Goal: Information Seeking & Learning: Learn about a topic

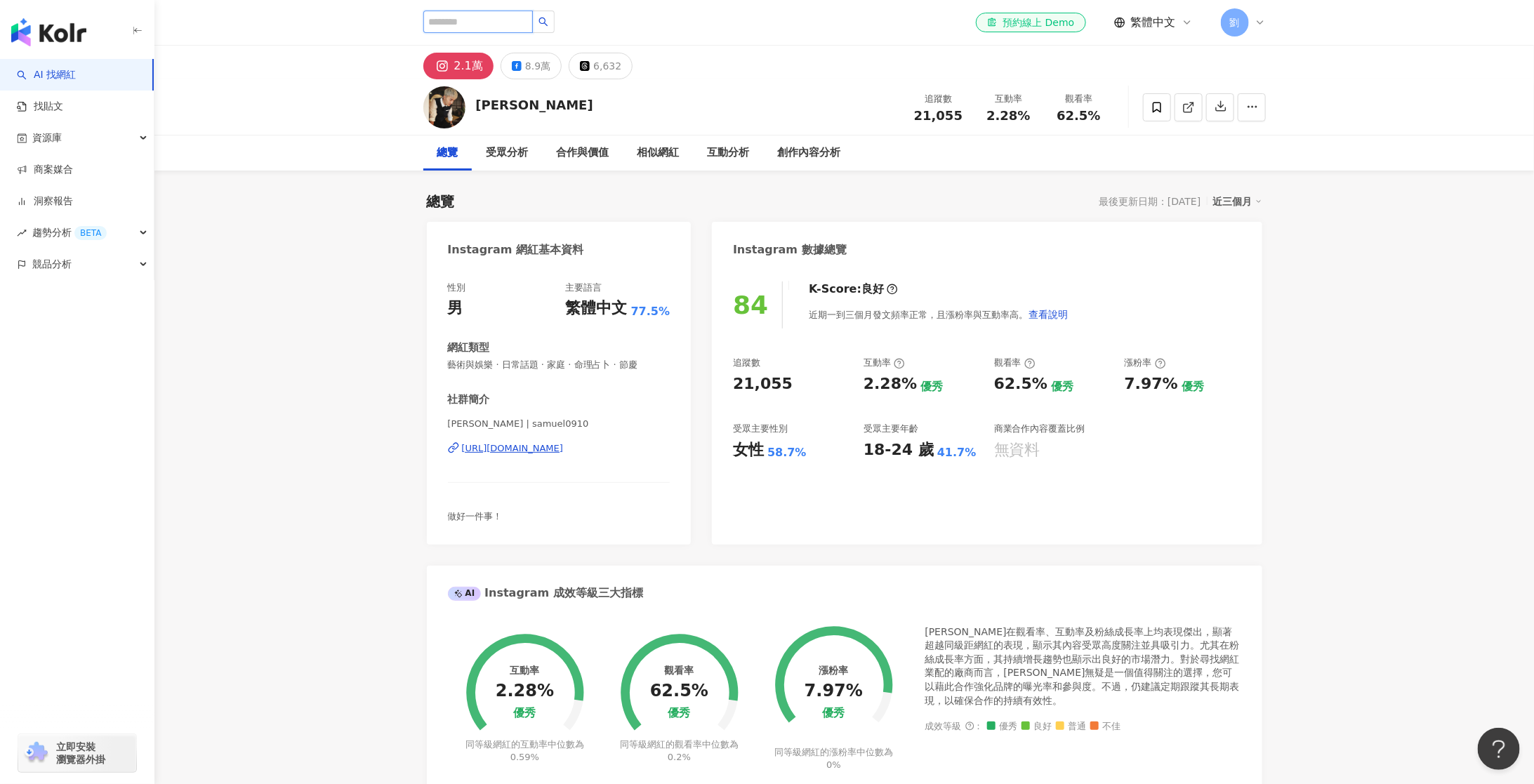
click at [514, 28] on input "search" at bounding box center [478, 22] width 110 height 23
type input "***"
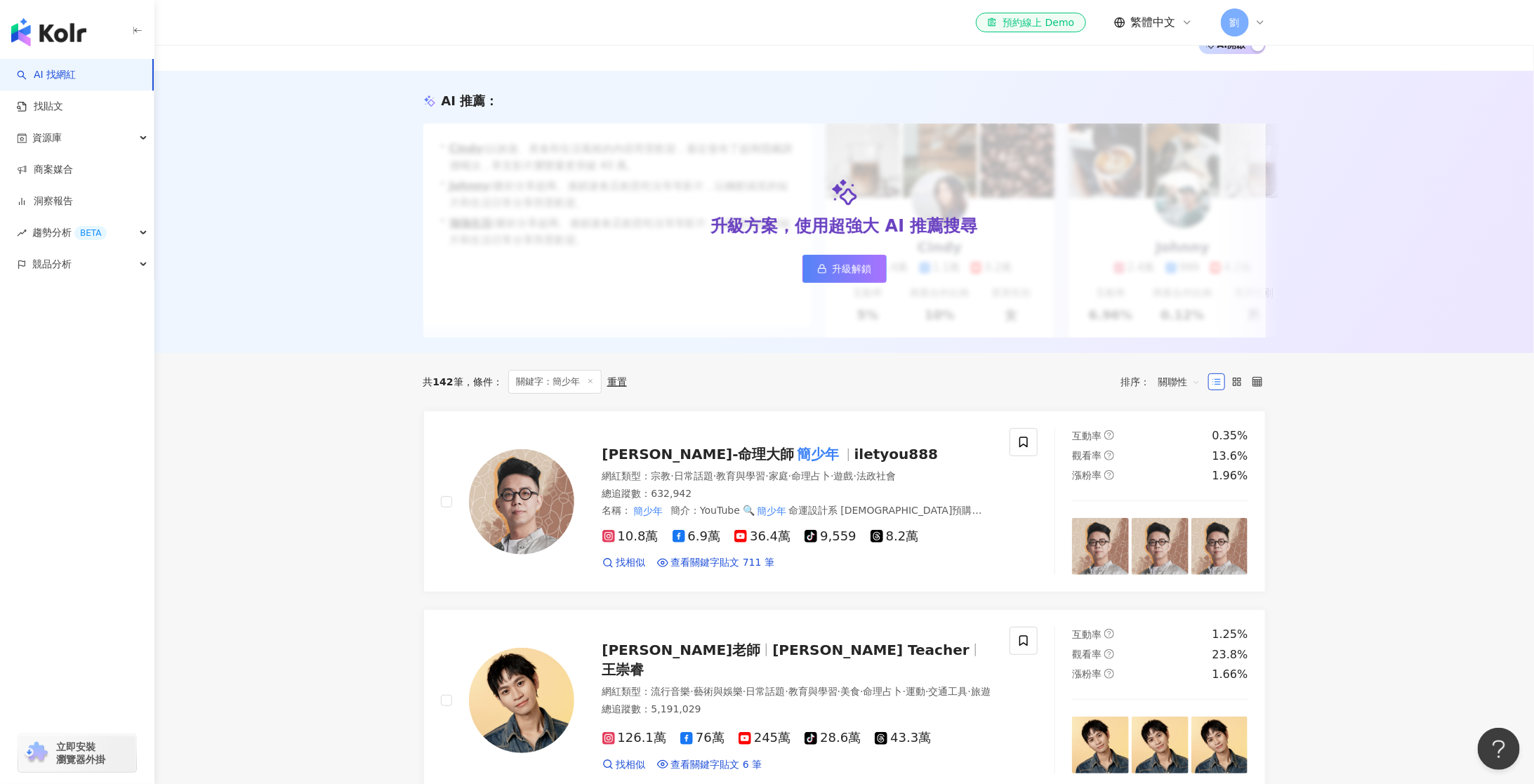
scroll to position [148, 0]
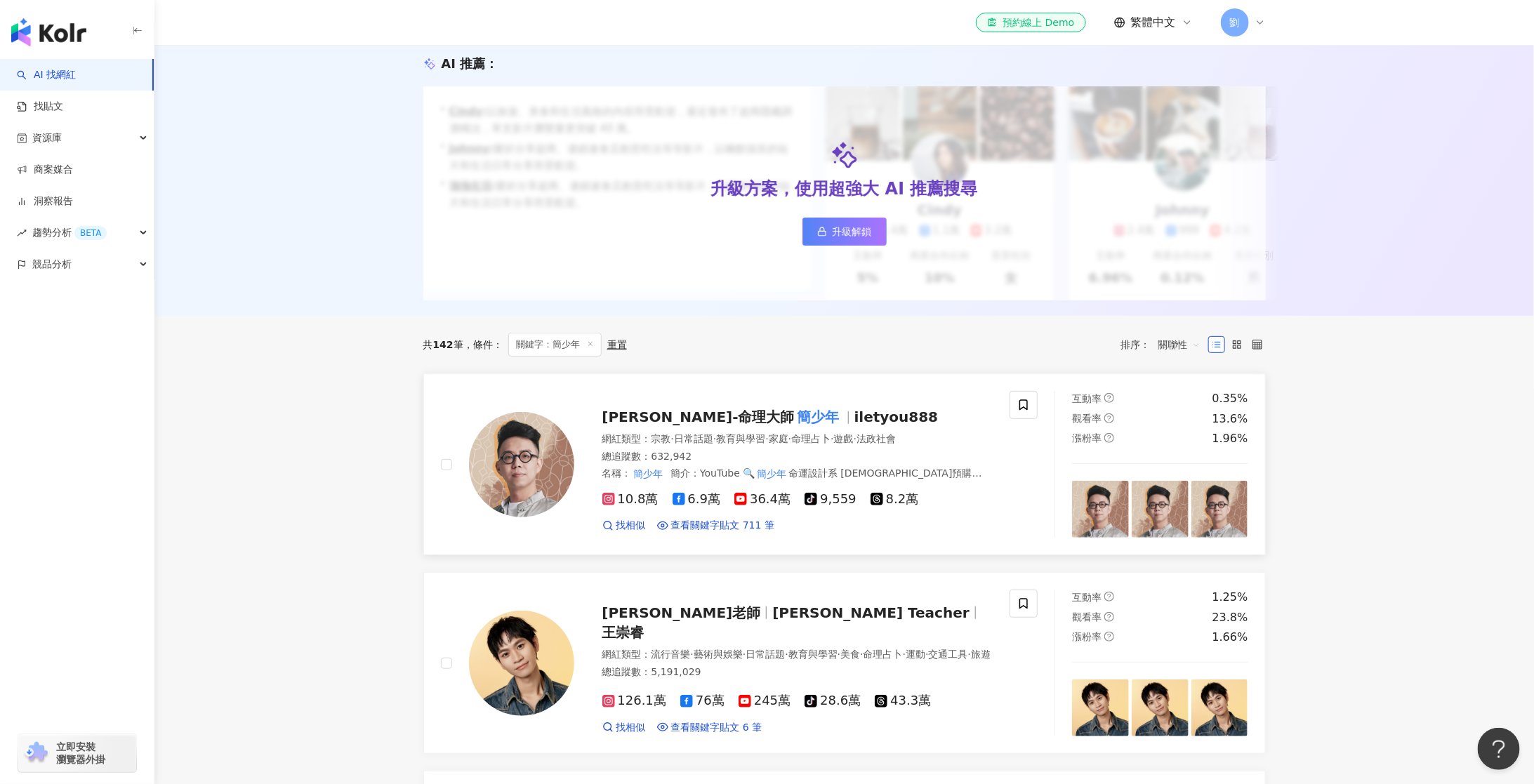
click at [646, 416] on span "桃桃喜-命理大師" at bounding box center [698, 417] width 192 height 17
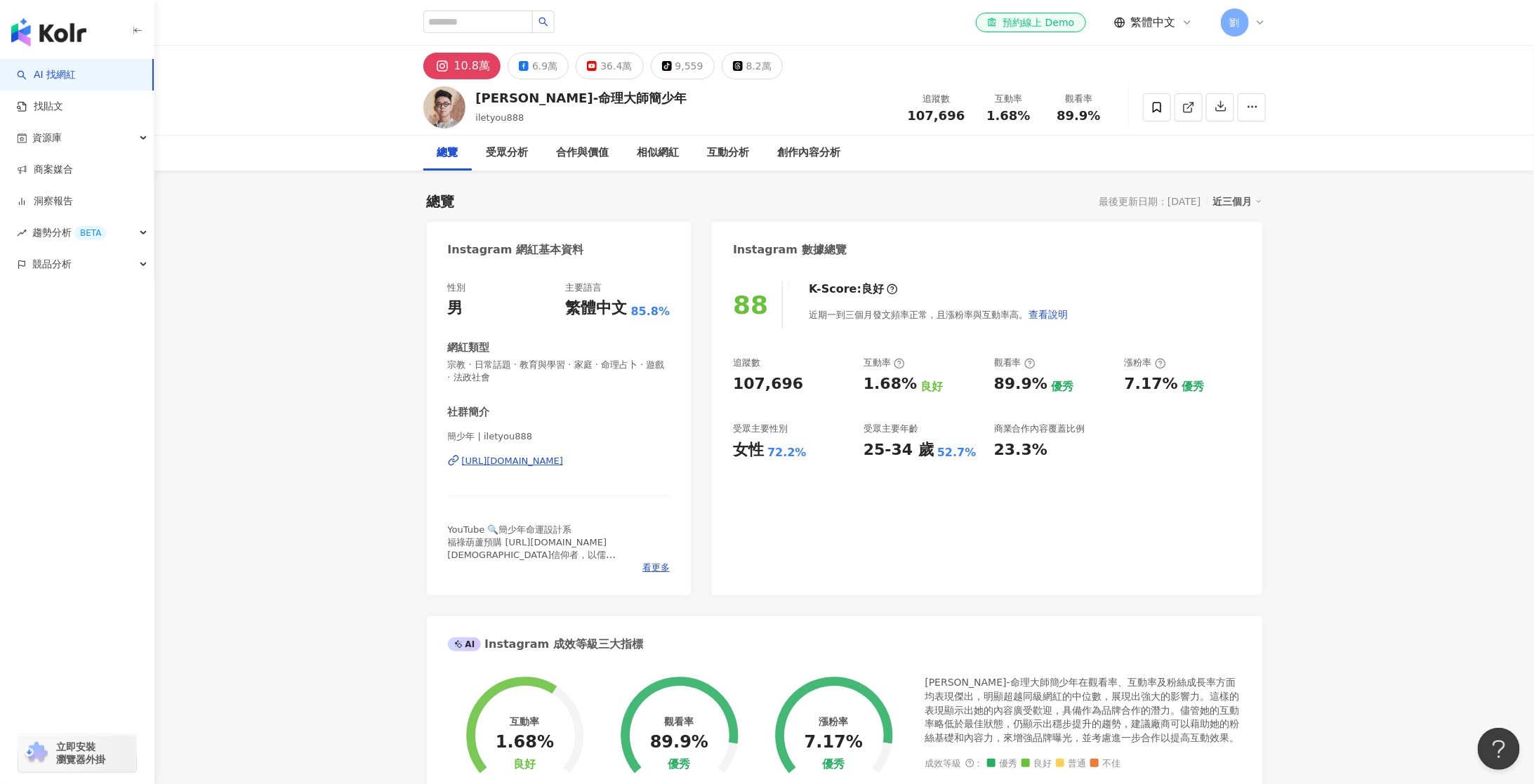
click at [936, 119] on span "107,696" at bounding box center [937, 115] width 58 height 15
copy span "107,696"
click at [532, 66] on div "6.9萬" at bounding box center [545, 65] width 25 height 19
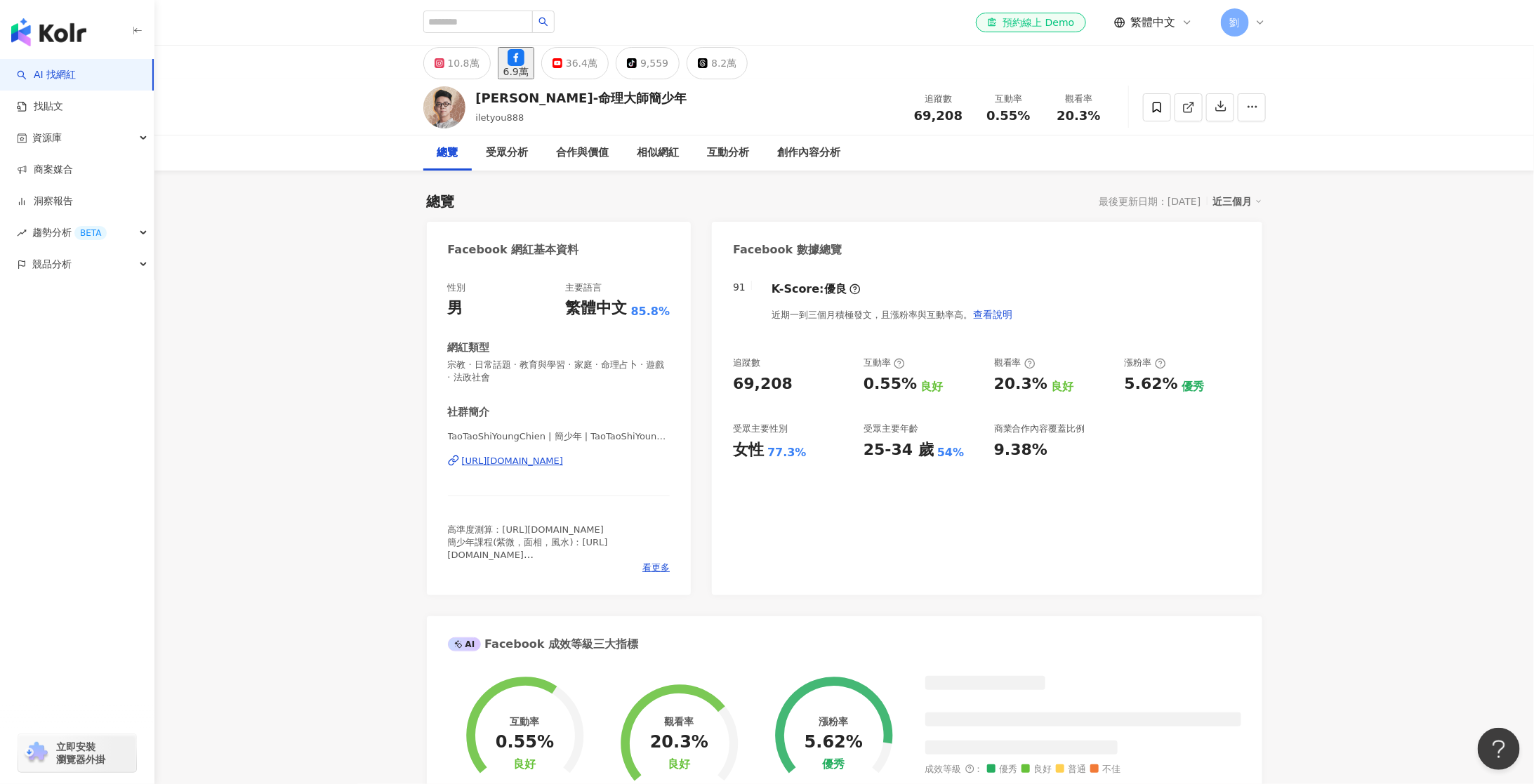
click at [939, 117] on span "69,208" at bounding box center [938, 115] width 48 height 15
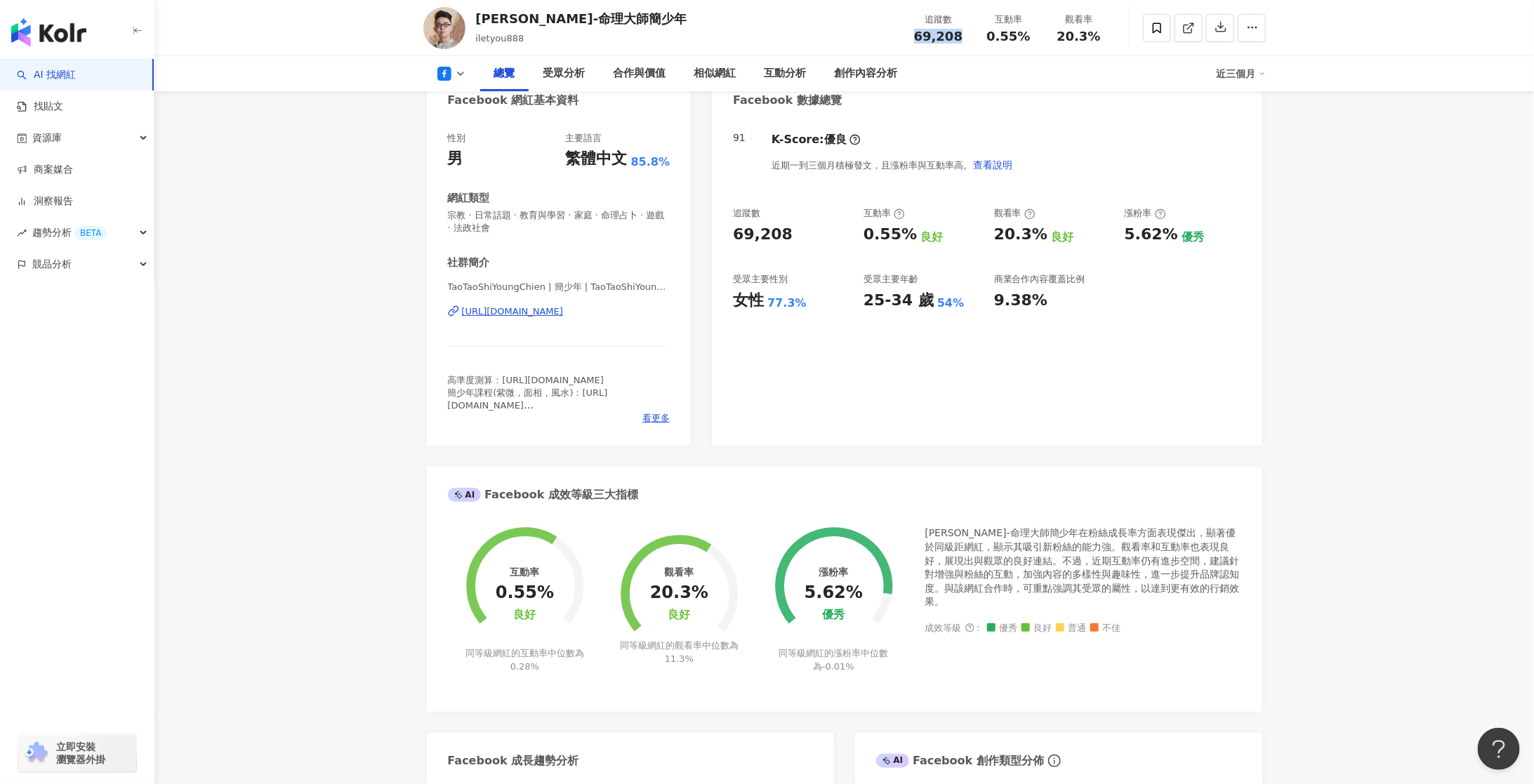
scroll to position [146, 0]
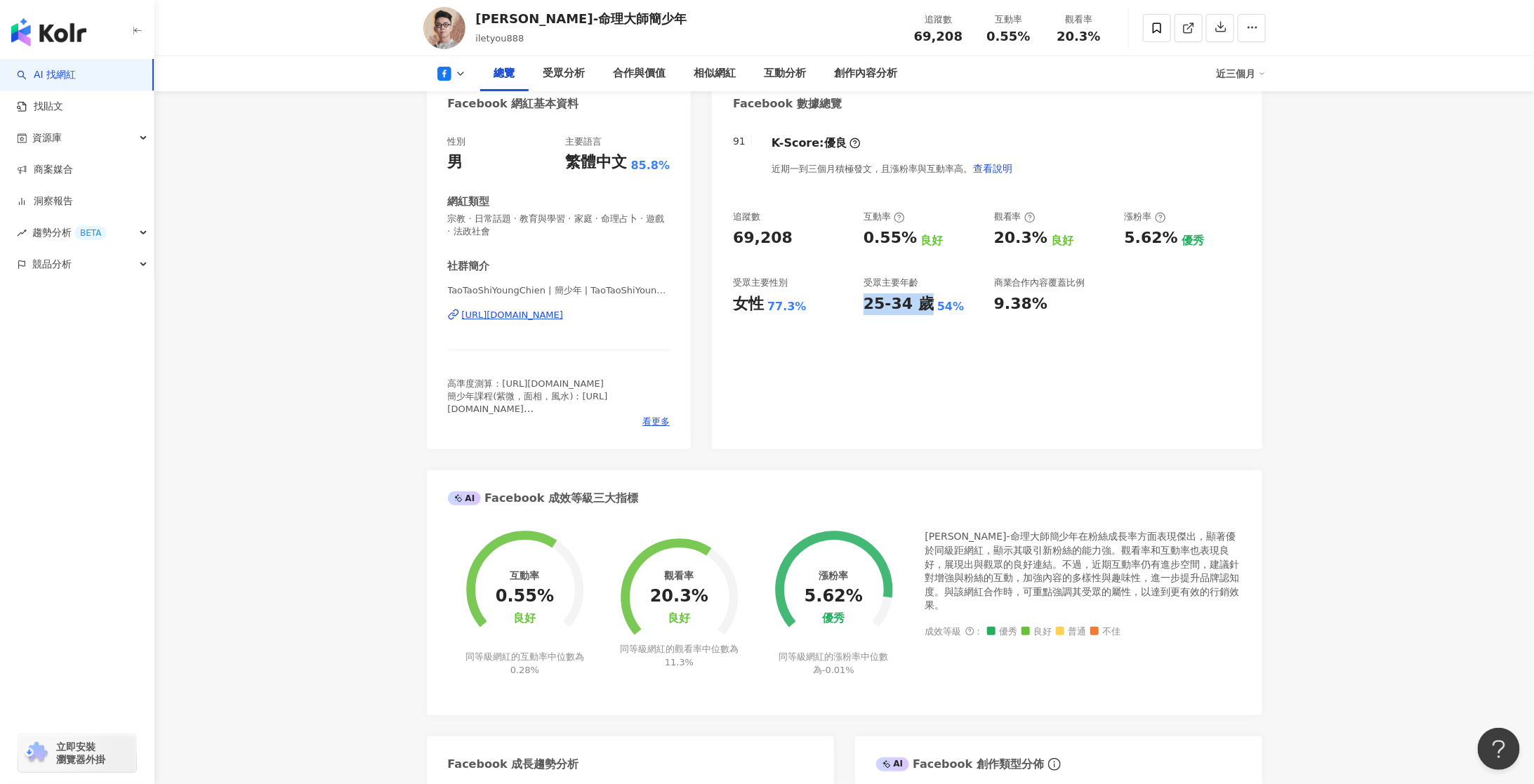
drag, startPoint x: 863, startPoint y: 299, endPoint x: 924, endPoint y: 299, distance: 61.0
click at [924, 299] on div "25-34 歲" at bounding box center [898, 304] width 70 height 22
copy div "25-34 歲"
click at [920, 327] on div "91 K-Score : 優良 近期一到三個月積極發文，且漲粉率與互動率高。 查看說明 追蹤數 69,208 互動率 0.55% 良好 觀看率 20.3% 良…" at bounding box center [986, 285] width 550 height 327
drag, startPoint x: 865, startPoint y: 303, endPoint x: 956, endPoint y: 299, distance: 91.1
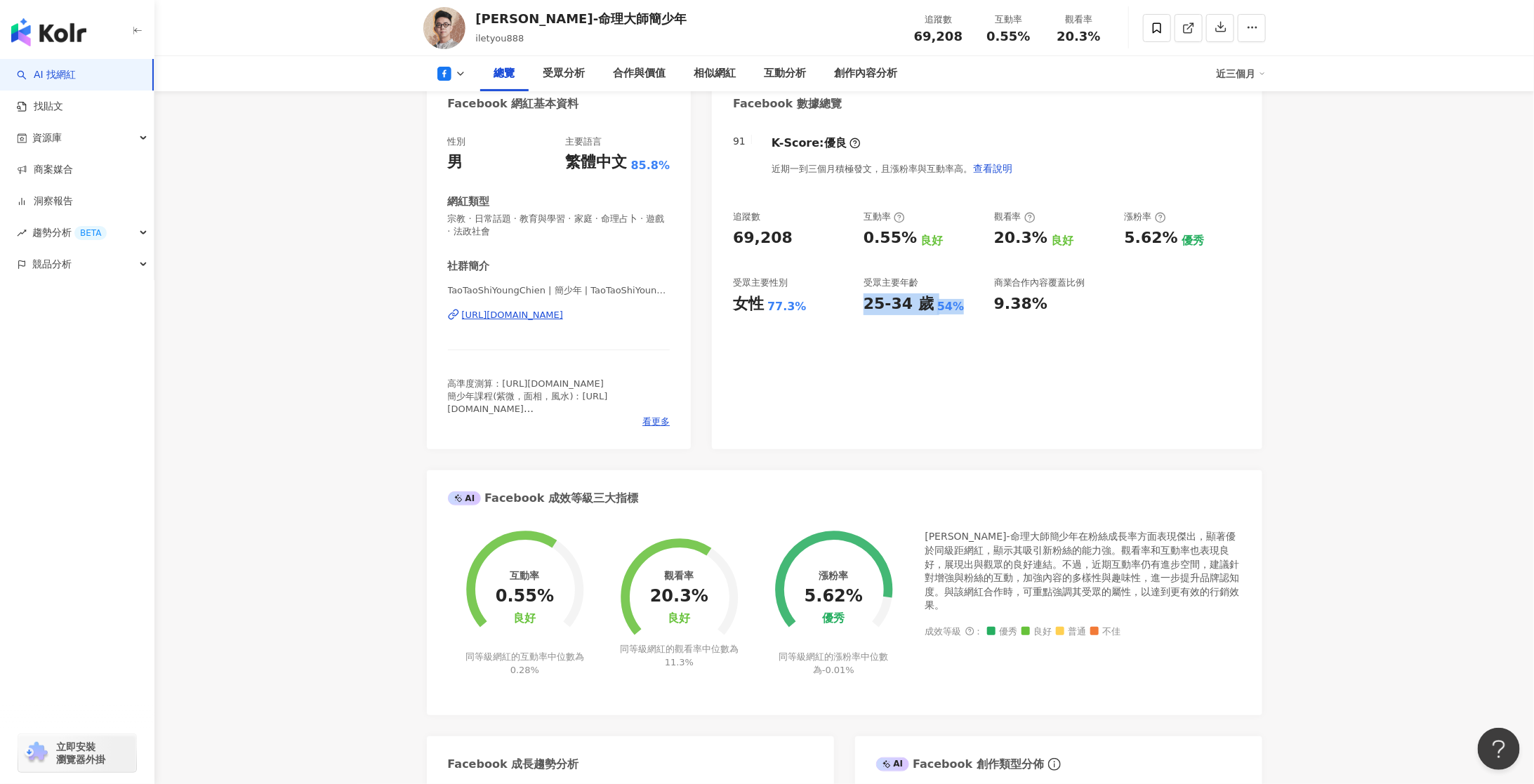
click at [956, 299] on div "25-34 歲 54%" at bounding box center [922, 304] width 117 height 22
copy div "25-34 歲 54%"
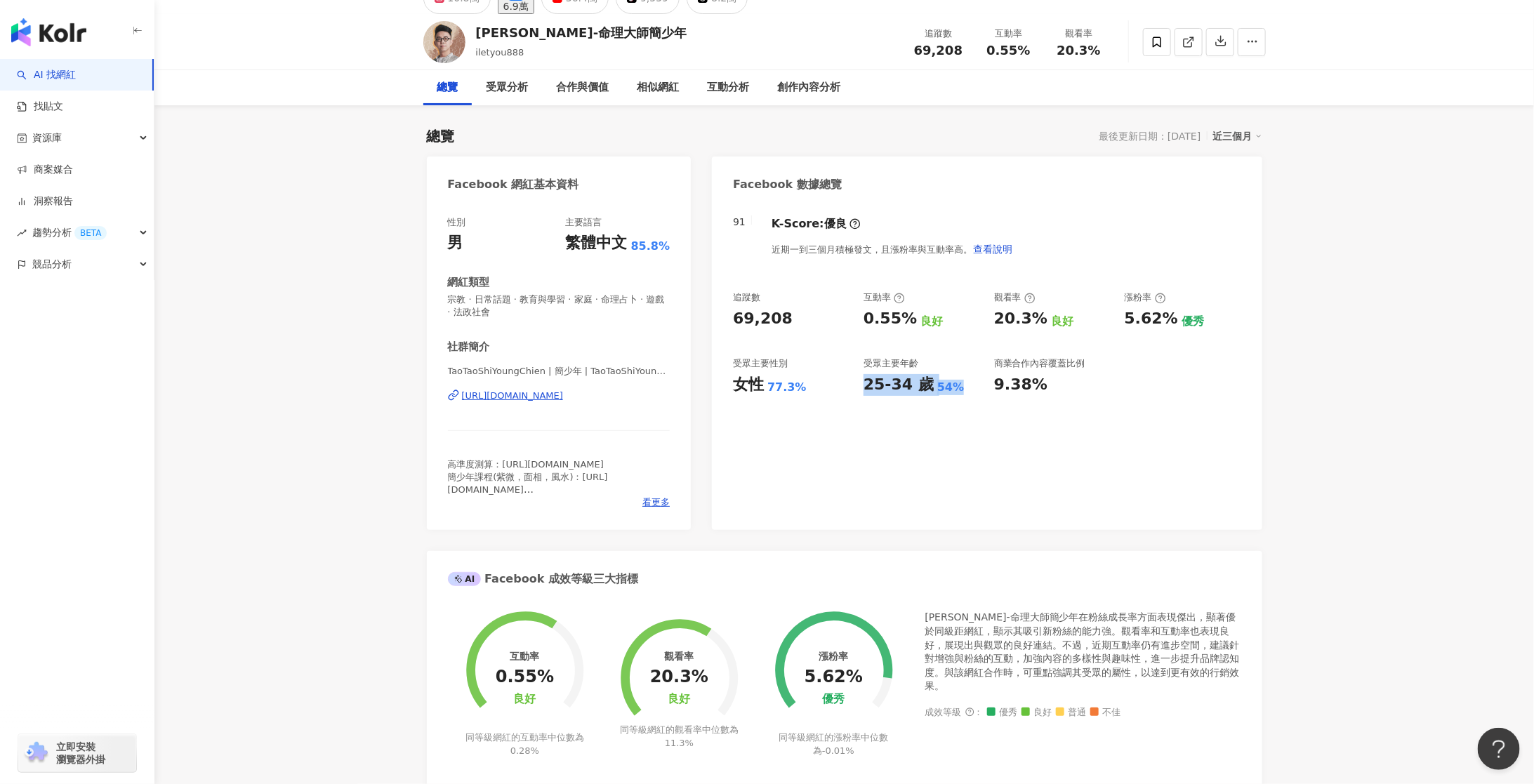
scroll to position [0, 0]
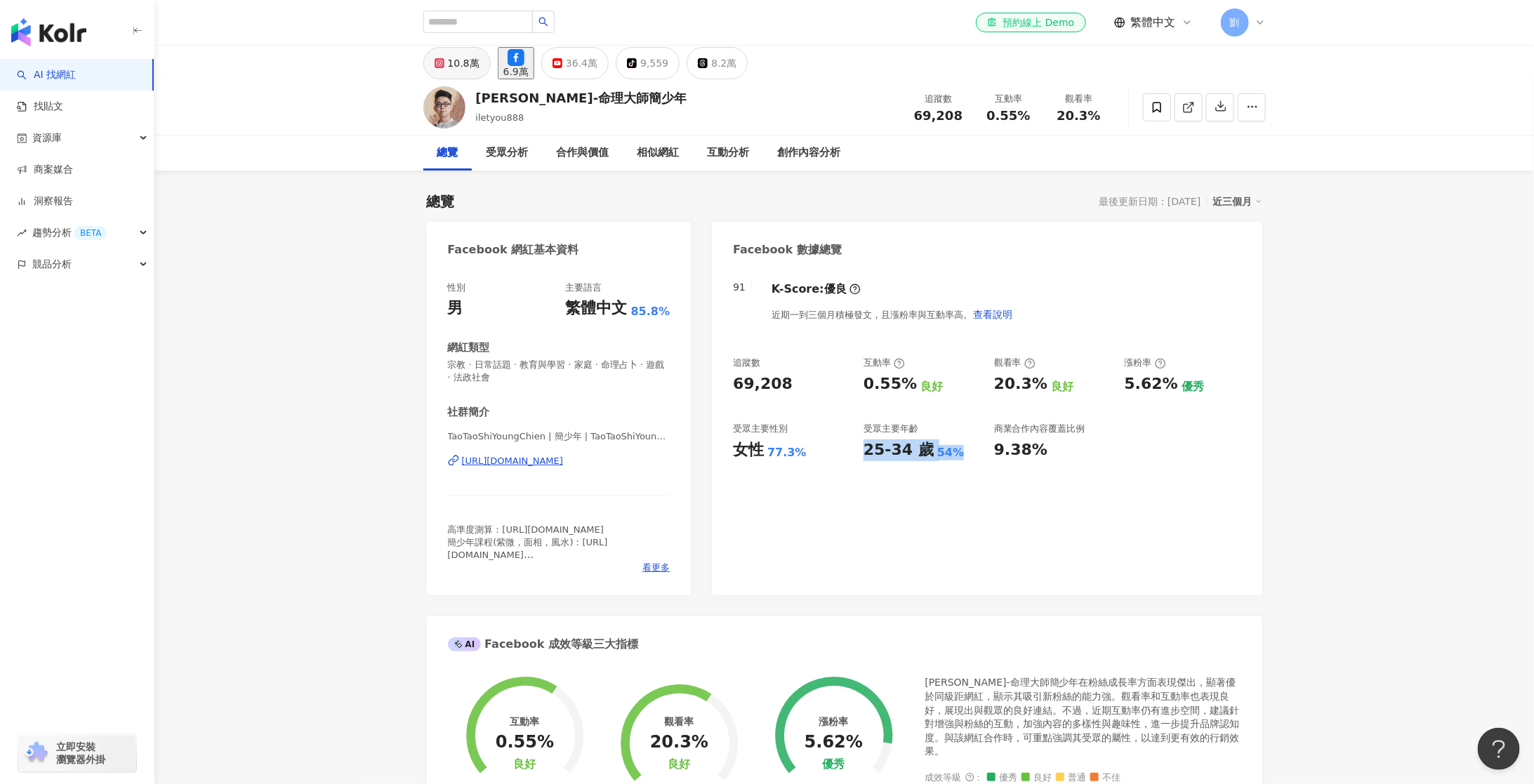
click at [458, 71] on div "10.8萬" at bounding box center [464, 63] width 32 height 19
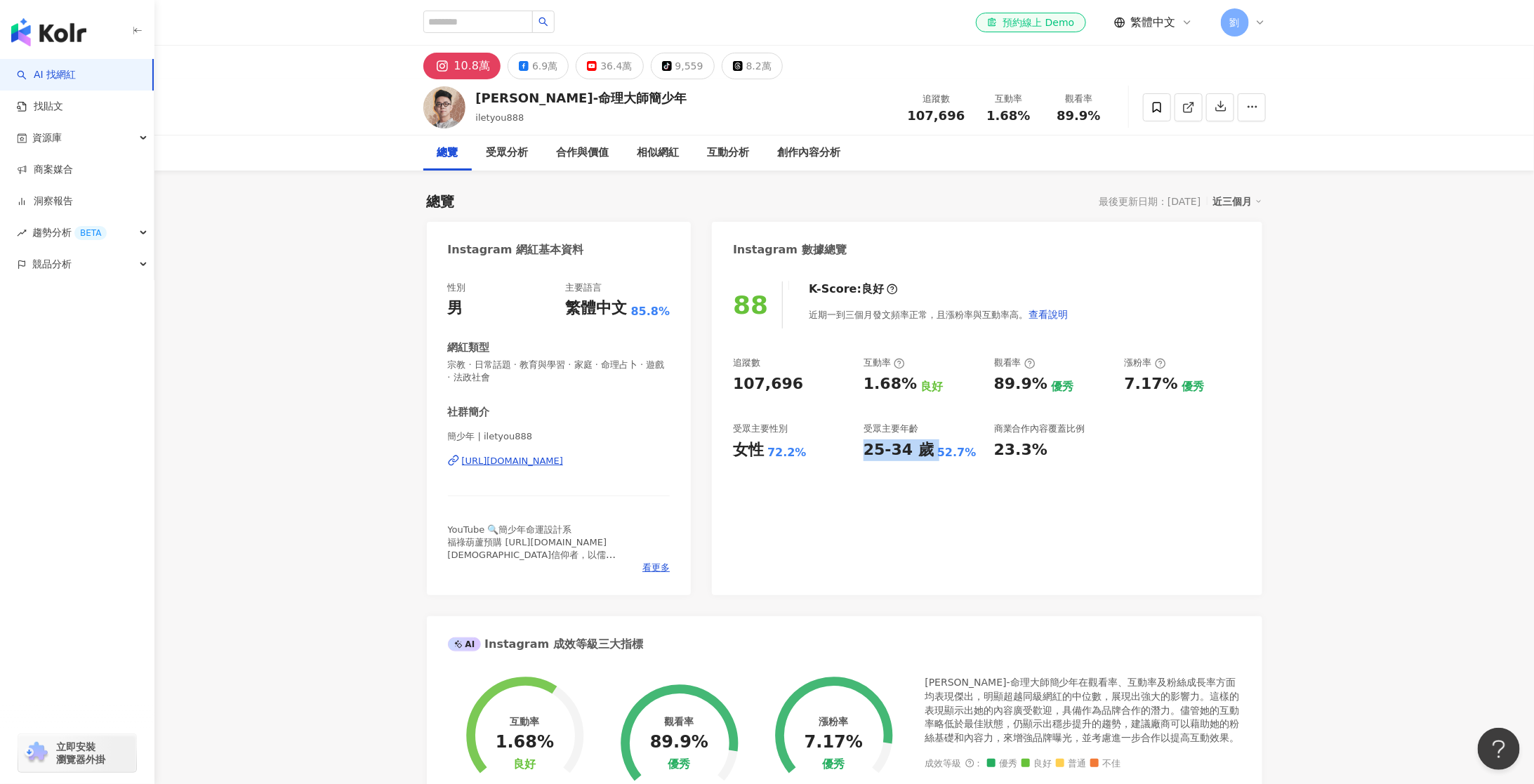
click at [528, 61] on button "6.9萬" at bounding box center [538, 66] width 61 height 26
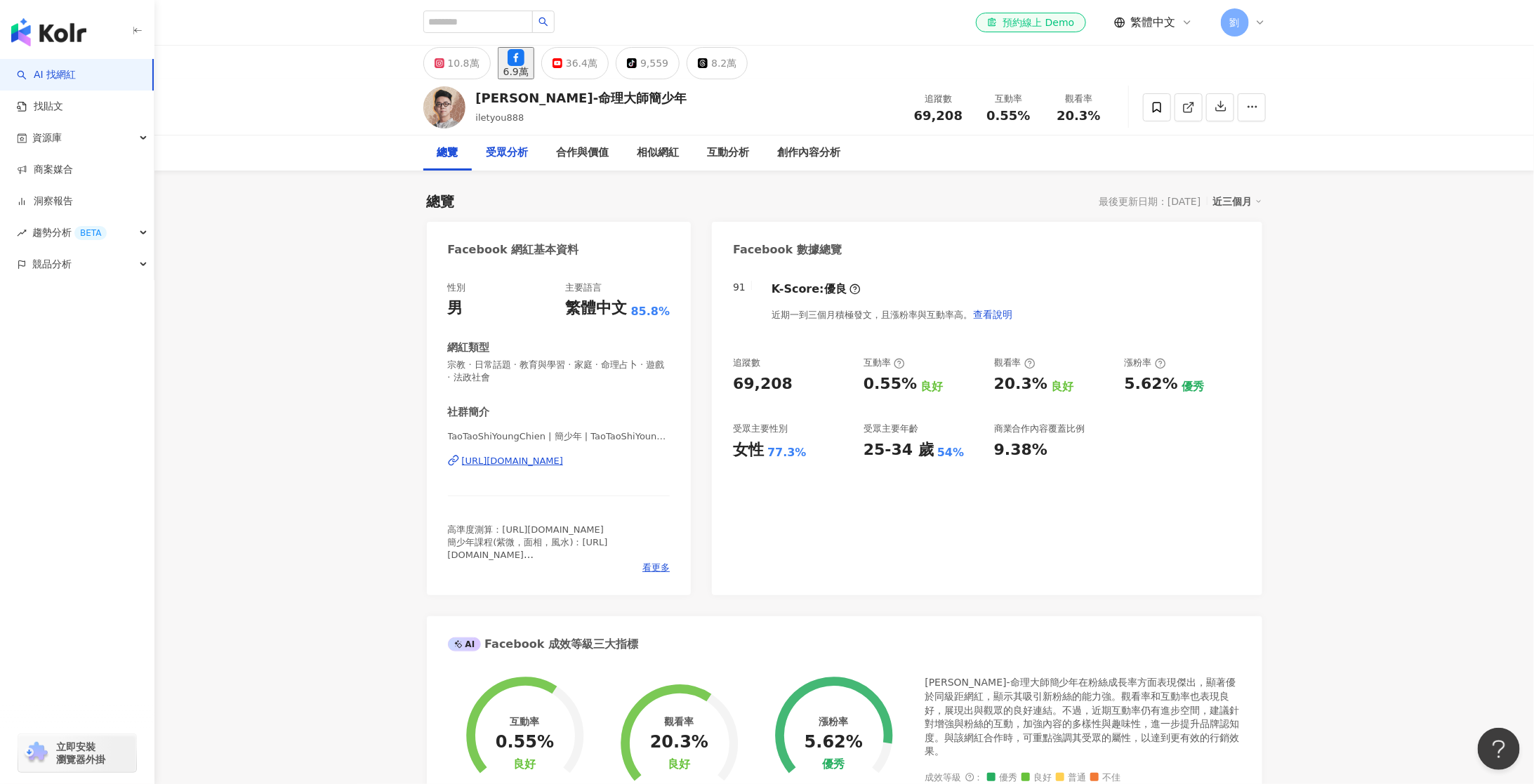
click at [514, 155] on div "受眾分析" at bounding box center [507, 153] width 42 height 17
click at [457, 70] on div "10.8萬" at bounding box center [464, 63] width 32 height 19
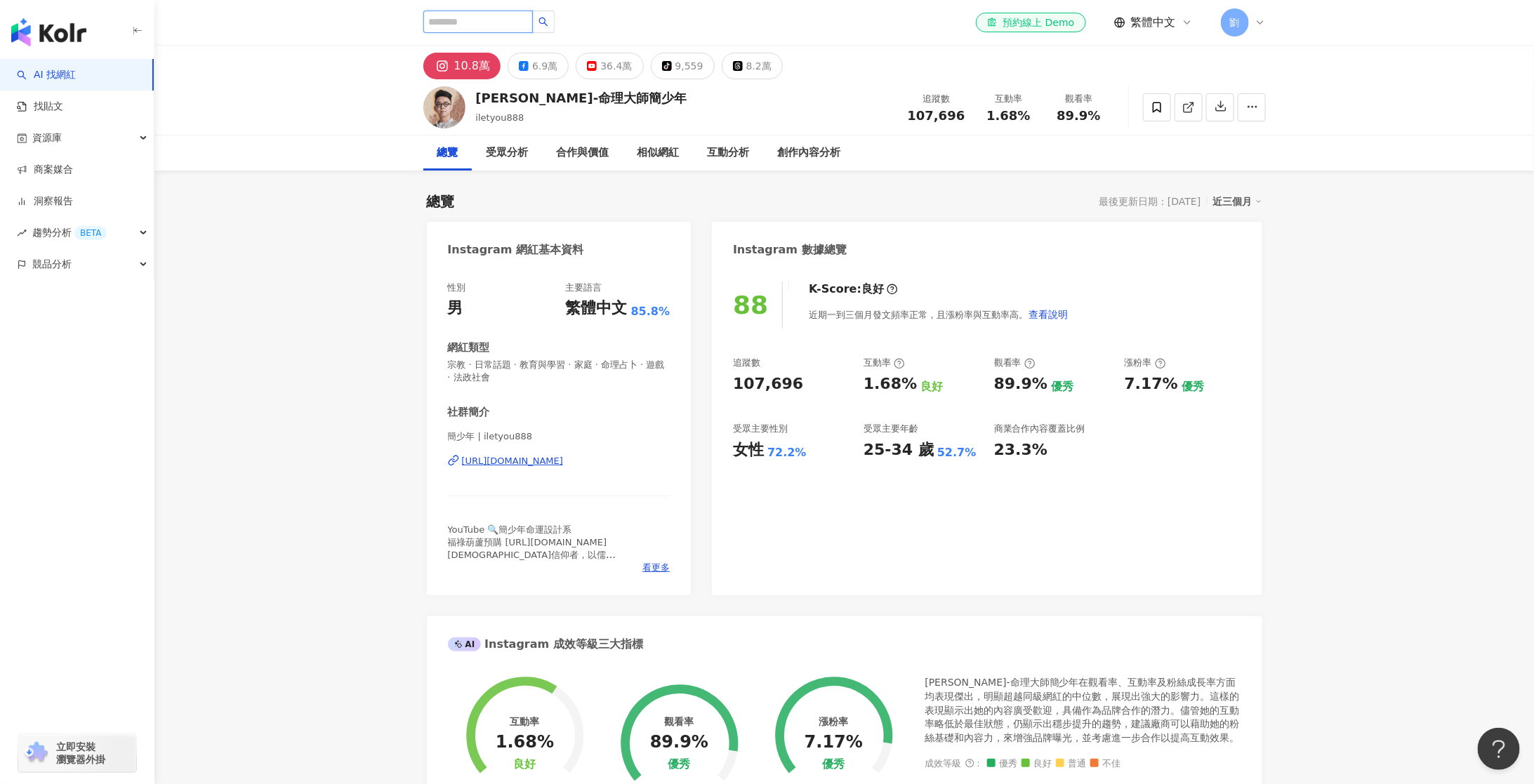
click at [488, 18] on input "search" at bounding box center [478, 22] width 110 height 23
paste input "***"
type input "***"
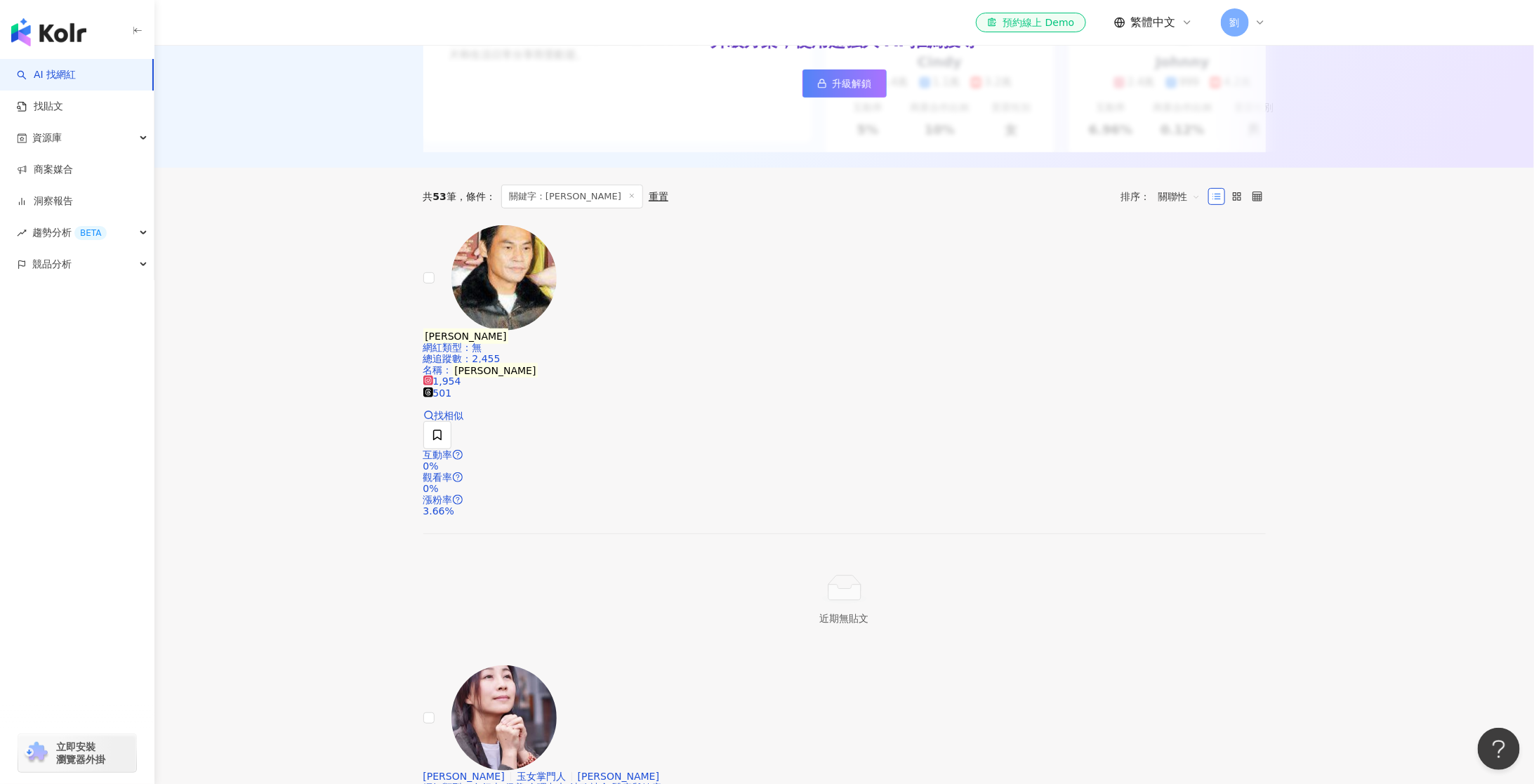
scroll to position [306, 0]
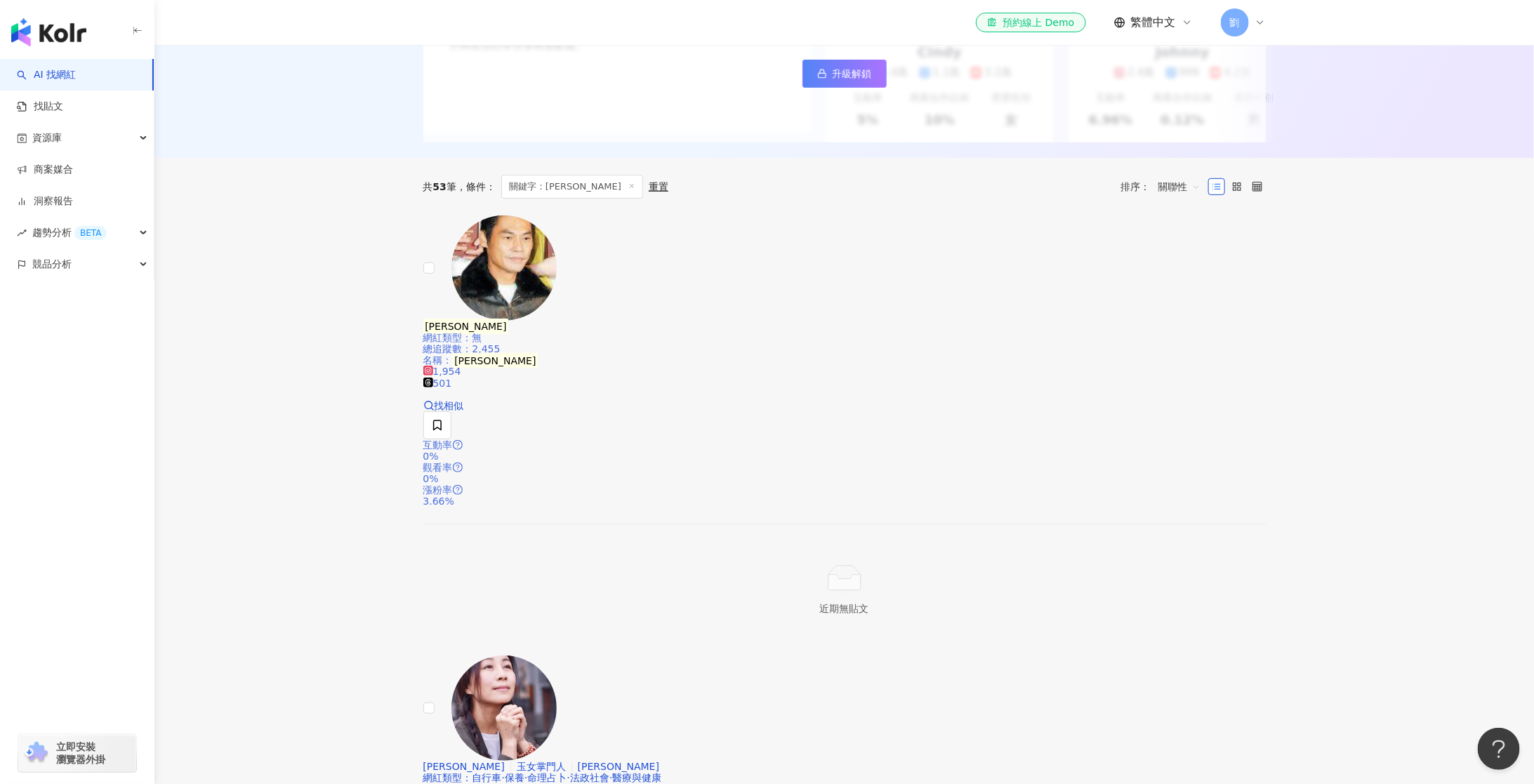
click at [509, 319] on mark "夏靖庭" at bounding box center [466, 327] width 86 height 16
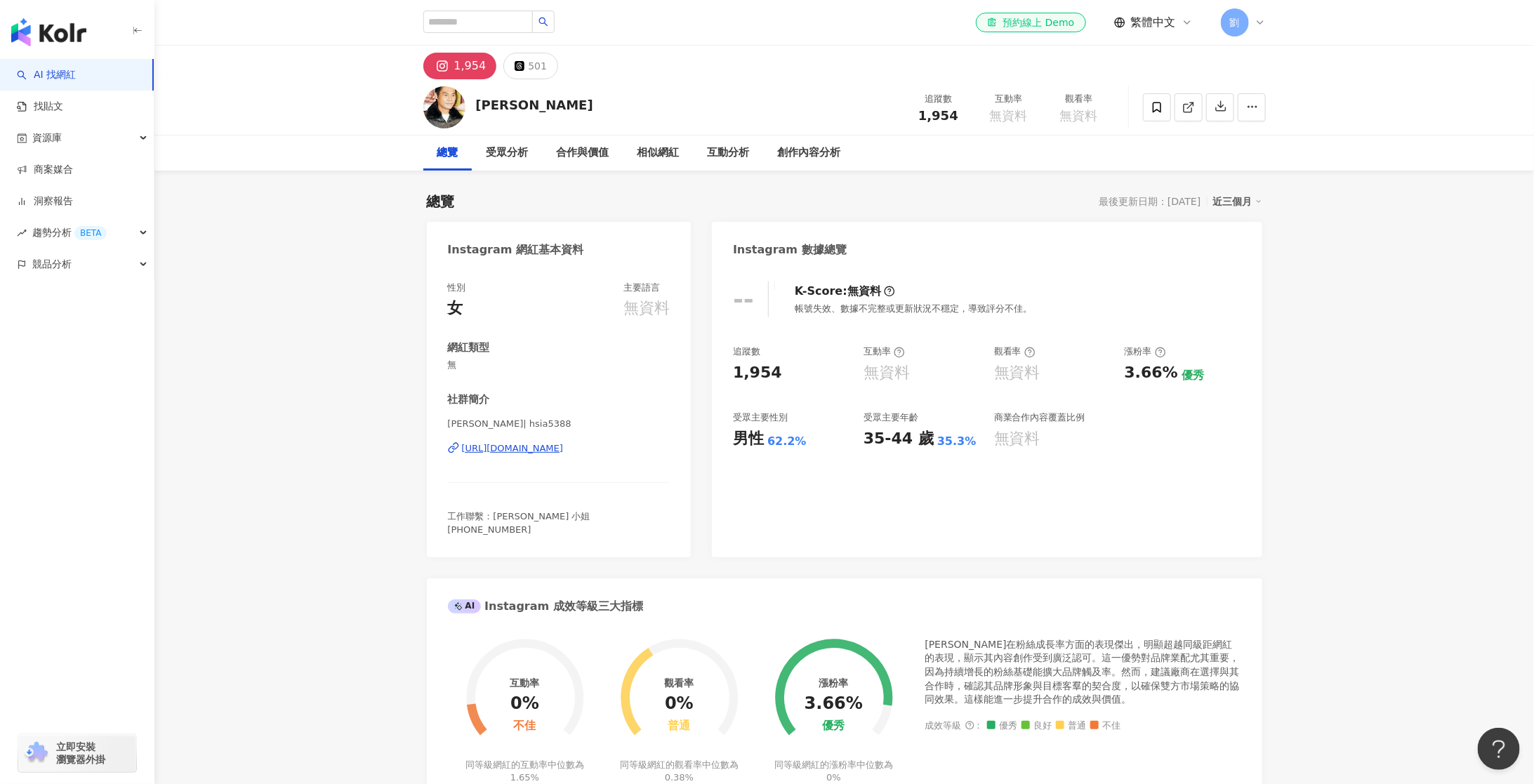
click at [938, 115] on span "1,954" at bounding box center [937, 115] width 40 height 15
copy span "1,954"
drag, startPoint x: 737, startPoint y: 442, endPoint x: 807, endPoint y: 441, distance: 70.0
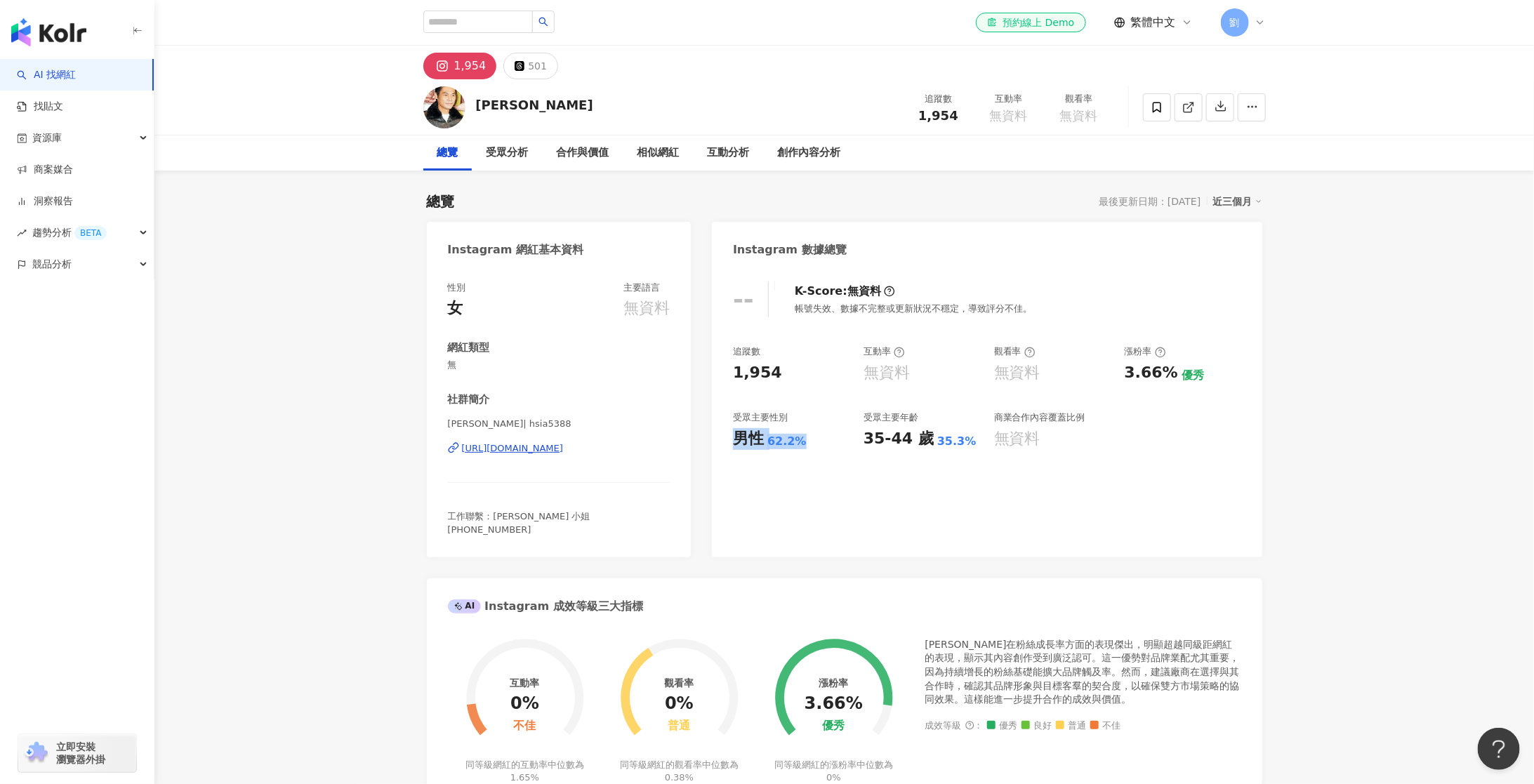
click at [807, 441] on div "男性 62.2%" at bounding box center [791, 439] width 117 height 22
copy div "男性 62.2%"
drag, startPoint x: 867, startPoint y: 439, endPoint x: 924, endPoint y: 438, distance: 57.0
click at [924, 438] on div "35-44 歲" at bounding box center [898, 439] width 70 height 22
copy div "35-44 歲"
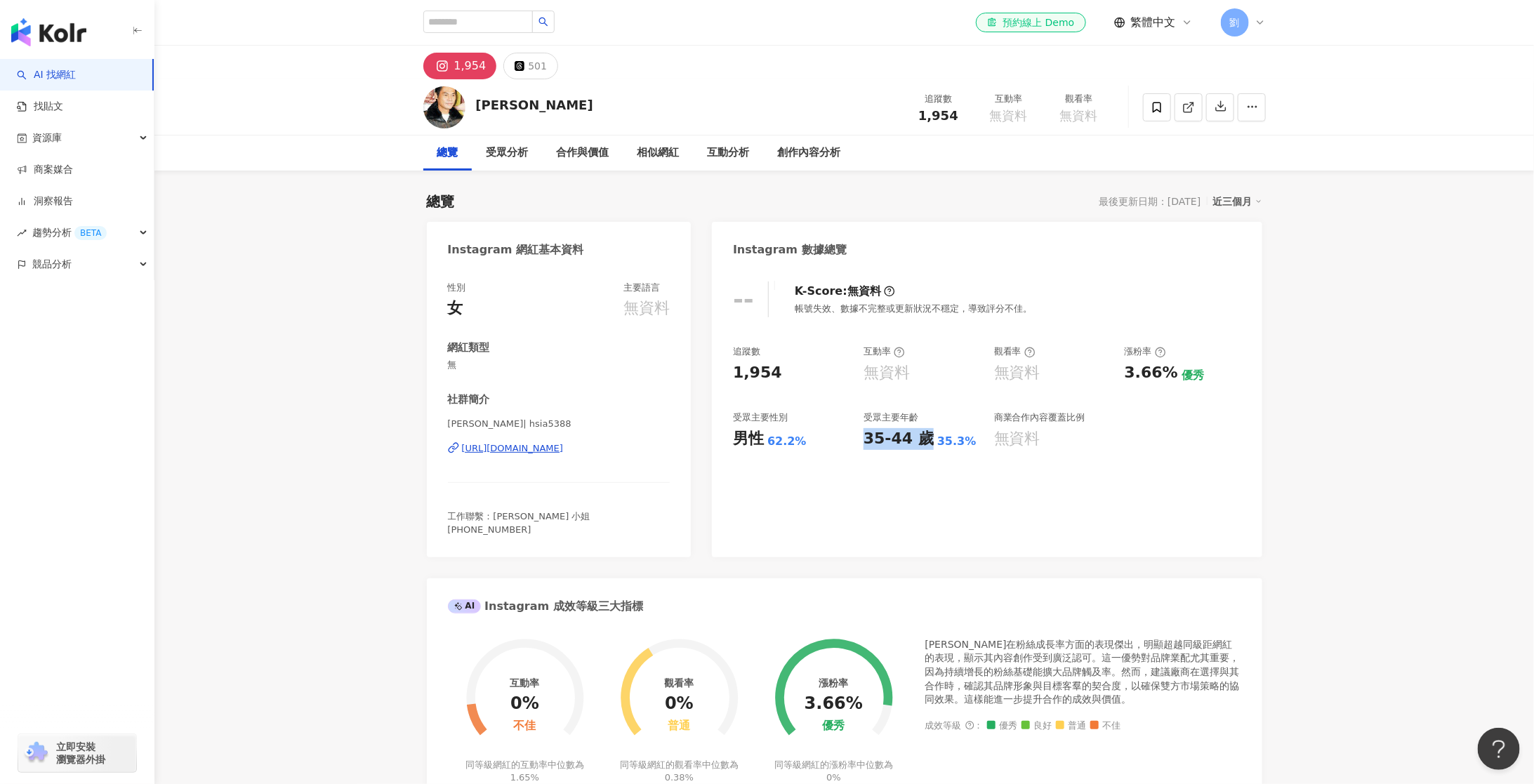
click at [899, 436] on div "35-44 歲" at bounding box center [898, 439] width 70 height 22
drag, startPoint x: 866, startPoint y: 439, endPoint x: 968, endPoint y: 443, distance: 102.1
click at [968, 443] on div "35-44 歲 35.3%" at bounding box center [922, 439] width 117 height 22
copy div "35-44 歲 35.3%"
click at [480, 12] on input "search" at bounding box center [478, 22] width 110 height 23
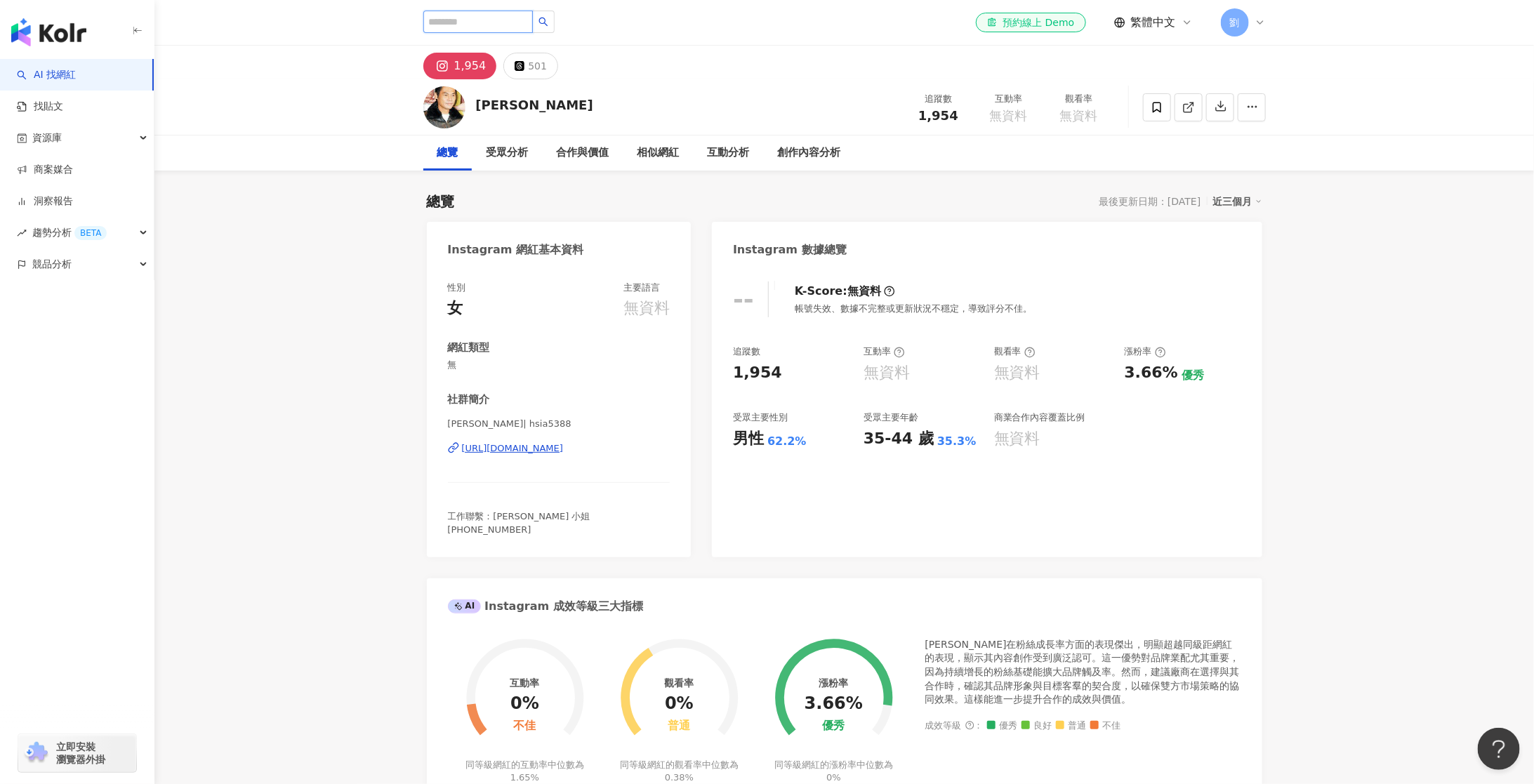
paste input "******"
type input "******"
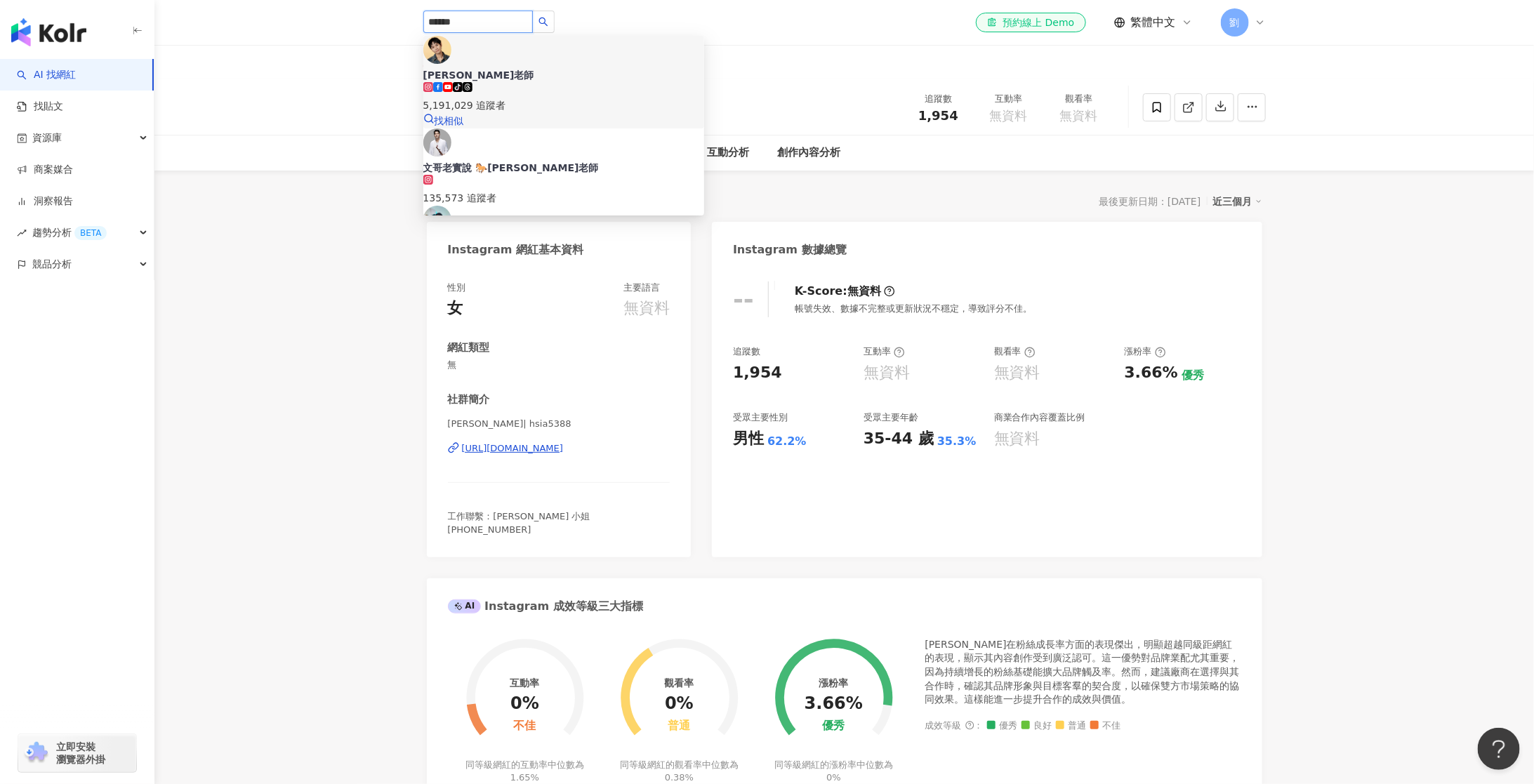
click at [536, 68] on span "[PERSON_NAME]老師" at bounding box center [563, 75] width 281 height 14
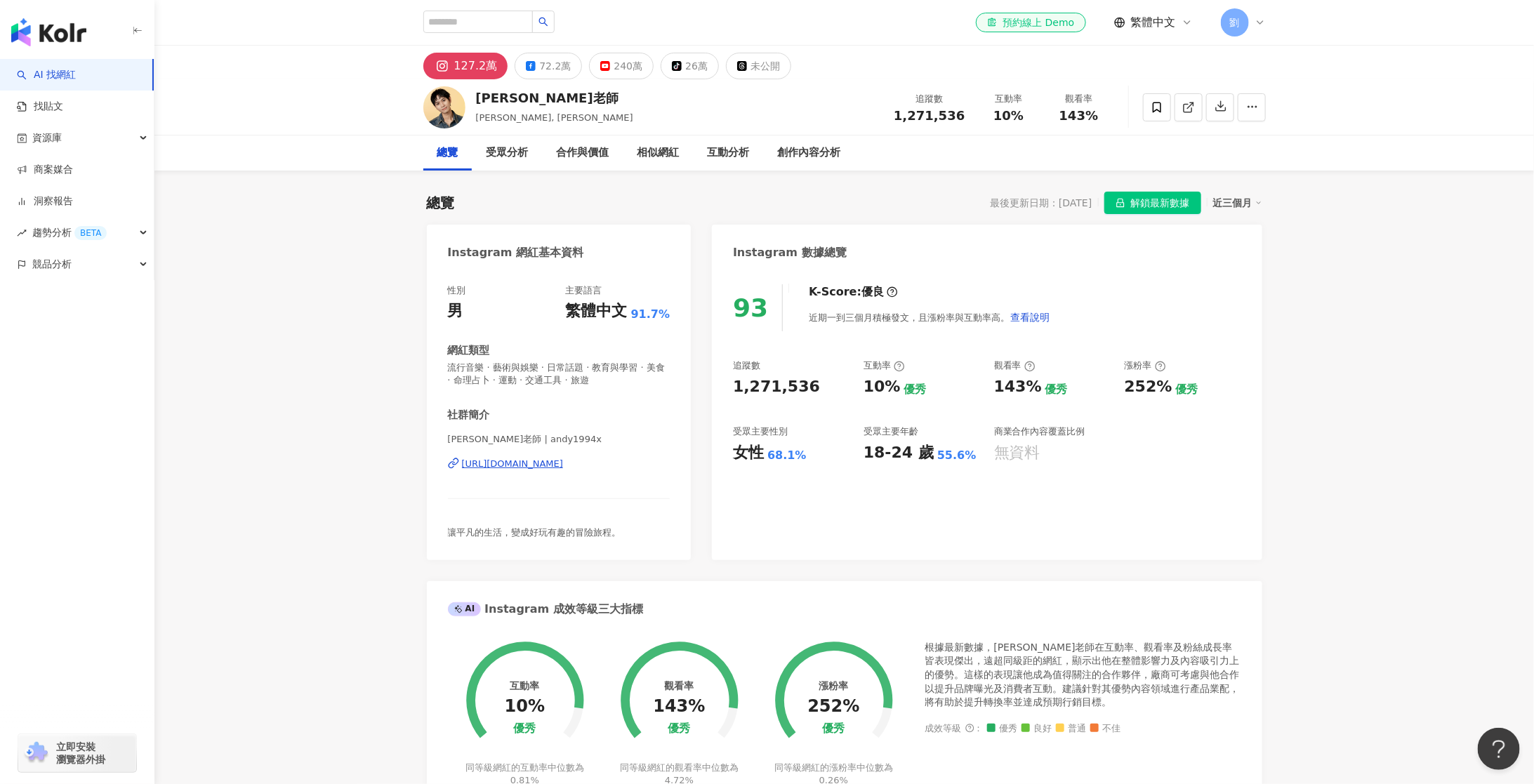
click at [935, 118] on span "1,271,536" at bounding box center [929, 115] width 71 height 15
click at [544, 63] on div "72.2萬" at bounding box center [555, 65] width 32 height 19
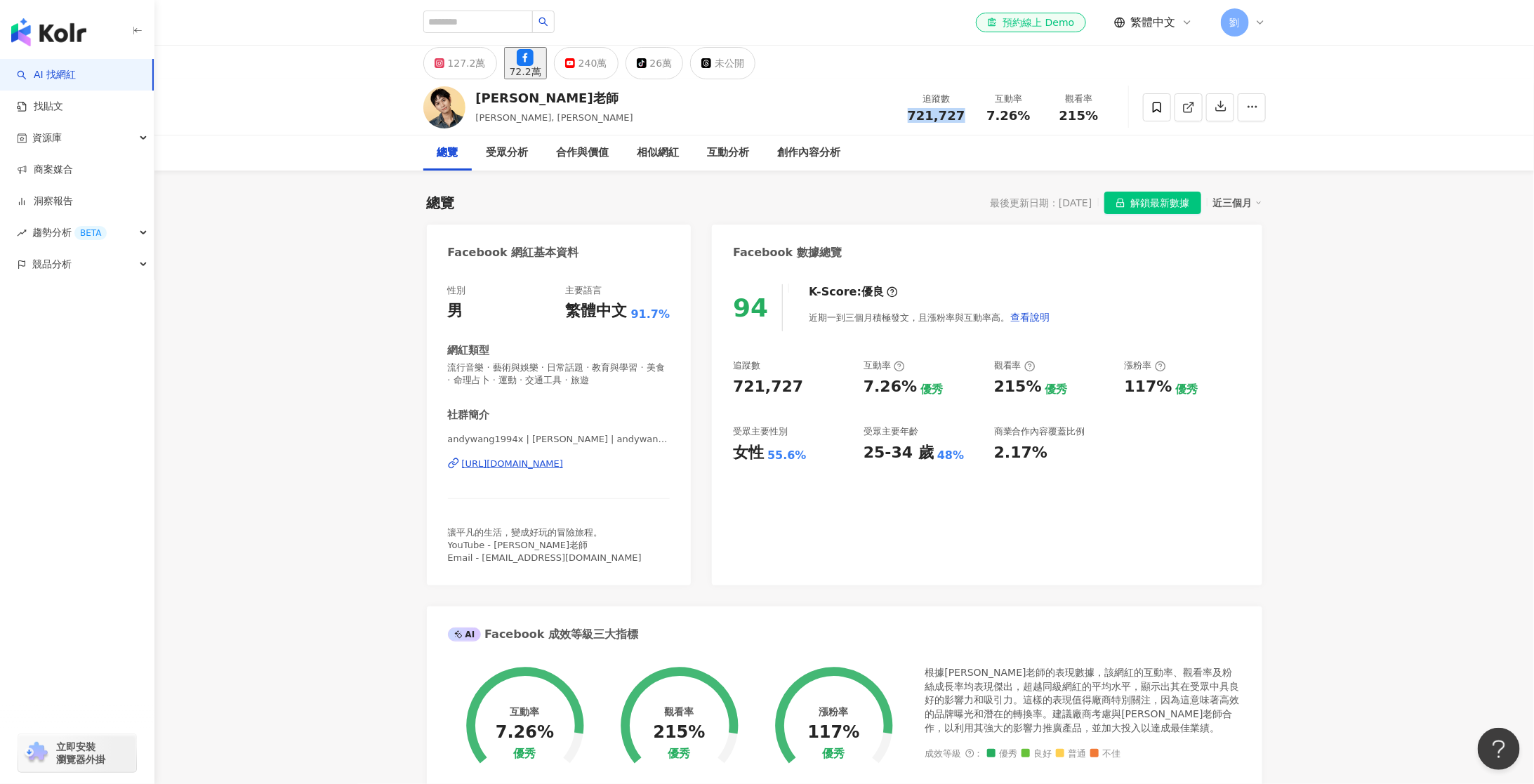
click at [933, 115] on span "721,727" at bounding box center [937, 115] width 58 height 15
click at [608, 73] on div "240萬" at bounding box center [593, 63] width 29 height 19
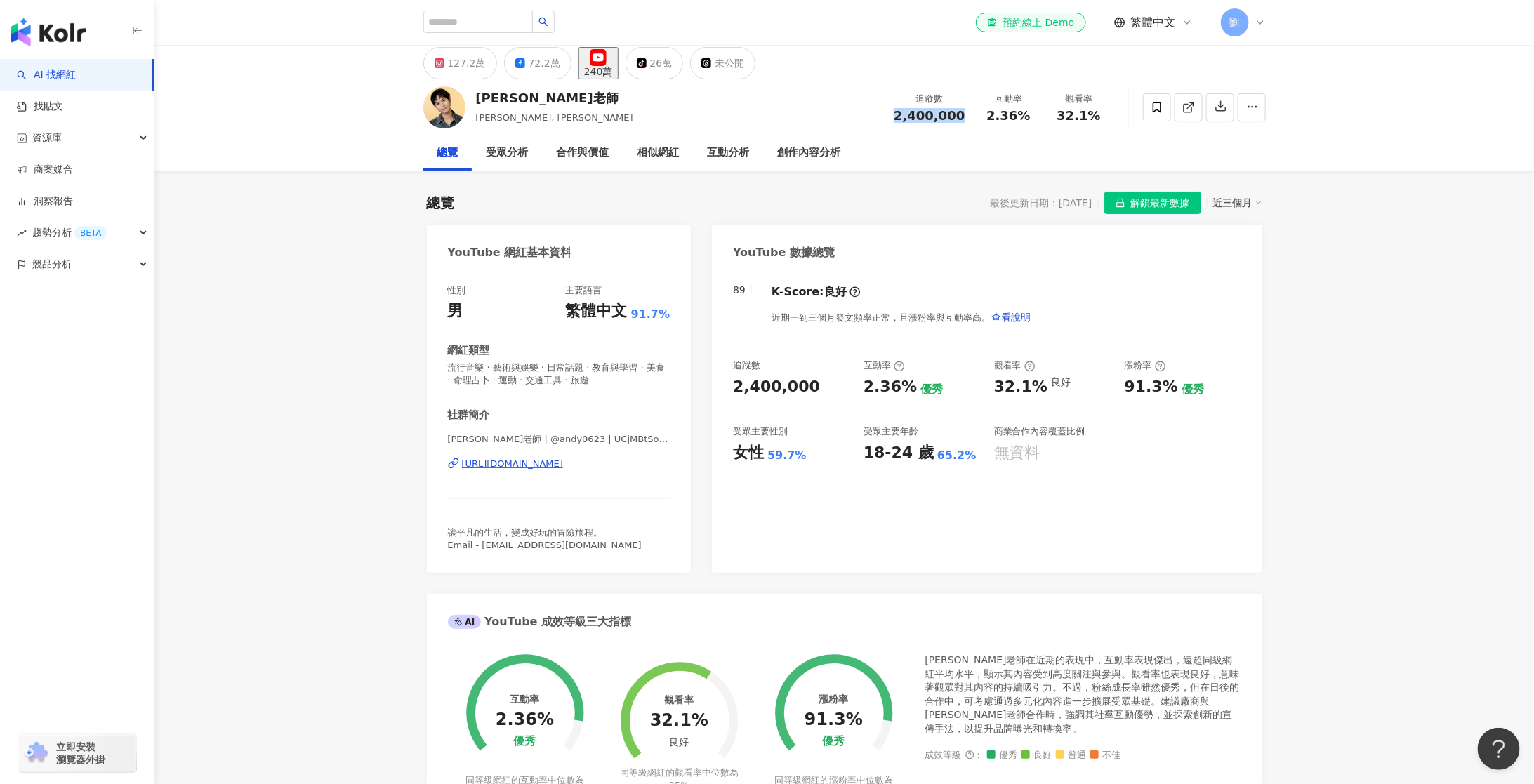
click at [920, 156] on div "總覽 受眾分析 合作與價值 相似網紅 互動分析 創作內容分析" at bounding box center [844, 152] width 842 height 35
click at [923, 112] on span "2,400,000" at bounding box center [929, 115] width 71 height 15
copy span "2,400,000"
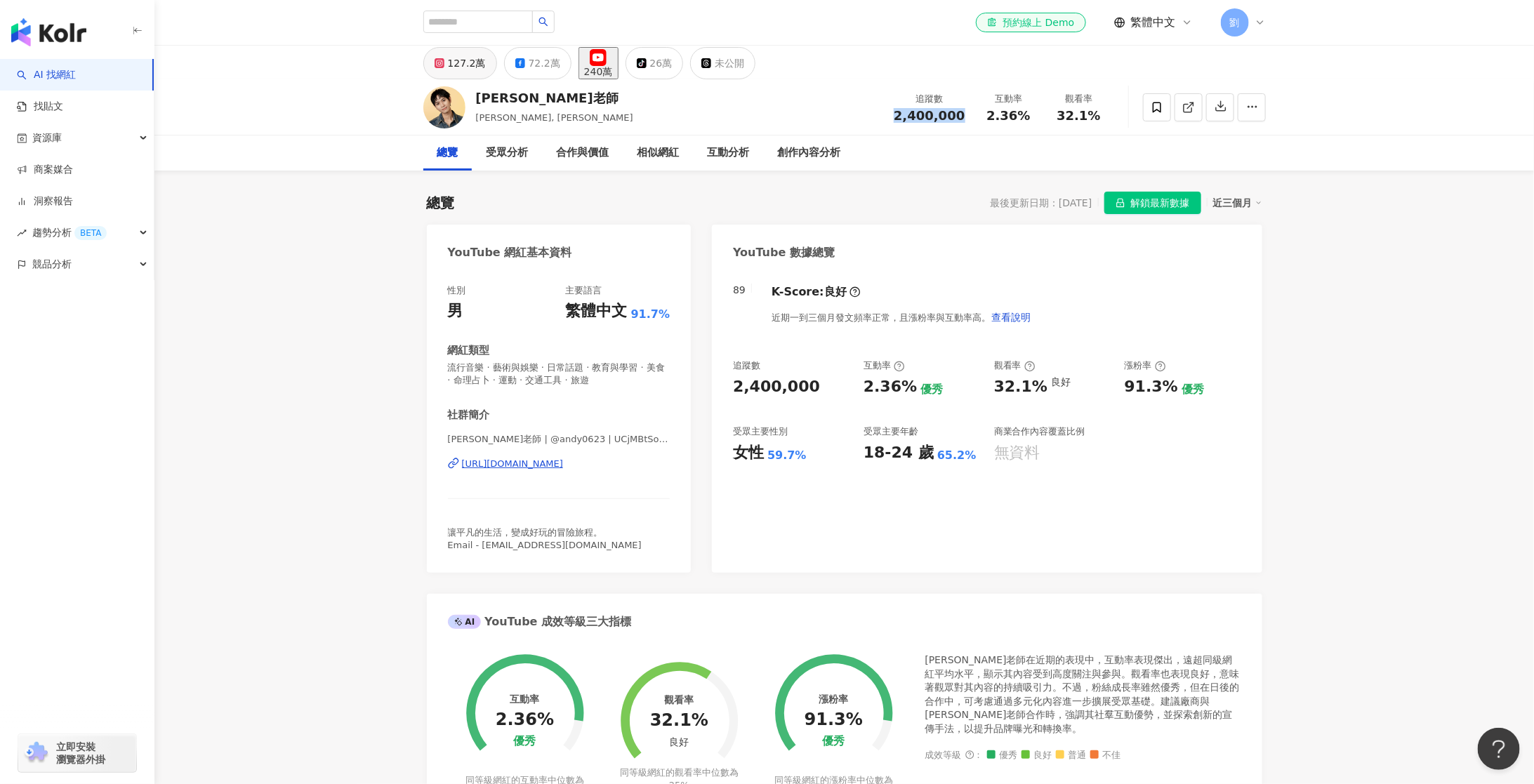
click at [467, 61] on div "127.2萬" at bounding box center [467, 63] width 38 height 19
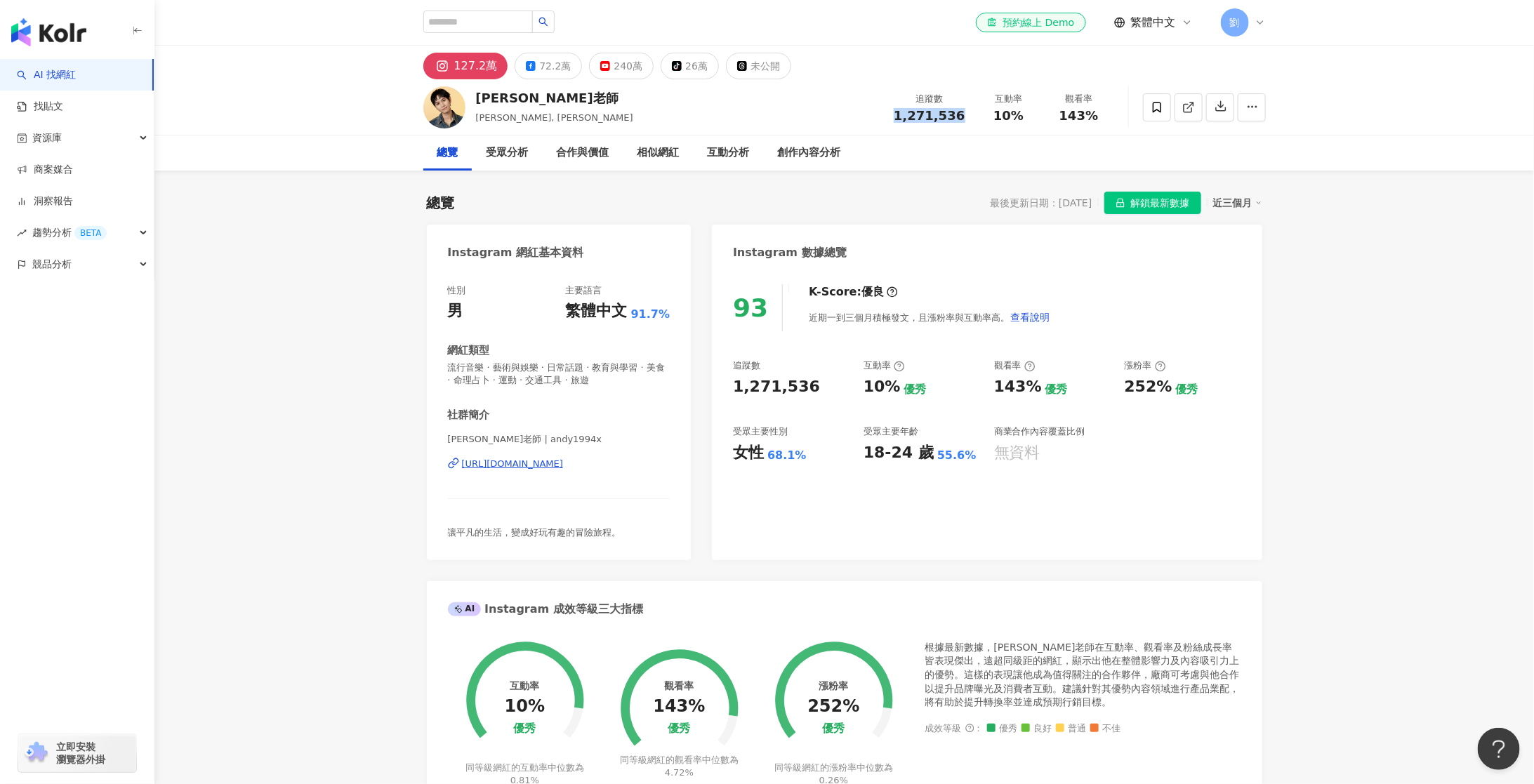
click at [918, 122] on span "1,271,536" at bounding box center [929, 115] width 71 height 15
click at [927, 111] on span "1,271,536" at bounding box center [929, 115] width 71 height 15
copy span "1,271,536"
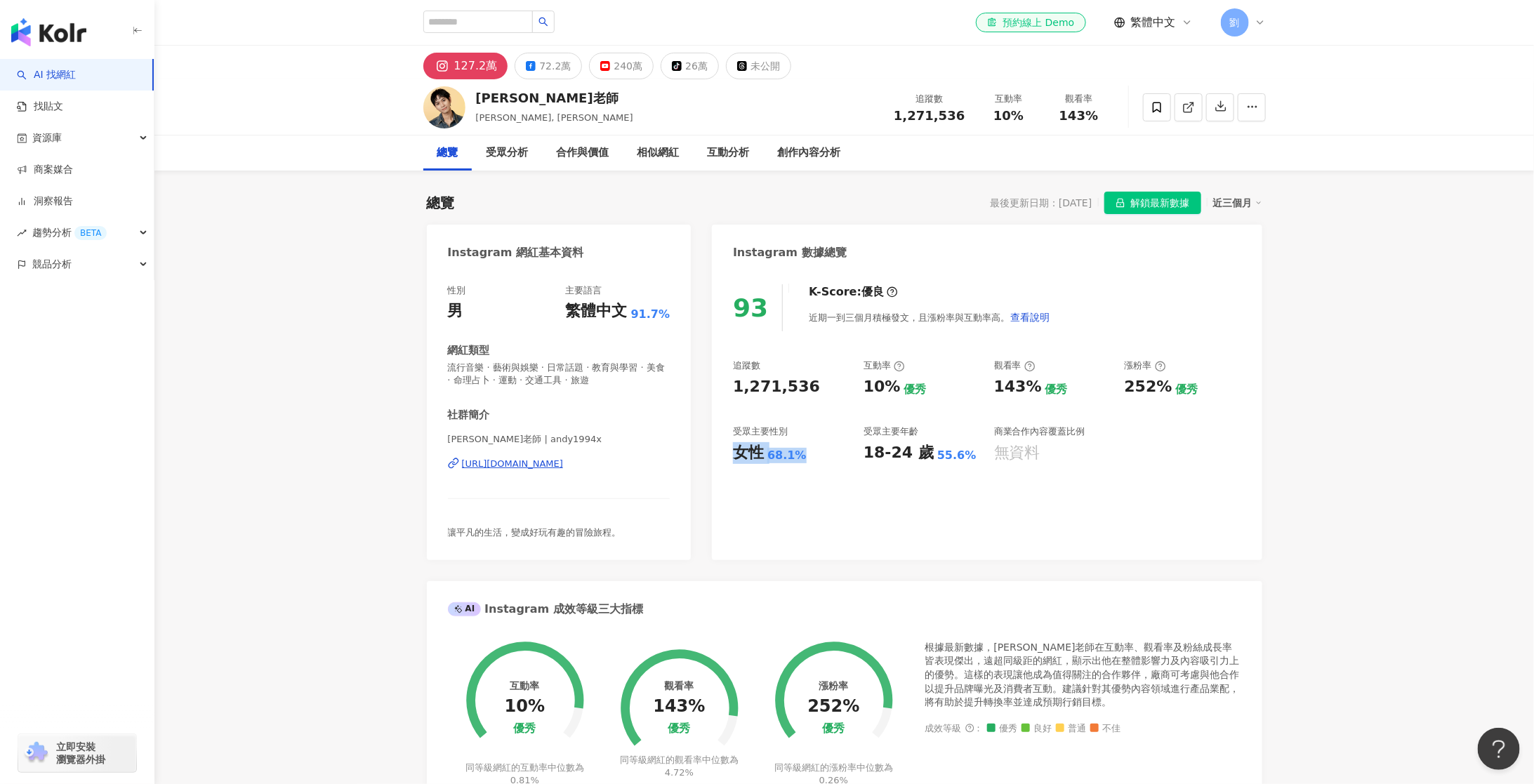
drag, startPoint x: 736, startPoint y: 453, endPoint x: 804, endPoint y: 456, distance: 68.1
click at [804, 456] on div "女性 68.1%" at bounding box center [791, 453] width 117 height 22
copy div "女性 68.1%"
click at [787, 488] on div "93 K-Score : 優良 近期一到三個月積極發文，且漲粉率與互動率高。 查看說明 追蹤數 1,271,536 互動率 10% 優秀 觀看率 143% 優…" at bounding box center [986, 415] width 550 height 290
click at [554, 68] on div "72.2萬" at bounding box center [555, 65] width 32 height 19
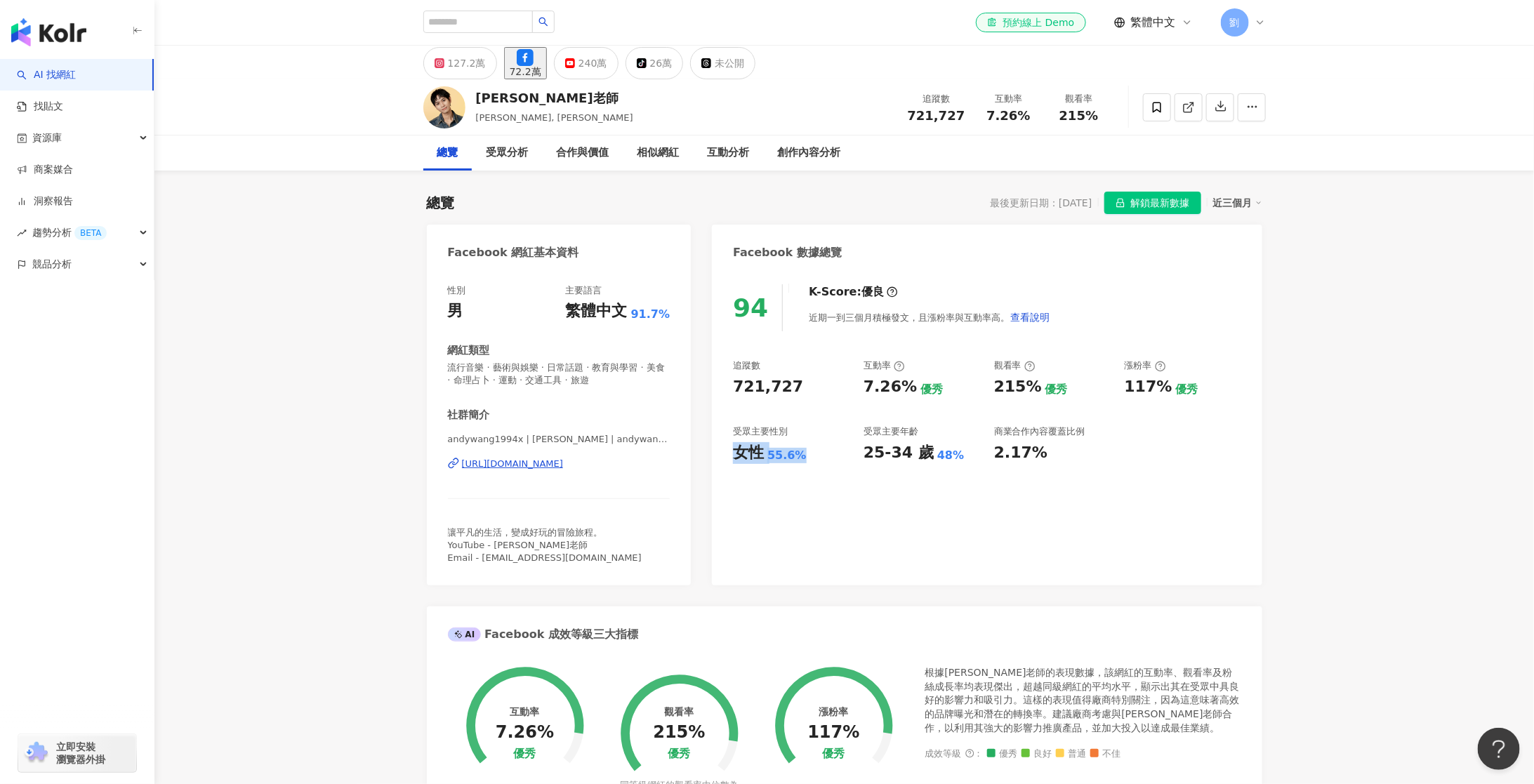
drag, startPoint x: 735, startPoint y: 450, endPoint x: 806, endPoint y: 457, distance: 71.3
click at [806, 457] on div "女性 55.6%" at bounding box center [791, 453] width 117 height 22
copy div "女性 55.6%"
drag, startPoint x: 866, startPoint y: 451, endPoint x: 960, endPoint y: 450, distance: 94.0
click at [960, 450] on div "25-34 歲 48%" at bounding box center [922, 453] width 117 height 22
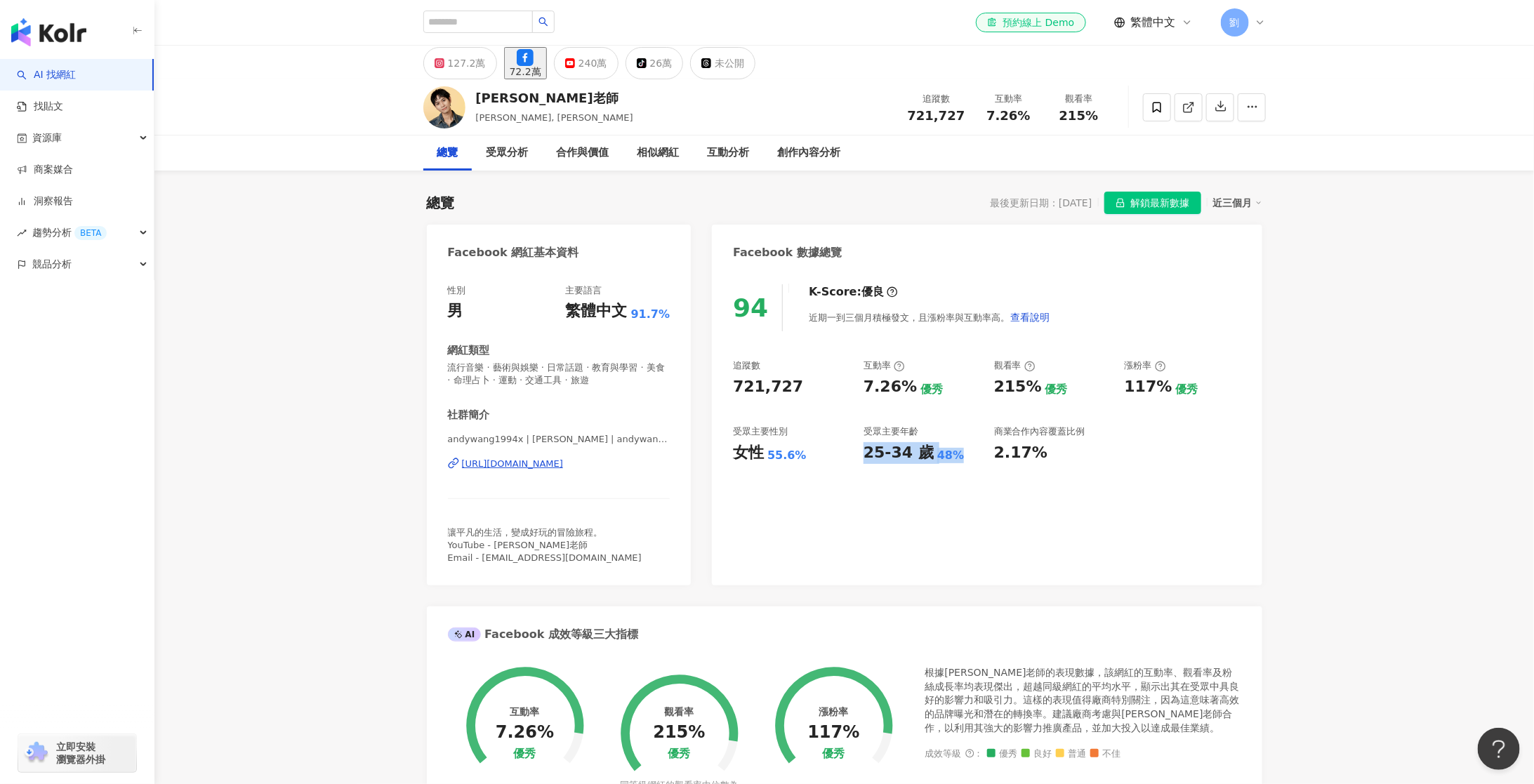
copy div "25-34 歲 48%"
click at [471, 60] on div "127.2萬" at bounding box center [467, 63] width 38 height 19
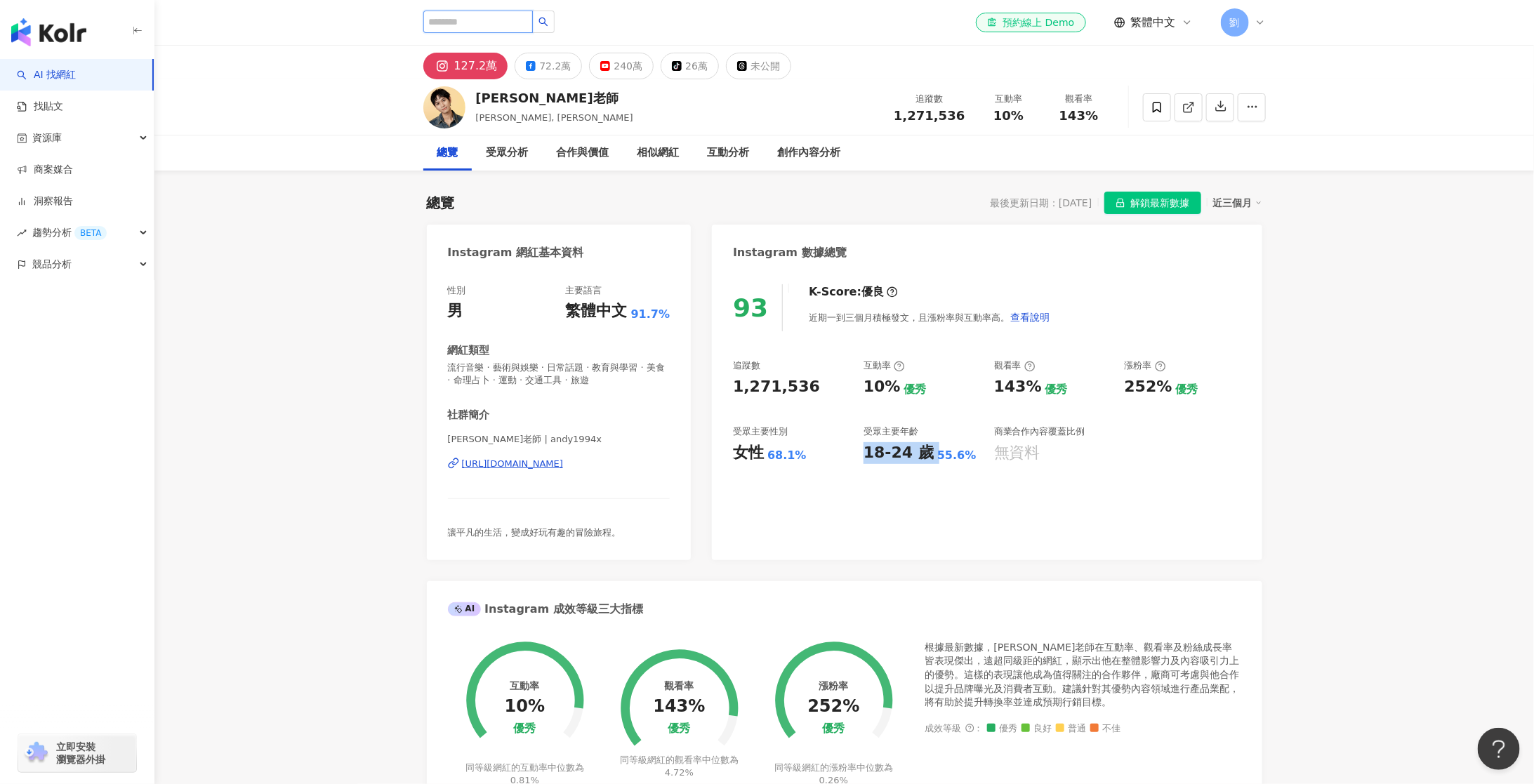
click at [509, 21] on input "search" at bounding box center [478, 22] width 110 height 23
paste input "****"
type input "****"
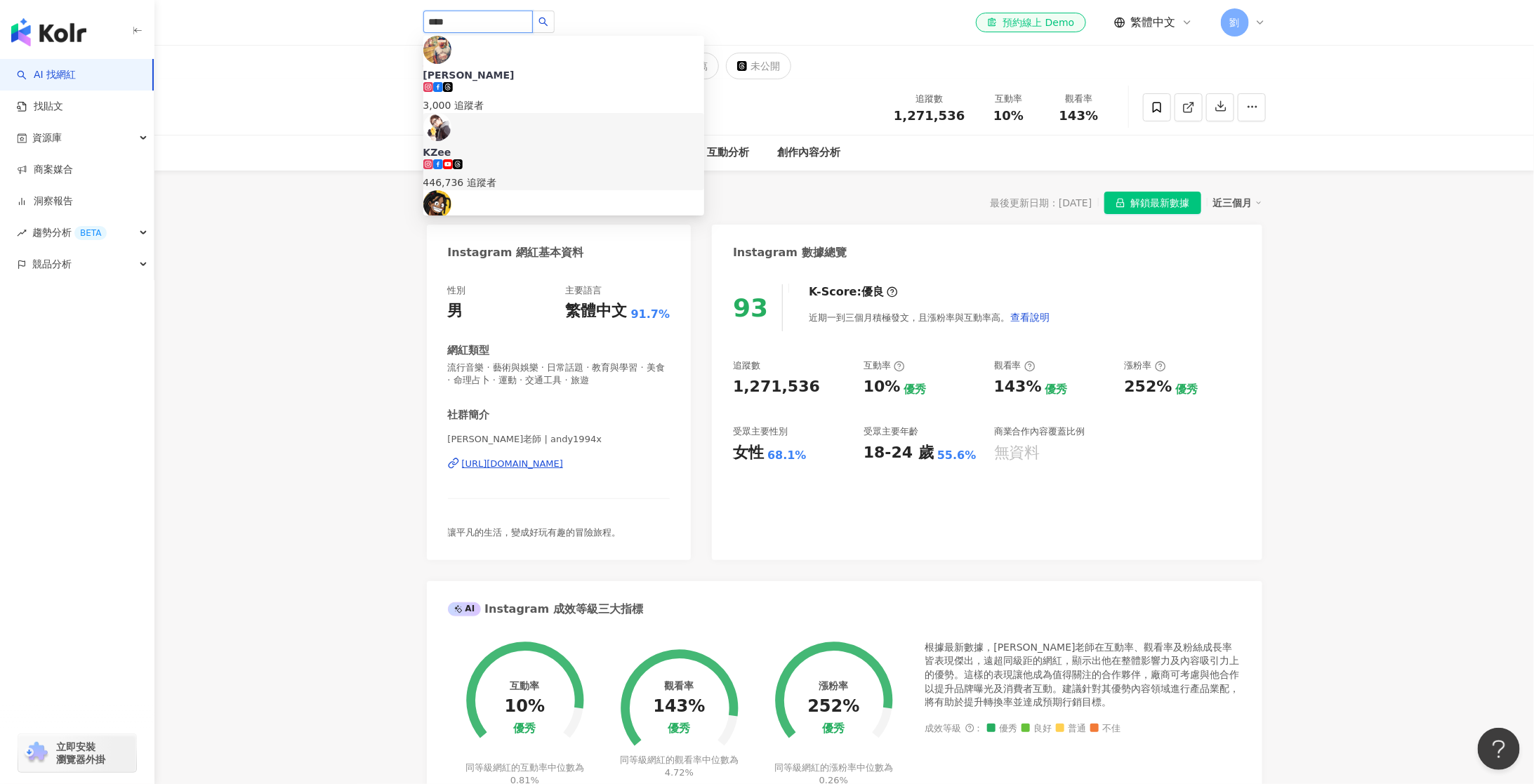
click at [526, 175] on div "446,736 追蹤者" at bounding box center [563, 183] width 281 height 16
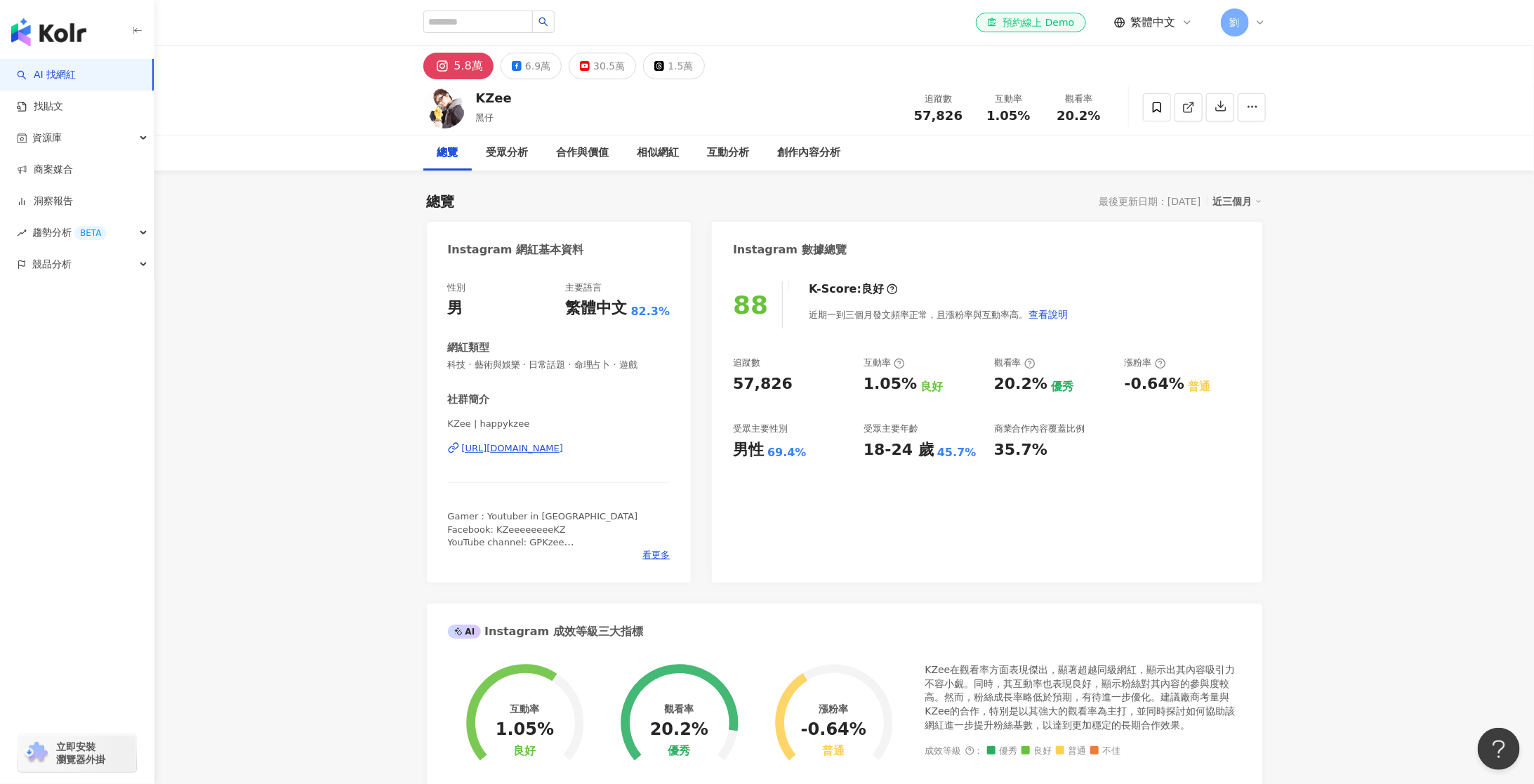
click at [937, 114] on span "57,826" at bounding box center [938, 115] width 48 height 15
copy span "57,826"
click at [539, 58] on div "6.9萬" at bounding box center [538, 65] width 25 height 19
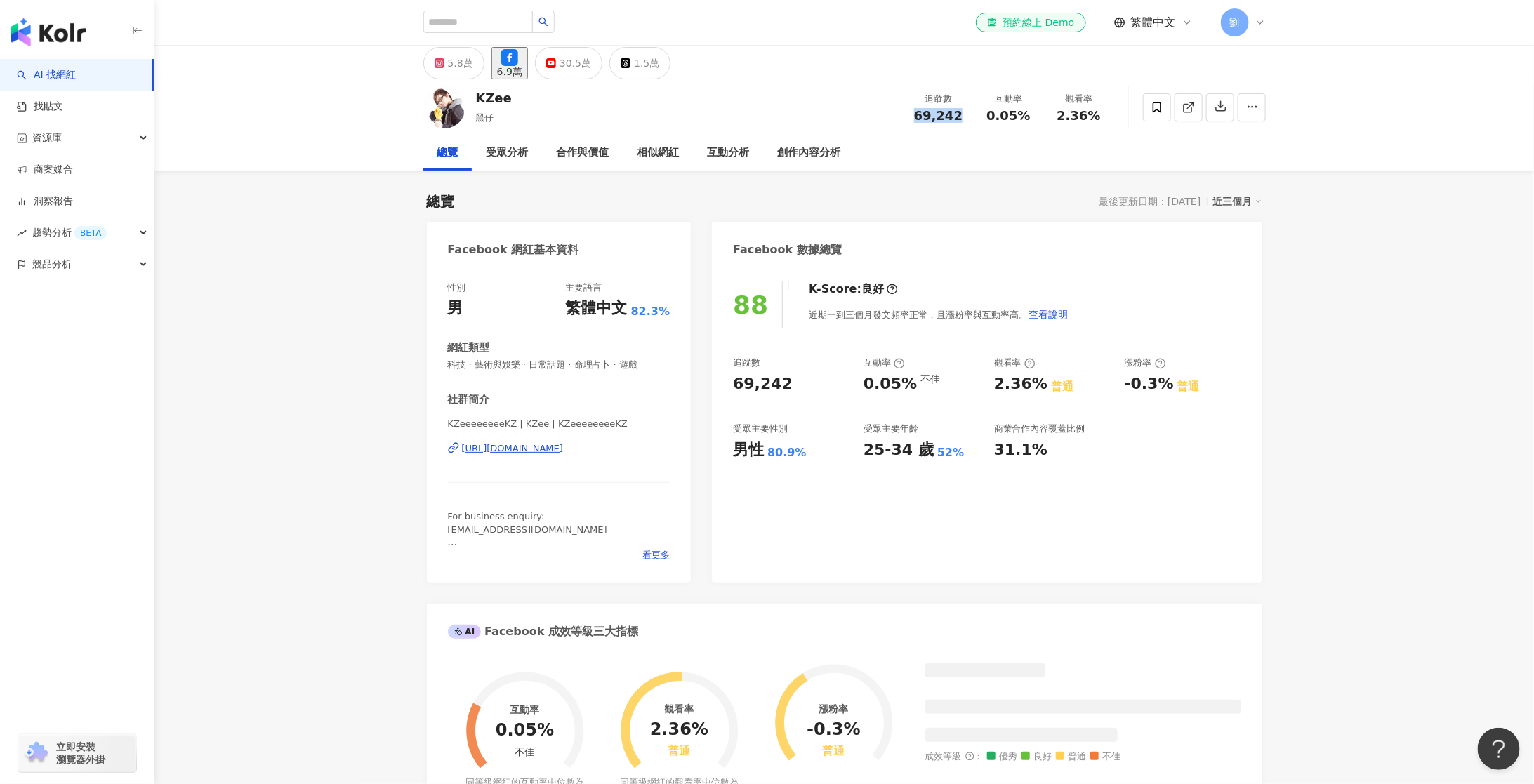
click at [933, 115] on span "69,242" at bounding box center [938, 115] width 48 height 15
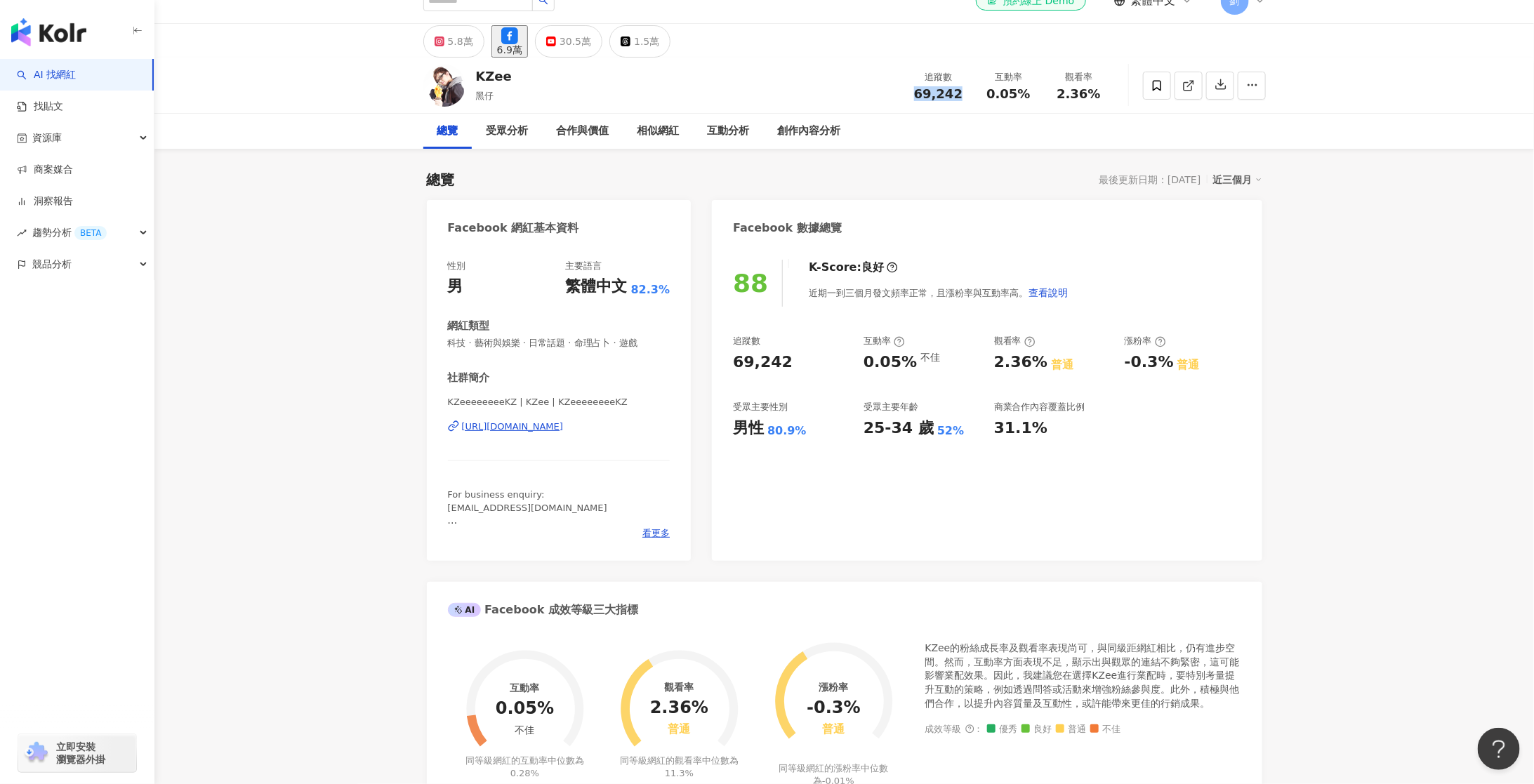
scroll to position [19, 0]
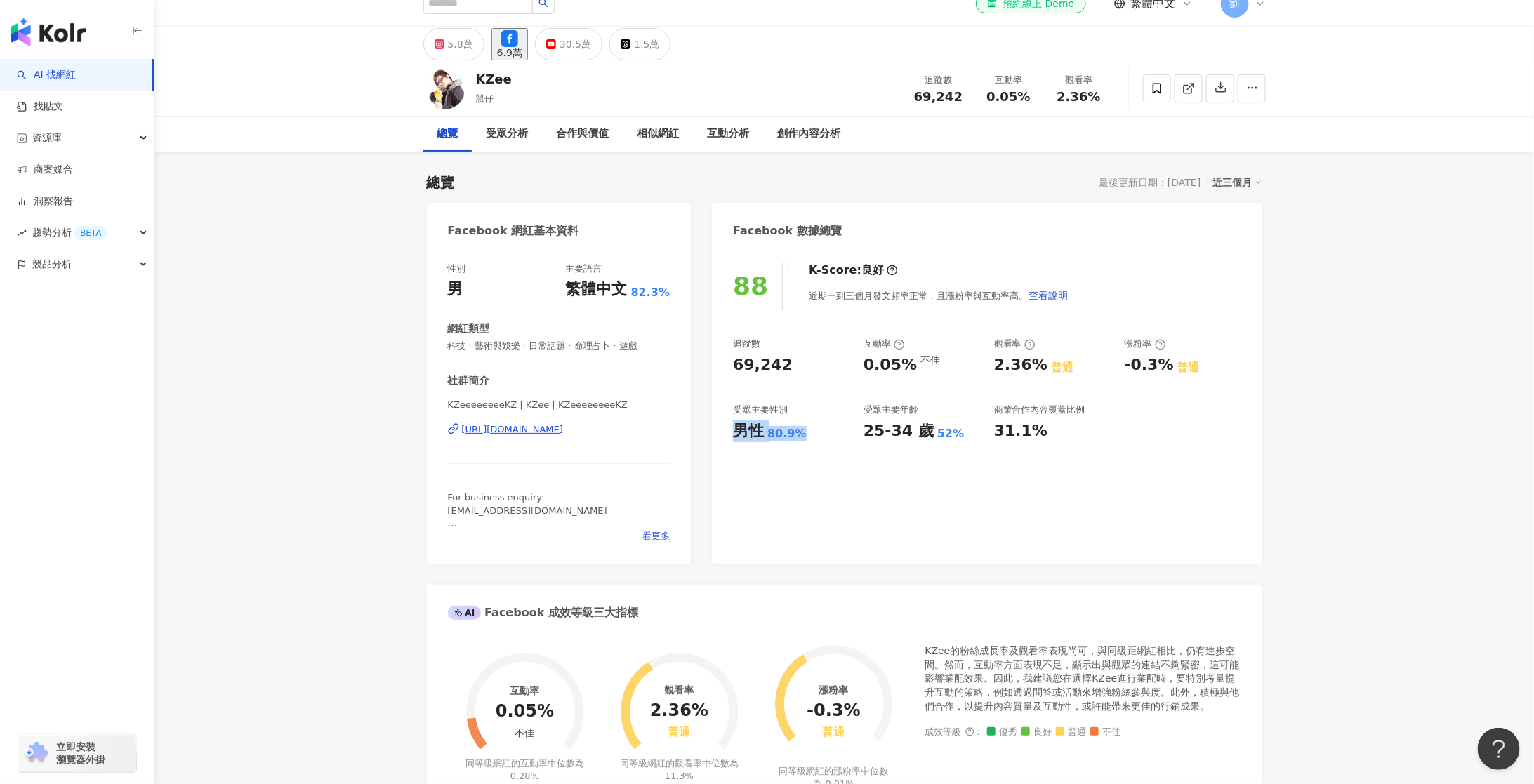
drag, startPoint x: 734, startPoint y: 429, endPoint x: 807, endPoint y: 432, distance: 73.1
click at [807, 432] on div "男性 80.9%" at bounding box center [791, 432] width 117 height 22
copy div "男性 80.9%"
drag, startPoint x: 865, startPoint y: 430, endPoint x: 966, endPoint y: 436, distance: 101.2
click at [966, 436] on div "25-34 歲 52%" at bounding box center [922, 432] width 117 height 22
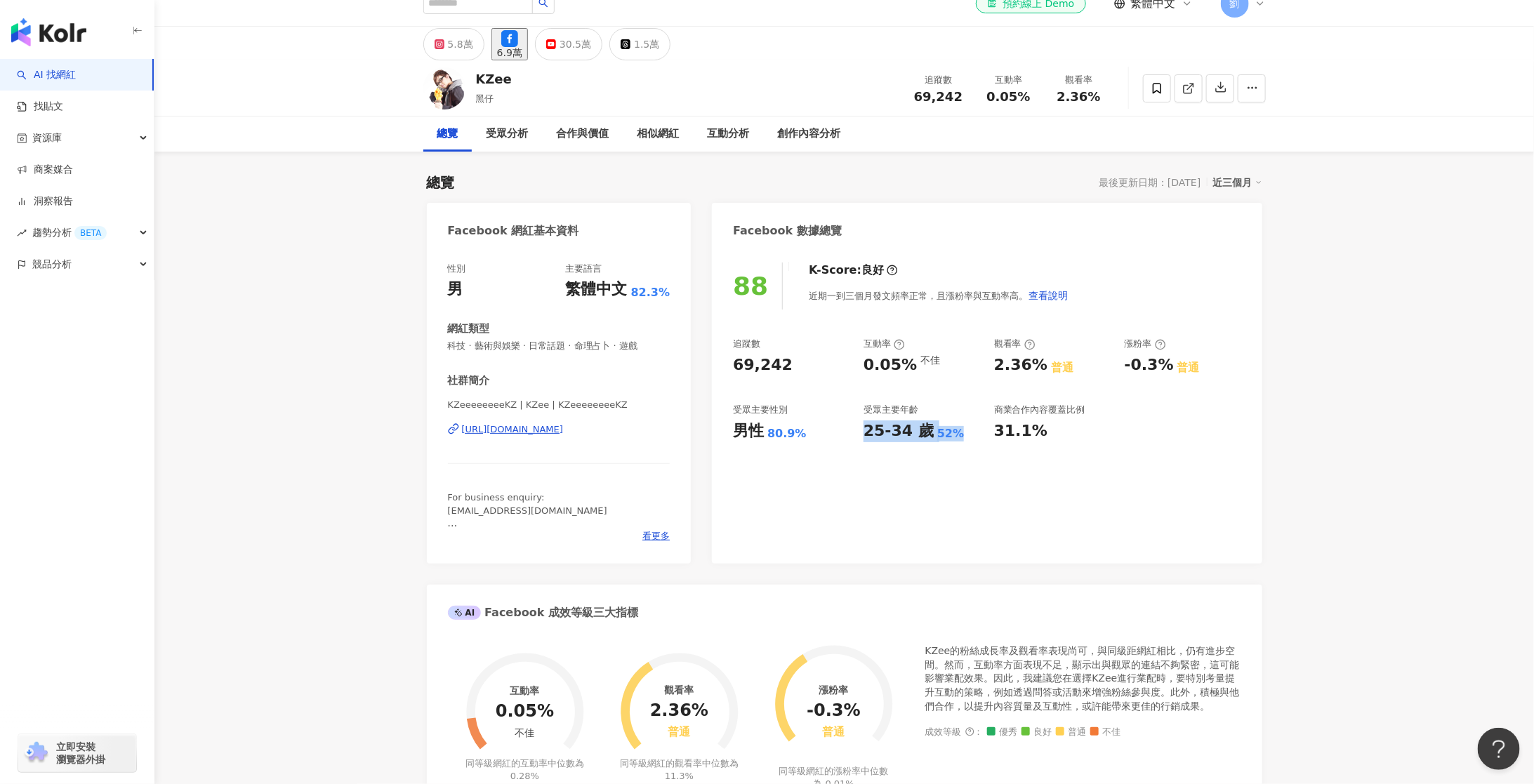
copy div "25-34 歲 52%"
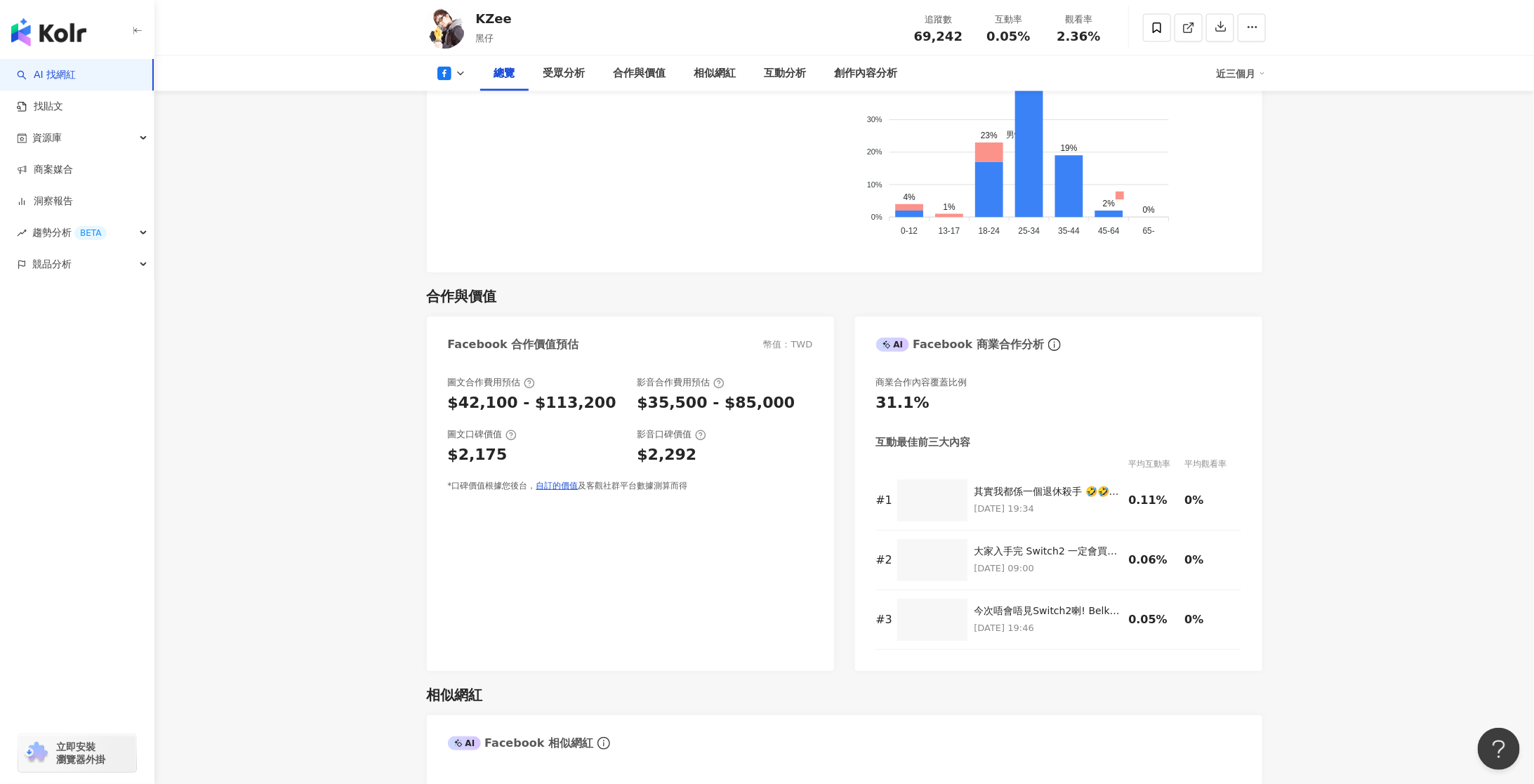
scroll to position [0, 0]
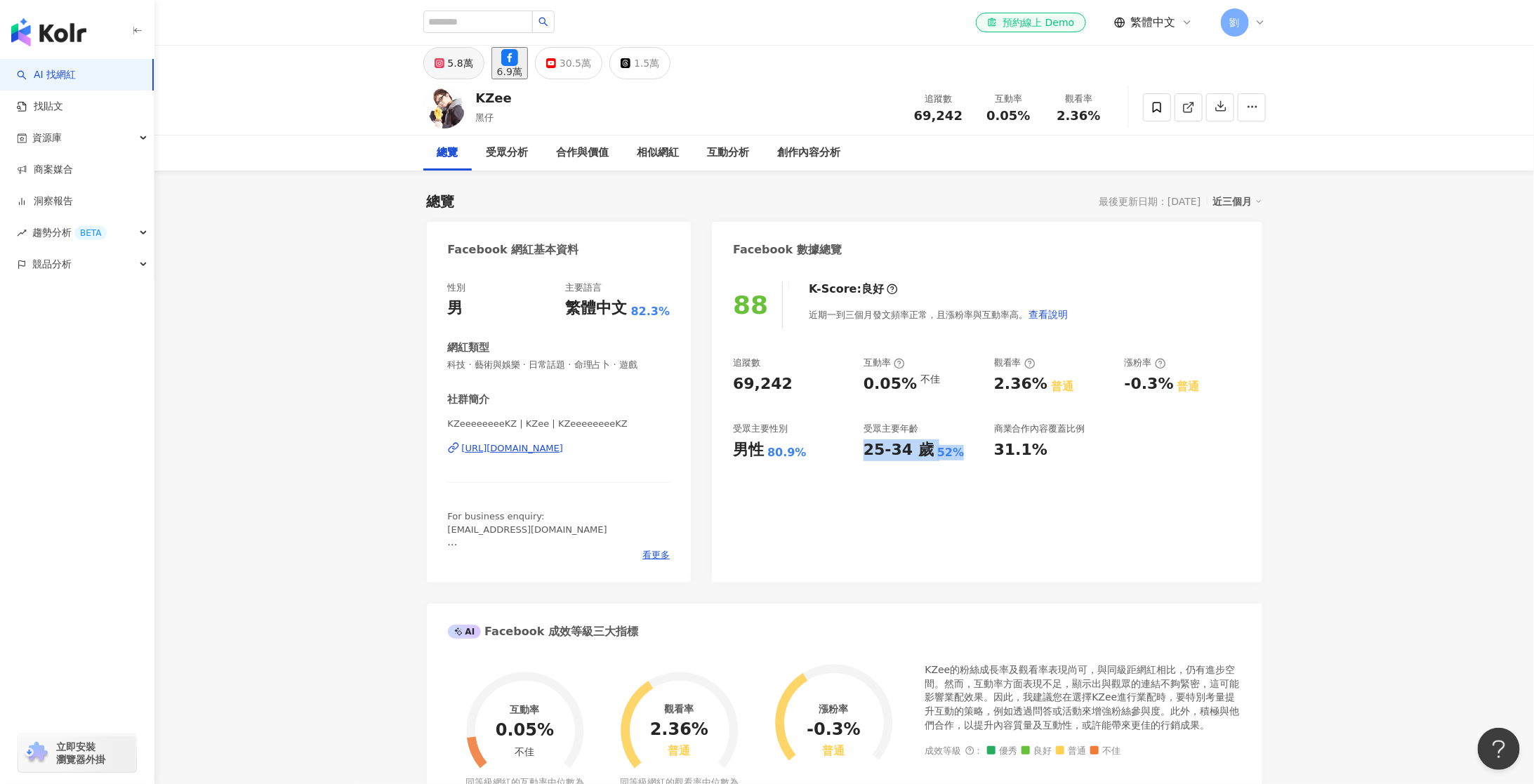
click at [463, 61] on div "5.8萬" at bounding box center [461, 63] width 25 height 19
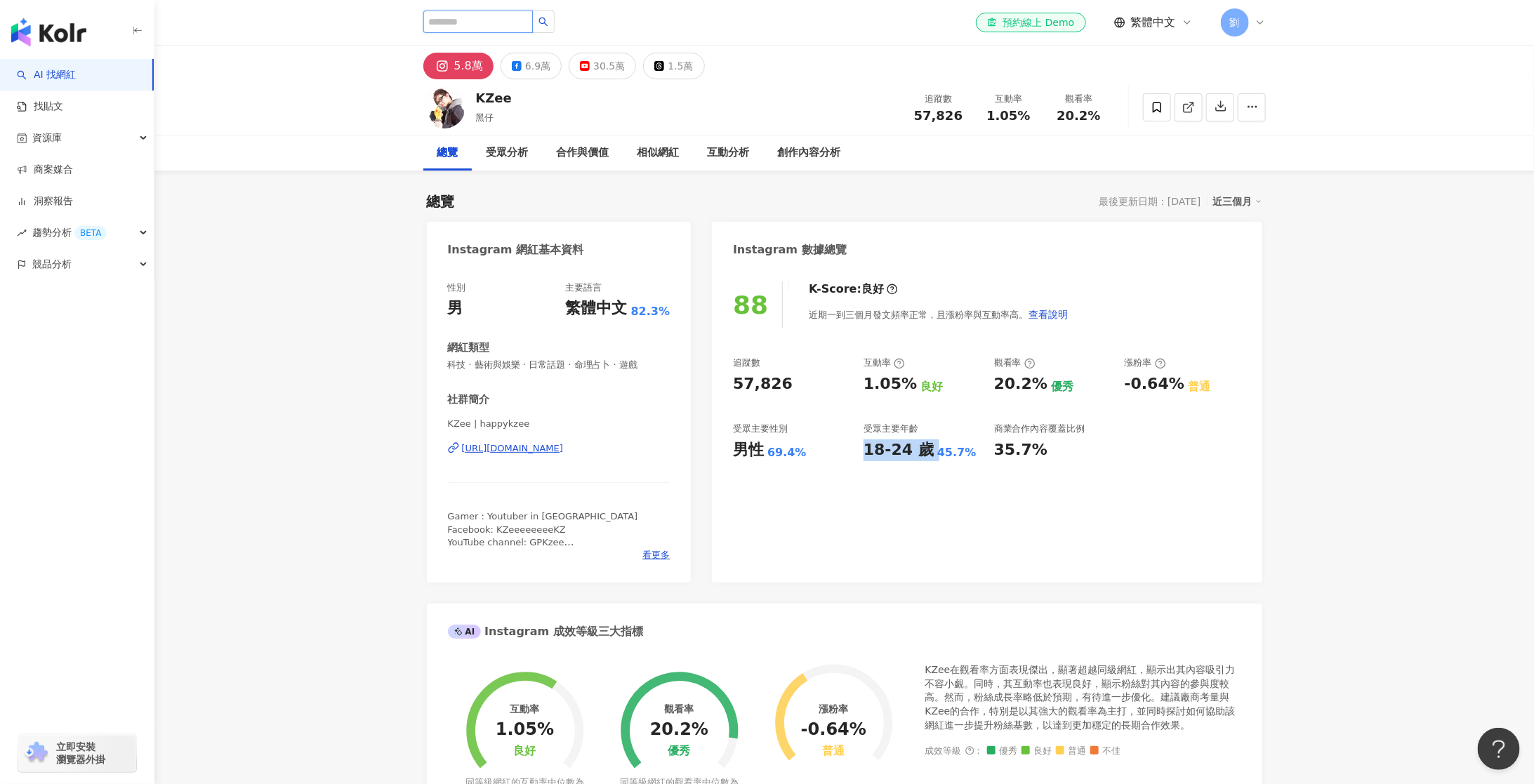
click at [492, 23] on input "search" at bounding box center [478, 22] width 110 height 23
paste input "**"
type input "**"
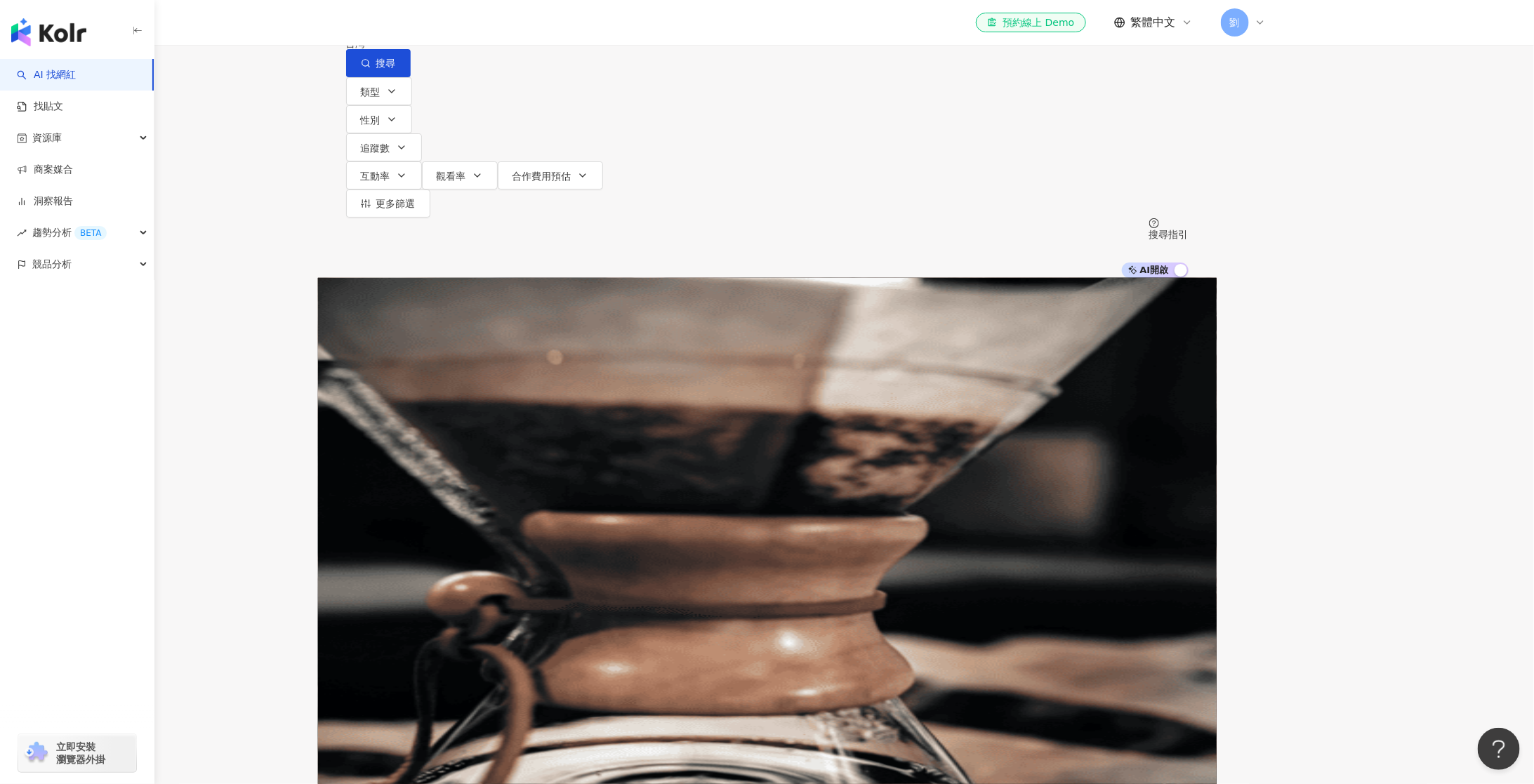
click at [550, 26] on input "**" at bounding box center [493, 13] width 114 height 26
type input "*"
type input "**"
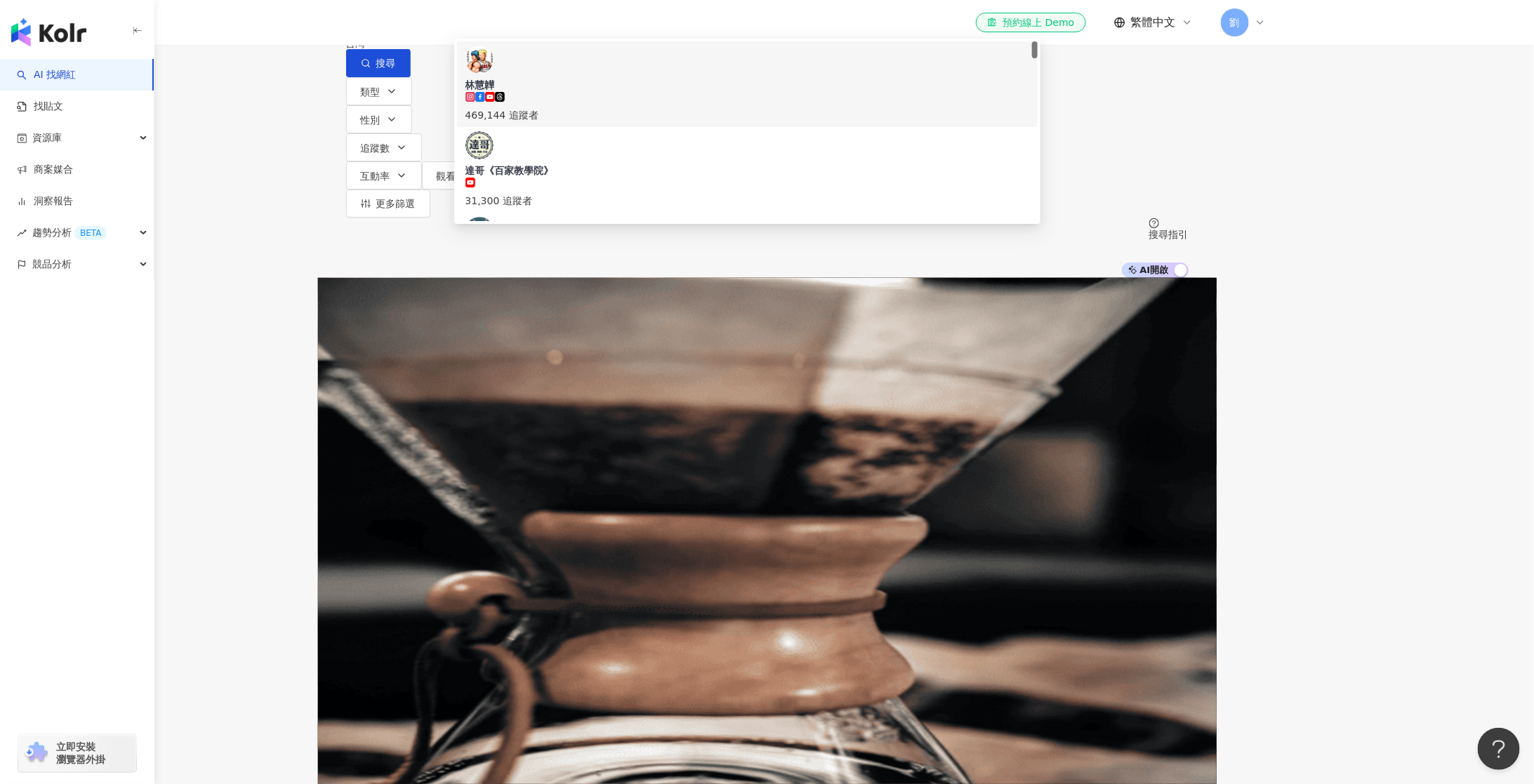
click at [493, 74] on img at bounding box center [479, 60] width 28 height 28
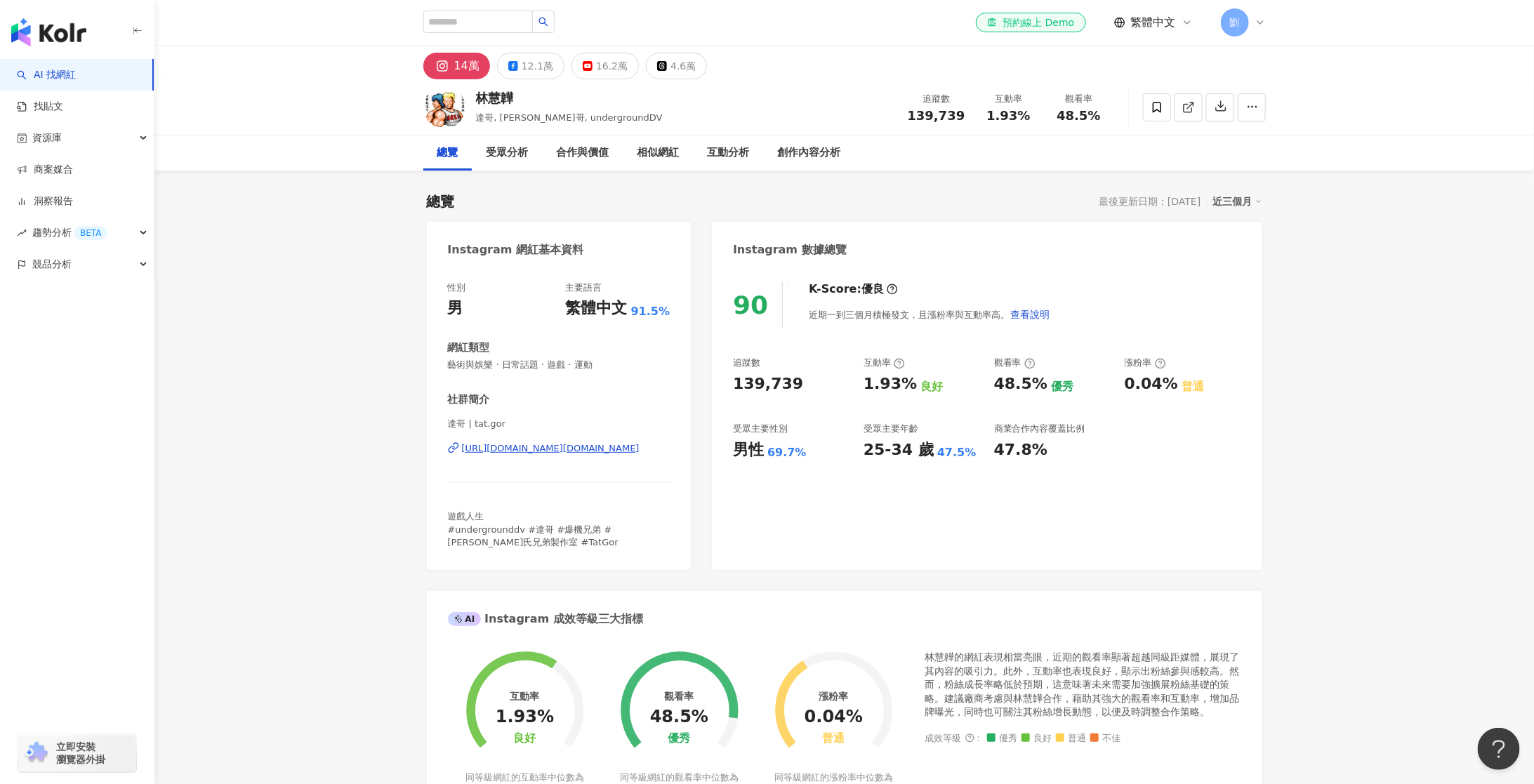
click at [945, 117] on span "139,739" at bounding box center [937, 115] width 58 height 15
copy span "139,739"
click at [525, 68] on div "12.1萬" at bounding box center [537, 65] width 32 height 19
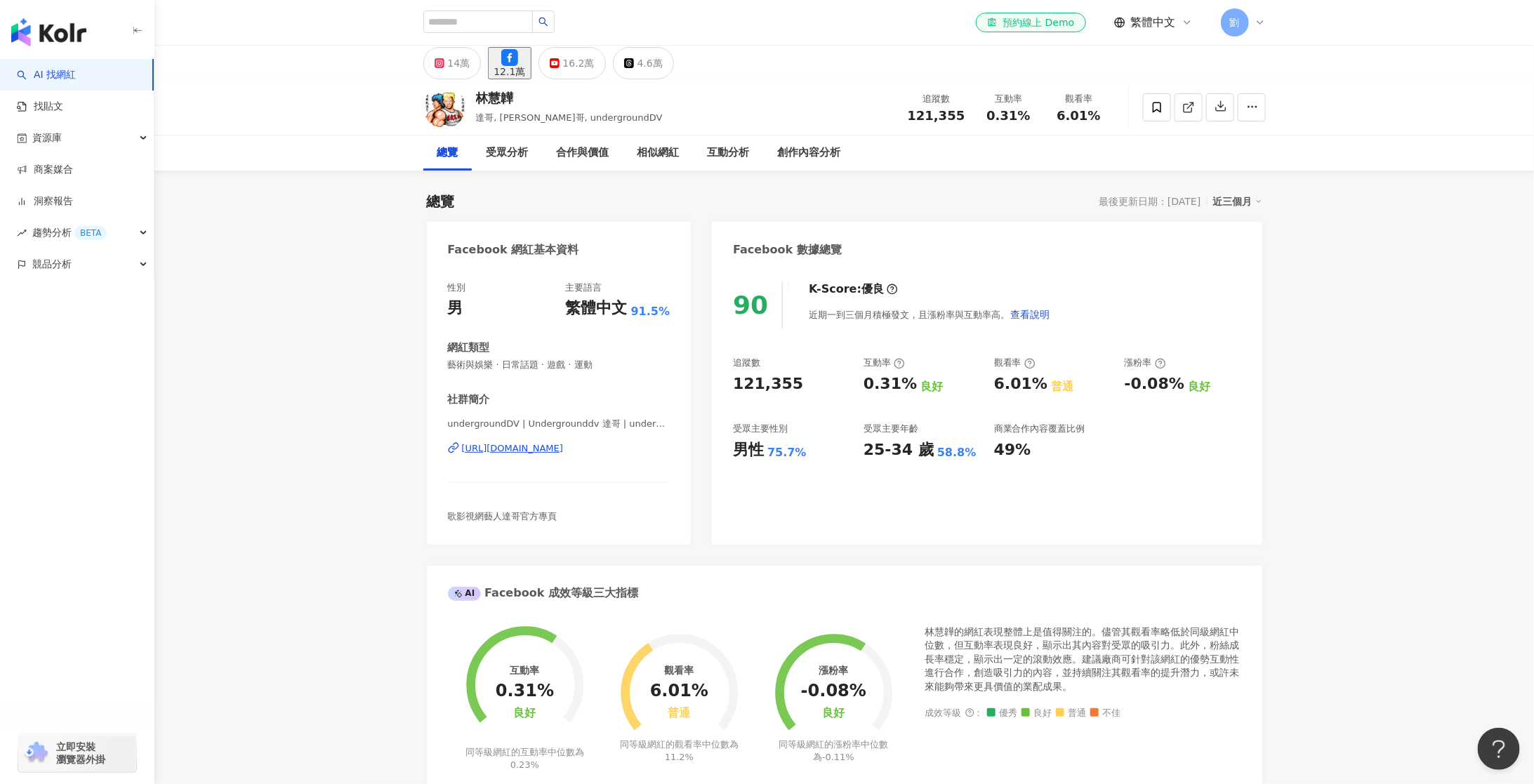
click at [761, 376] on div "121,355" at bounding box center [768, 384] width 70 height 22
copy div "121,355"
click at [539, 448] on div "[URL][DOMAIN_NAME]" at bounding box center [513, 449] width 102 height 12
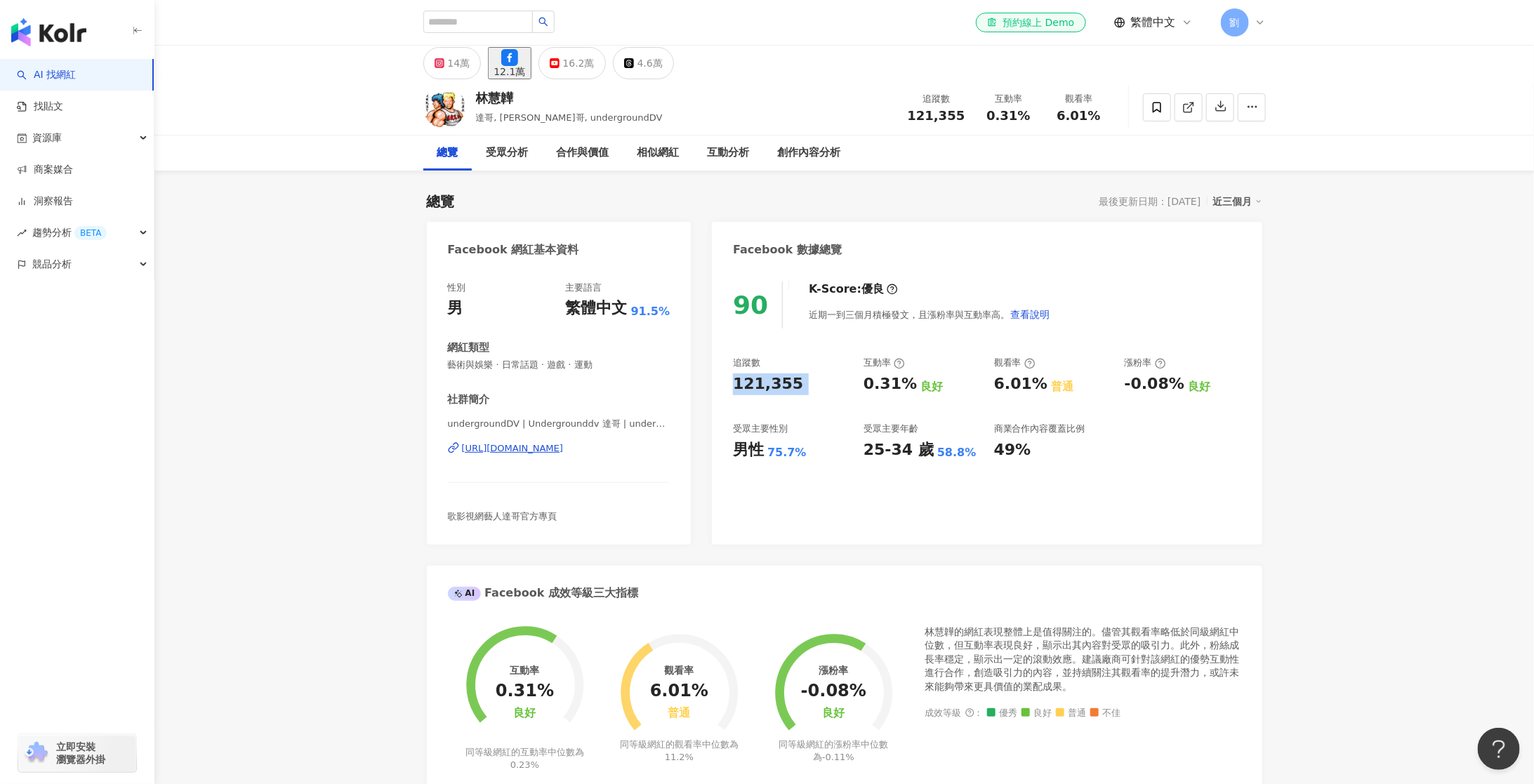
click at [807, 201] on div "總覽 最後更新日期：[DATE] 近三個月" at bounding box center [845, 201] width 835 height 19
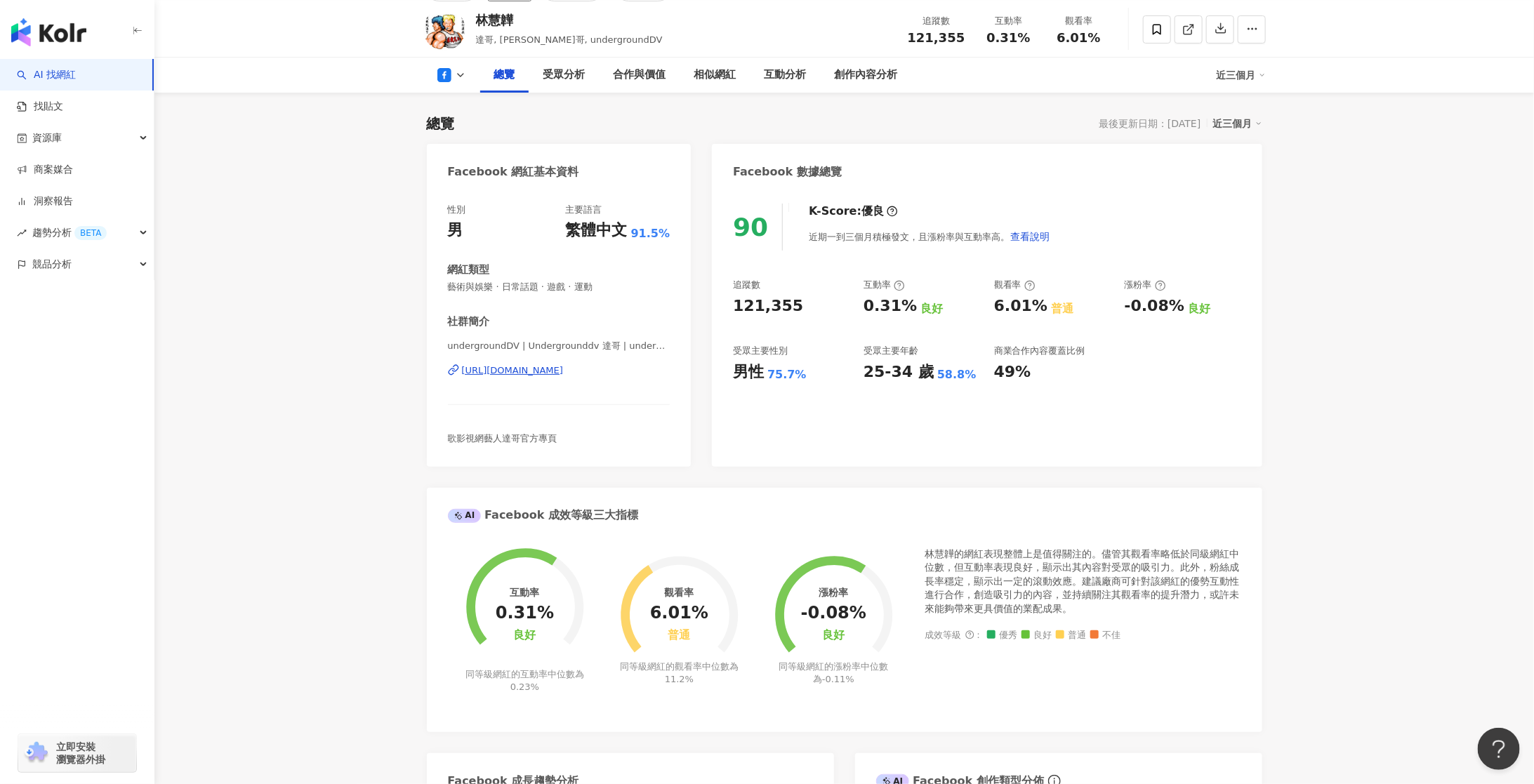
scroll to position [118, 0]
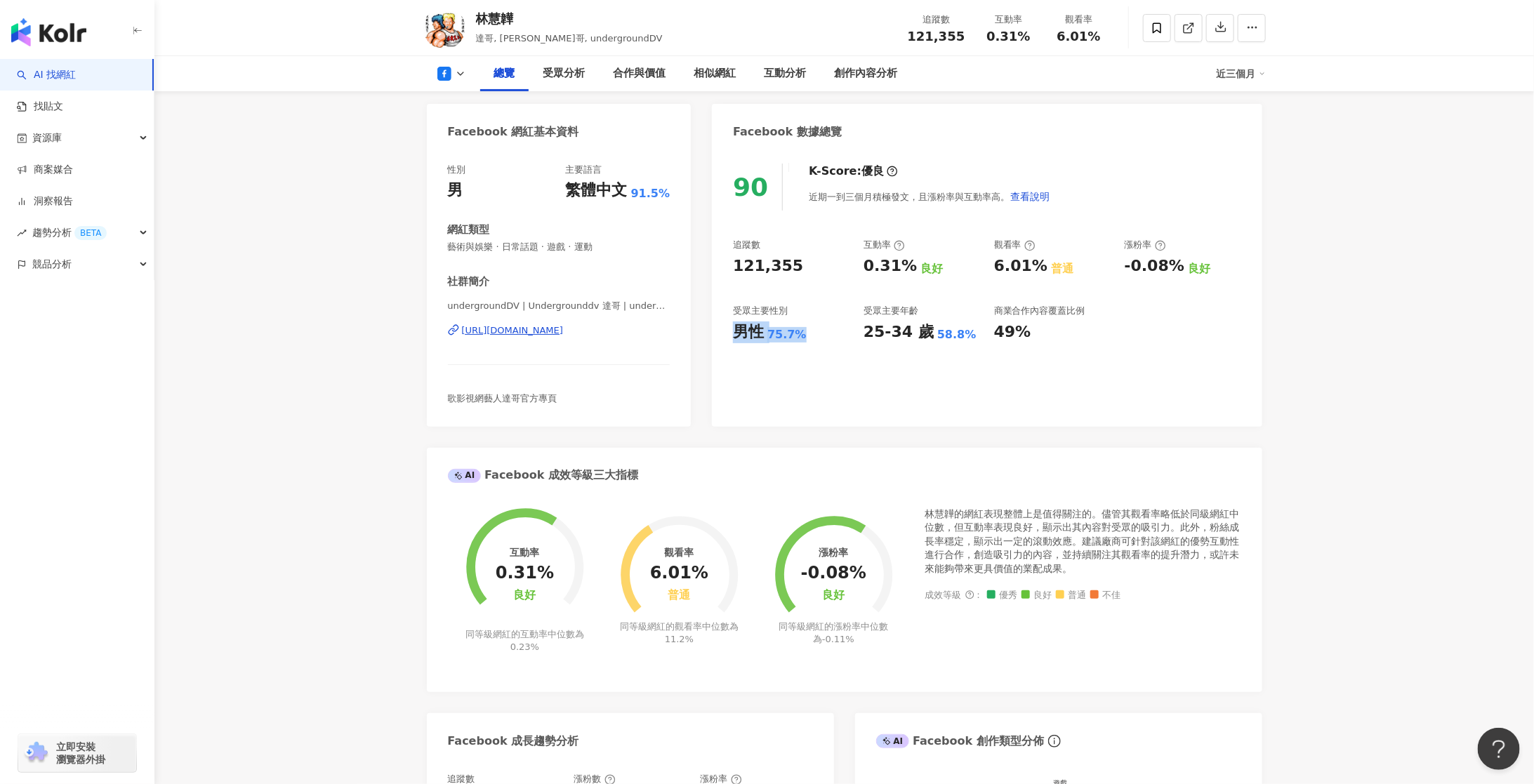
drag, startPoint x: 736, startPoint y: 334, endPoint x: 804, endPoint y: 334, distance: 68.0
click at [804, 334] on div "男性 75.7%" at bounding box center [791, 332] width 117 height 22
copy div "男性 75.7%"
drag, startPoint x: 868, startPoint y: 331, endPoint x: 953, endPoint y: 335, distance: 85.1
click at [953, 335] on div "25-34 歲 58.8%" at bounding box center [922, 332] width 117 height 22
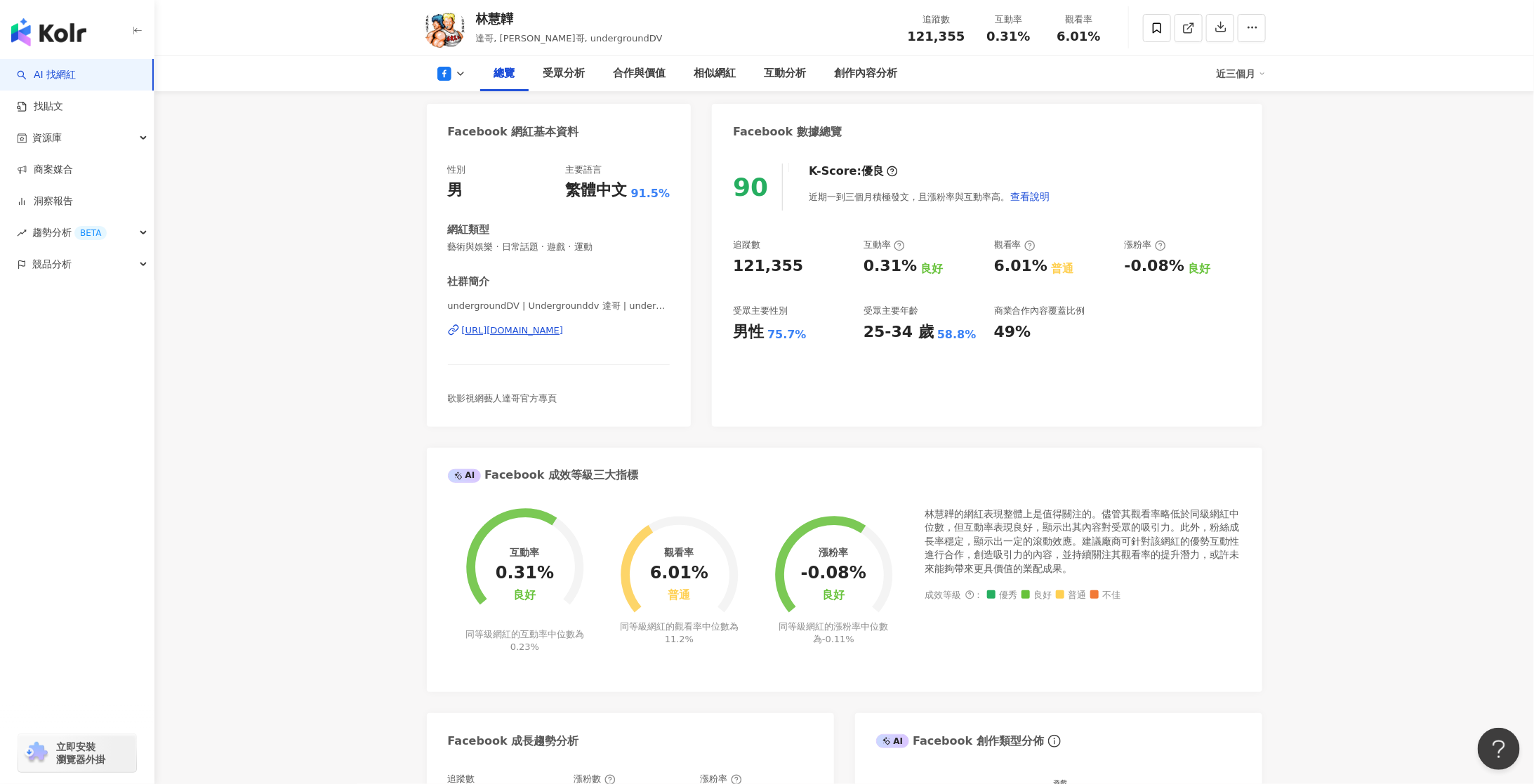
click at [929, 334] on div "25-34 歲 58.8%" at bounding box center [922, 332] width 117 height 22
click at [895, 334] on div "25-34 歲" at bounding box center [898, 332] width 70 height 22
drag, startPoint x: 864, startPoint y: 332, endPoint x: 969, endPoint y: 330, distance: 105.0
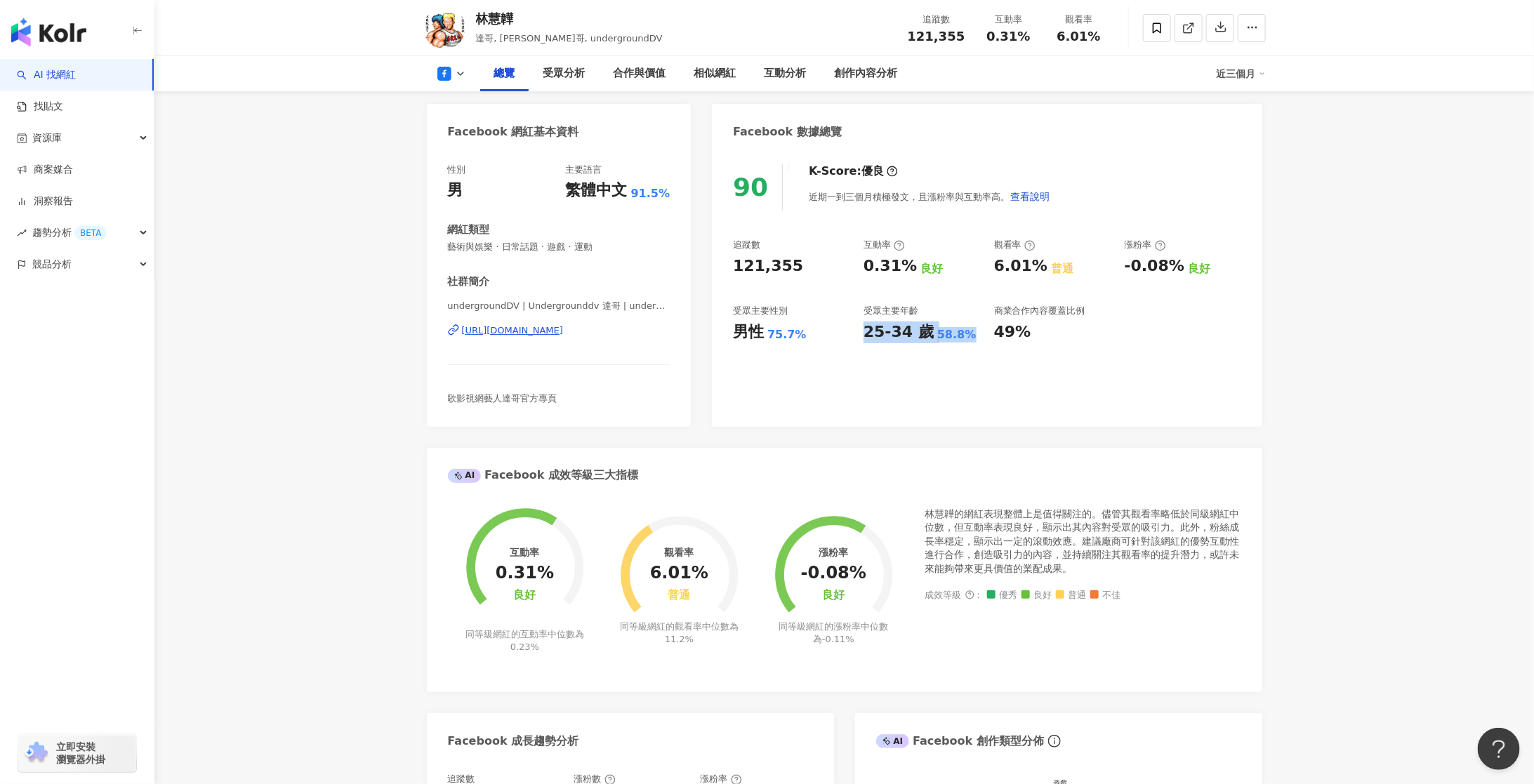
click at [969, 330] on div "25-34 歲 58.8%" at bounding box center [922, 332] width 117 height 22
copy div "25-34 歲 58.8%"
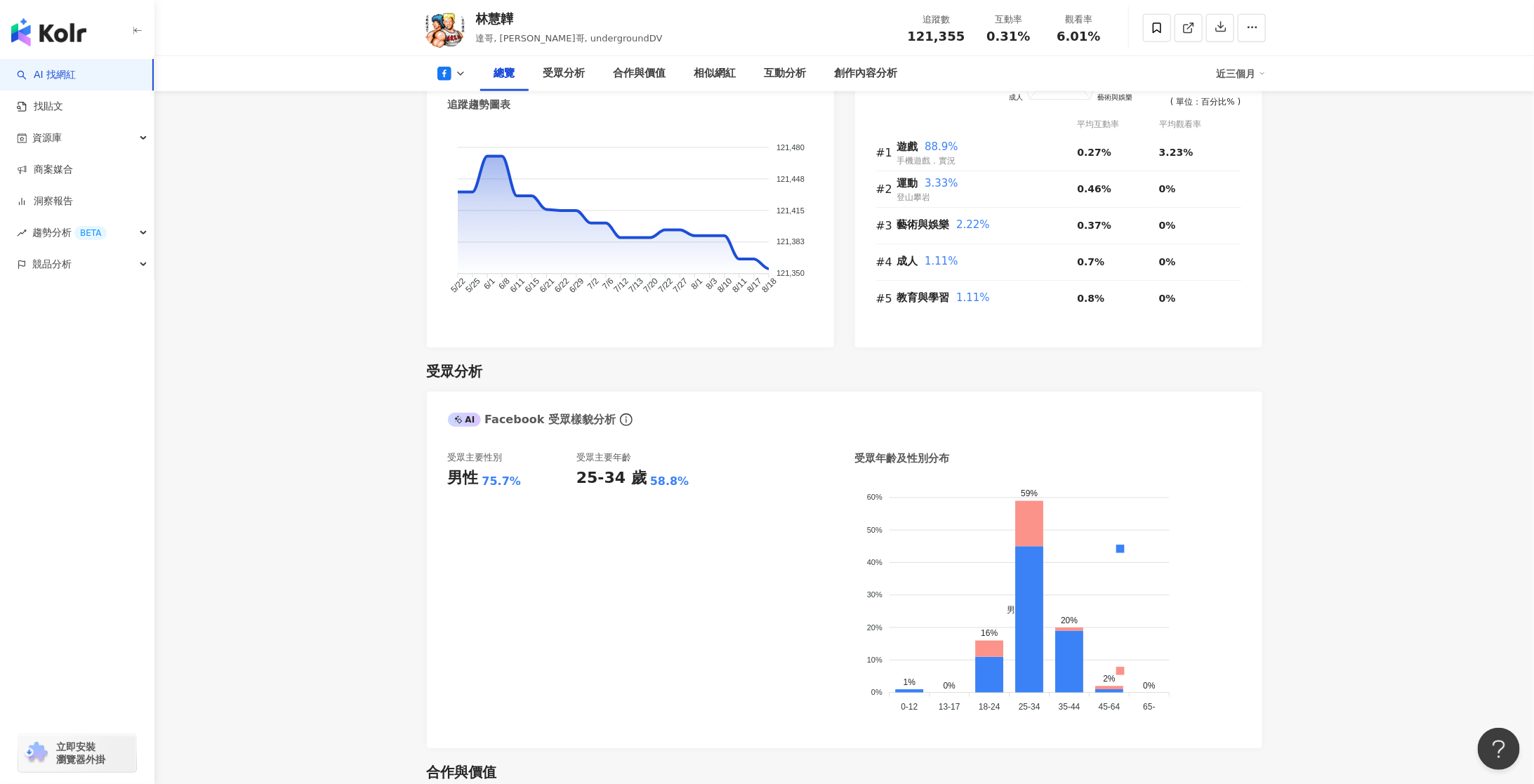
scroll to position [0, 0]
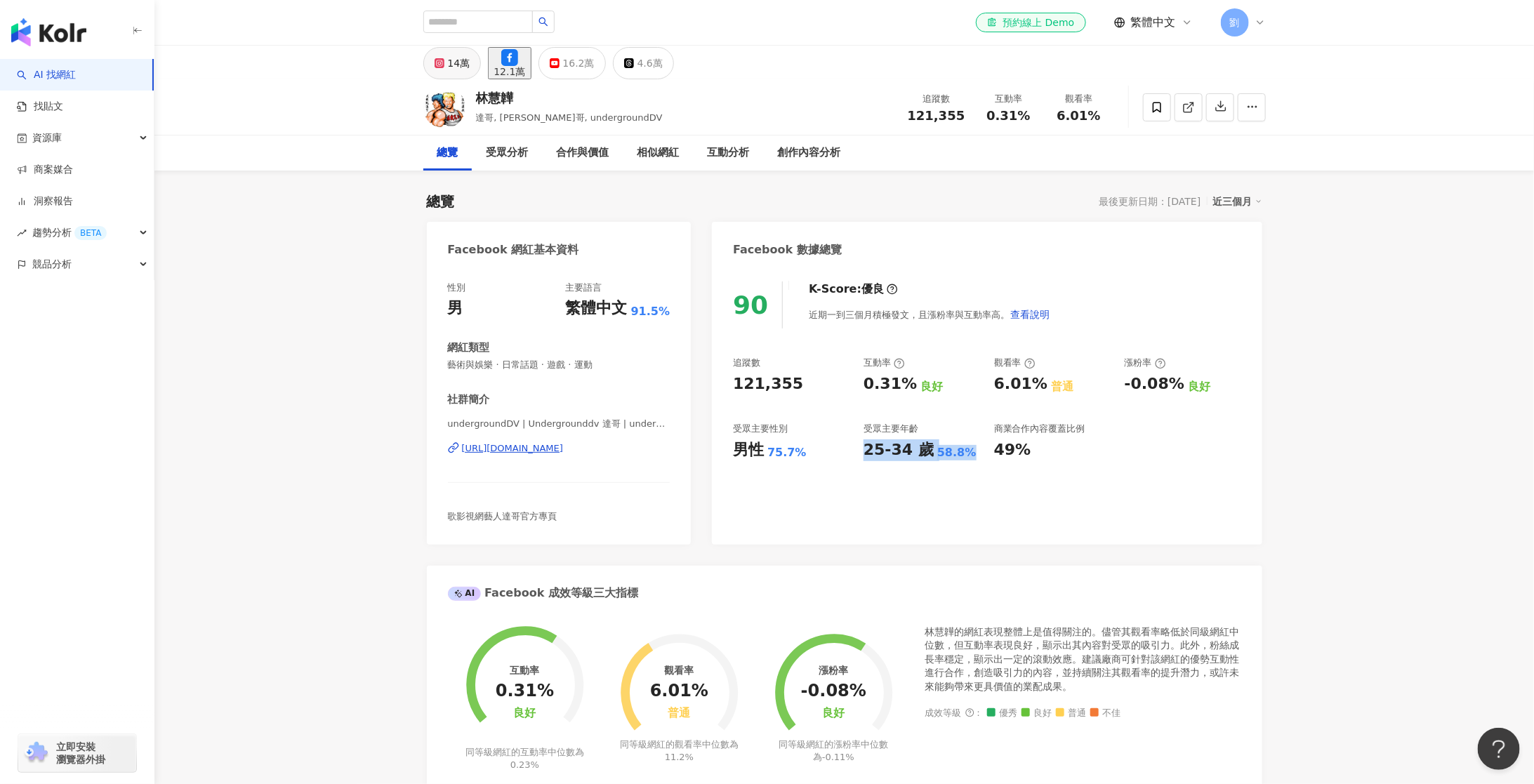
click at [451, 58] on div "14萬" at bounding box center [459, 63] width 23 height 19
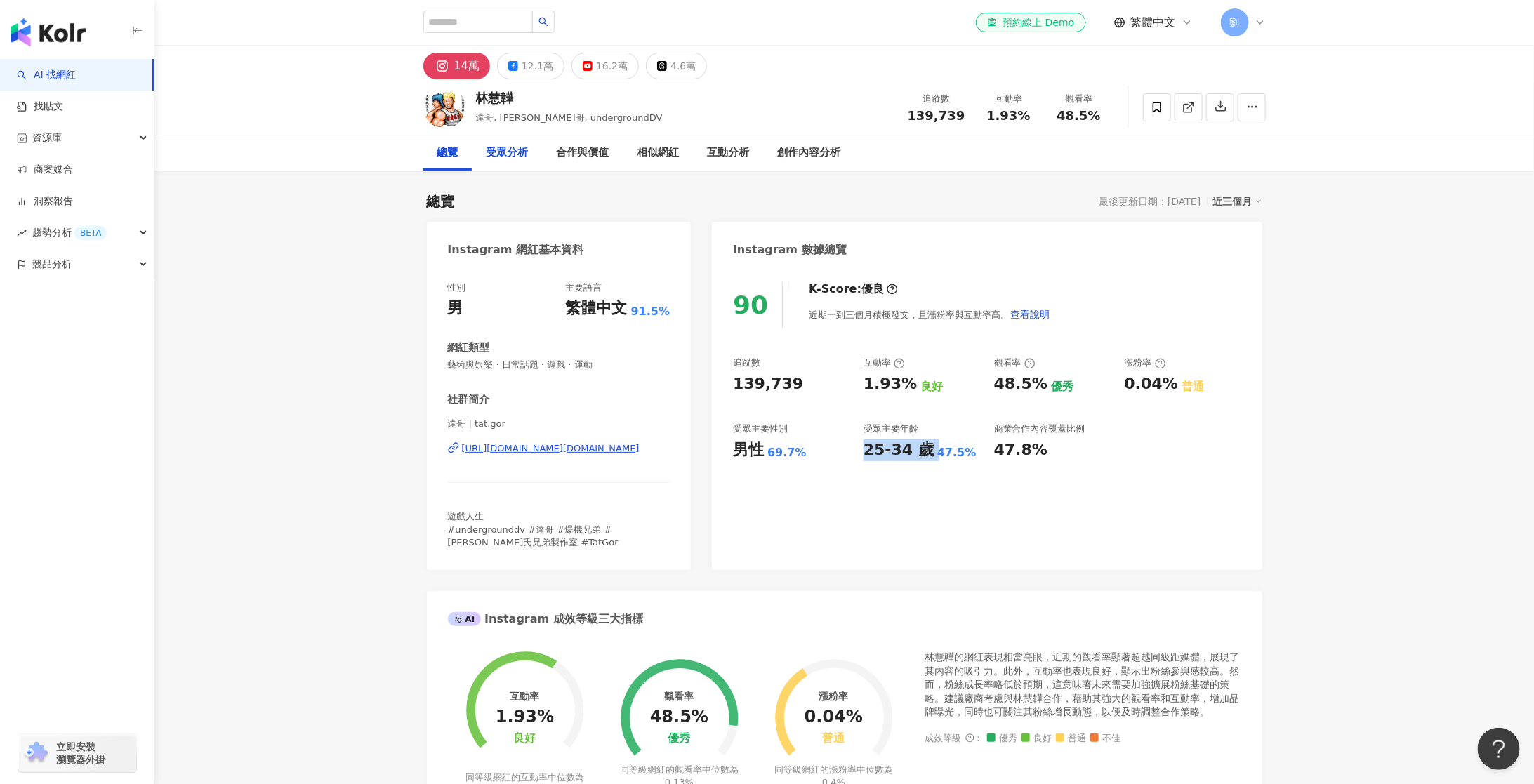
click at [513, 148] on div "受眾分析" at bounding box center [507, 153] width 42 height 17
click at [513, 61] on icon at bounding box center [513, 66] width 10 height 10
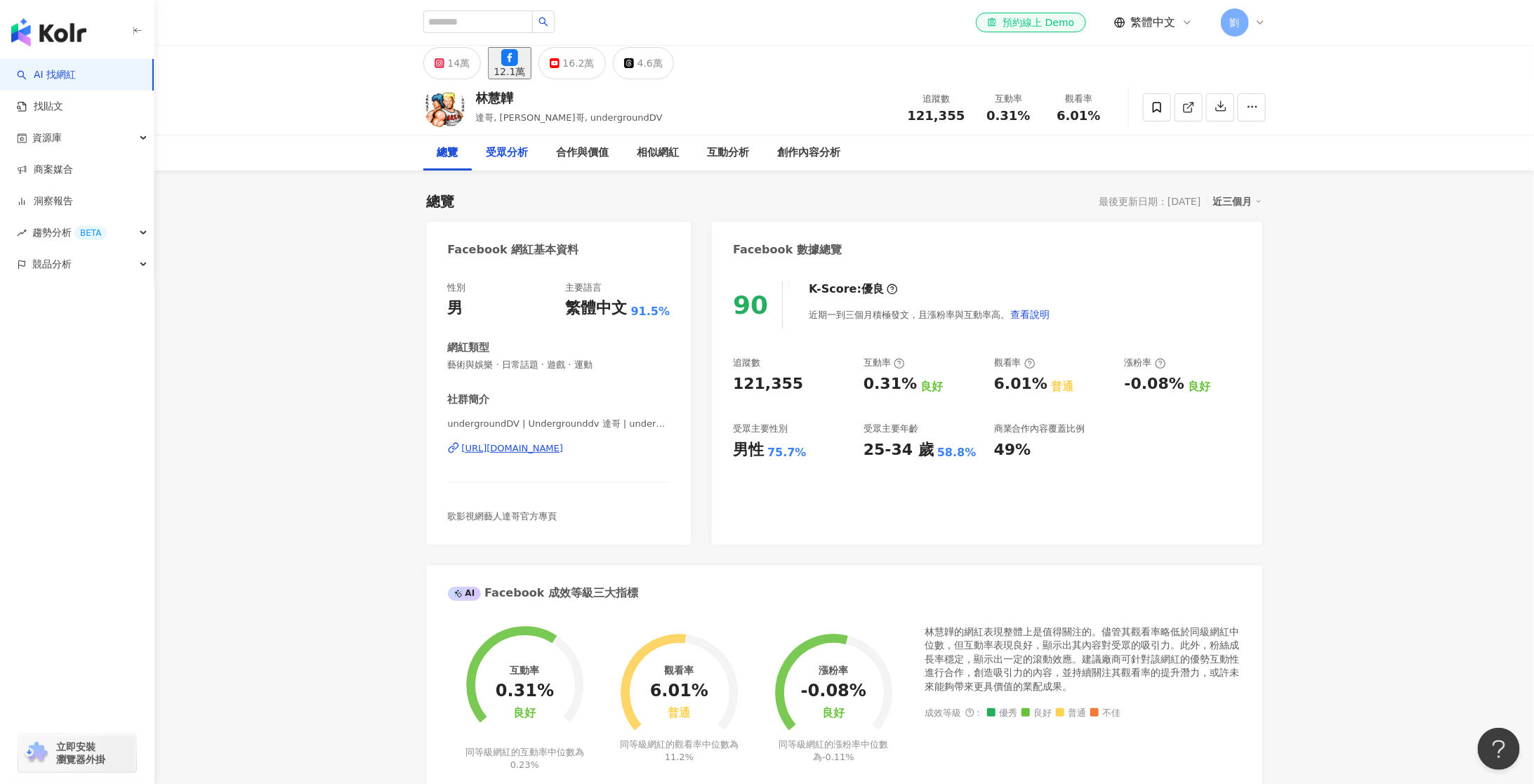
click at [511, 149] on div "受眾分析" at bounding box center [507, 153] width 42 height 17
click at [457, 70] on div "14萬" at bounding box center [459, 63] width 23 height 19
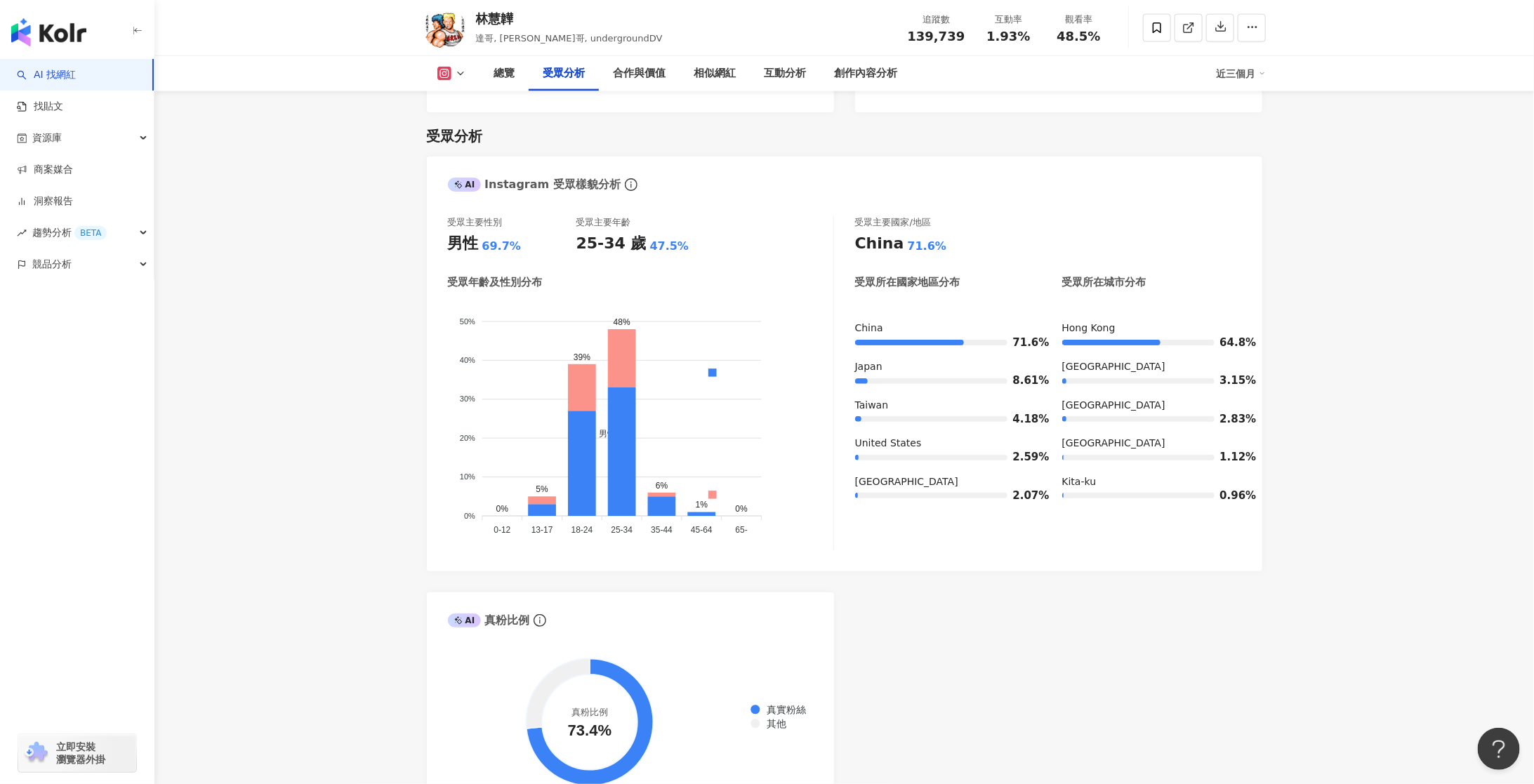
scroll to position [1171, 0]
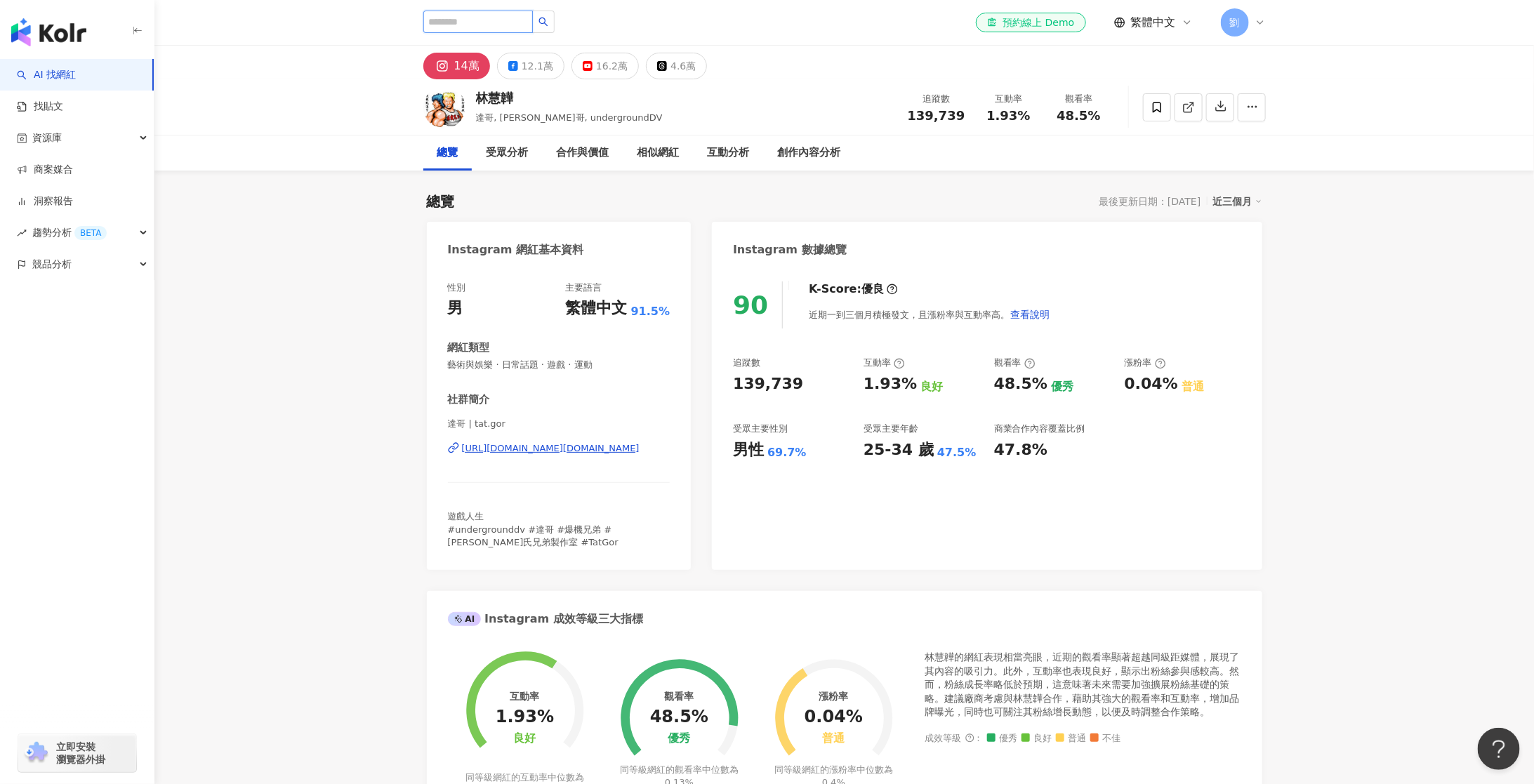
click at [510, 17] on input "search" at bounding box center [478, 22] width 110 height 23
paste input "*******"
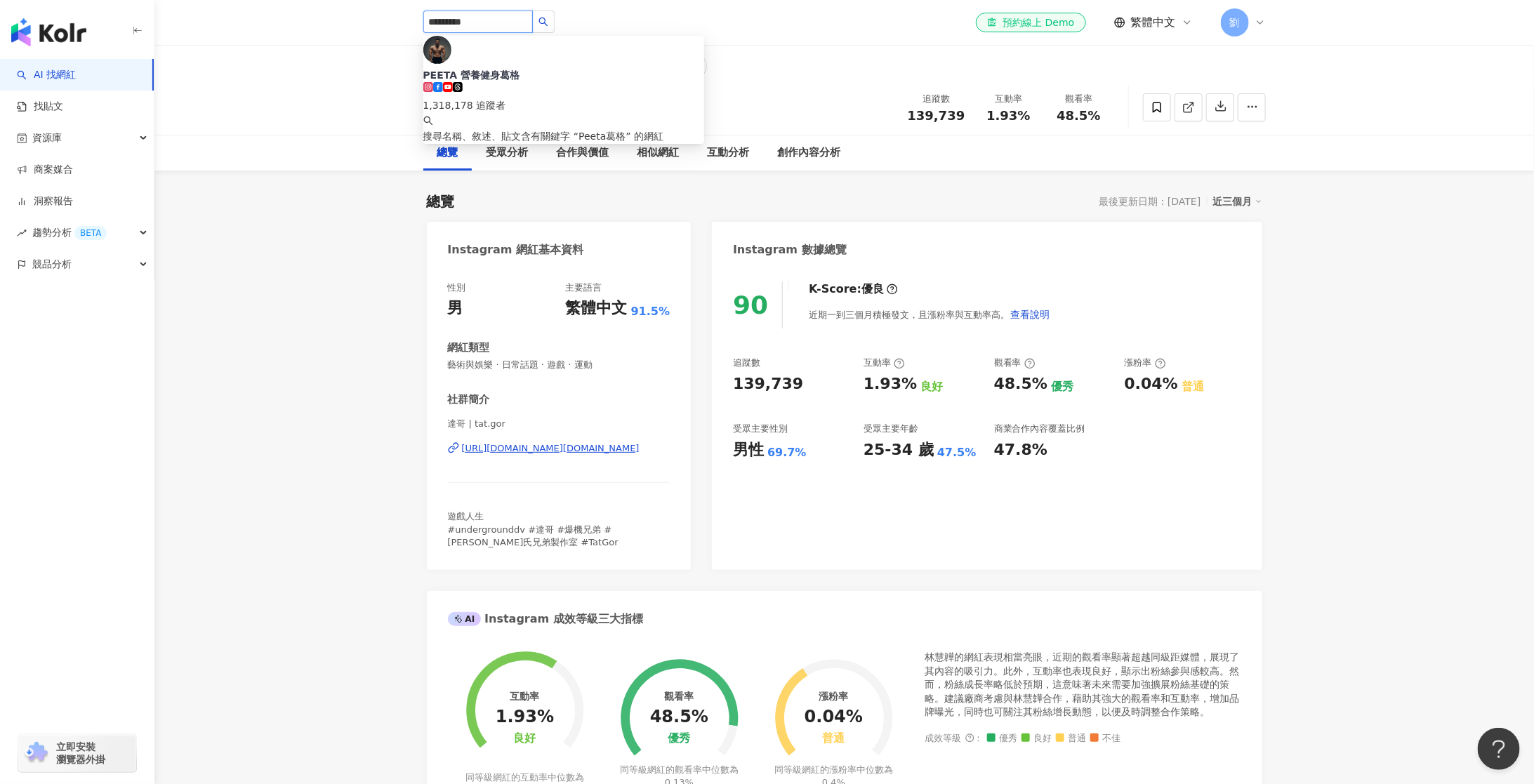
type input "*******"
click at [548, 18] on icon "search" at bounding box center [543, 22] width 10 height 10
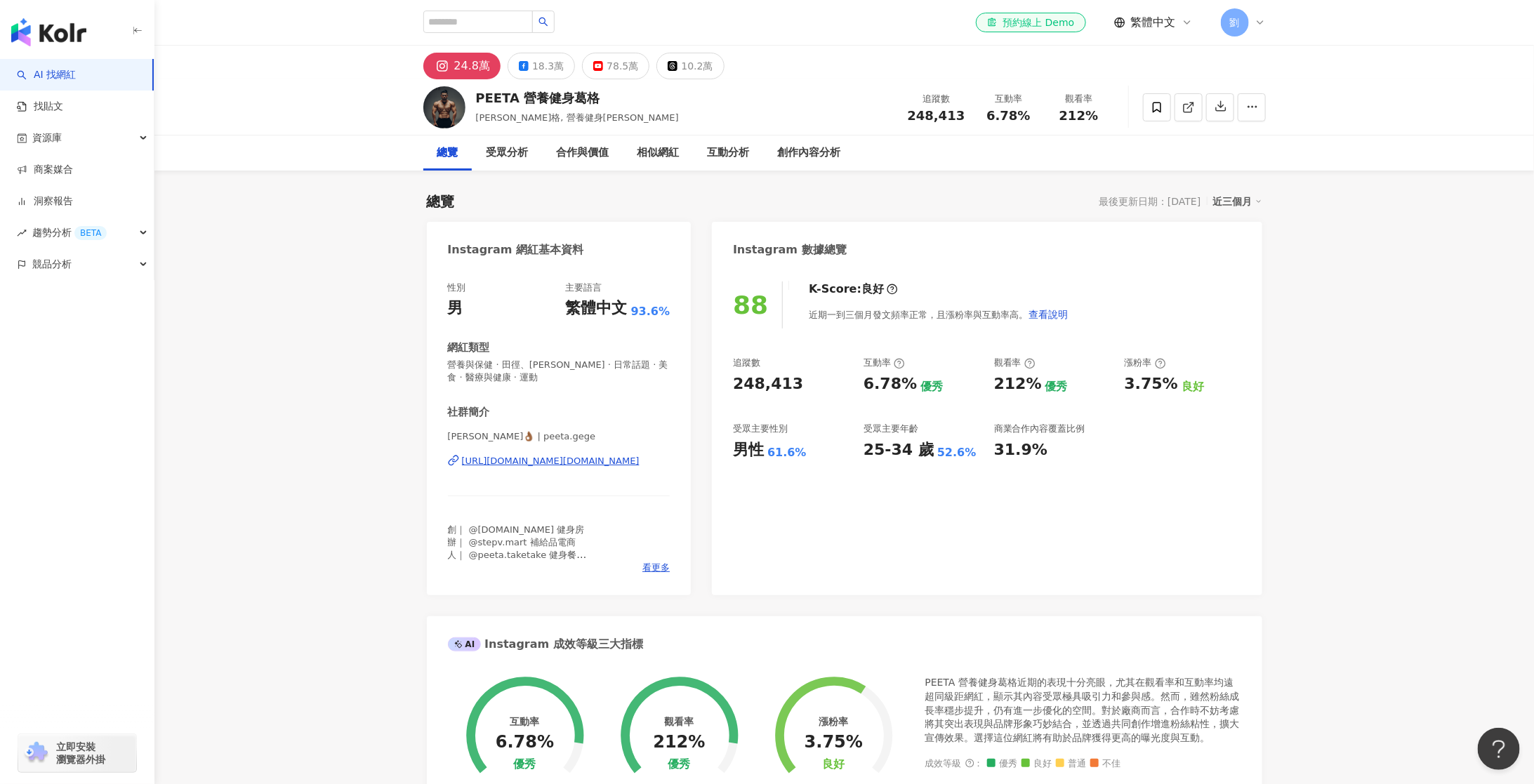
click at [928, 114] on span "248,413" at bounding box center [937, 115] width 58 height 15
copy span "248,413"
click at [537, 71] on div "18.3萬" at bounding box center [548, 65] width 32 height 19
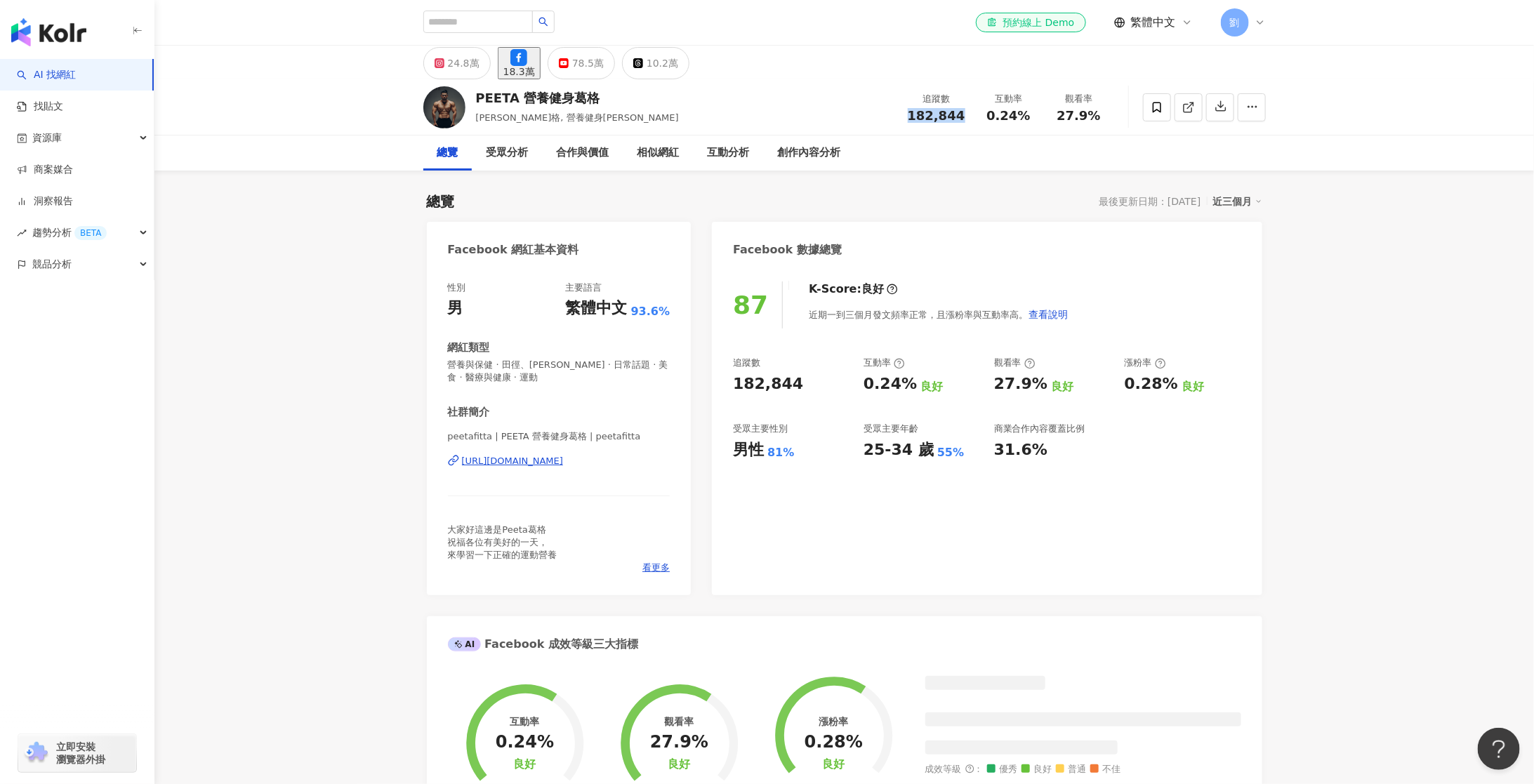
click at [941, 113] on span "182,844" at bounding box center [937, 115] width 58 height 15
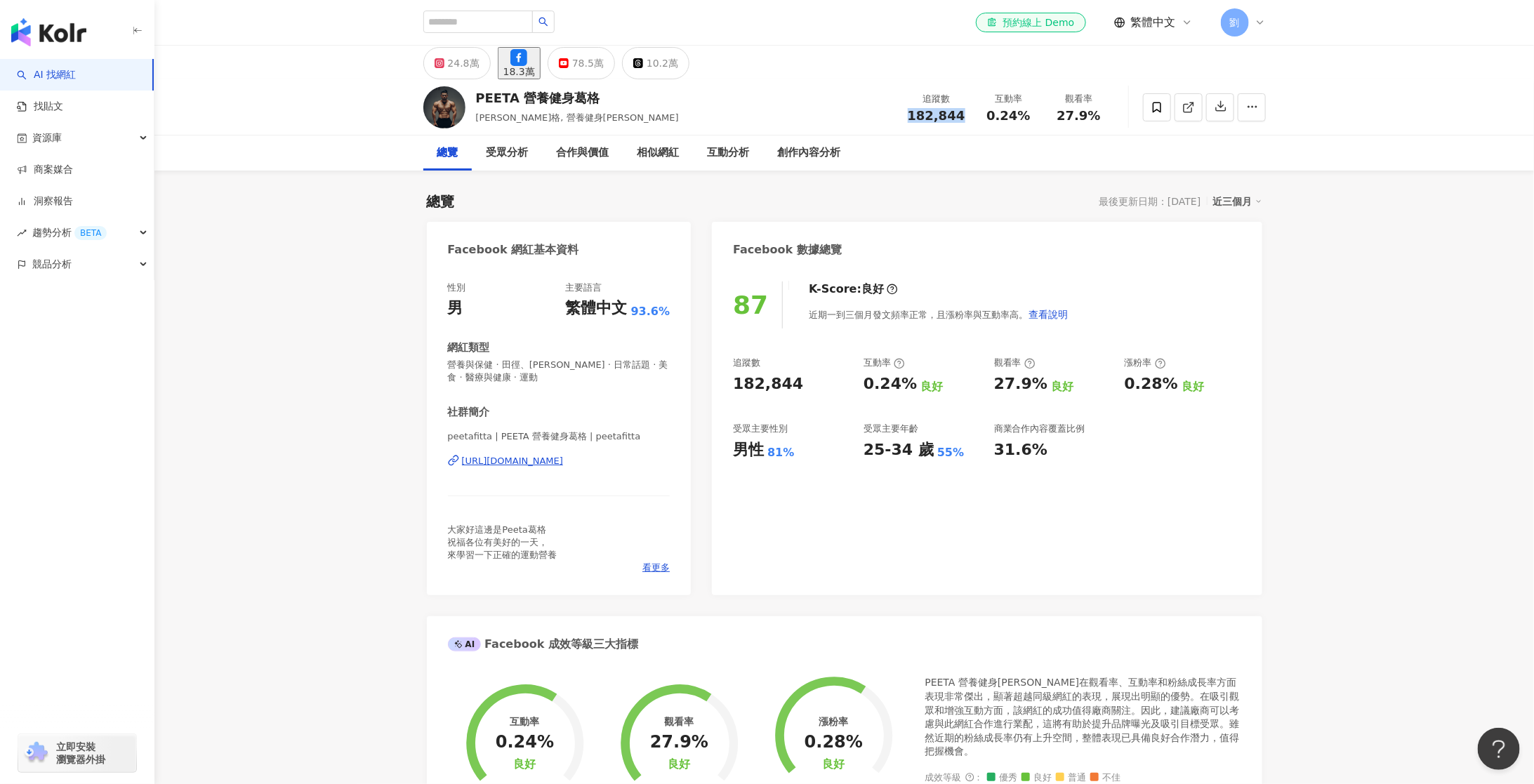
click at [941, 113] on span "182,844" at bounding box center [937, 115] width 58 height 15
click at [604, 72] on div "78.5萬" at bounding box center [587, 63] width 32 height 19
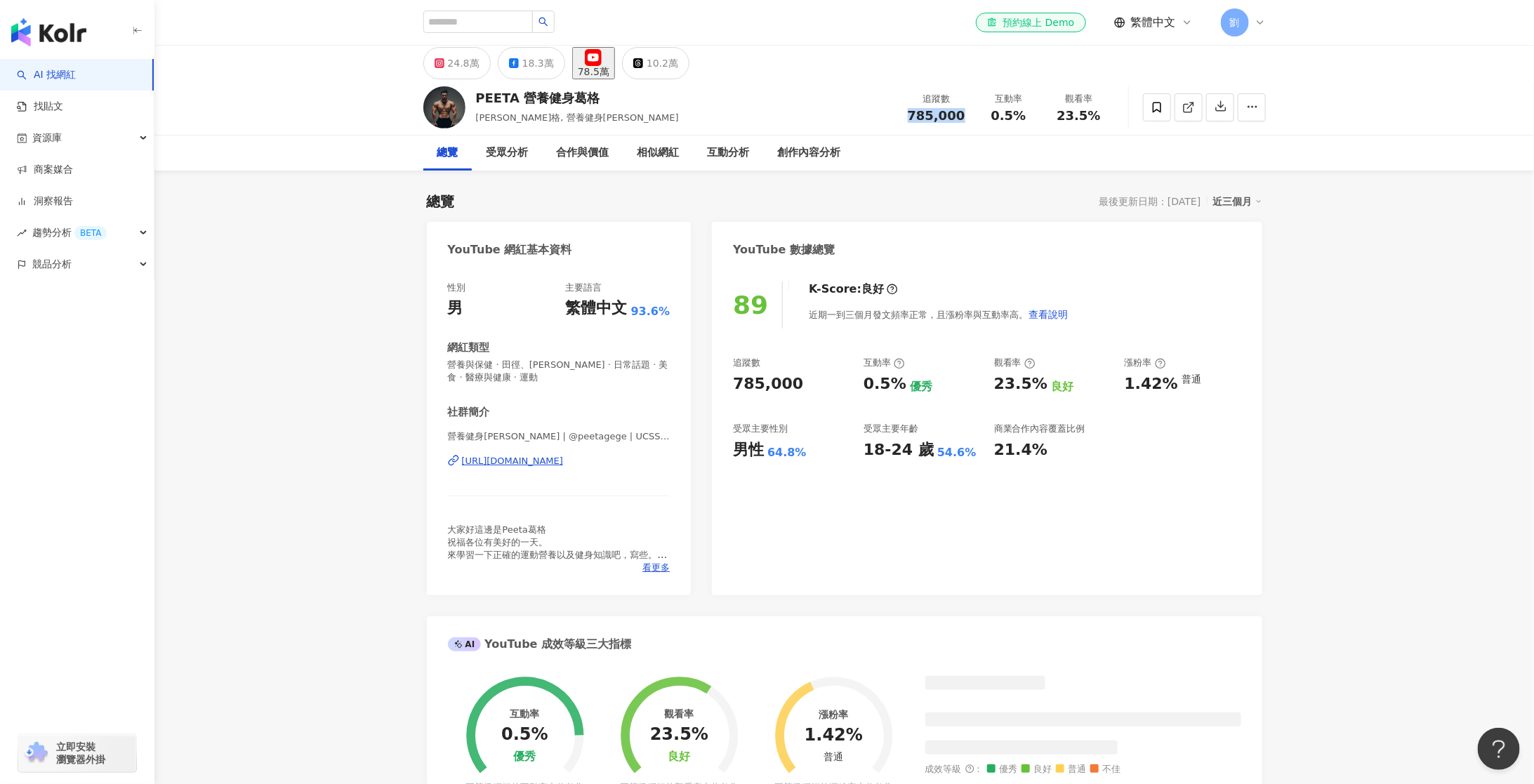
click at [937, 111] on span "785,000" at bounding box center [937, 115] width 58 height 15
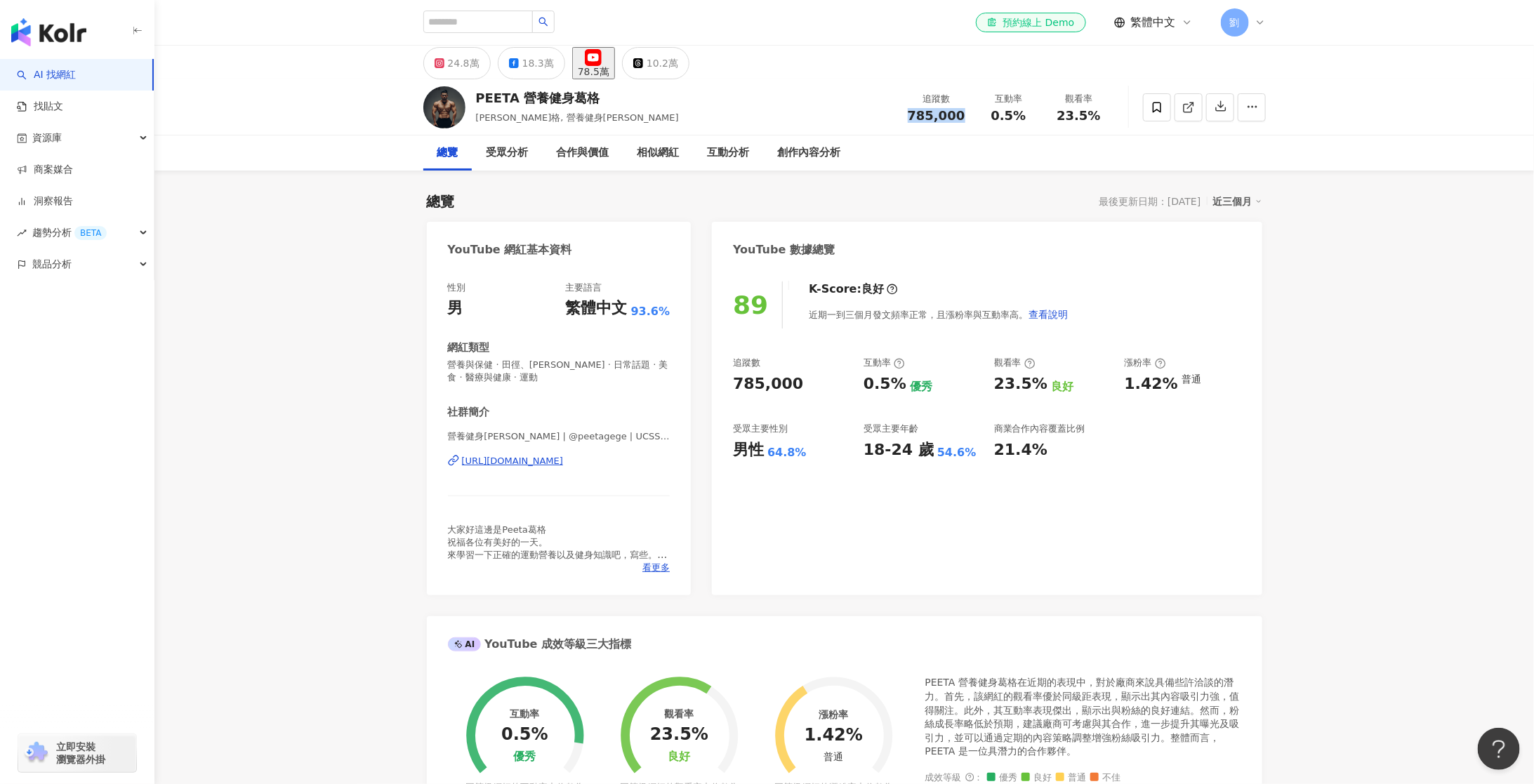
click at [937, 111] on span "785,000" at bounding box center [937, 115] width 58 height 15
click at [732, 448] on div "89 K-Score : 良好 近期一到三個月發文頻率正常，且漲粉率與互動率高。 查看說明 追蹤數 785,000 互動率 0.5% 優秀 觀看率 23.5%…" at bounding box center [986, 431] width 550 height 327
drag, startPoint x: 739, startPoint y: 450, endPoint x: 802, endPoint y: 450, distance: 63.0
click at [802, 450] on div "男性 64.8%" at bounding box center [791, 450] width 117 height 22
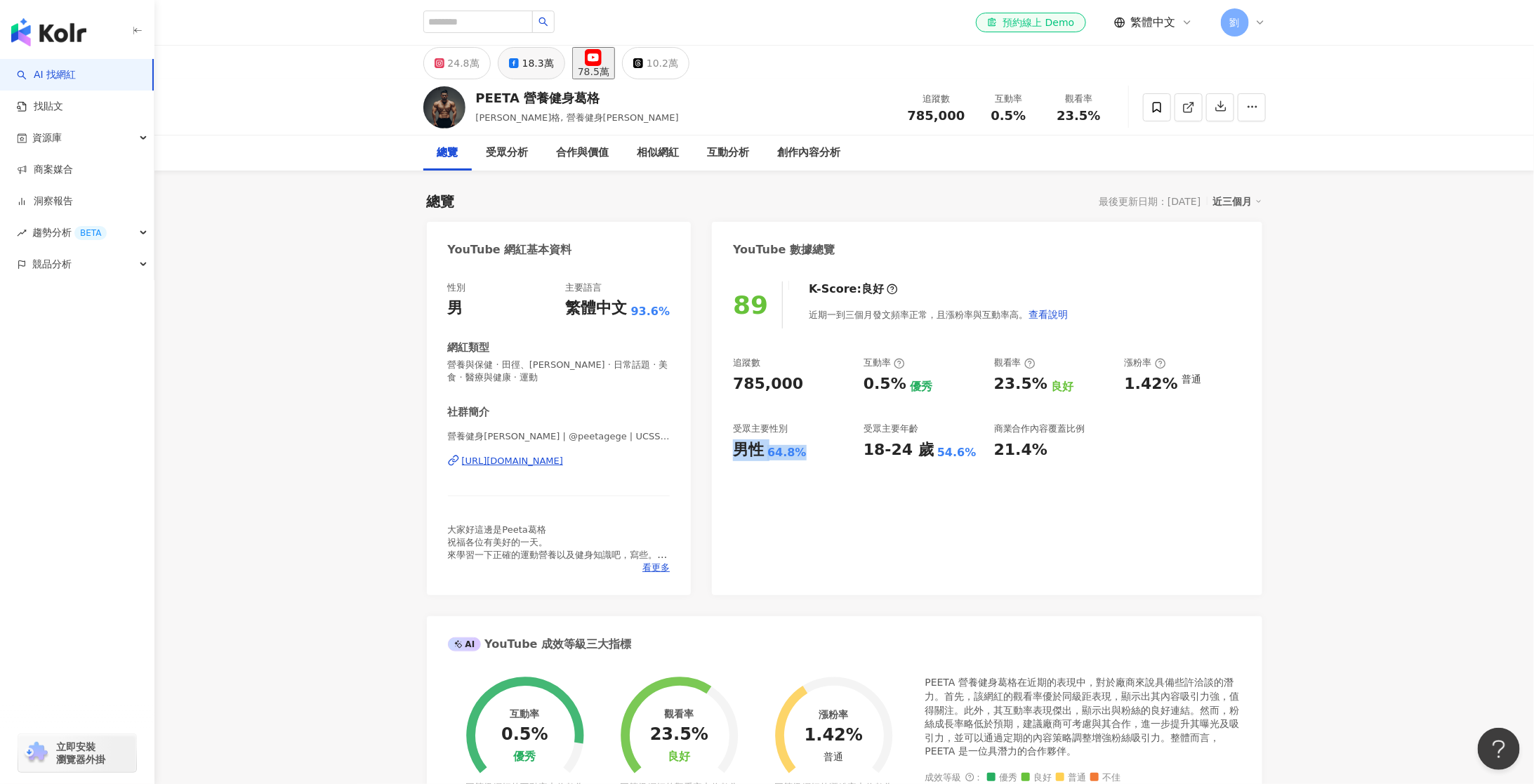
click at [516, 68] on icon at bounding box center [513, 63] width 10 height 10
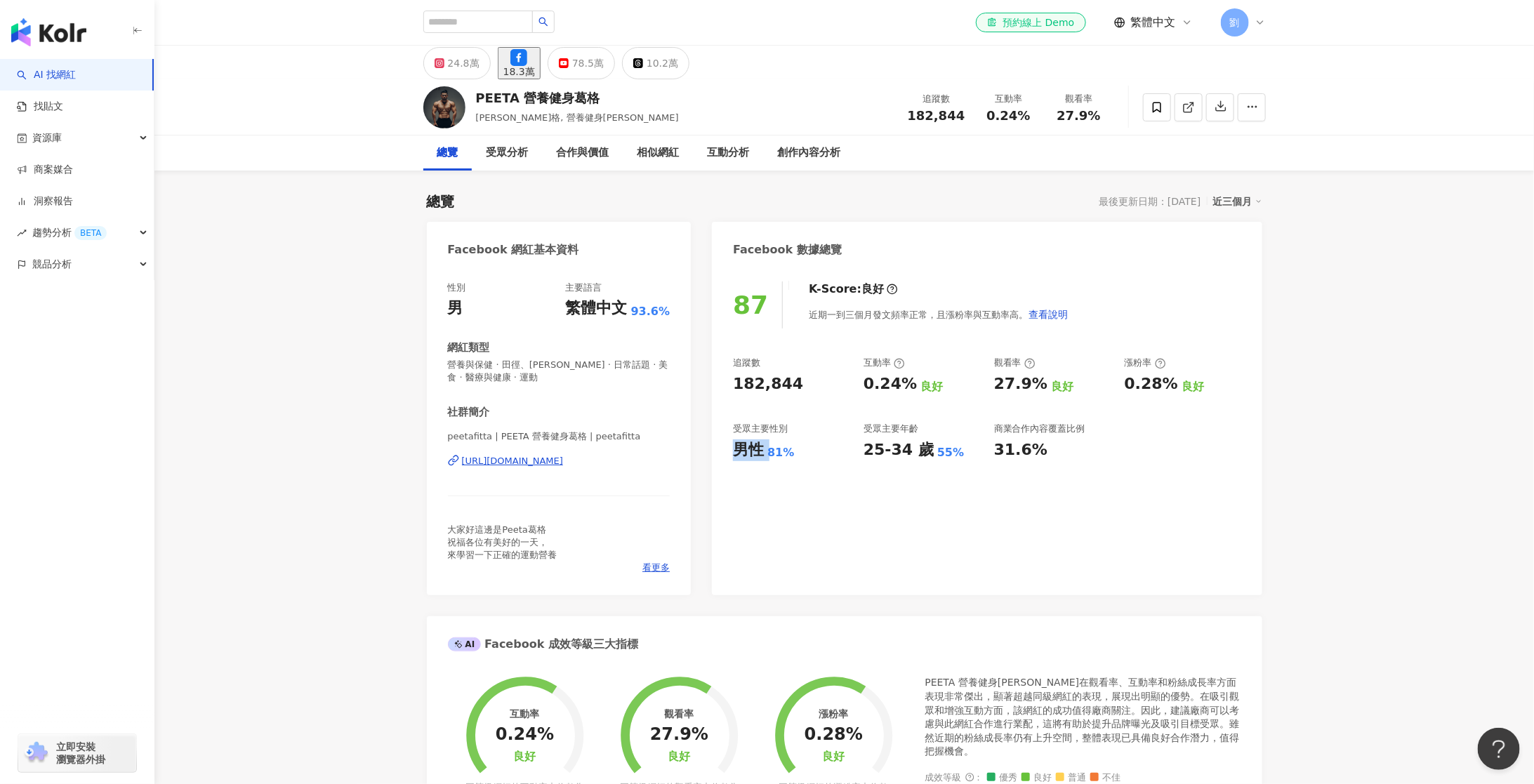
click at [833, 543] on div "87 K-Score : 良好 近期一到三個月發文頻率正常，且漲粉率與互動率高。 查看說明 追蹤數 182,844 互動率 0.24% 良好 觀看率 27.9…" at bounding box center [986, 431] width 550 height 327
drag, startPoint x: 733, startPoint y: 450, endPoint x: 794, endPoint y: 450, distance: 61.0
click at [794, 450] on div "男性 81%" at bounding box center [791, 450] width 117 height 22
copy div "男性 81%"
drag, startPoint x: 865, startPoint y: 450, endPoint x: 958, endPoint y: 446, distance: 93.1
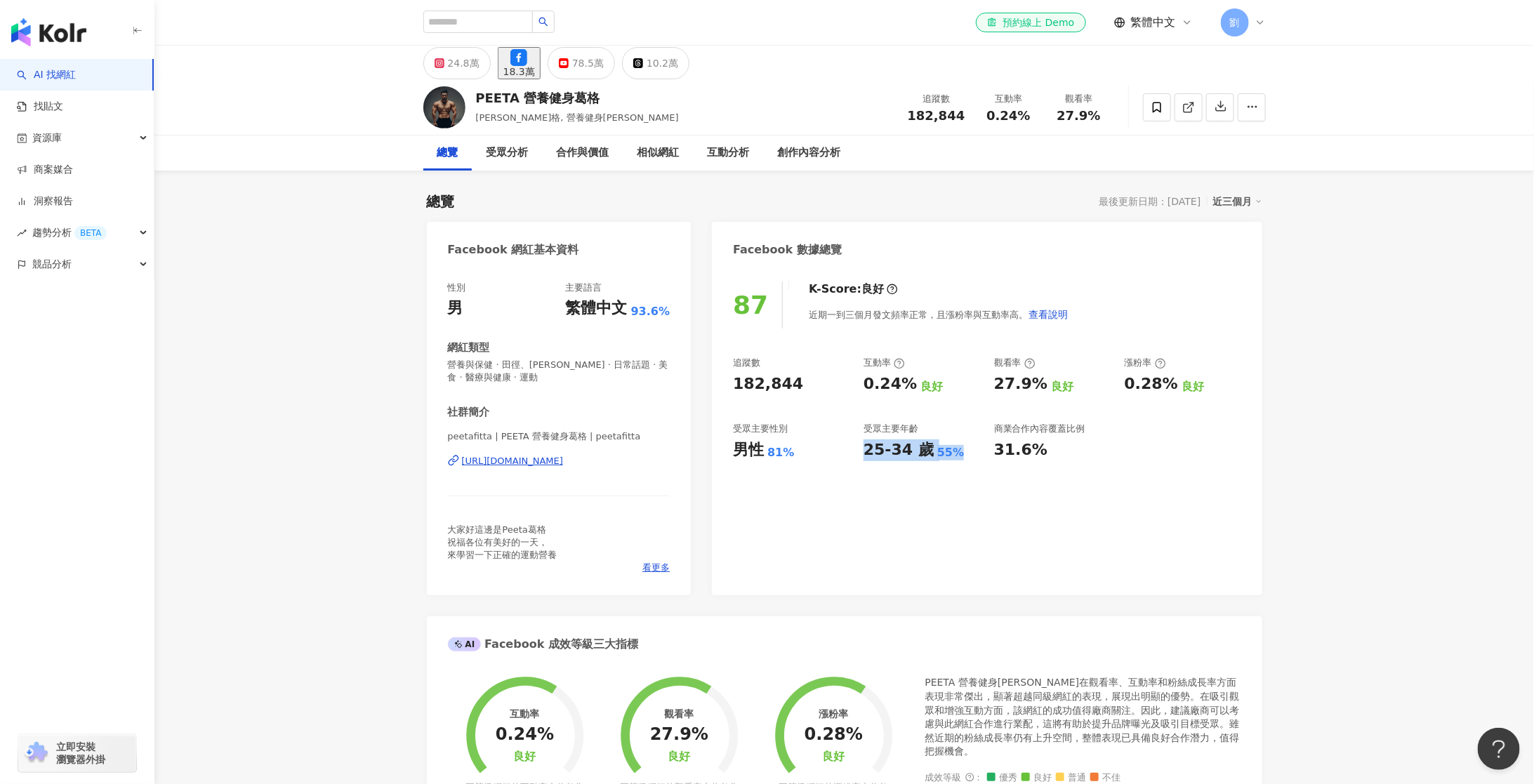
click at [958, 446] on div "25-34 歲 55%" at bounding box center [922, 450] width 117 height 22
copy div "25-34 歲 55%"
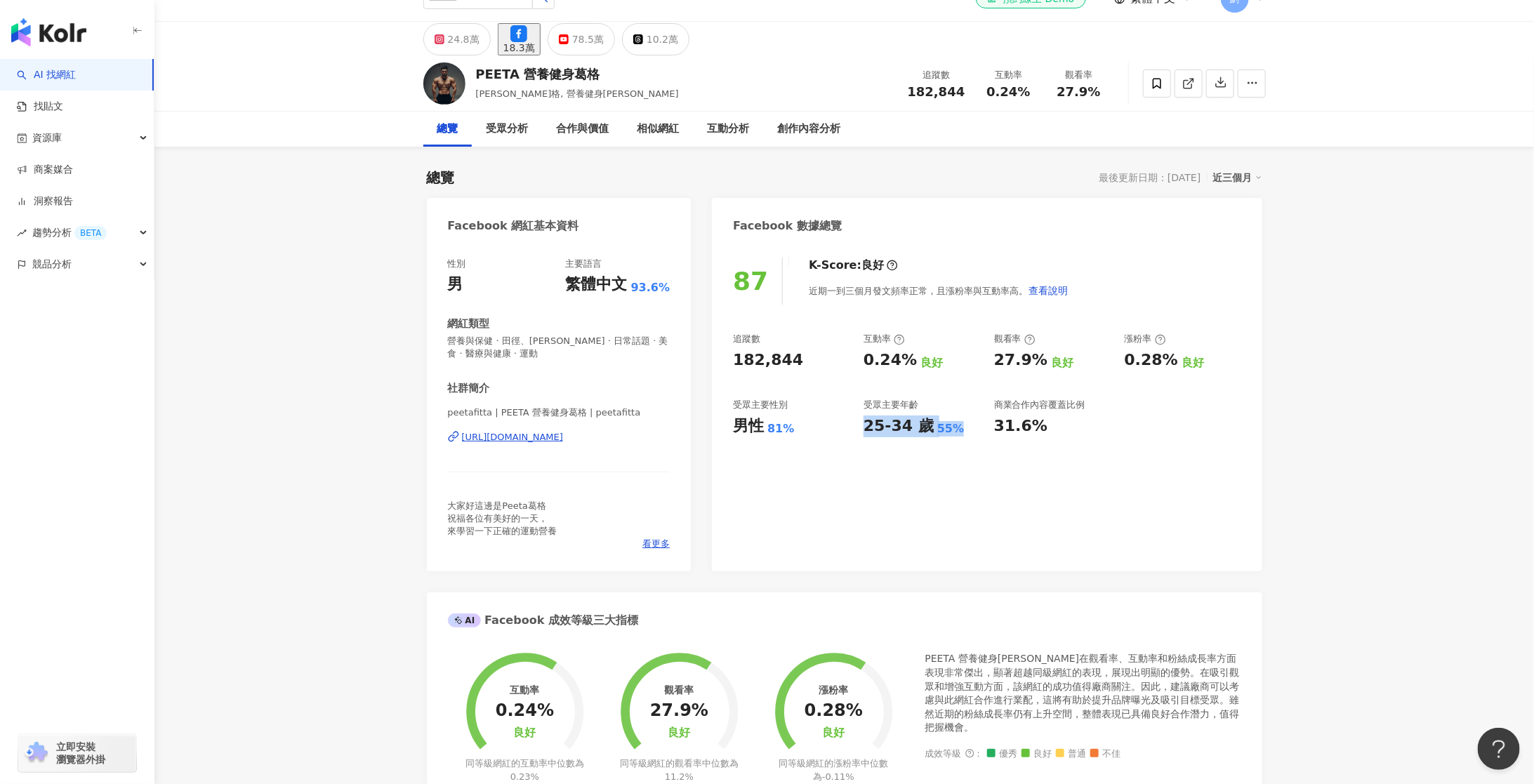
scroll to position [33, 0]
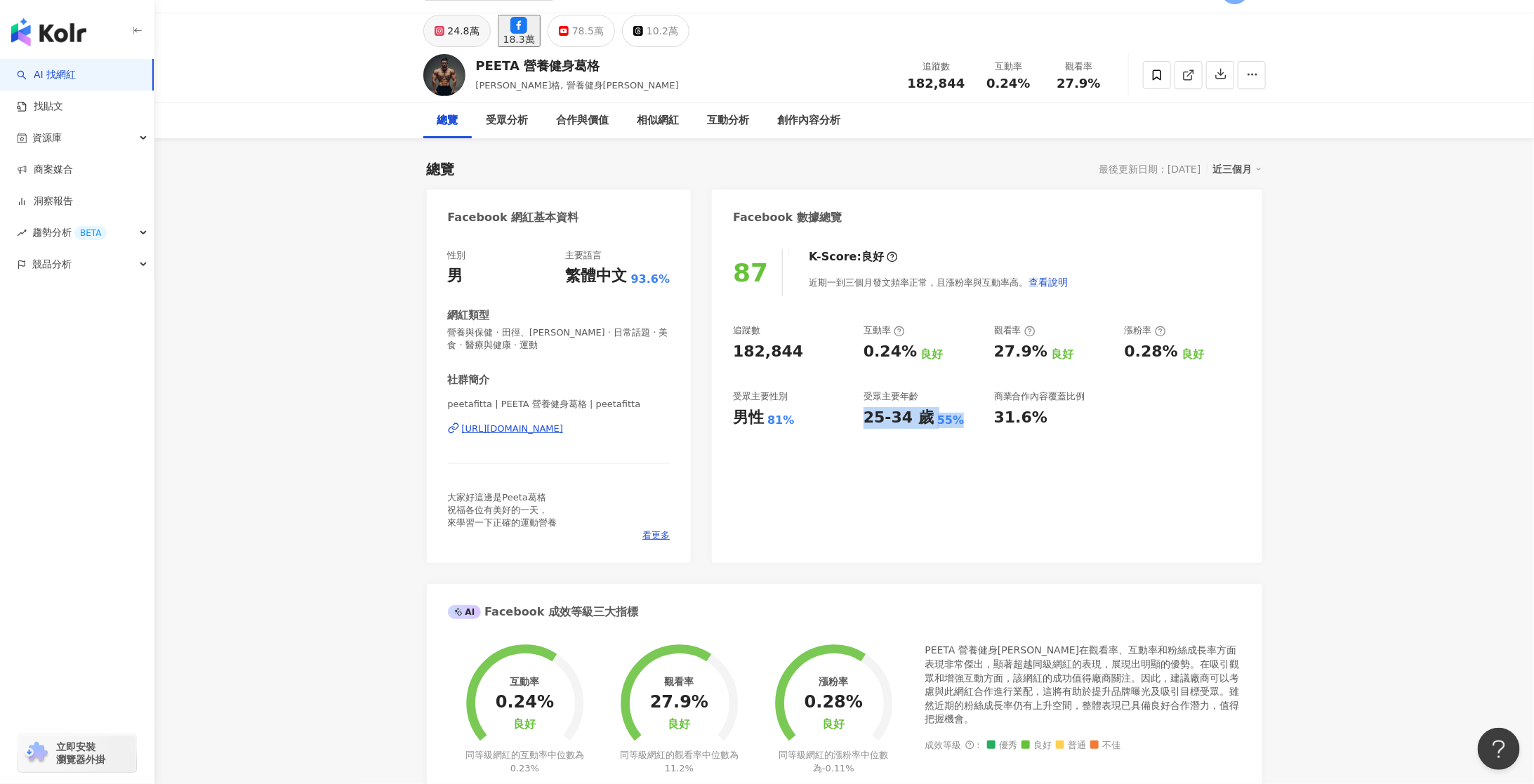
click at [447, 35] on button "24.8萬" at bounding box center [457, 31] width 68 height 33
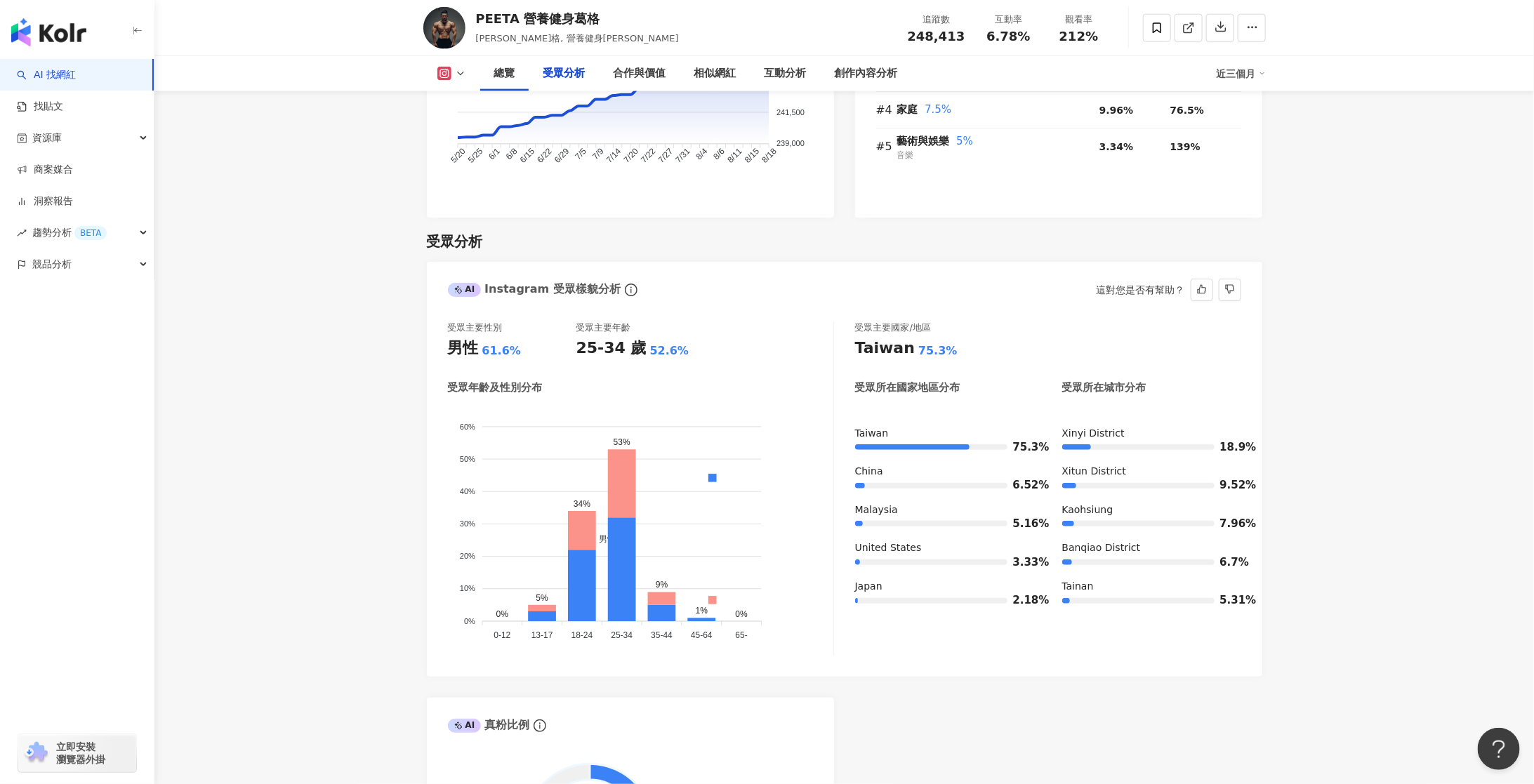
scroll to position [1198, 0]
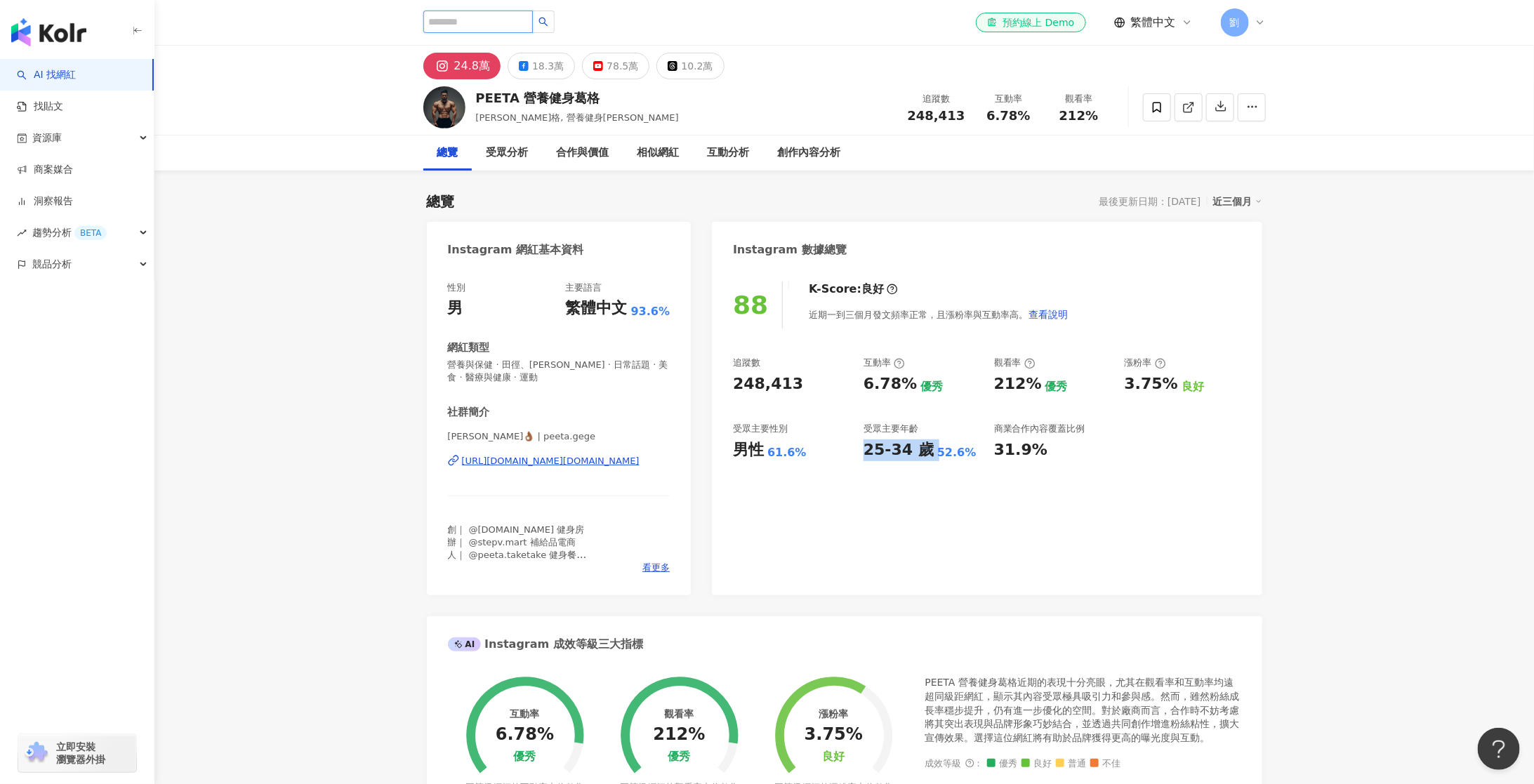
click at [524, 21] on input "search" at bounding box center [478, 22] width 110 height 23
paste input "***"
type input "***"
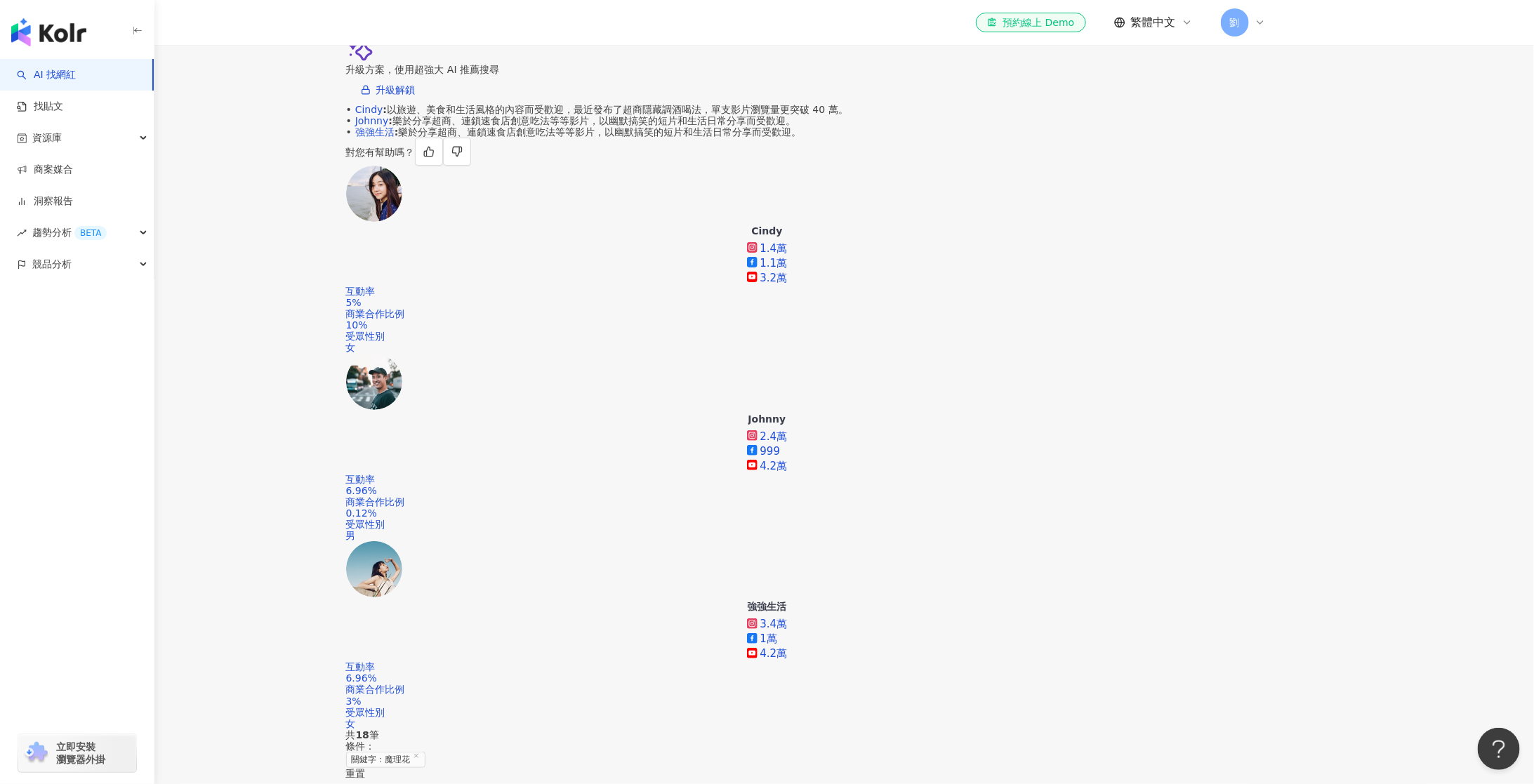
scroll to position [263, 0]
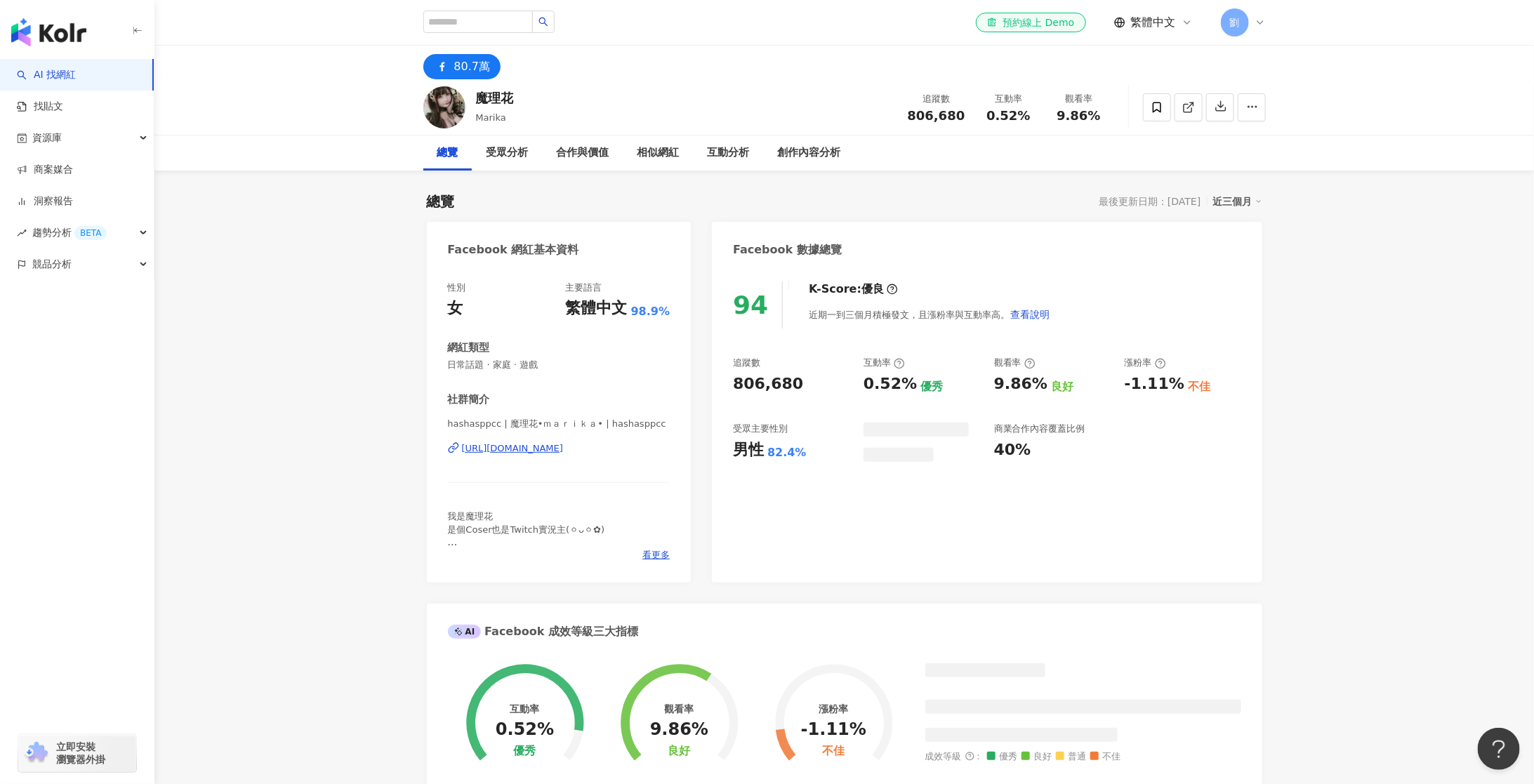
click at [946, 111] on span "806,680" at bounding box center [937, 115] width 58 height 15
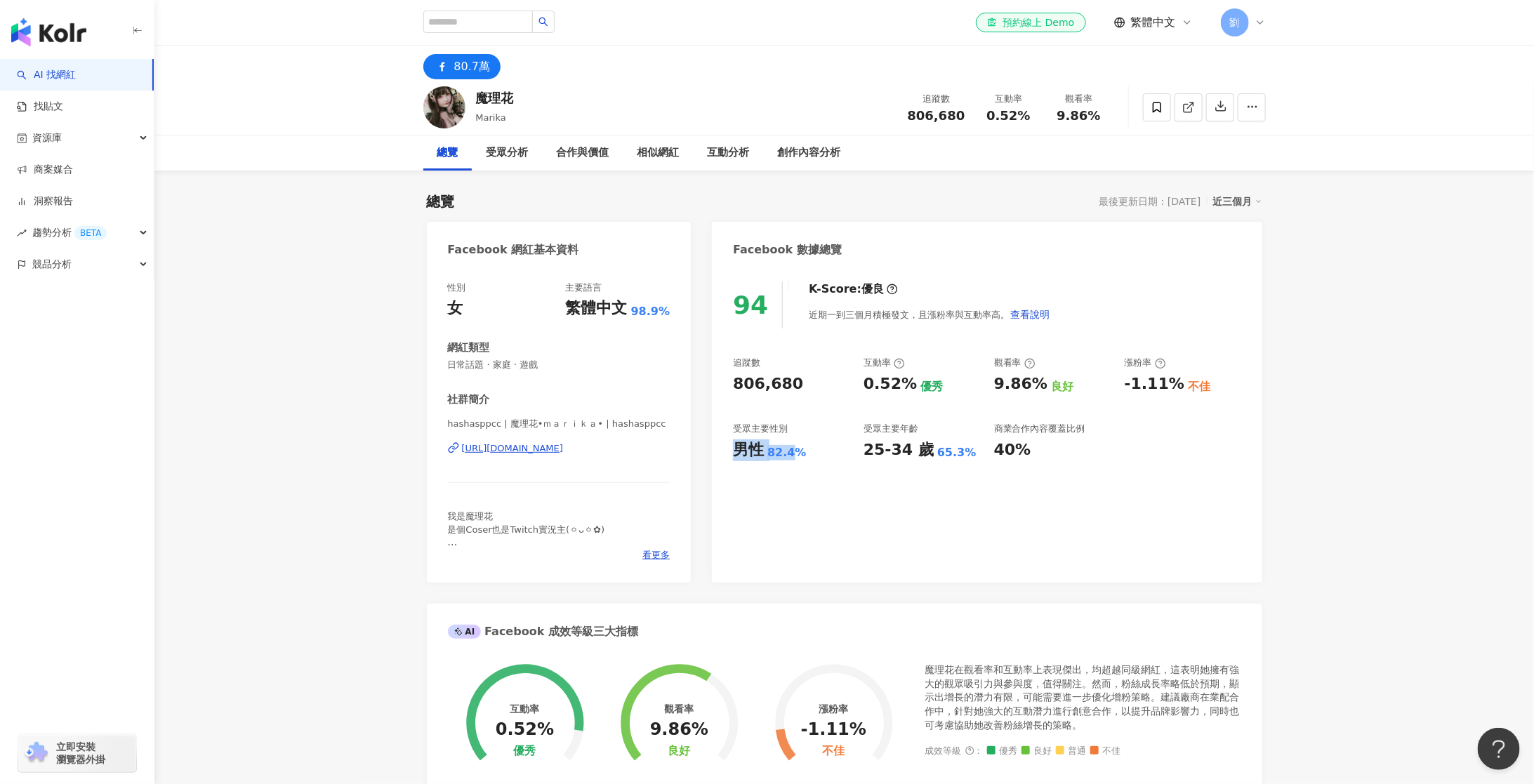
drag, startPoint x: 736, startPoint y: 450, endPoint x: 795, endPoint y: 446, distance: 59.1
click at [795, 446] on div "男性 82.4%" at bounding box center [791, 450] width 117 height 22
copy div "男性 82.4"
drag, startPoint x: 867, startPoint y: 450, endPoint x: 968, endPoint y: 448, distance: 101.0
click at [968, 448] on div "25-34 歲 65.3%" at bounding box center [922, 450] width 117 height 22
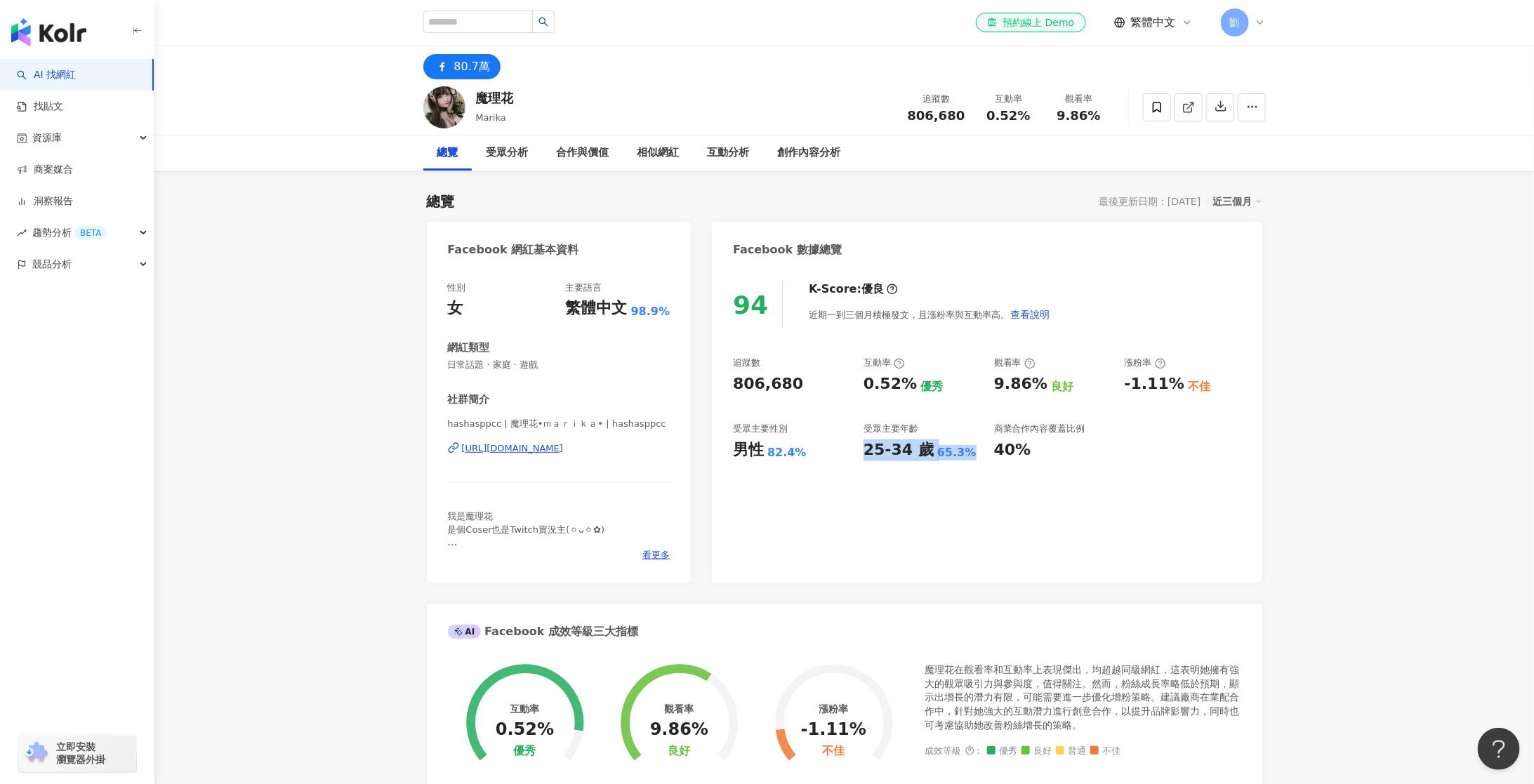
copy div "25-34 歲 65.3%"
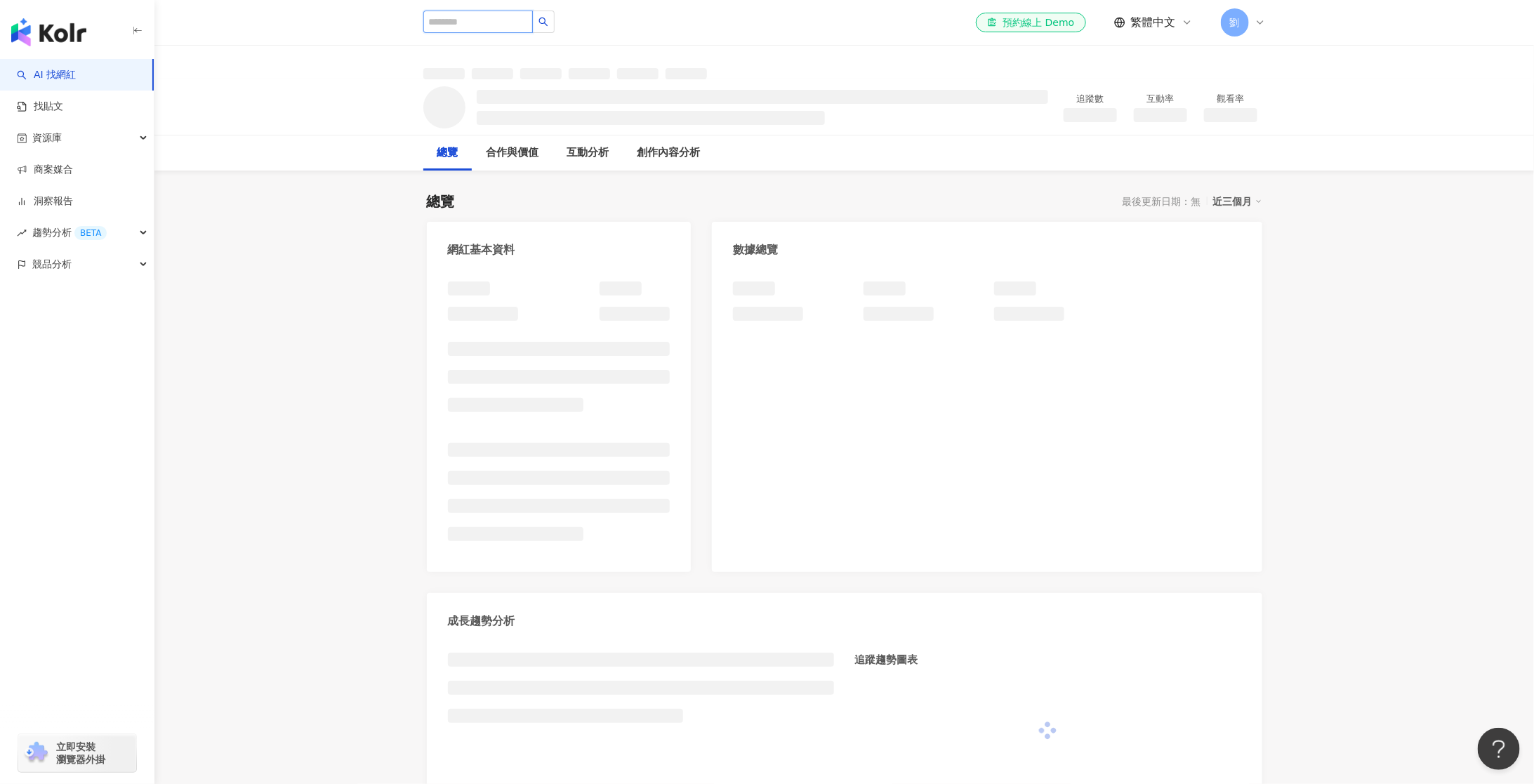
click at [499, 19] on input "search" at bounding box center [478, 22] width 110 height 23
type input "*"
type input "***"
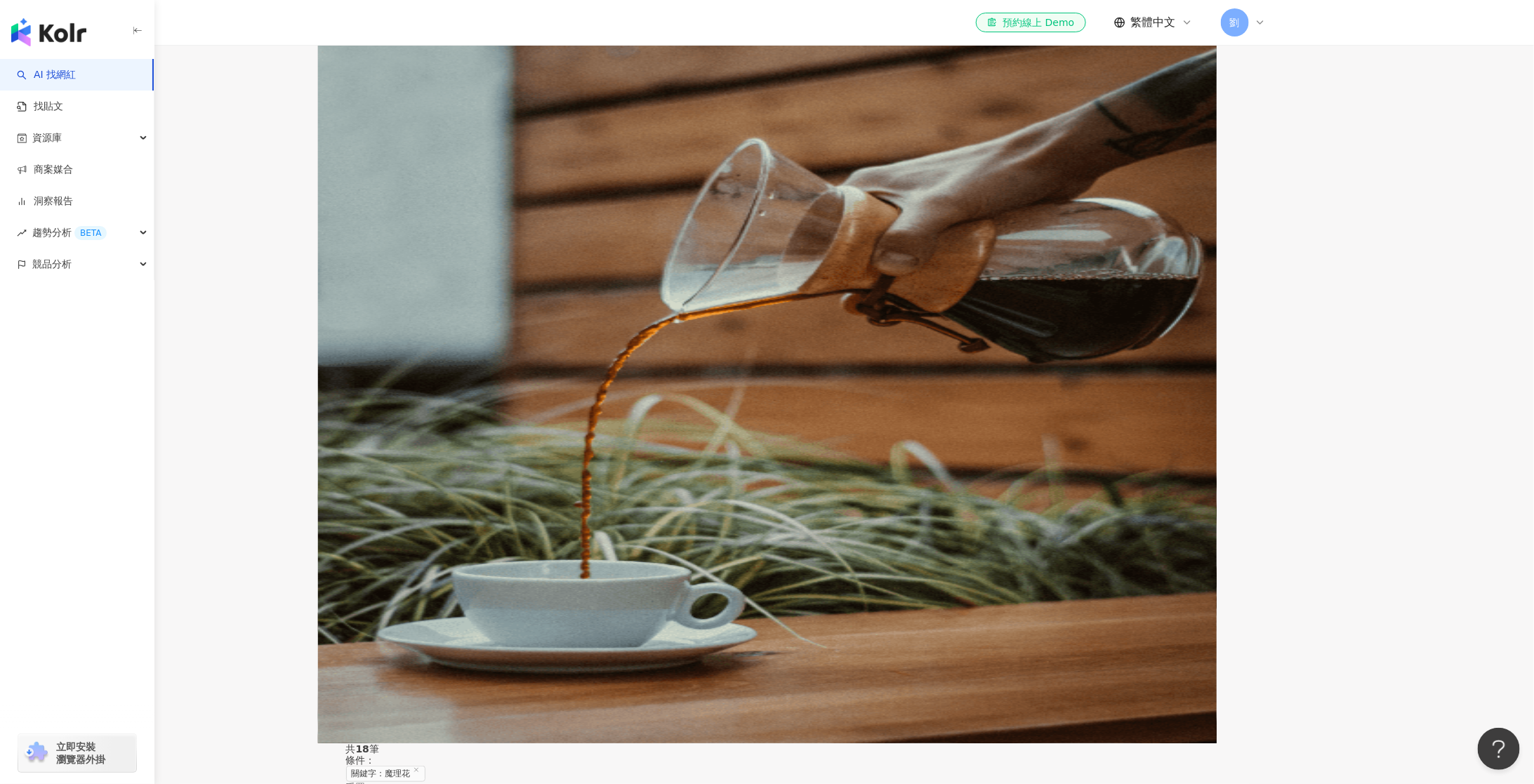
scroll to position [369, 0]
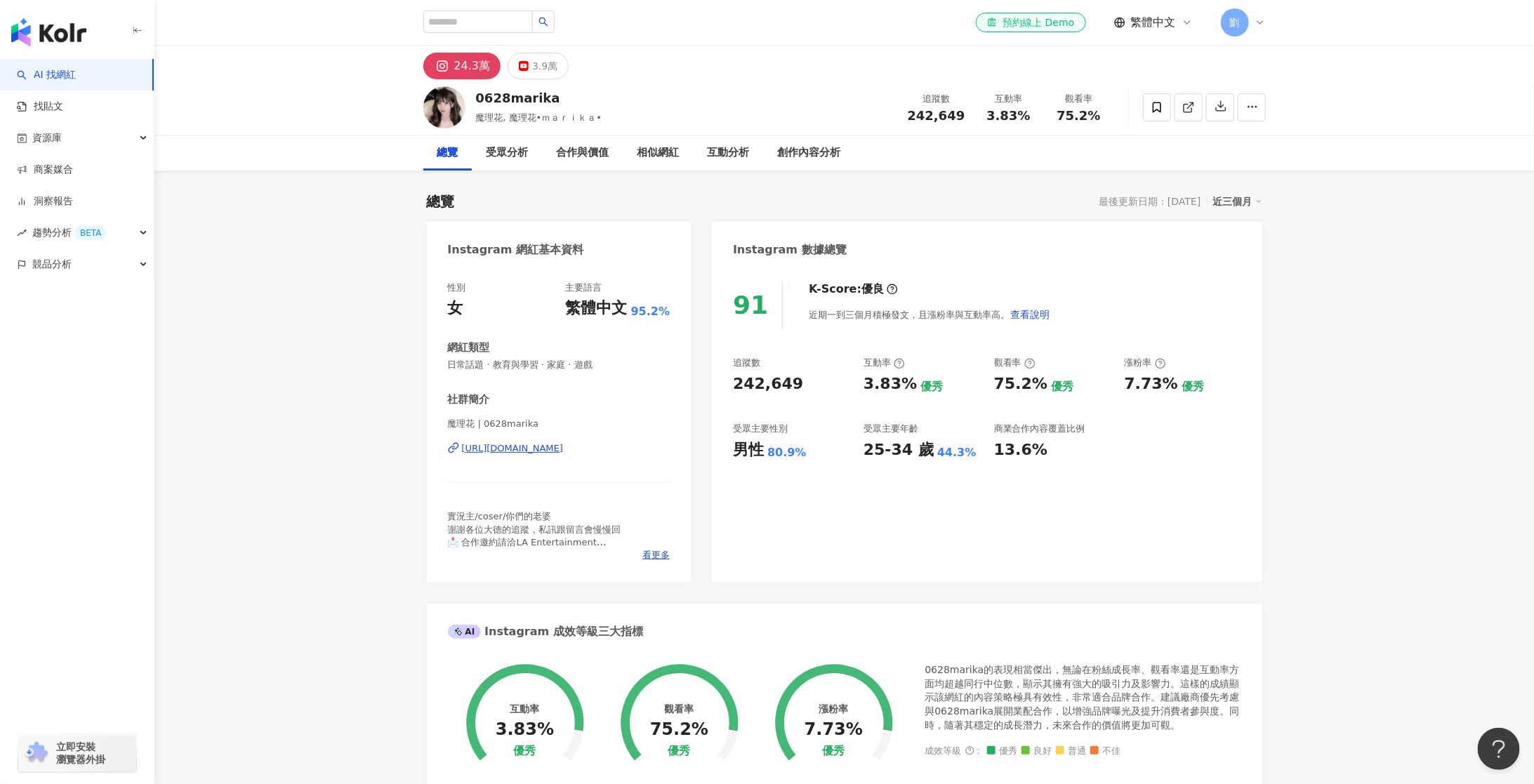
click at [939, 117] on span "242,649" at bounding box center [937, 115] width 58 height 15
click at [548, 69] on div "3.9萬" at bounding box center [545, 65] width 25 height 19
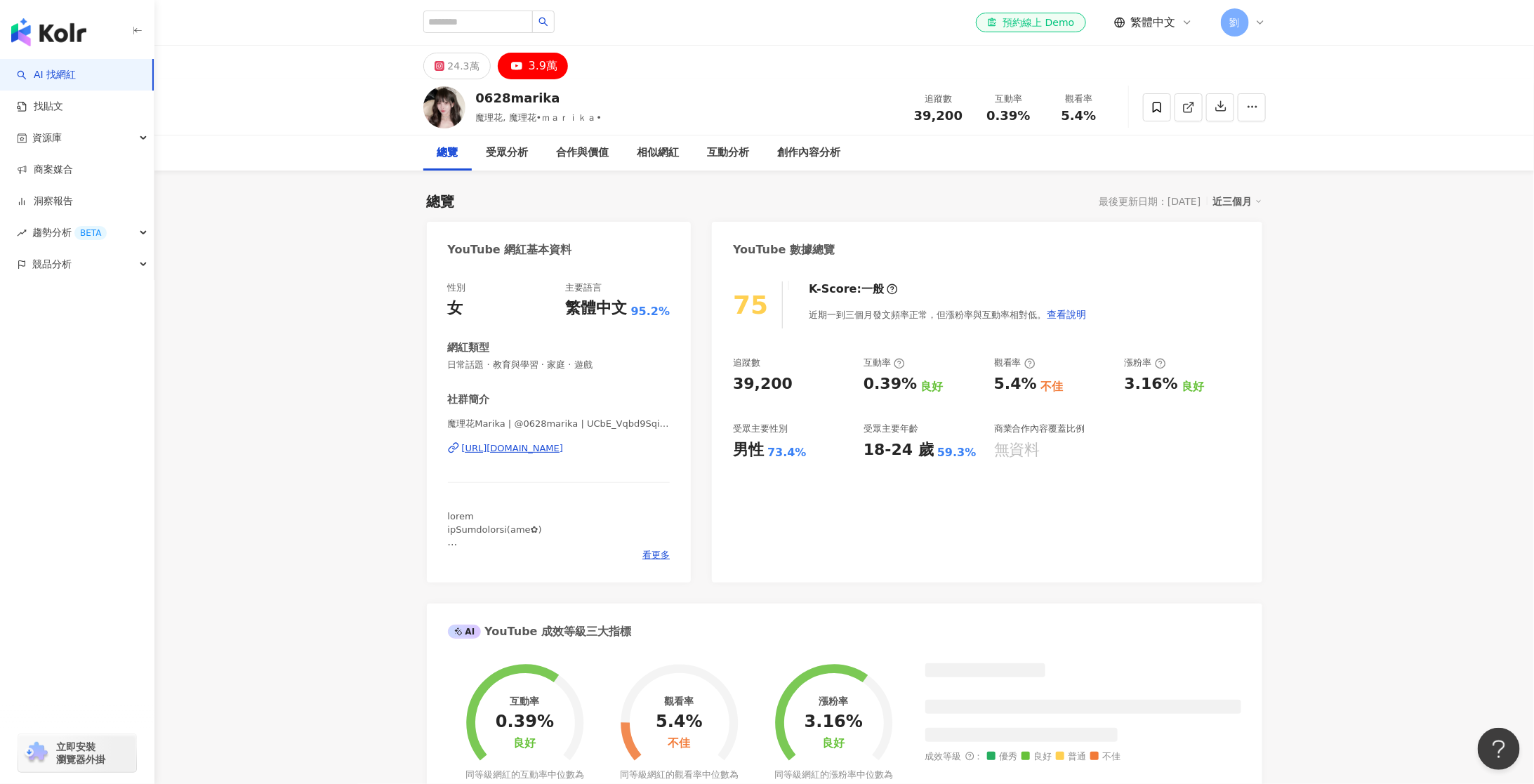
click at [925, 117] on span "39,200" at bounding box center [938, 115] width 48 height 15
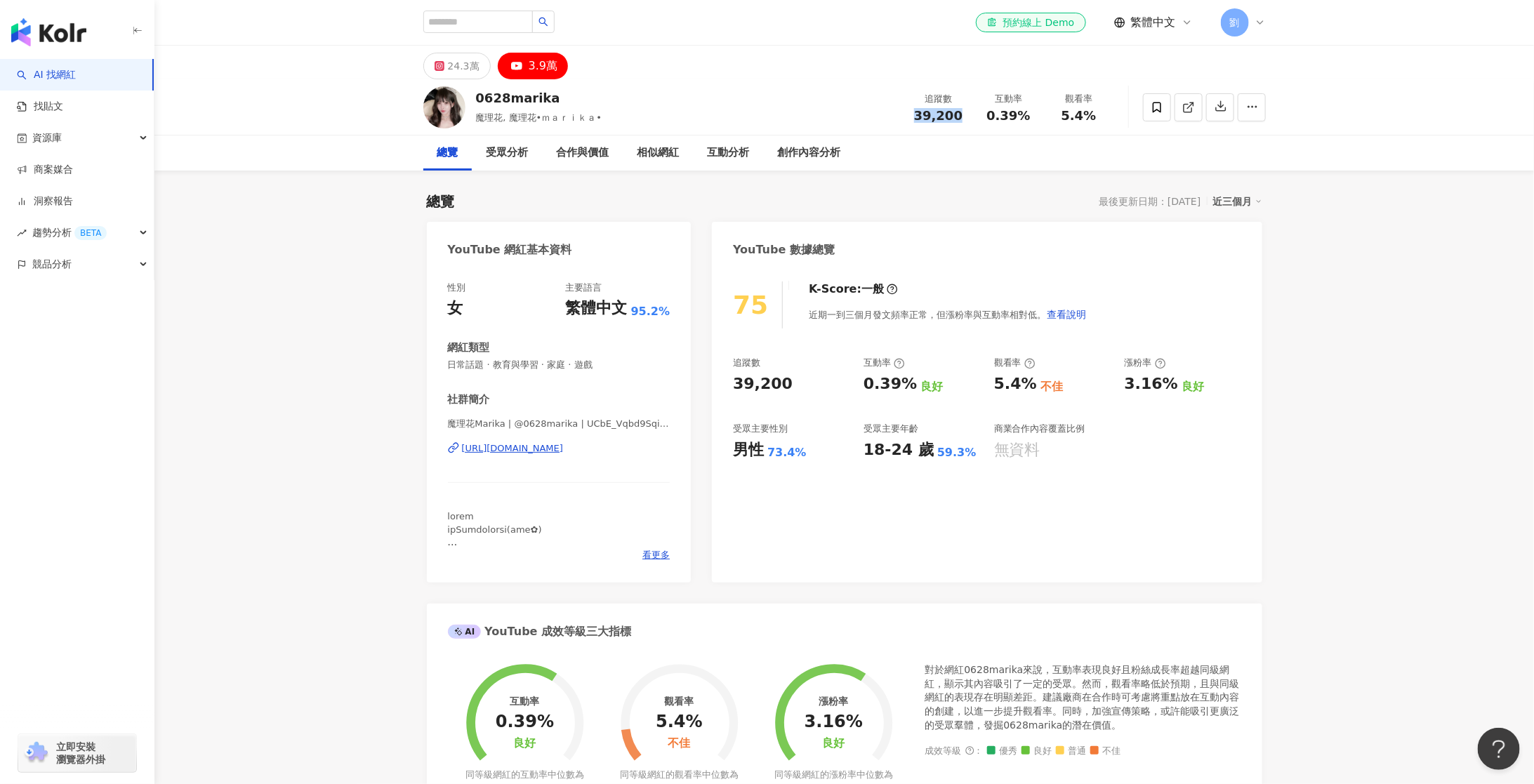
copy span "39,200"
click at [457, 65] on div "24.3萬" at bounding box center [464, 65] width 32 height 19
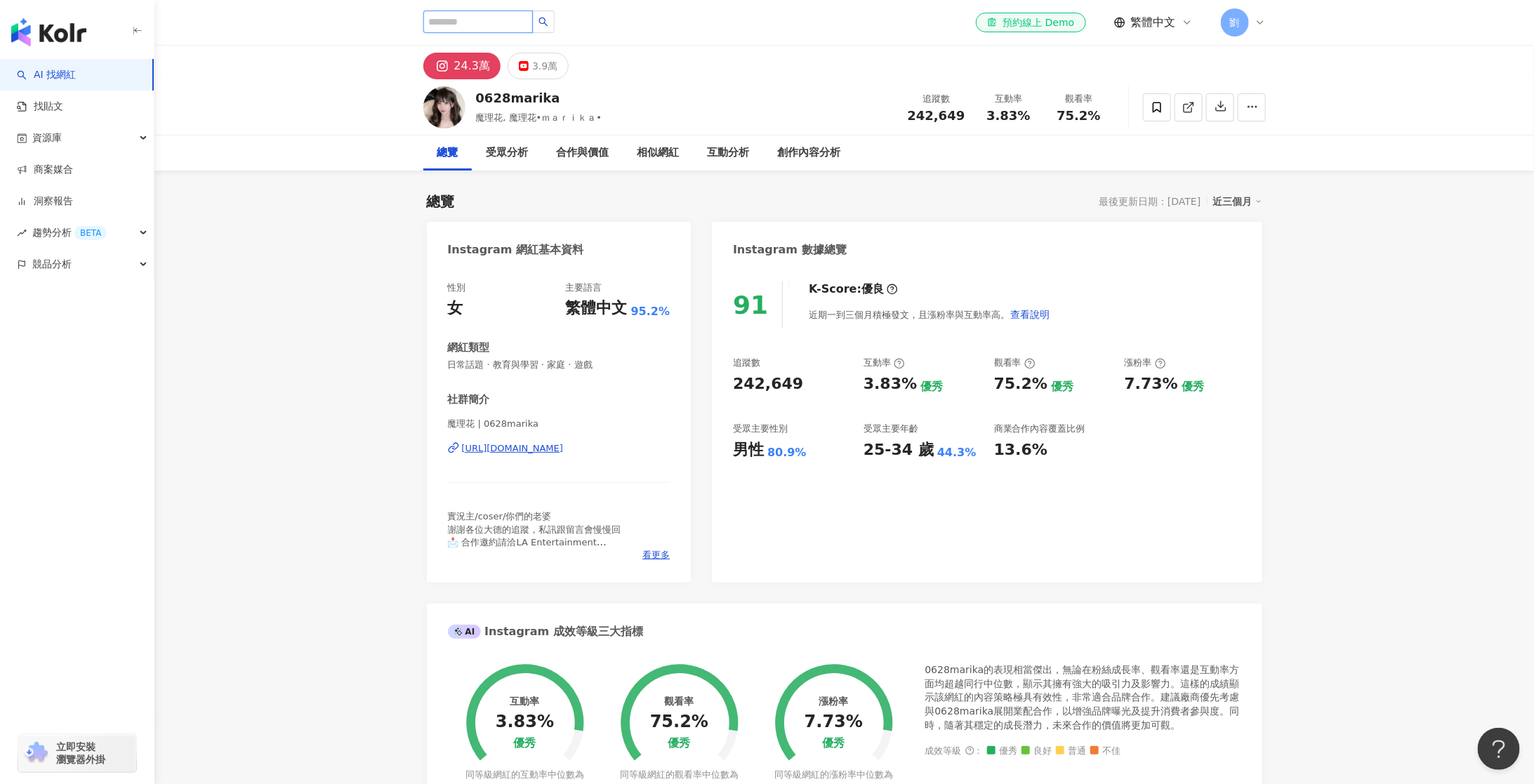
click at [472, 19] on input "search" at bounding box center [478, 22] width 110 height 23
paste input "***"
type input "***"
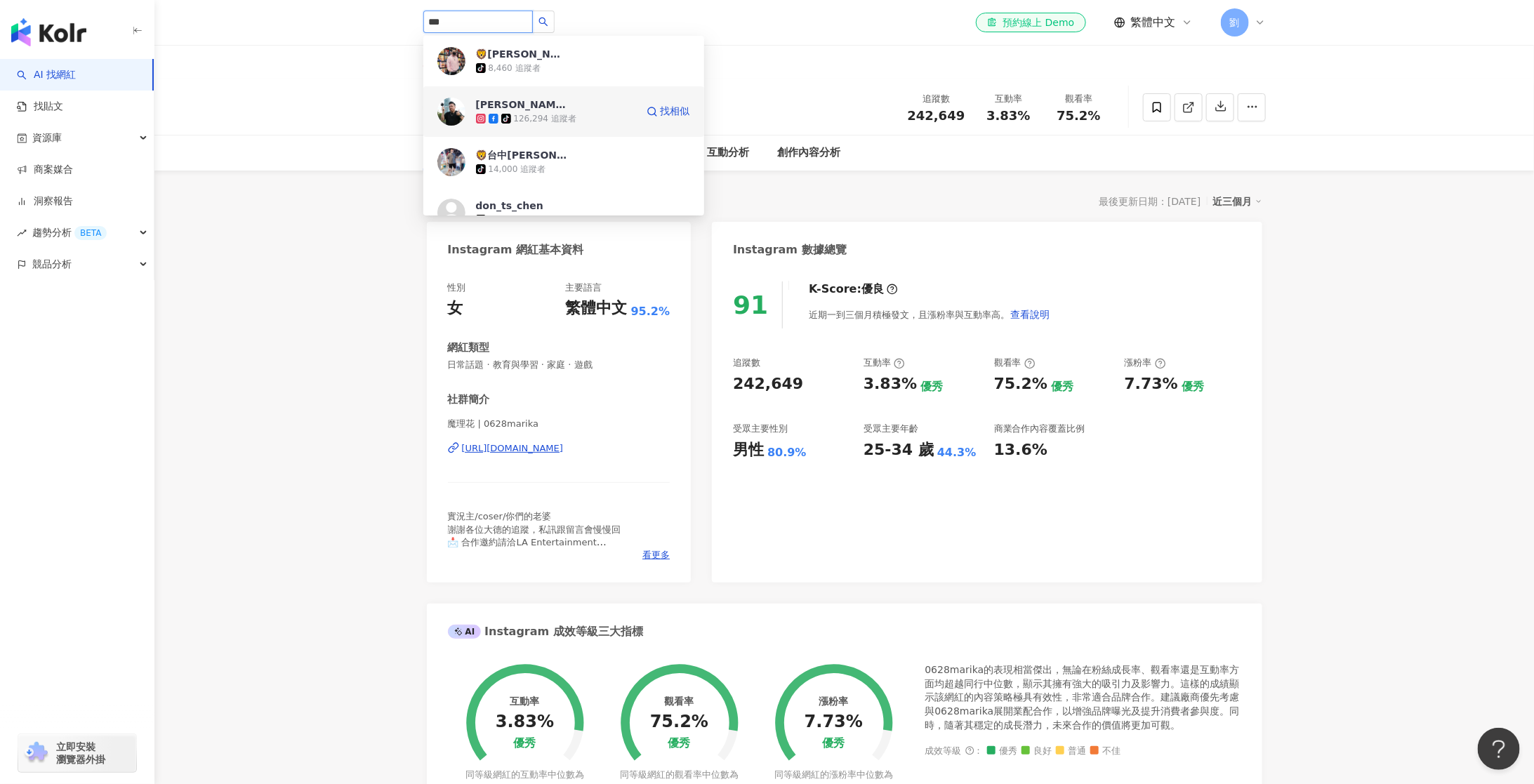
click at [538, 114] on div "126,294 追蹤者" at bounding box center [545, 118] width 62 height 12
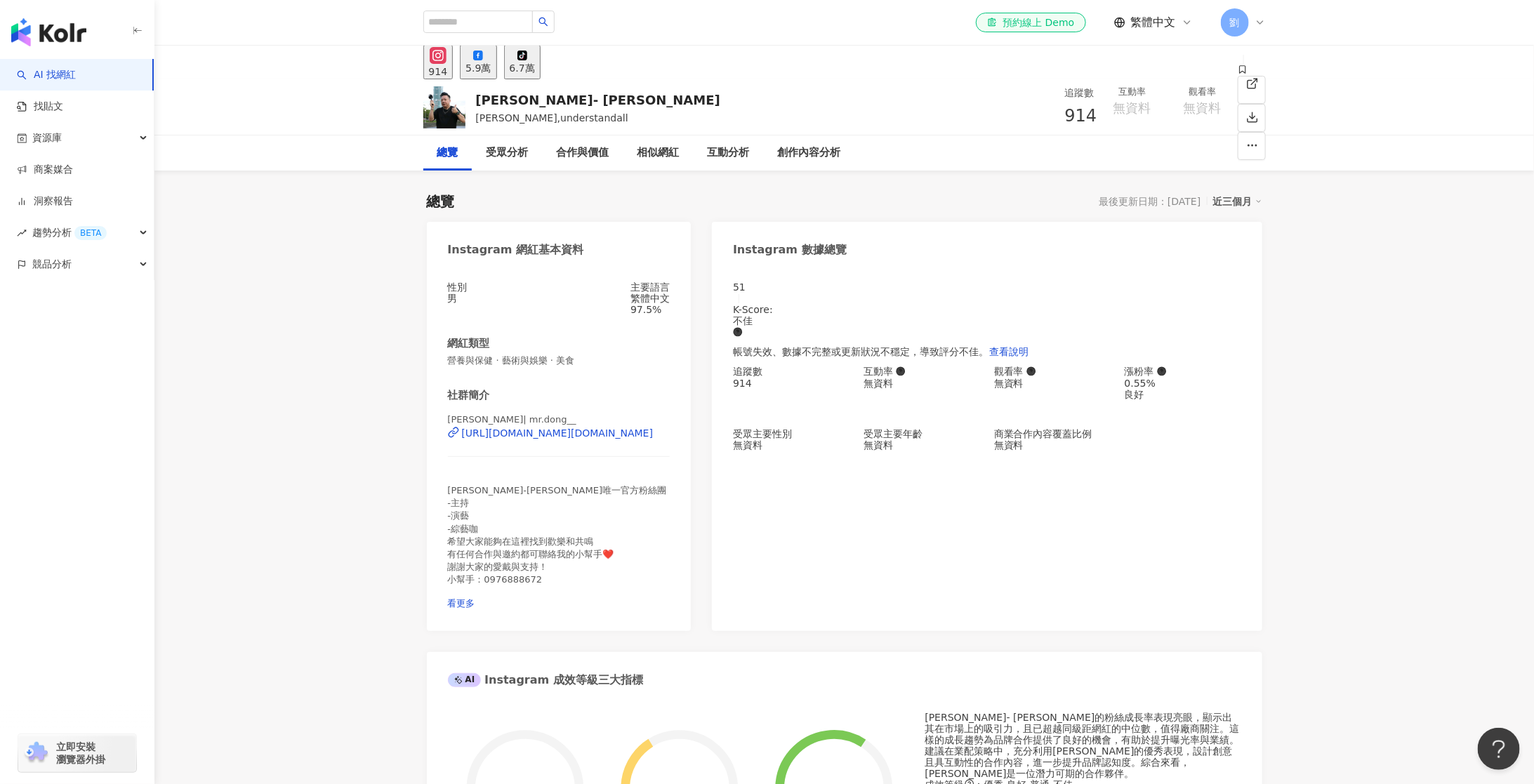
click at [496, 72] on button "5.9萬" at bounding box center [478, 62] width 37 height 34
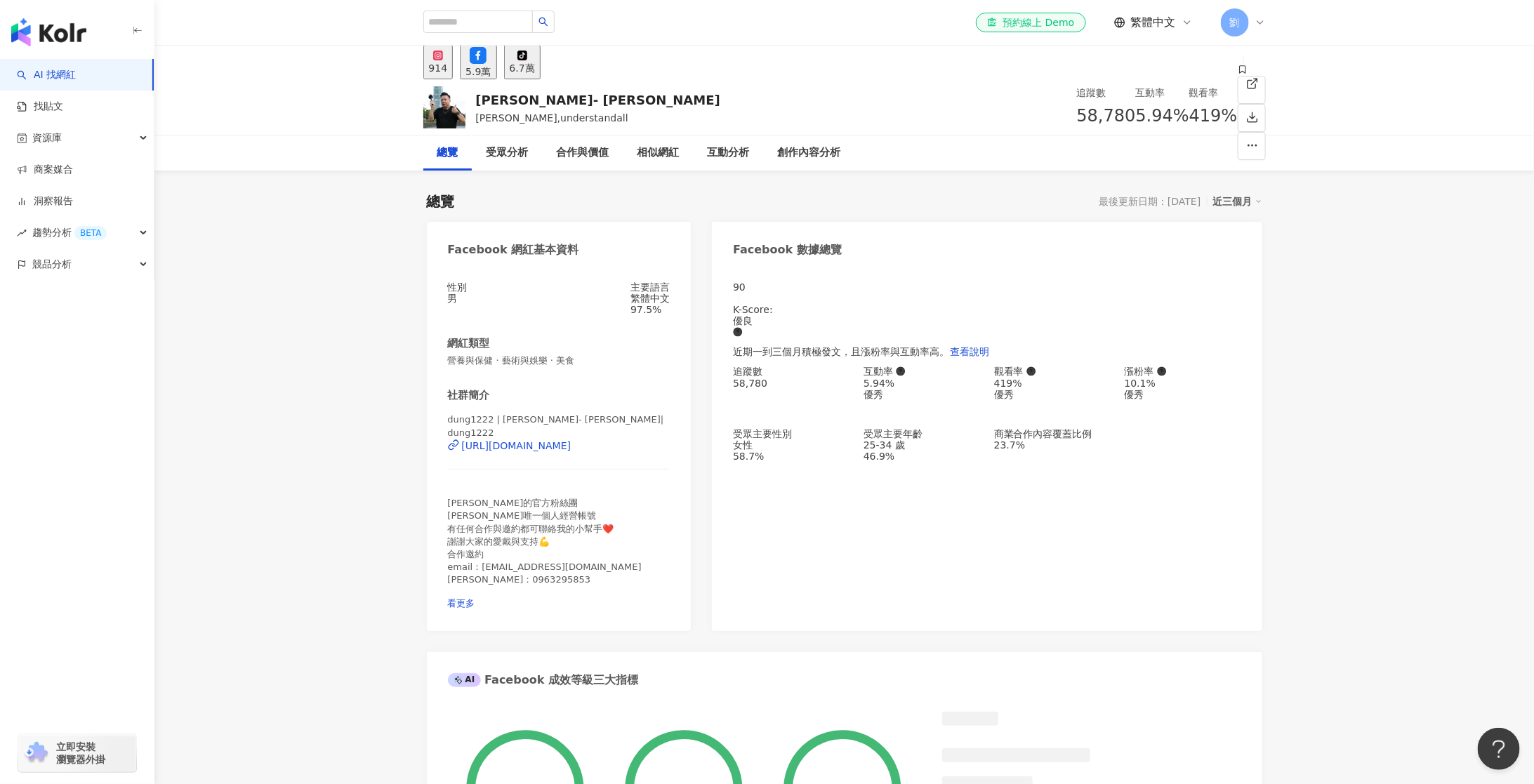
click at [1077, 114] on span "58,780" at bounding box center [1106, 115] width 59 height 19
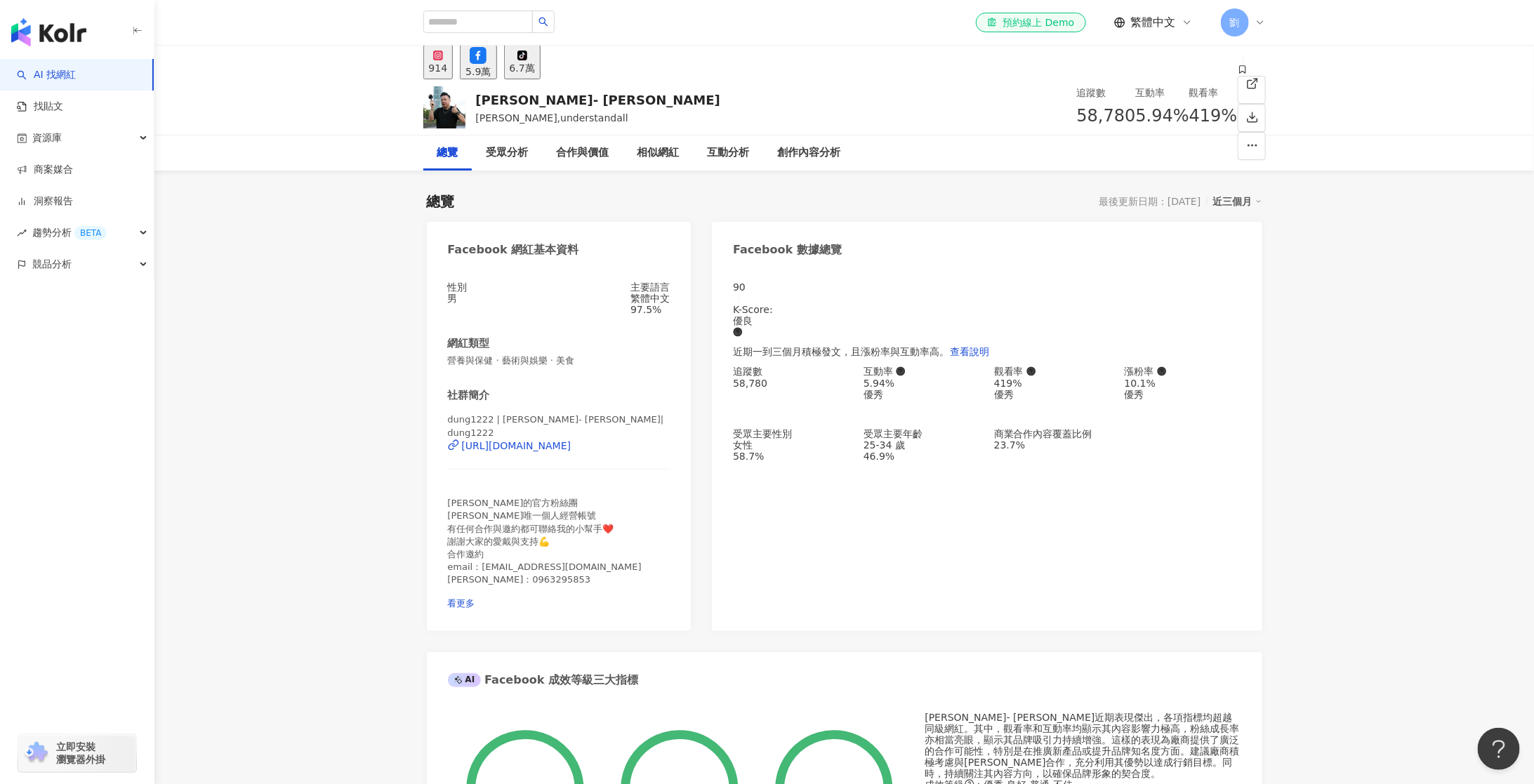
click at [1077, 114] on span "58,780" at bounding box center [1106, 115] width 59 height 19
copy span "58,780"
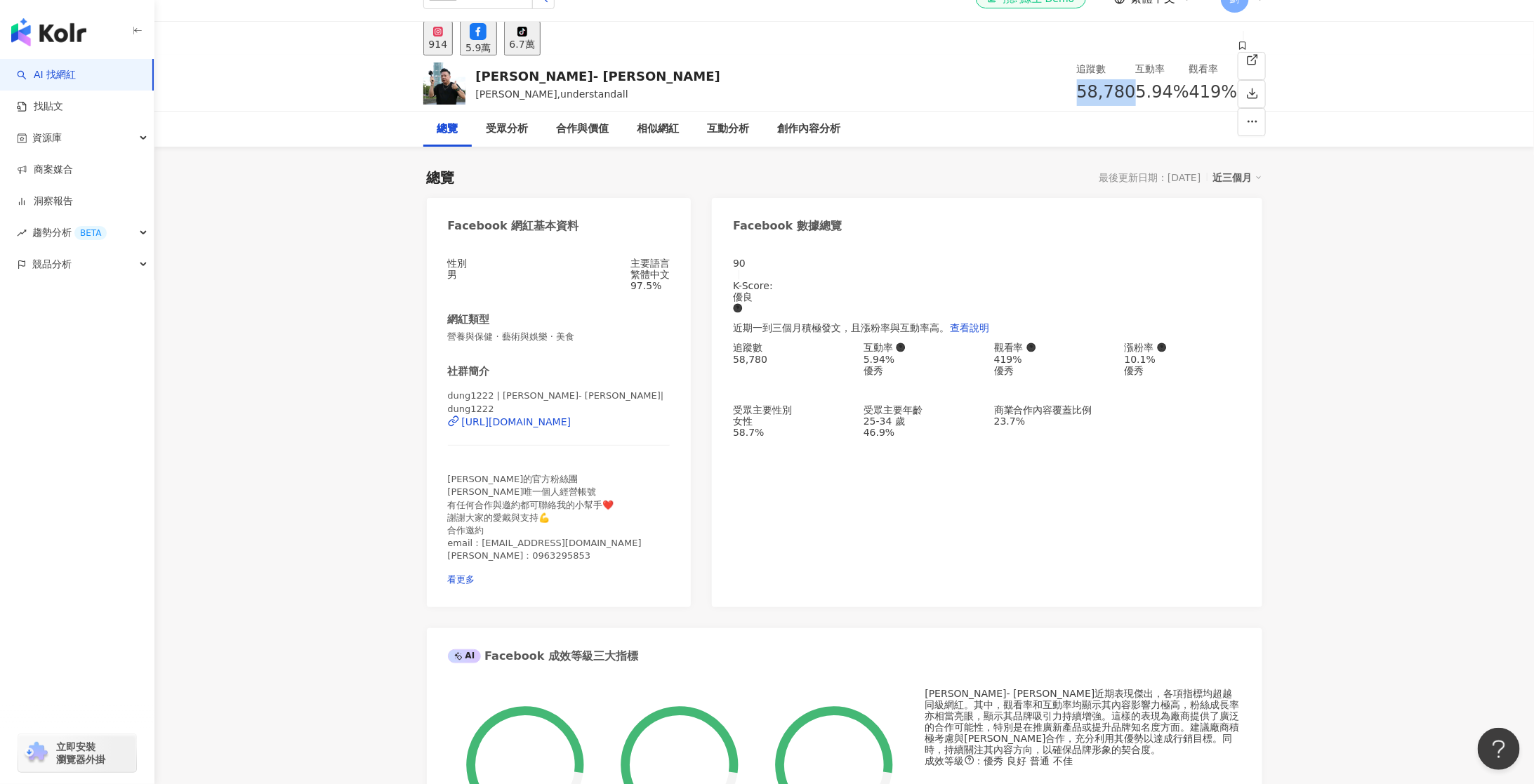
scroll to position [25, 0]
drag, startPoint x: 736, startPoint y: 424, endPoint x: 806, endPoint y: 421, distance: 70.1
click at [806, 421] on div "女性 58.7%" at bounding box center [791, 425] width 117 height 23
copy div "女性 58.7%"
drag, startPoint x: 864, startPoint y: 428, endPoint x: 968, endPoint y: 429, distance: 104.0
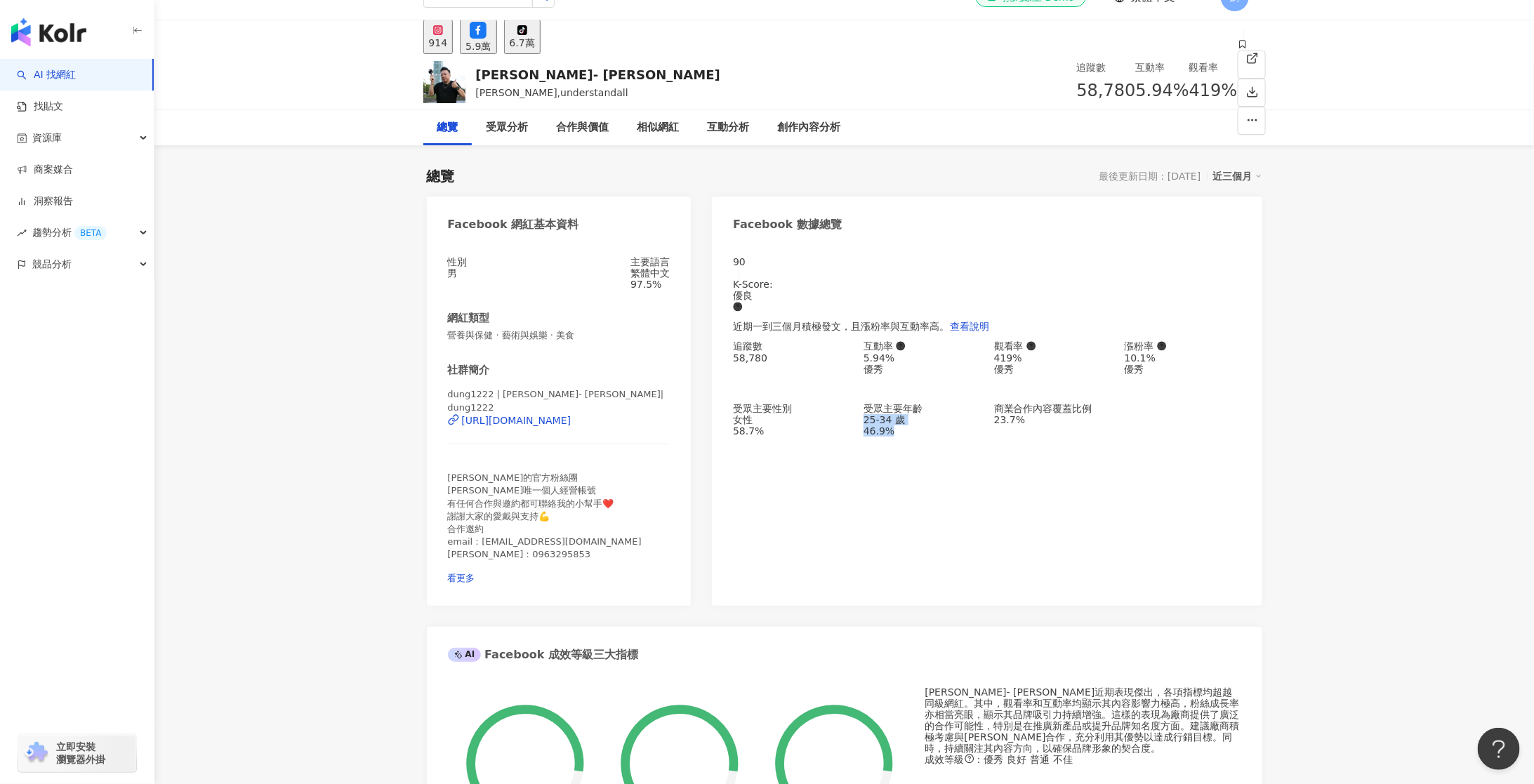
click at [968, 429] on div "25-34 歲 46.9%" at bounding box center [922, 425] width 117 height 23
copy div "25-34 歲 46.9%"
click at [535, 37] on div "6.7萬" at bounding box center [522, 43] width 25 height 11
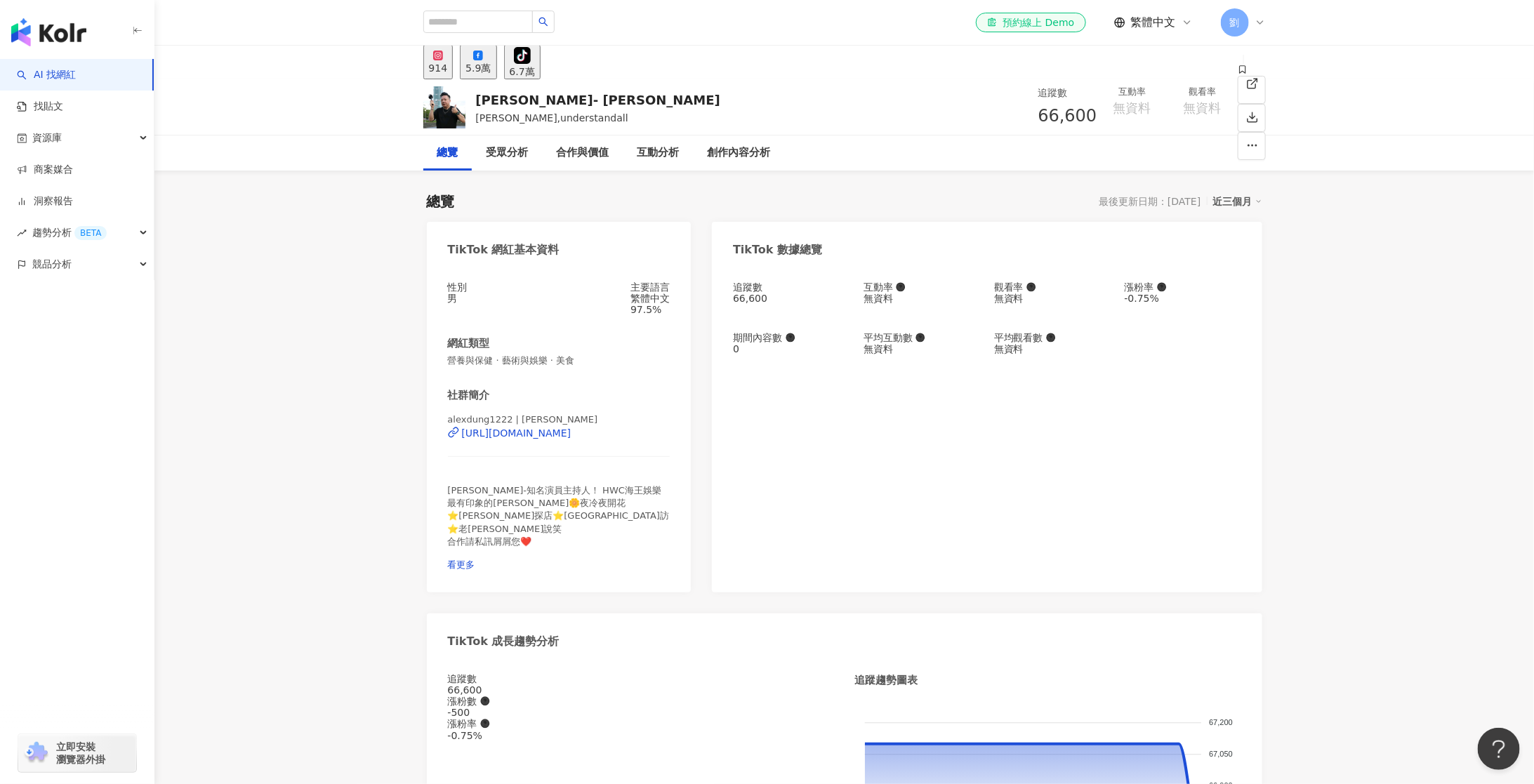
click at [491, 62] on div "5.9萬" at bounding box center [478, 68] width 25 height 11
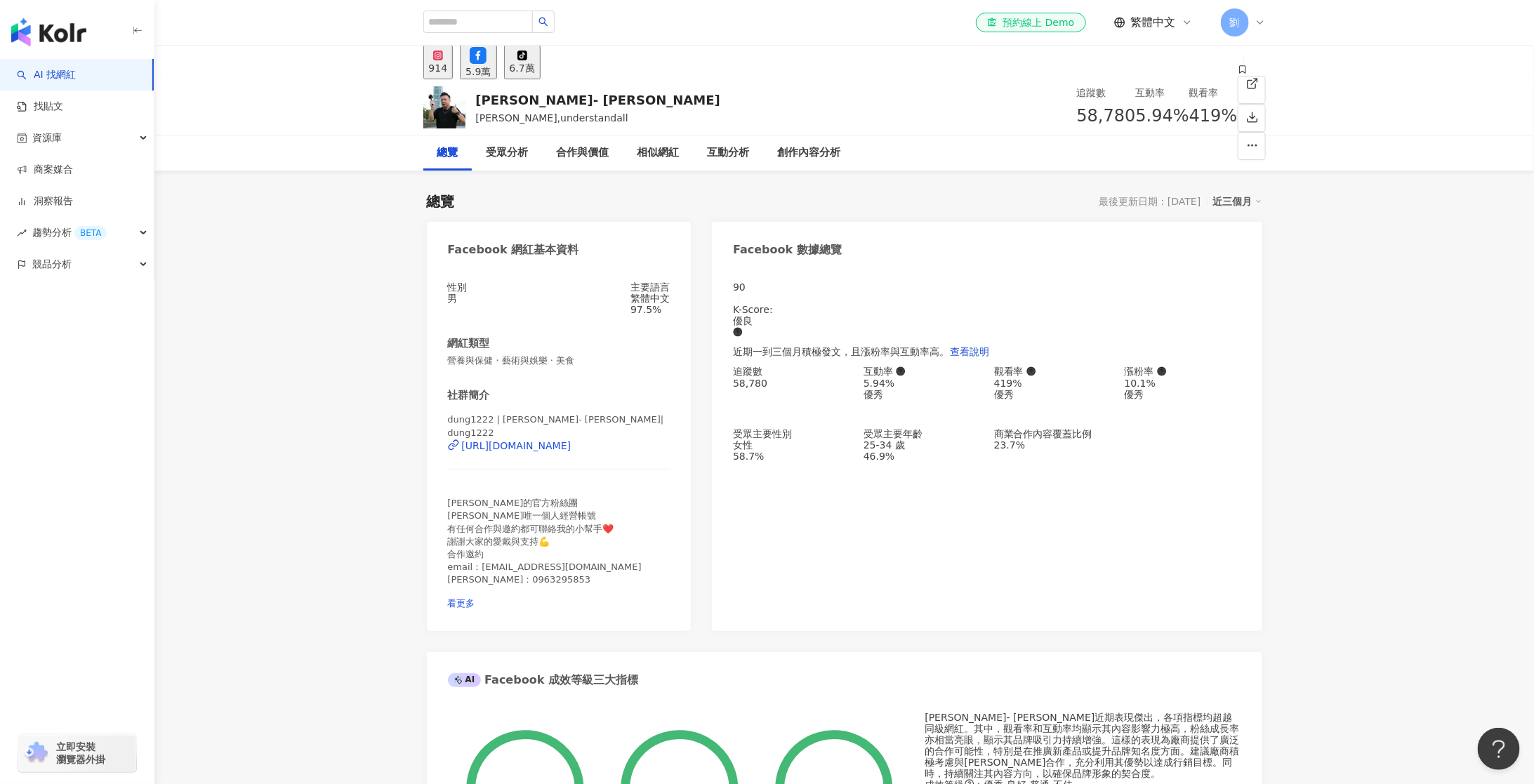
click at [448, 68] on div "914" at bounding box center [438, 68] width 19 height 11
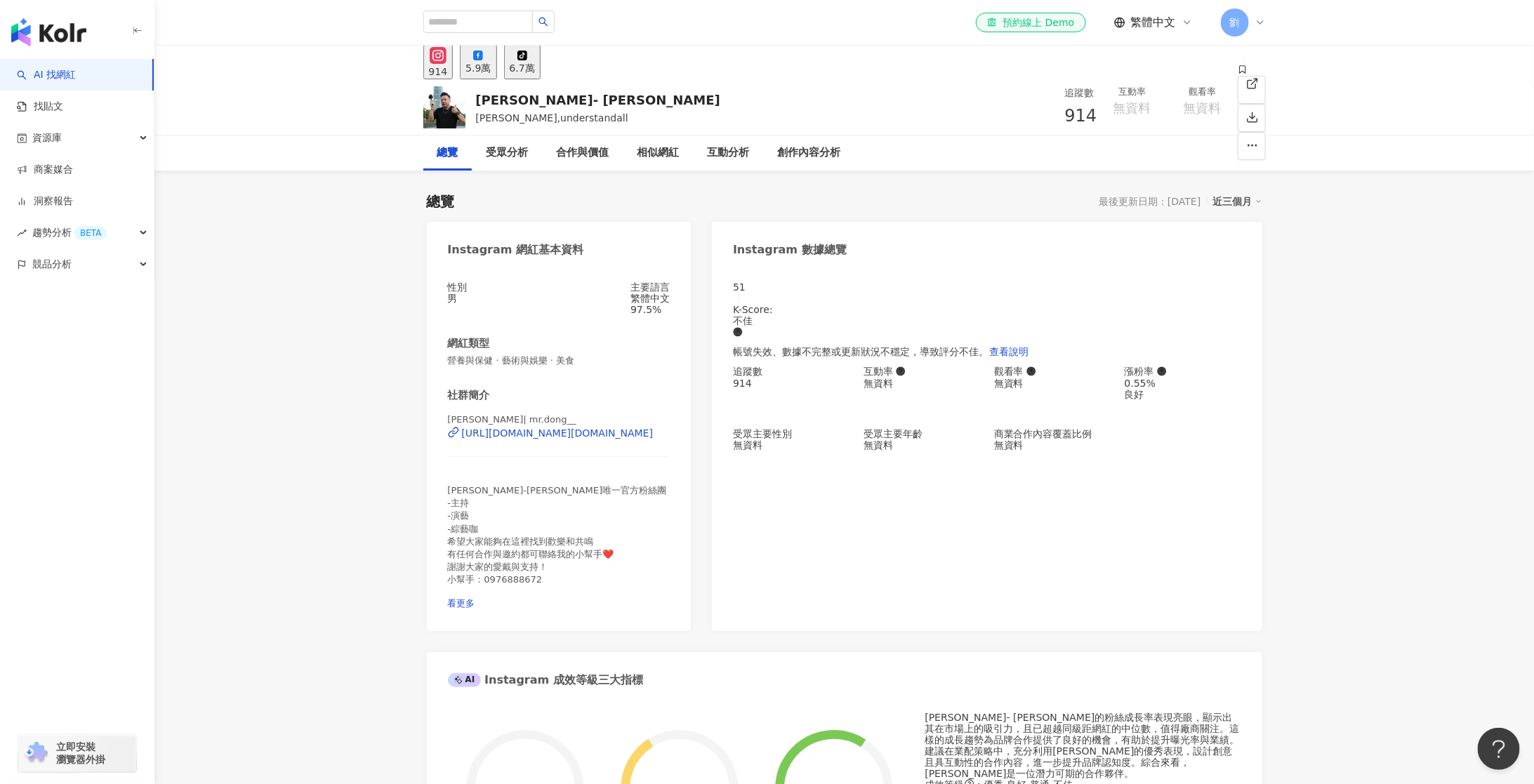
click at [1065, 108] on span "914" at bounding box center [1081, 115] width 33 height 19
copy span "914"
click at [491, 70] on div "5.9萬" at bounding box center [478, 68] width 25 height 11
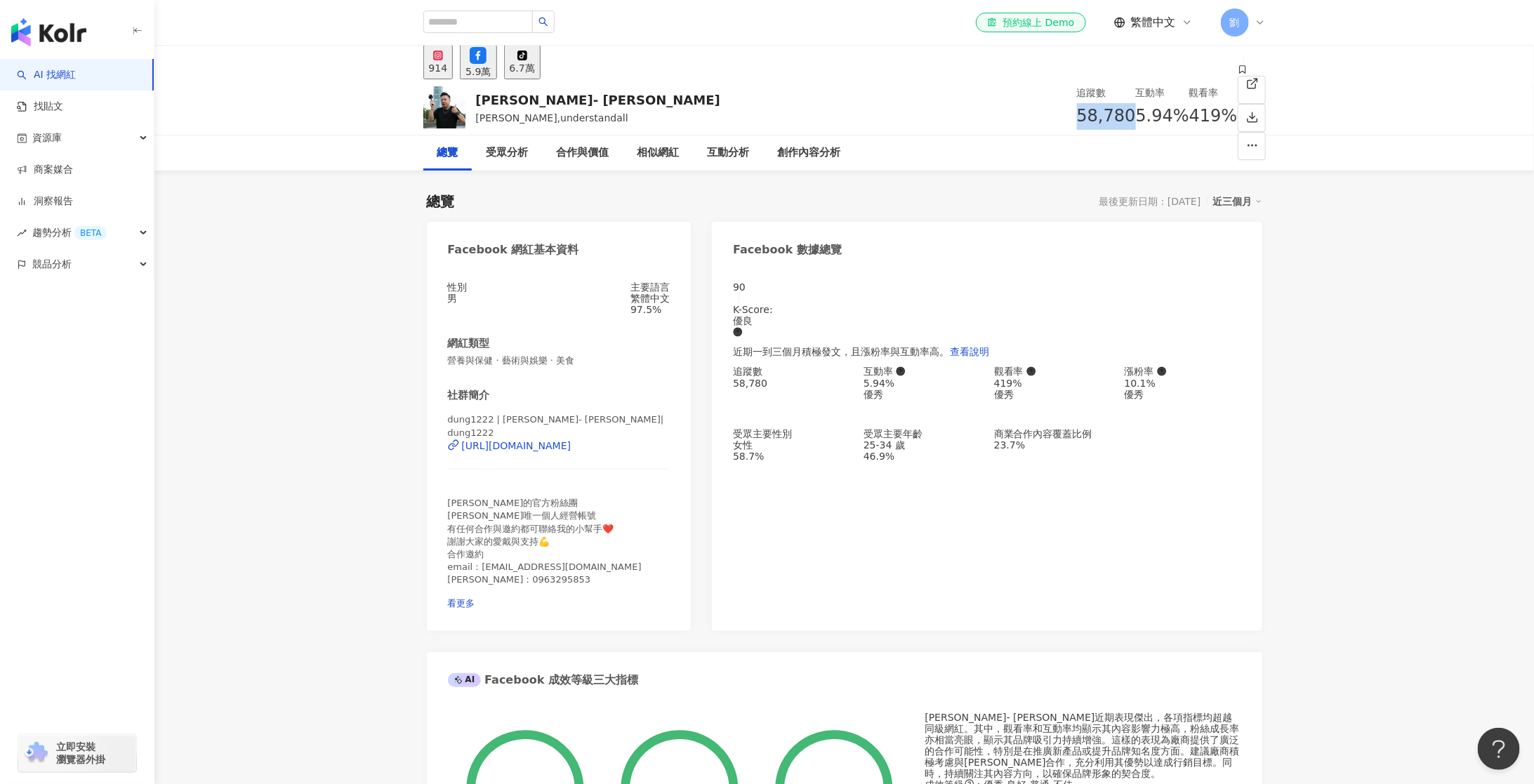
click at [535, 67] on div "6.7萬" at bounding box center [522, 68] width 25 height 11
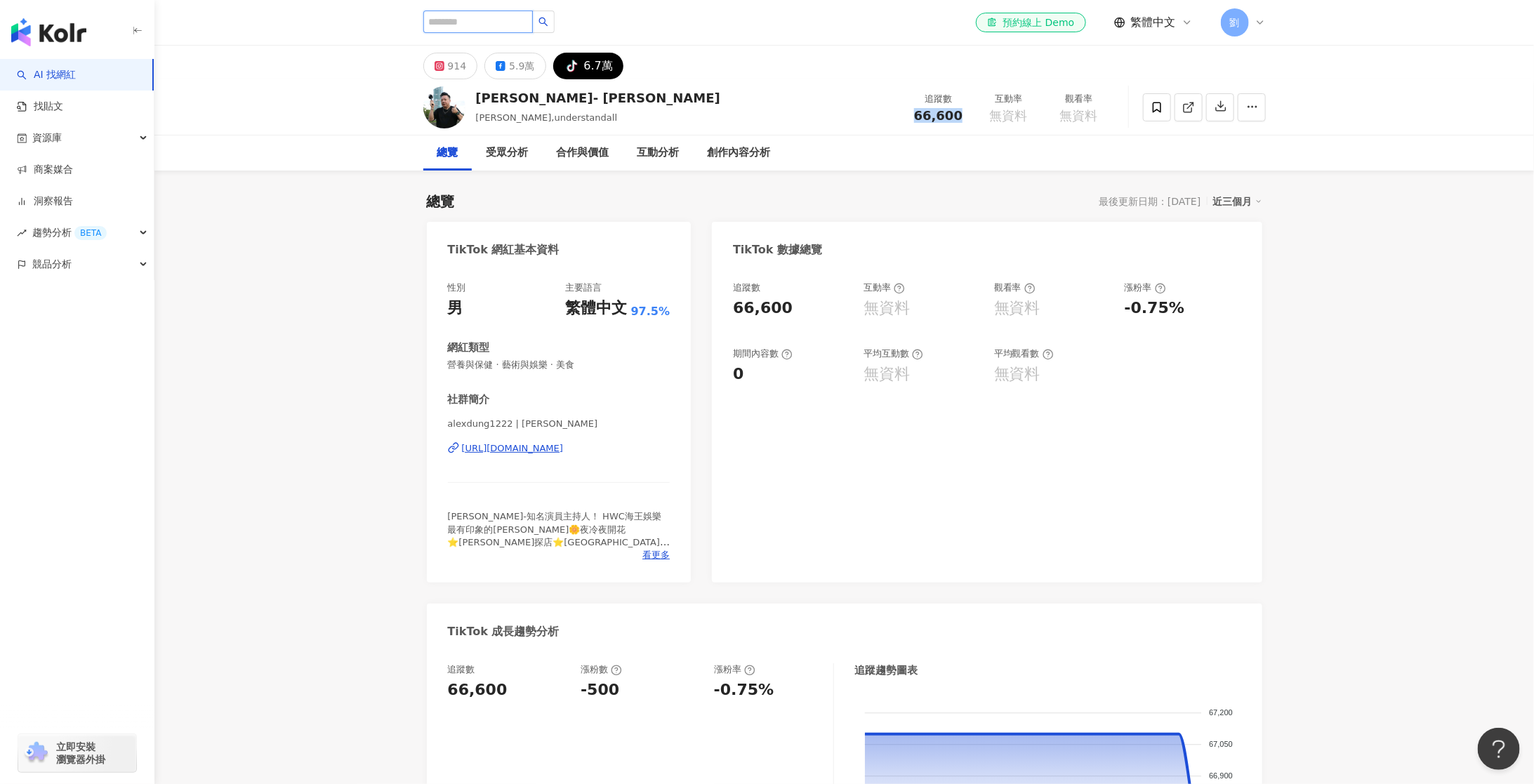
click at [483, 24] on input "search" at bounding box center [478, 22] width 110 height 23
paste input "***"
type input "***"
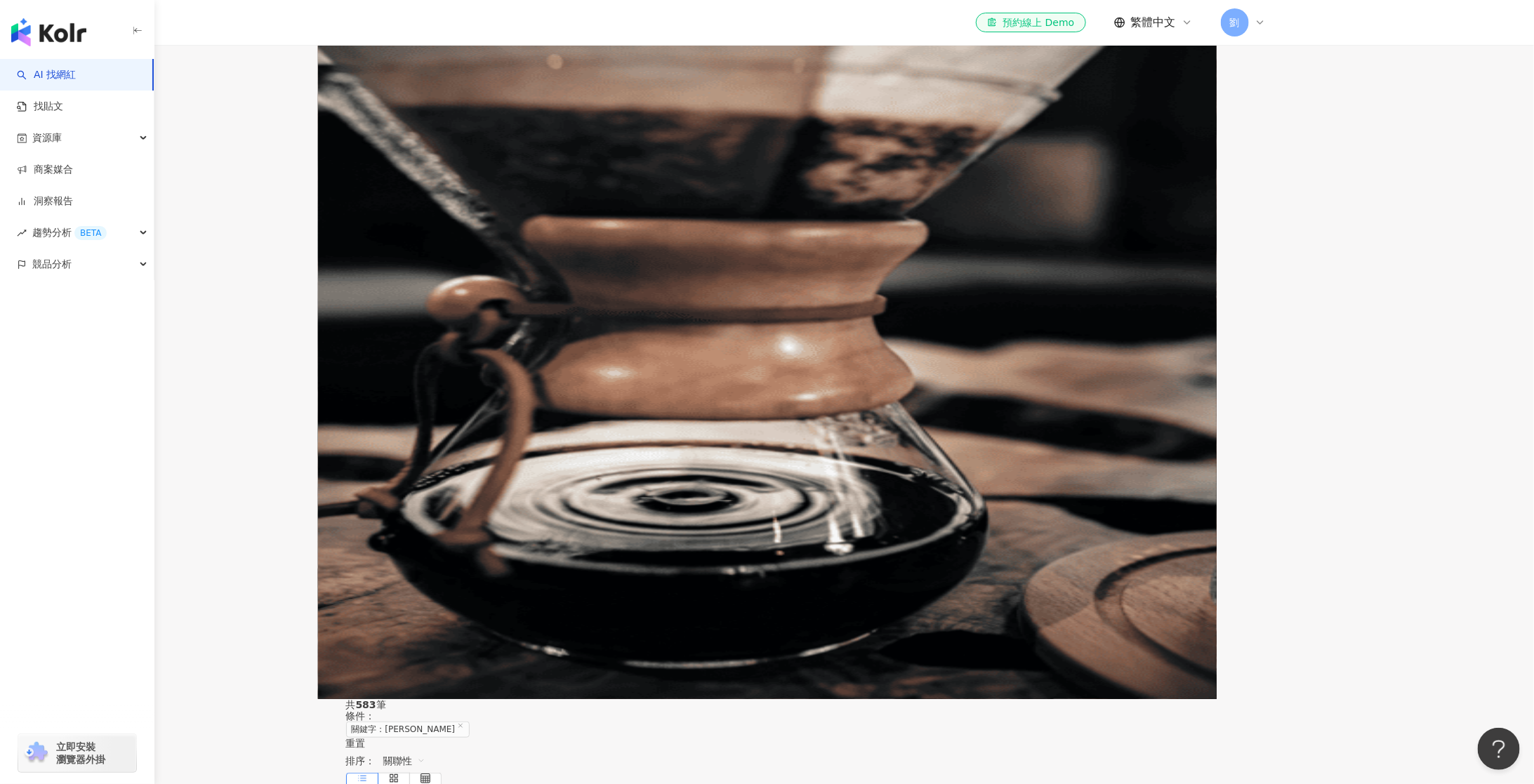
scroll to position [297, 0]
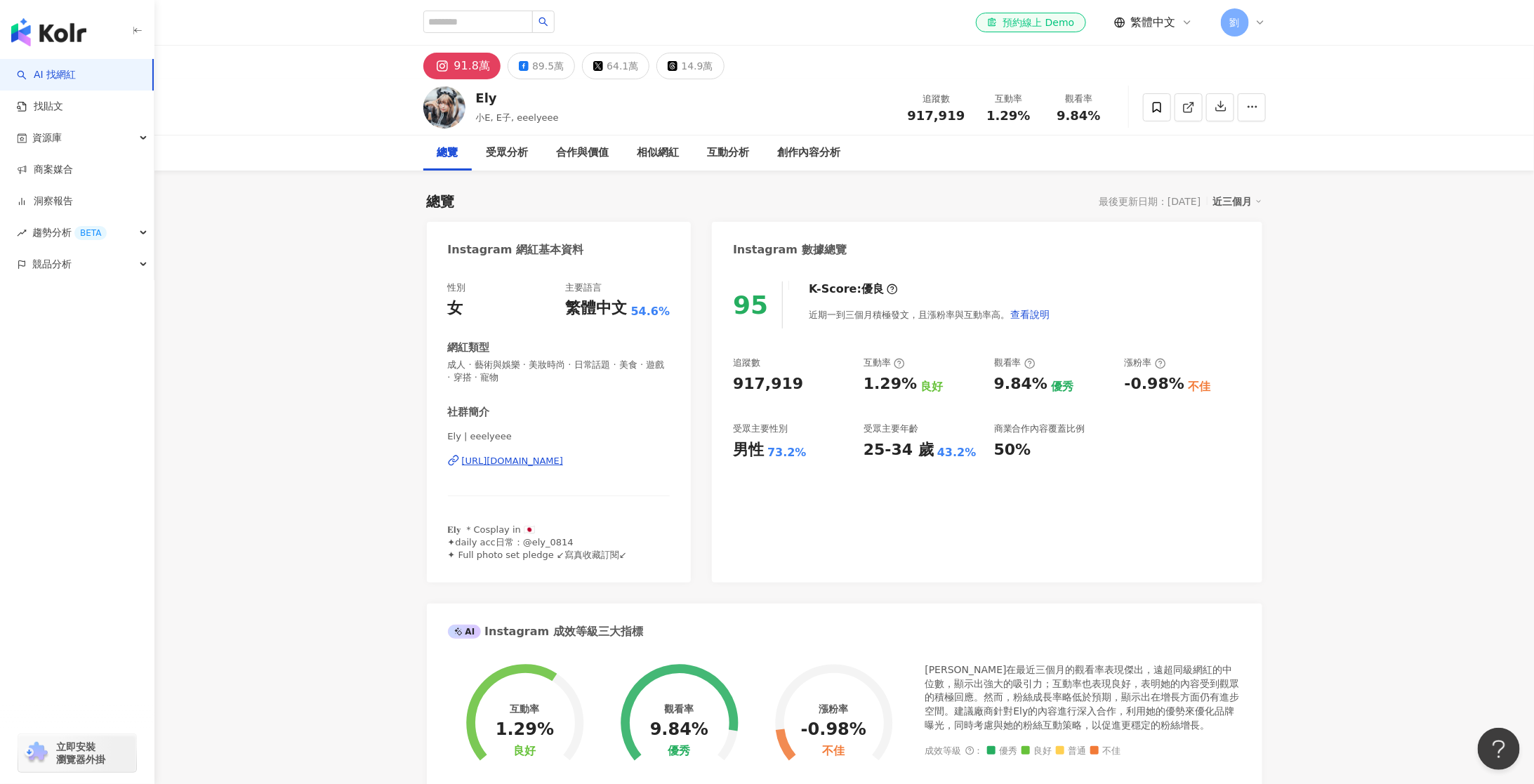
click at [944, 115] on span "917,919" at bounding box center [937, 115] width 58 height 15
copy span "917,919"
click at [532, 66] on div "89.5萬" at bounding box center [548, 65] width 32 height 19
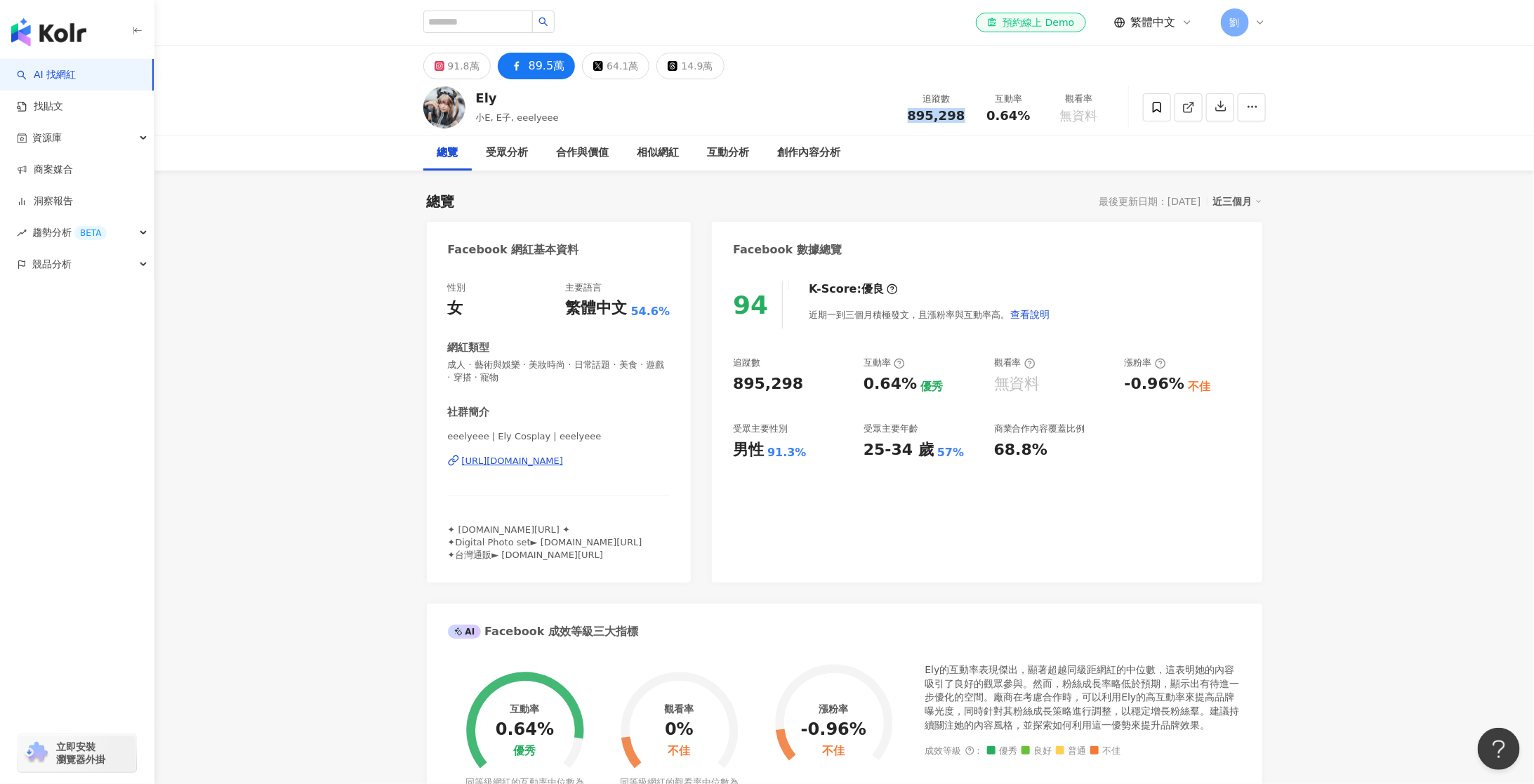
click at [933, 158] on div "總覽 受眾分析 合作與價值 相似網紅 互動分析 創作內容分析" at bounding box center [844, 152] width 842 height 35
click at [938, 114] on span "895,298" at bounding box center [937, 115] width 58 height 15
copy span "895,298"
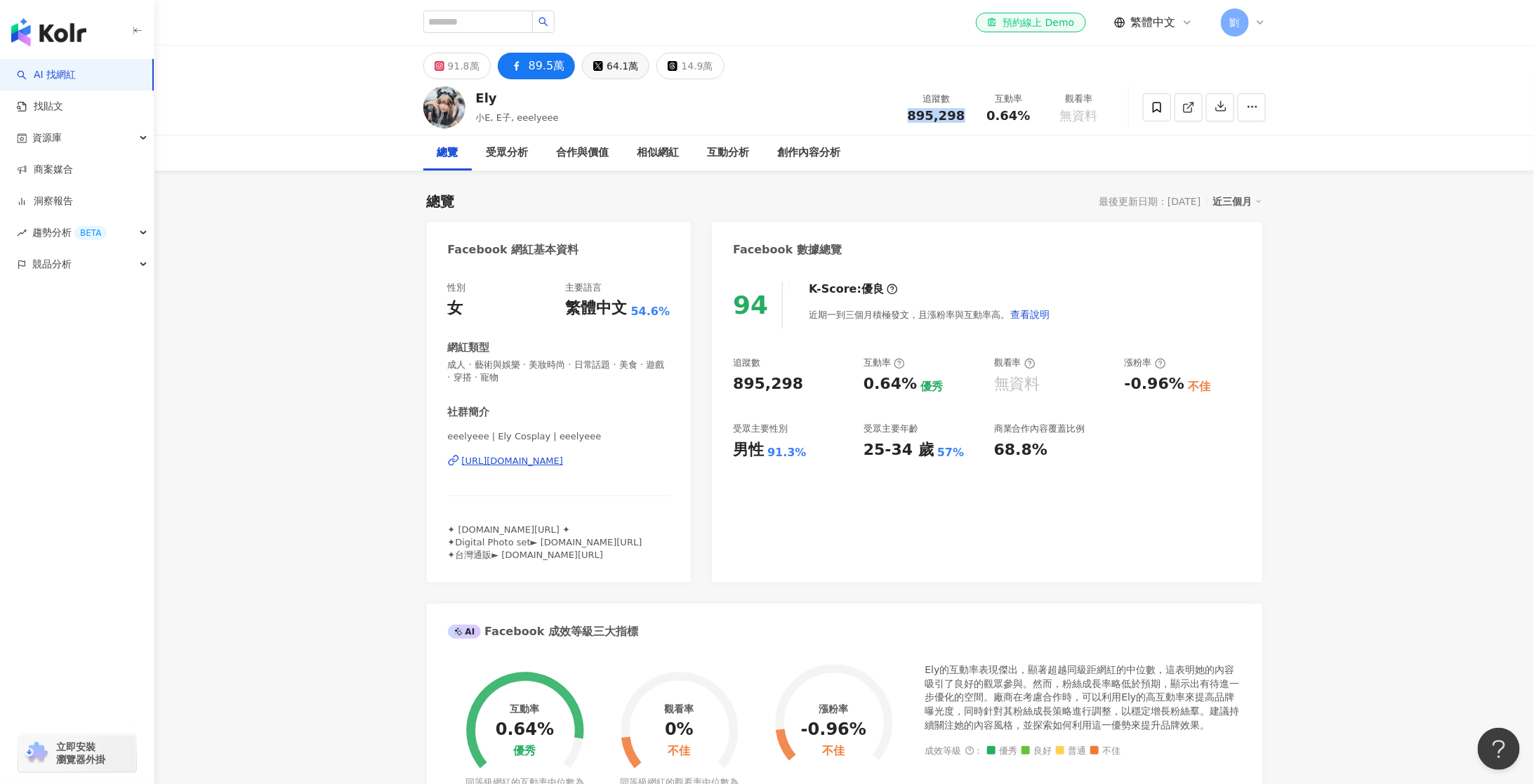
click at [622, 69] on div "64.1萬" at bounding box center [622, 65] width 32 height 19
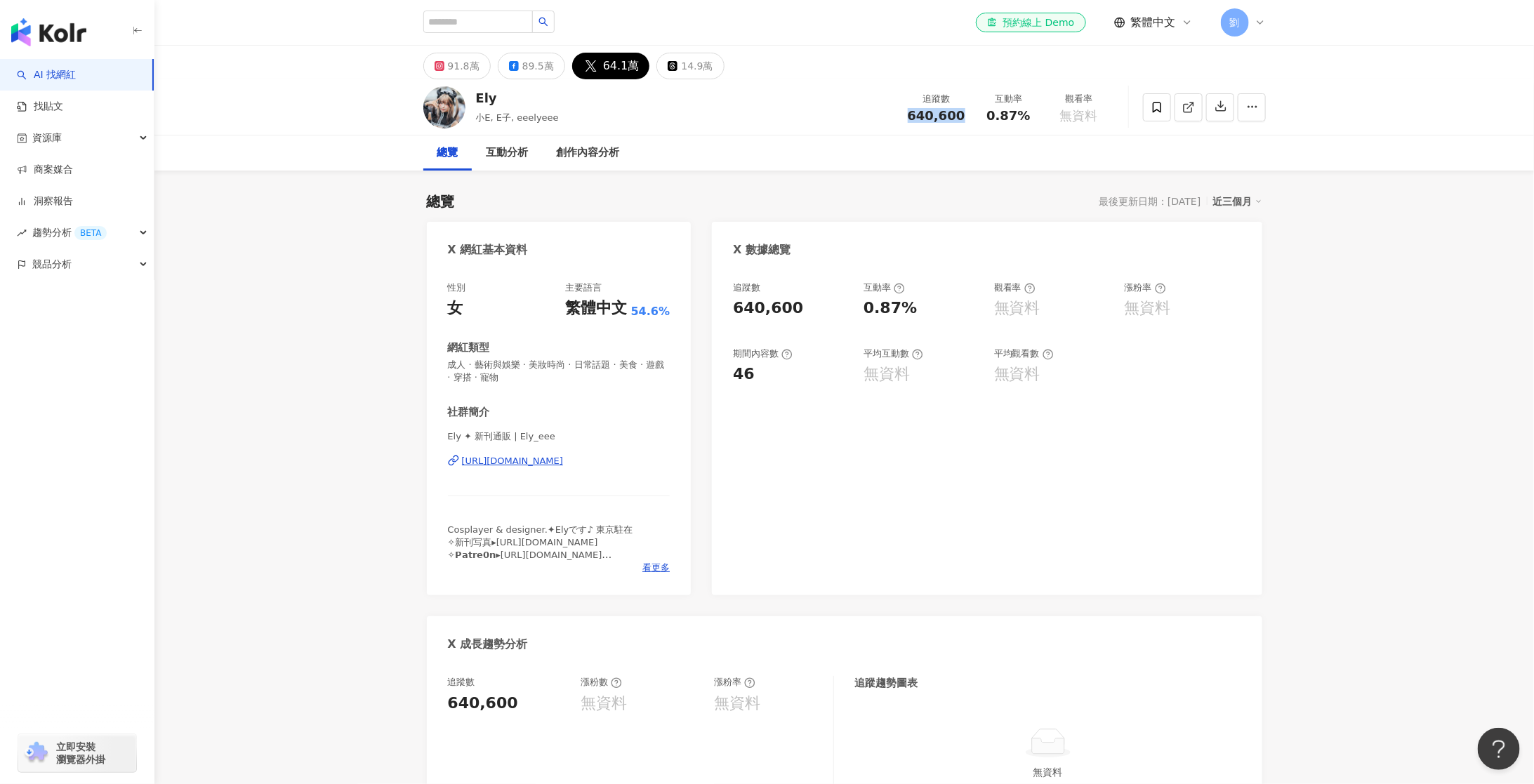
click at [938, 132] on div "Ely 小E, E子, eeelyeee 追蹤數 640,600 互動率 0.87% 觀看率 無資料" at bounding box center [844, 107] width 898 height 55
click at [938, 113] on span "640,600" at bounding box center [937, 115] width 58 height 15
copy span "640,600"
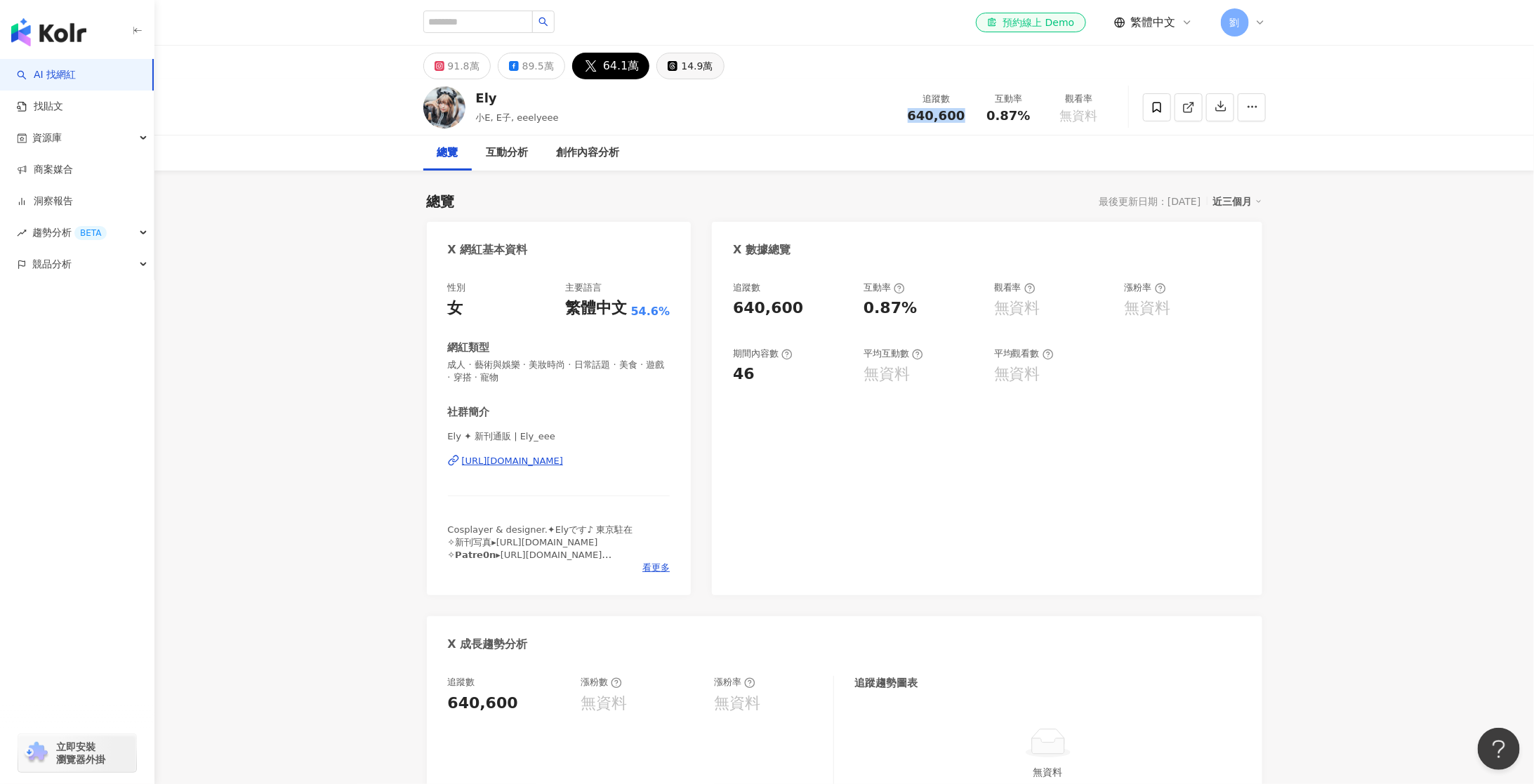
click at [697, 66] on div "14.9萬" at bounding box center [696, 65] width 32 height 19
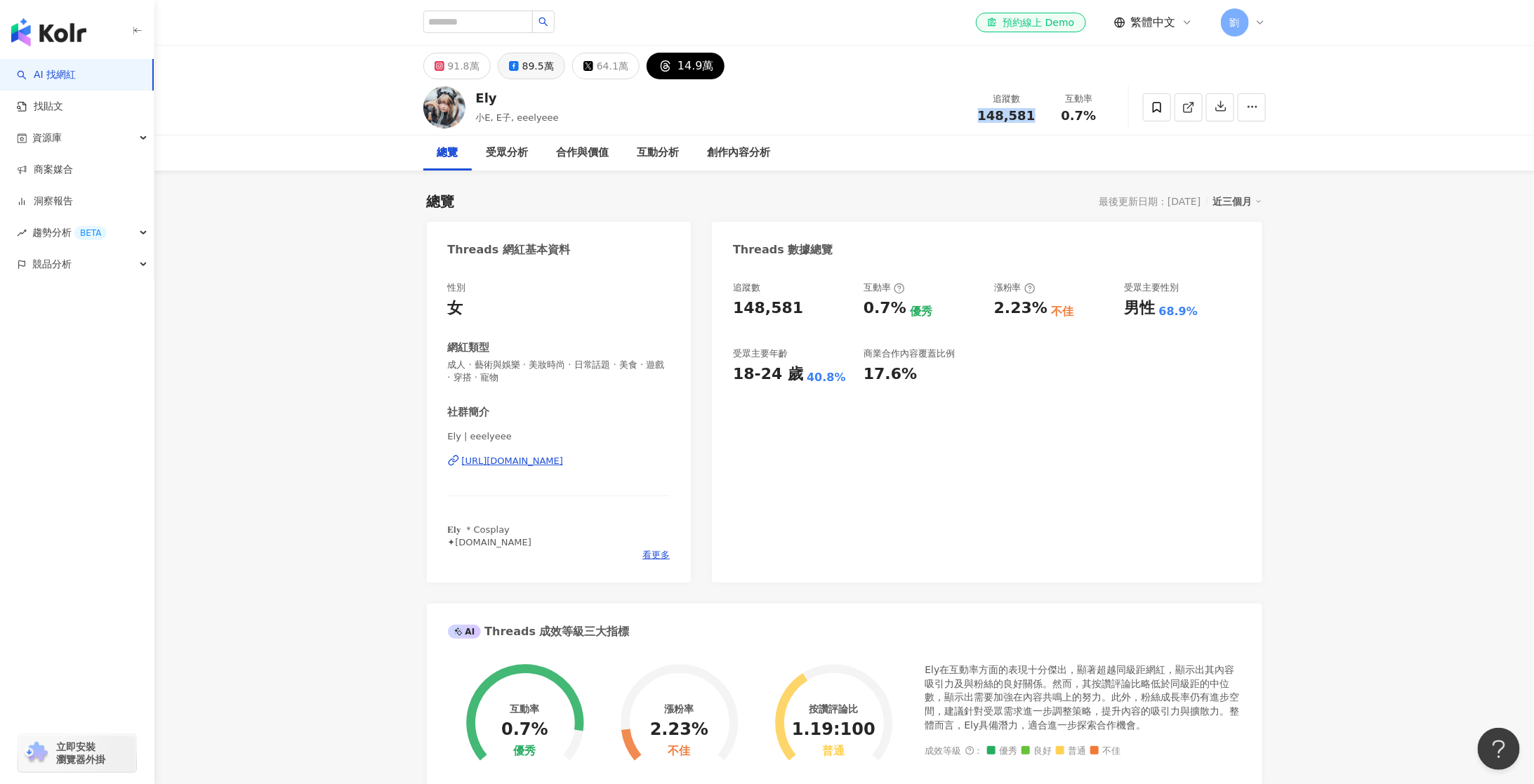
click at [535, 67] on div "89.5萬" at bounding box center [538, 65] width 32 height 19
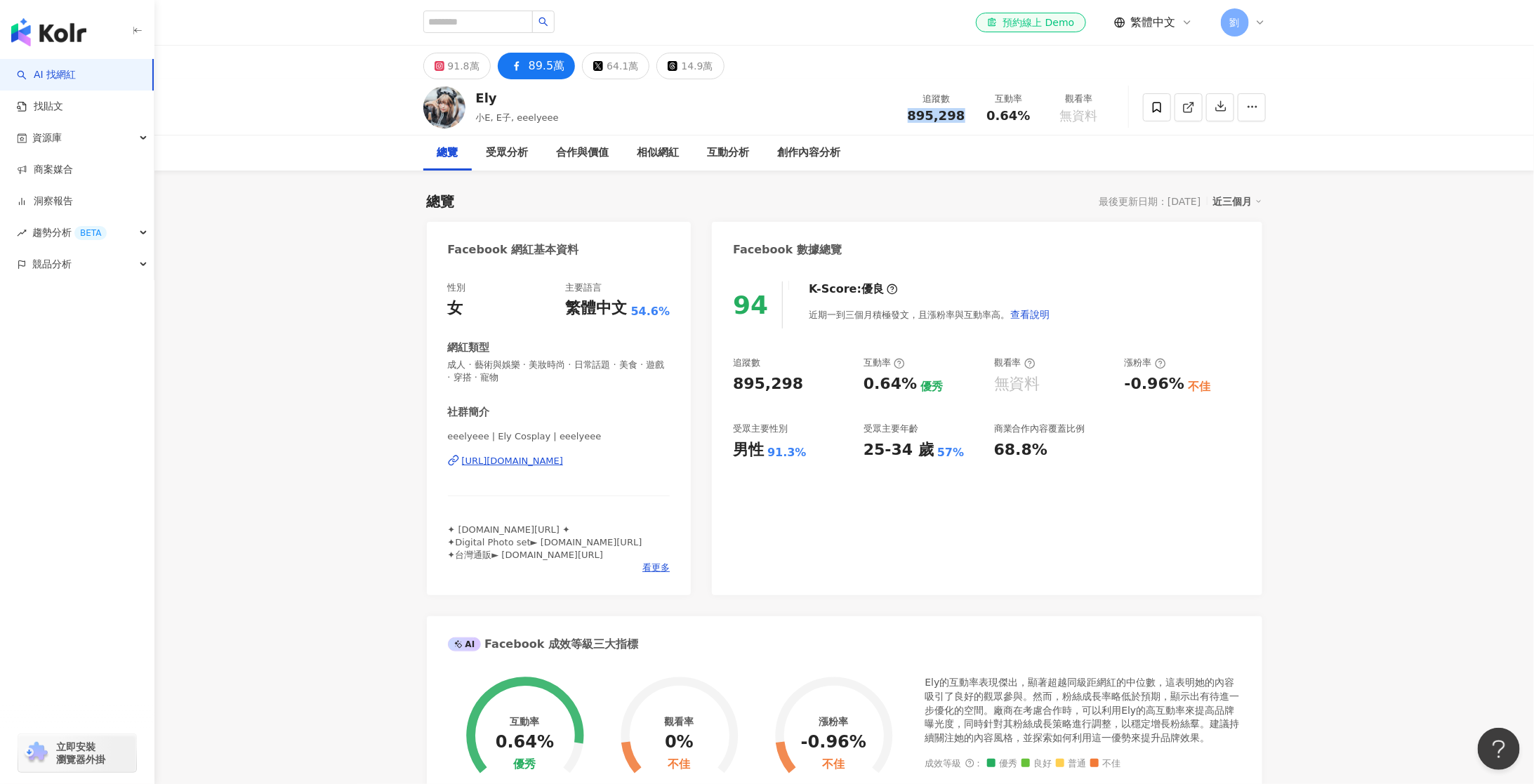
scroll to position [34, 0]
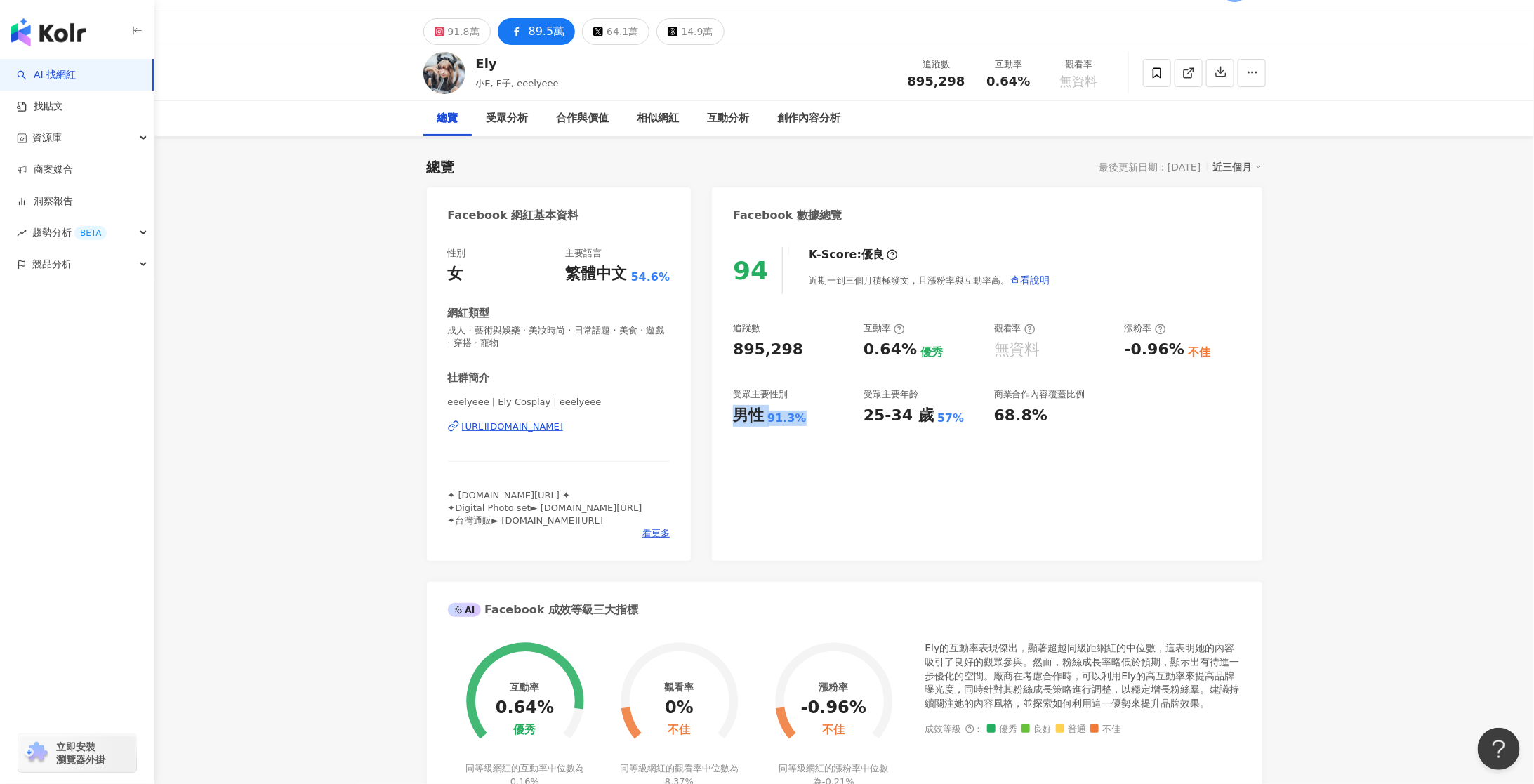
drag, startPoint x: 734, startPoint y: 413, endPoint x: 803, endPoint y: 415, distance: 69.0
click at [803, 415] on div "男性 91.3%" at bounding box center [791, 416] width 117 height 22
copy div "男性 91.3%"
drag, startPoint x: 867, startPoint y: 418, endPoint x: 958, endPoint y: 416, distance: 91.0
click at [958, 416] on div "25-34 歲 57%" at bounding box center [922, 416] width 117 height 22
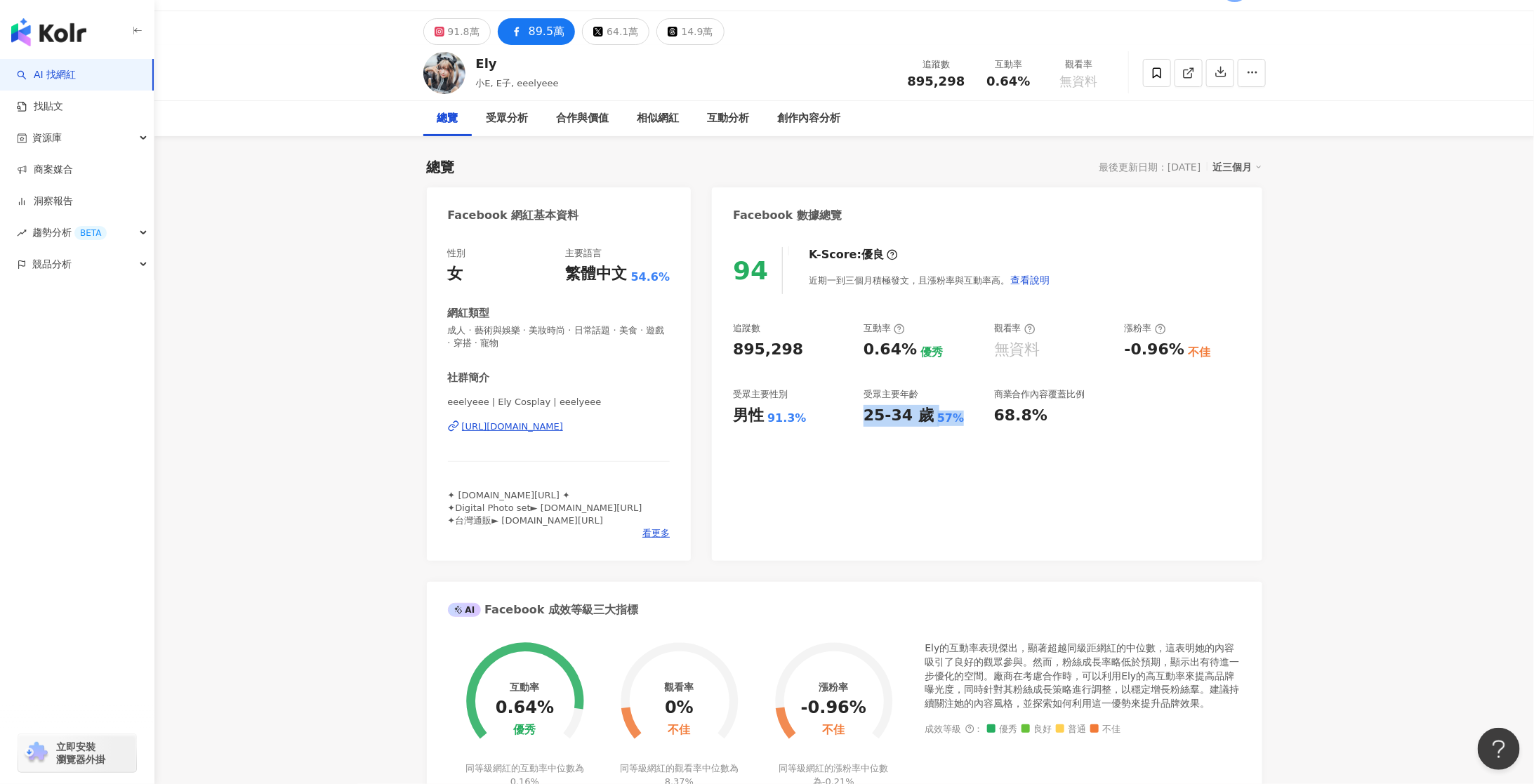
copy div "25-34 歲 57%"
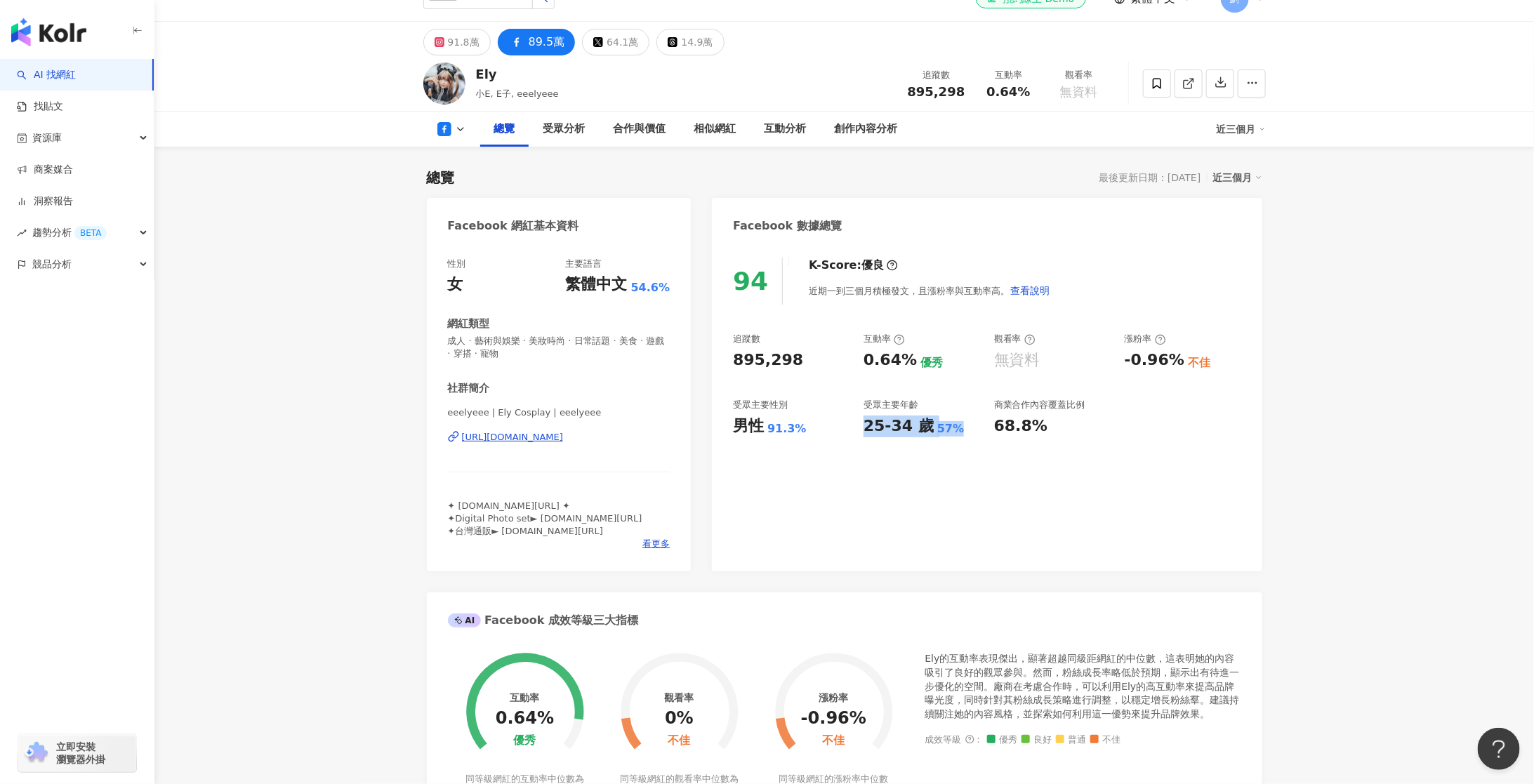
scroll to position [0, 0]
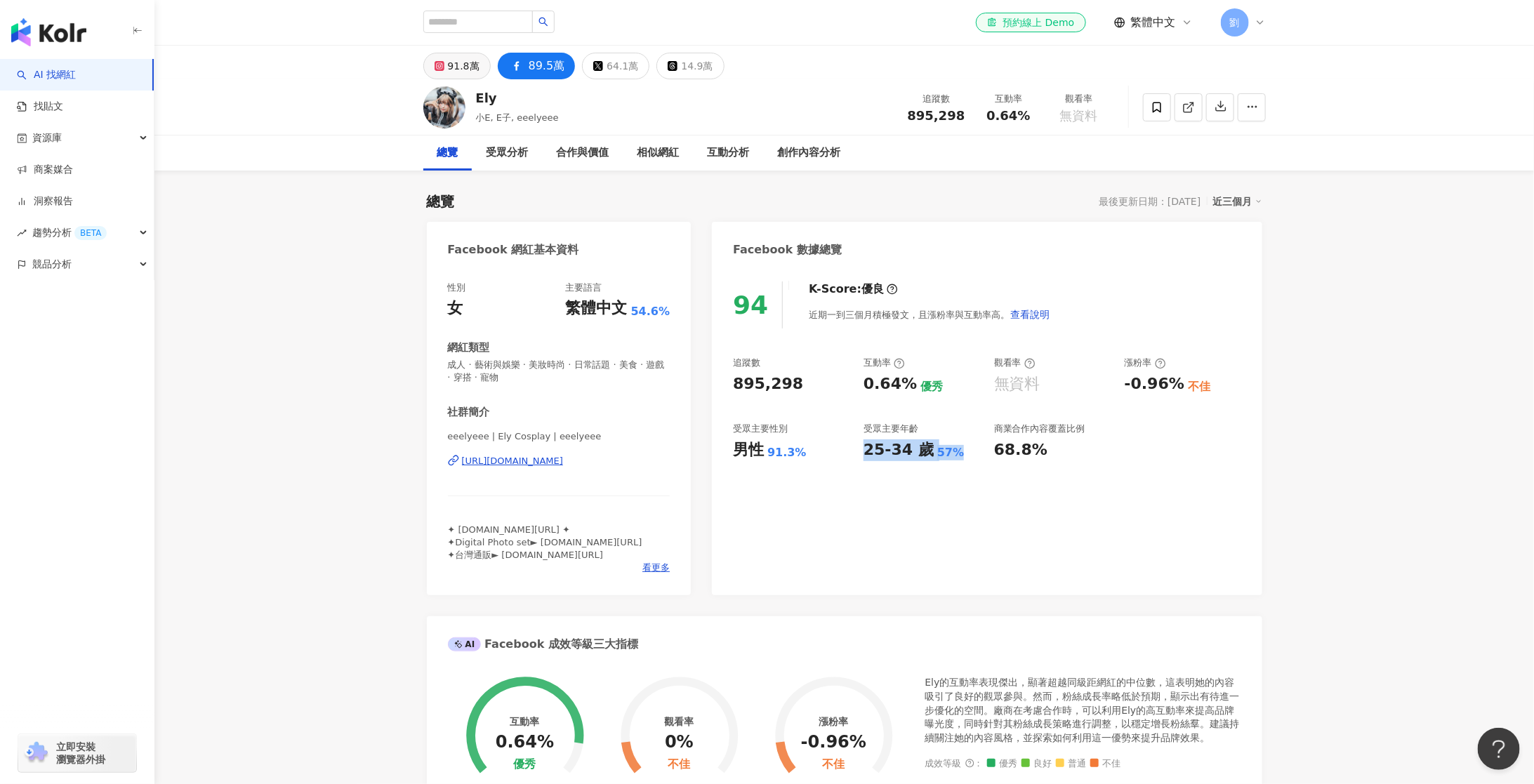
click at [468, 69] on div "91.8萬" at bounding box center [464, 65] width 32 height 19
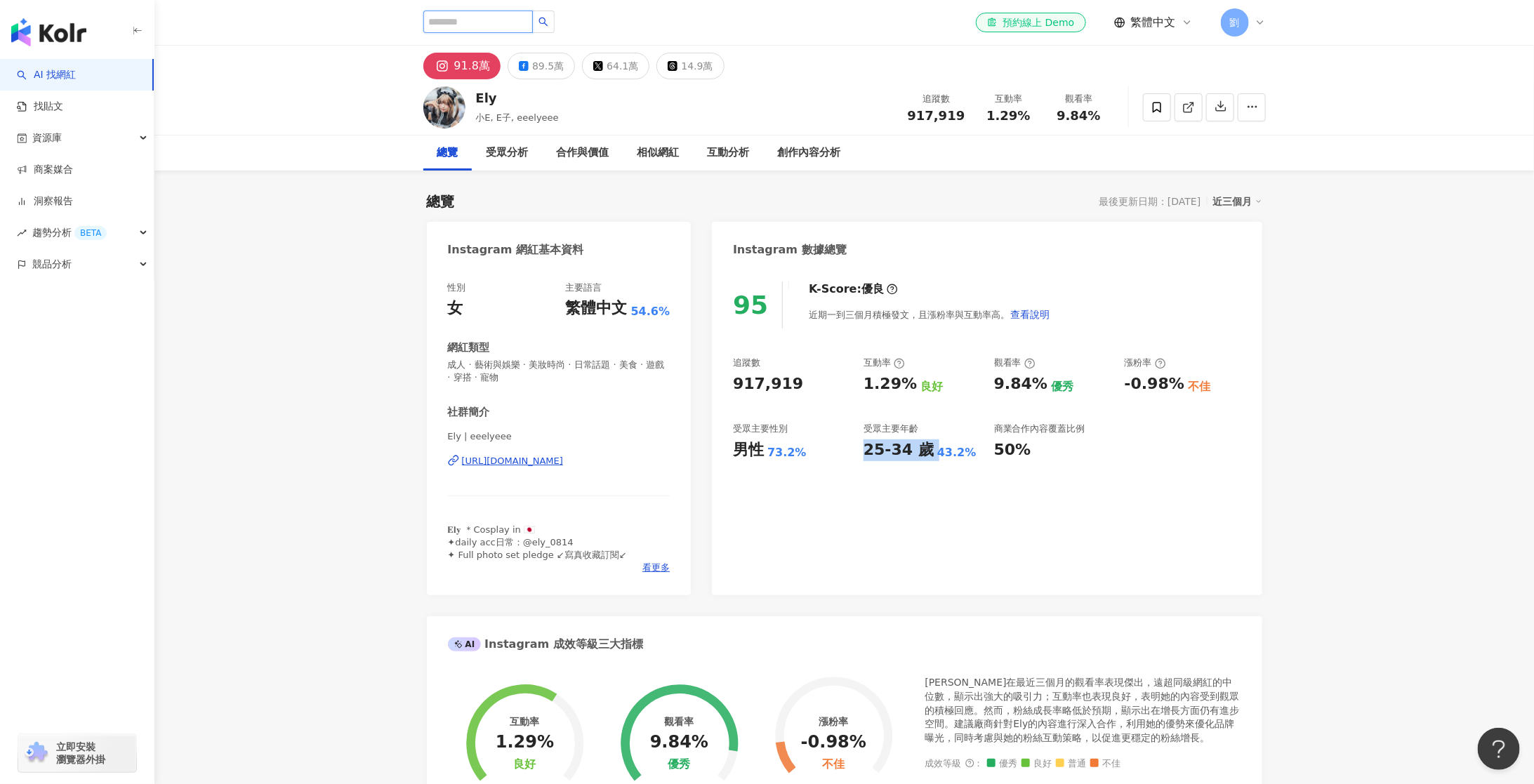
click at [508, 24] on input "search" at bounding box center [478, 22] width 110 height 23
paste input "********"
type input "********"
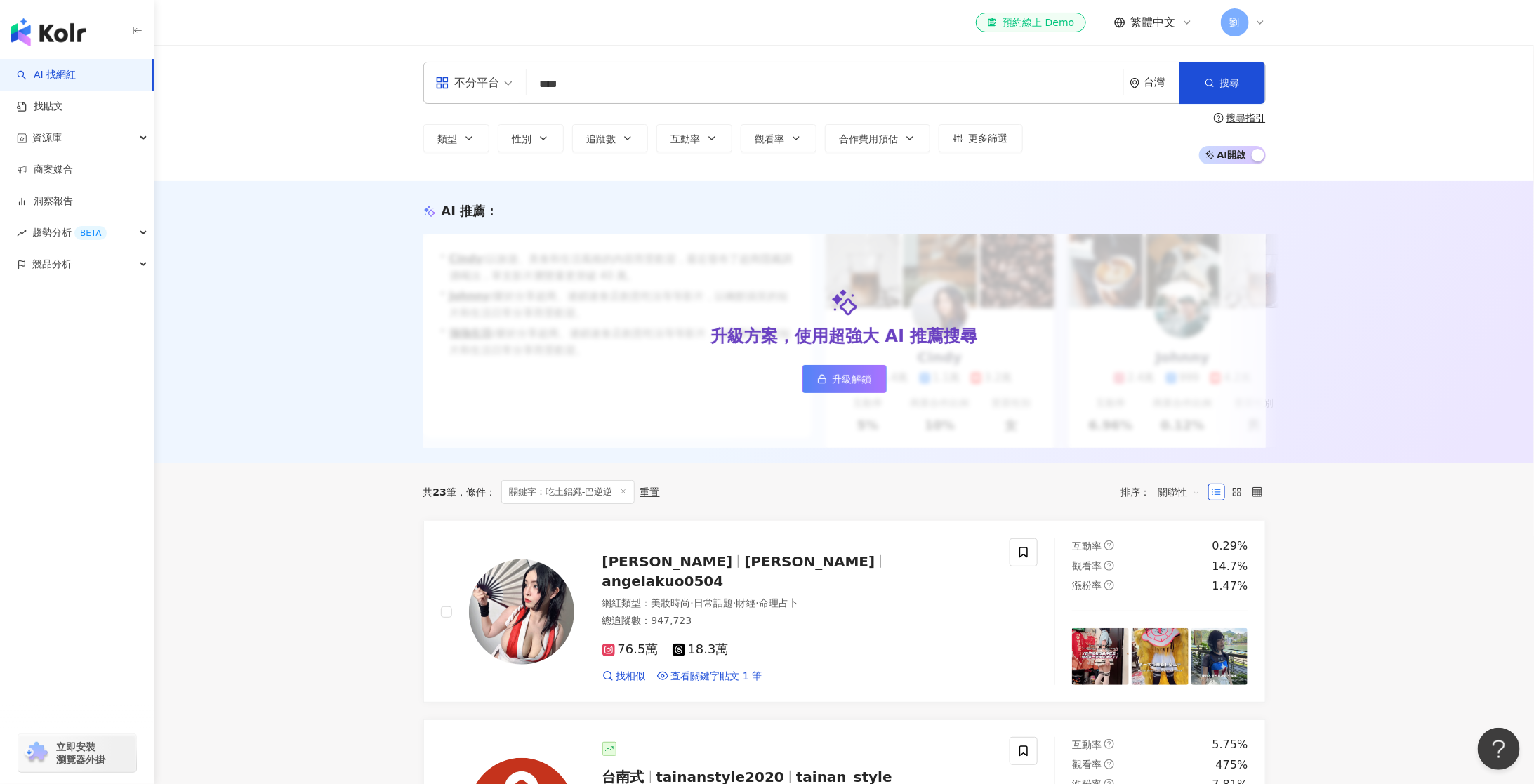
type input "****"
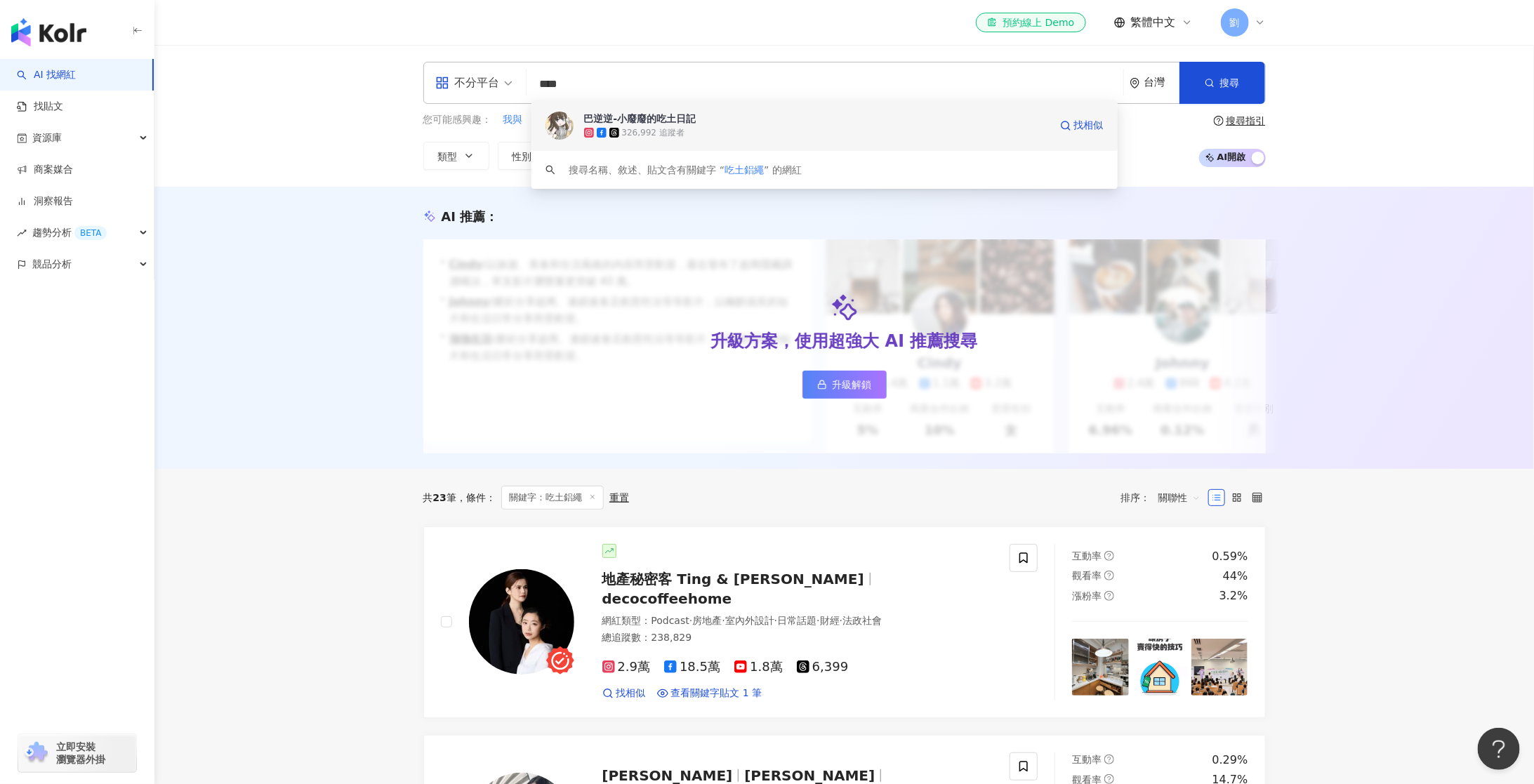
click at [617, 117] on div "巴逆逆-小廢廢的吃土日記" at bounding box center [640, 118] width 112 height 14
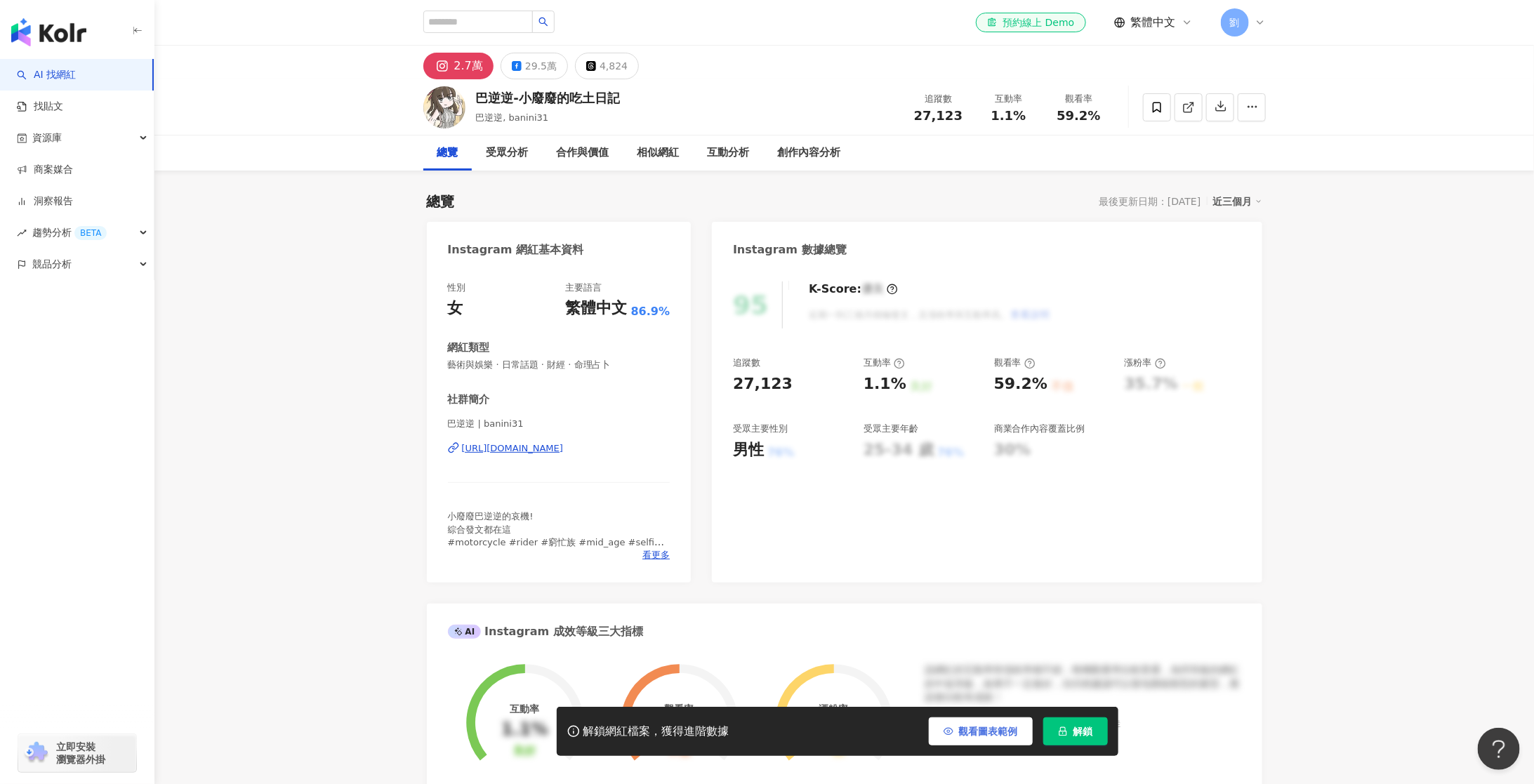
click at [972, 733] on span "觀看圖表範例" at bounding box center [989, 731] width 59 height 11
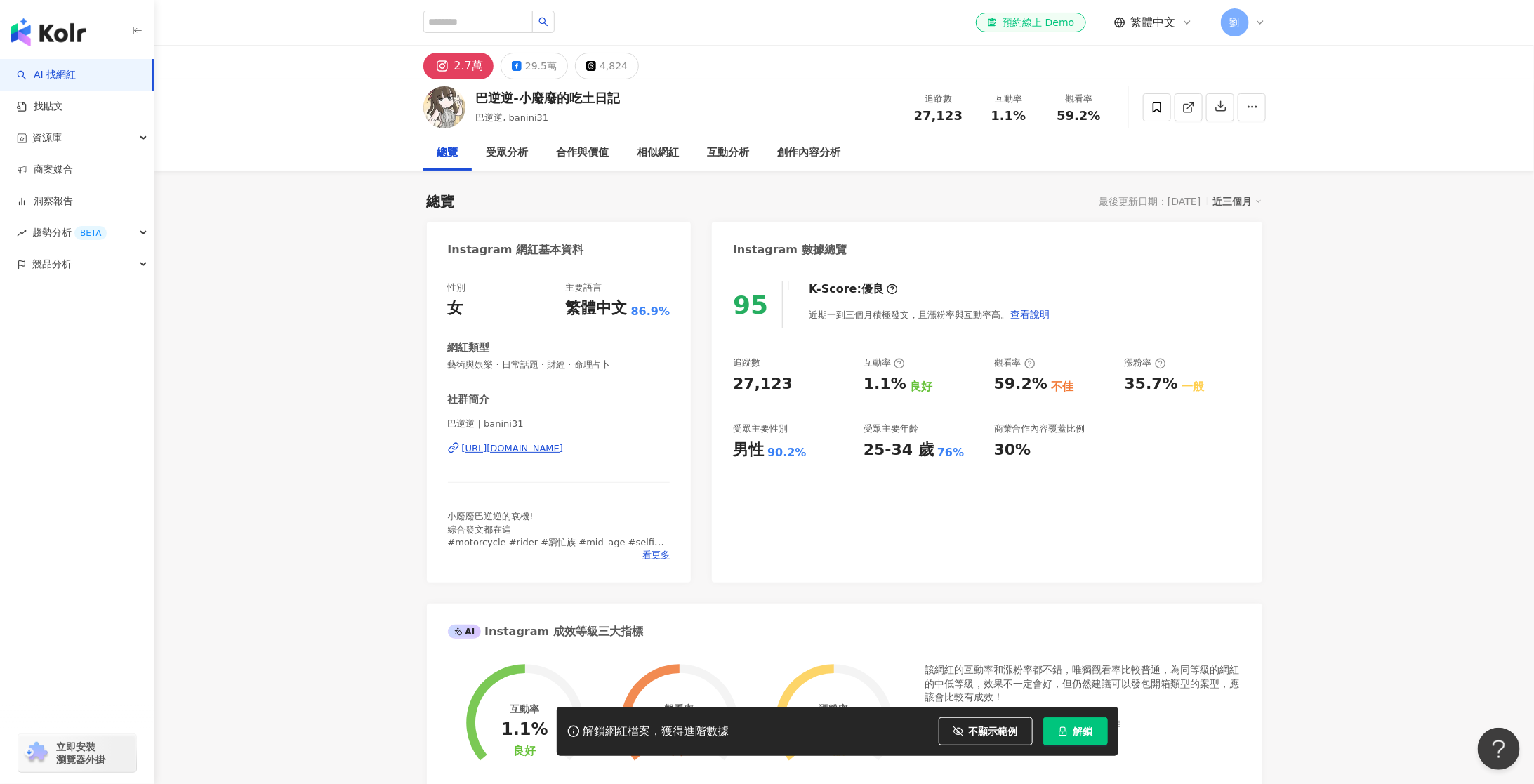
click at [946, 114] on span "27,123" at bounding box center [938, 115] width 48 height 15
copy span "27,123"
click at [512, 69] on icon at bounding box center [517, 66] width 10 height 10
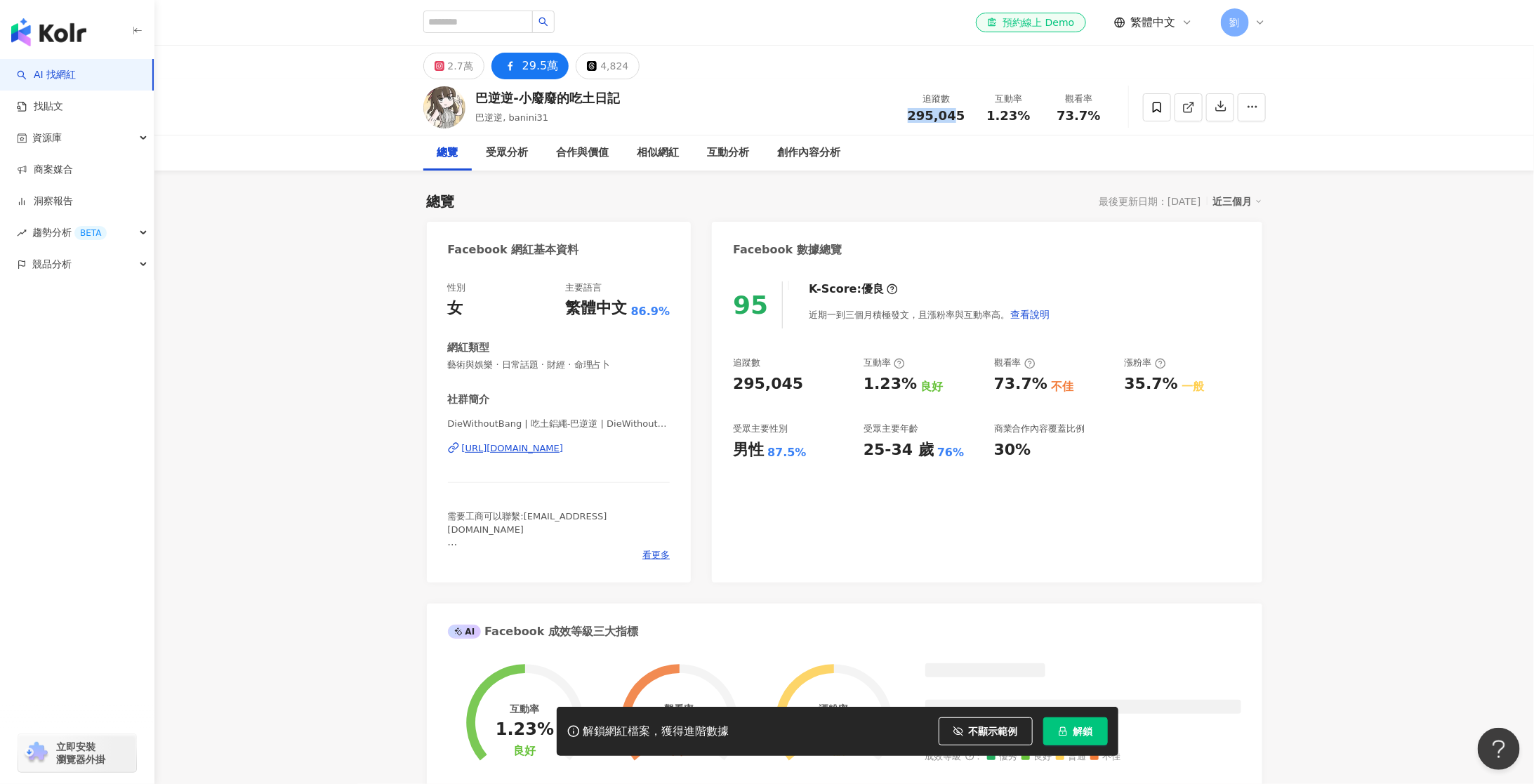
click at [940, 121] on span "295,045" at bounding box center [937, 115] width 58 height 15
copy span "295,045"
click at [584, 75] on button "4,824" at bounding box center [608, 66] width 64 height 26
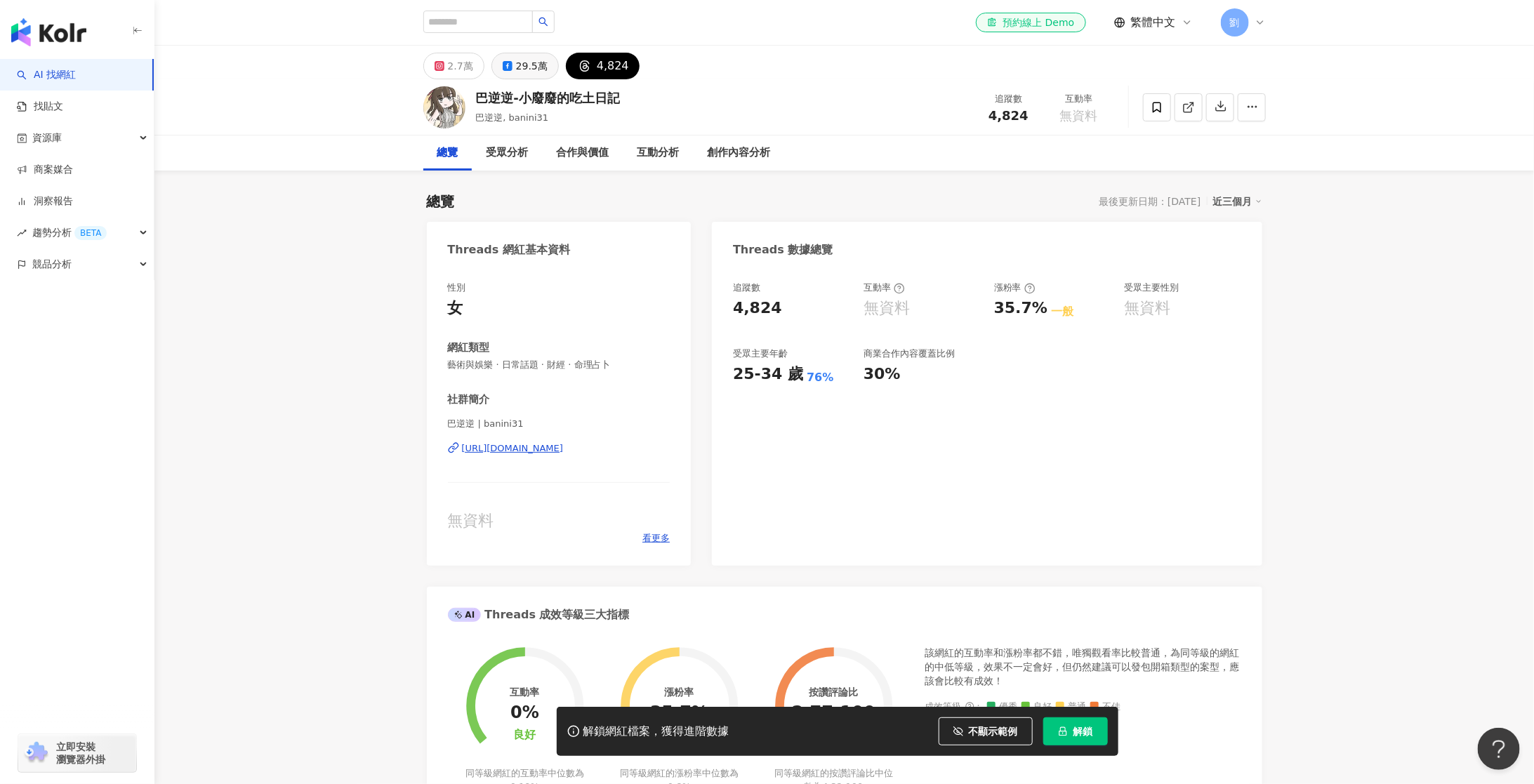
click at [519, 68] on div "29.5萬" at bounding box center [531, 65] width 32 height 19
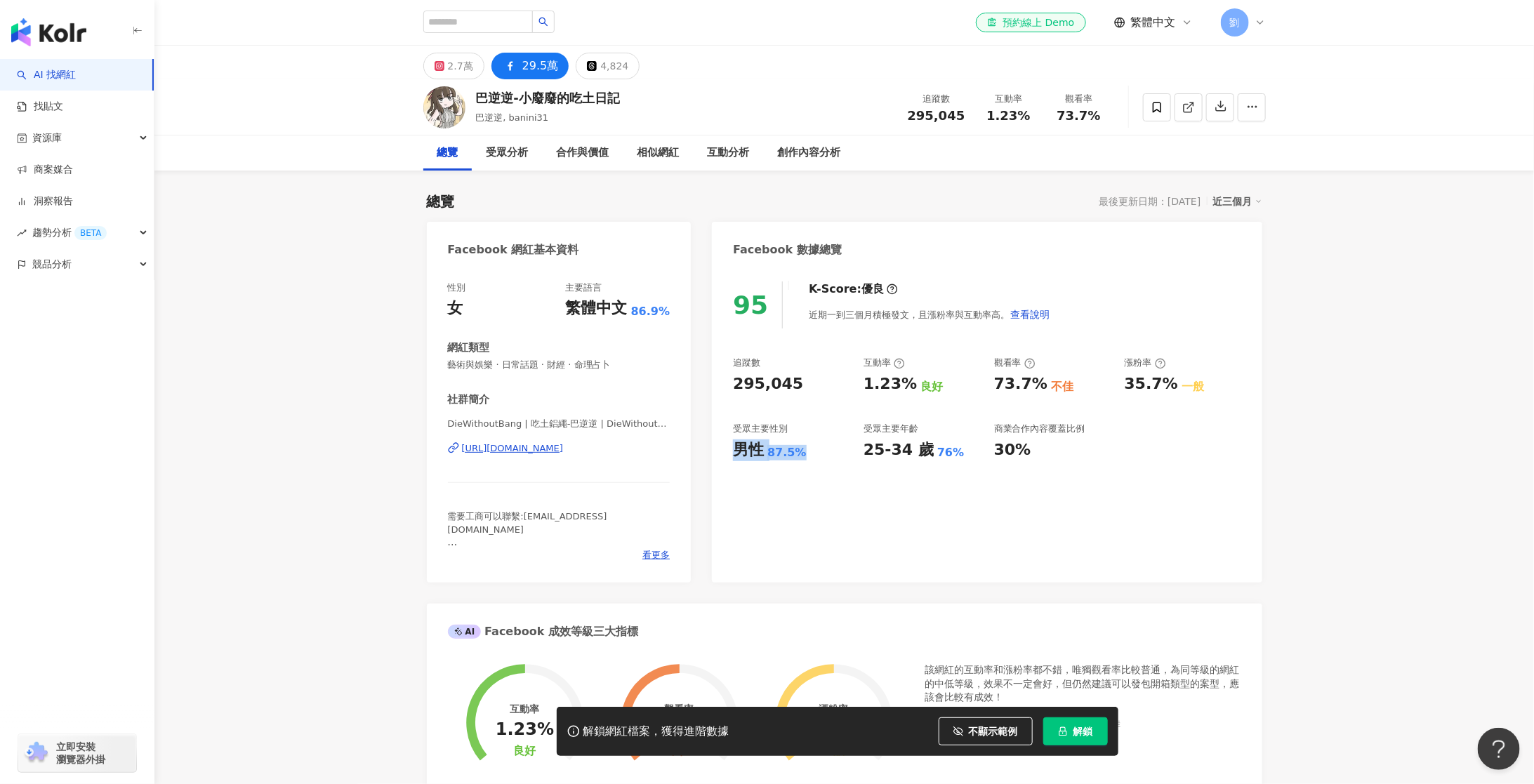
drag, startPoint x: 733, startPoint y: 450, endPoint x: 801, endPoint y: 453, distance: 68.1
click at [801, 453] on div "男性 87.5%" at bounding box center [791, 450] width 117 height 22
drag, startPoint x: 867, startPoint y: 451, endPoint x: 954, endPoint y: 450, distance: 87.0
click at [954, 450] on div "25-34 歲 76%" at bounding box center [922, 450] width 117 height 22
copy div "25-34 歲 76%"
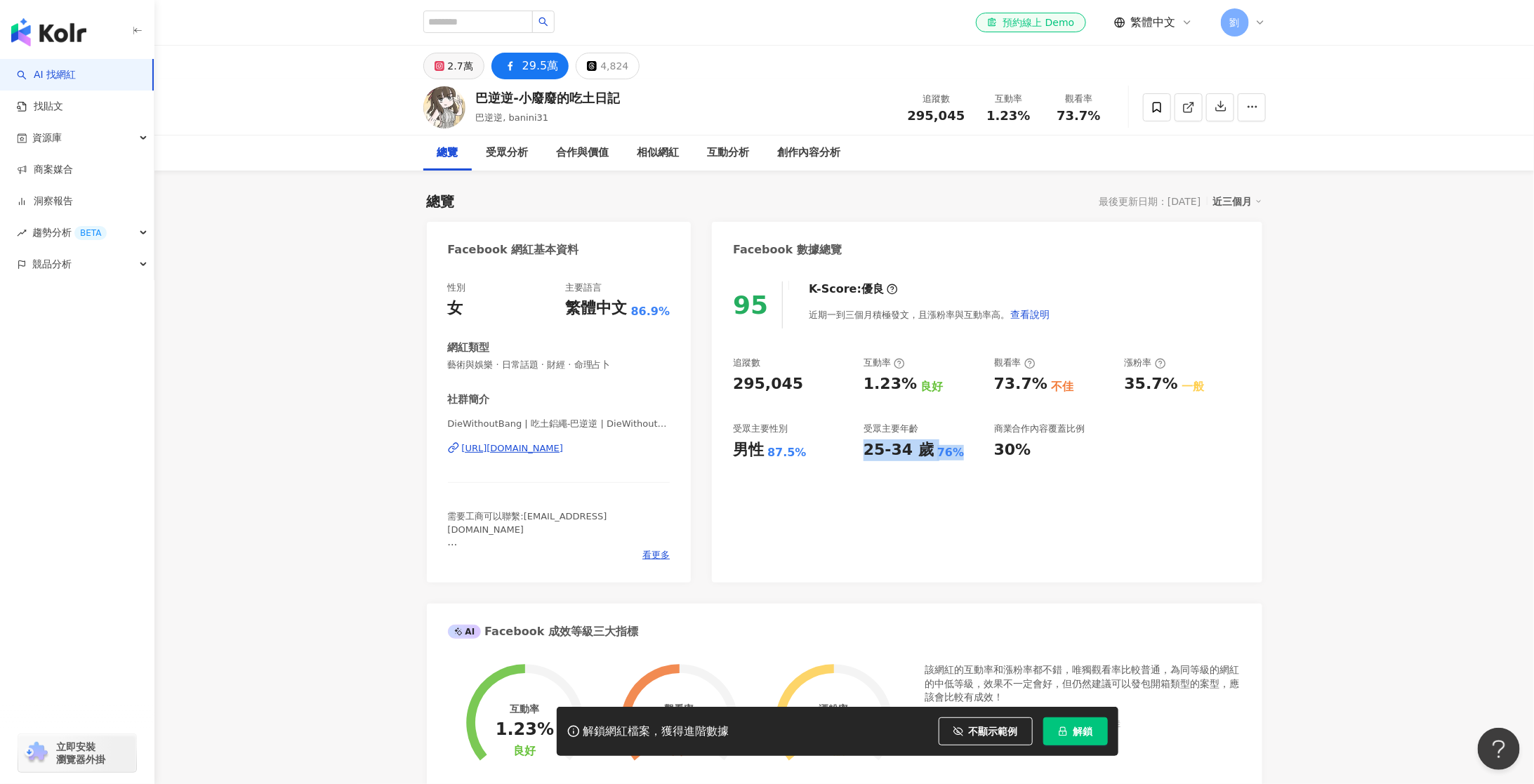
click at [461, 61] on div "2.7萬" at bounding box center [461, 65] width 25 height 19
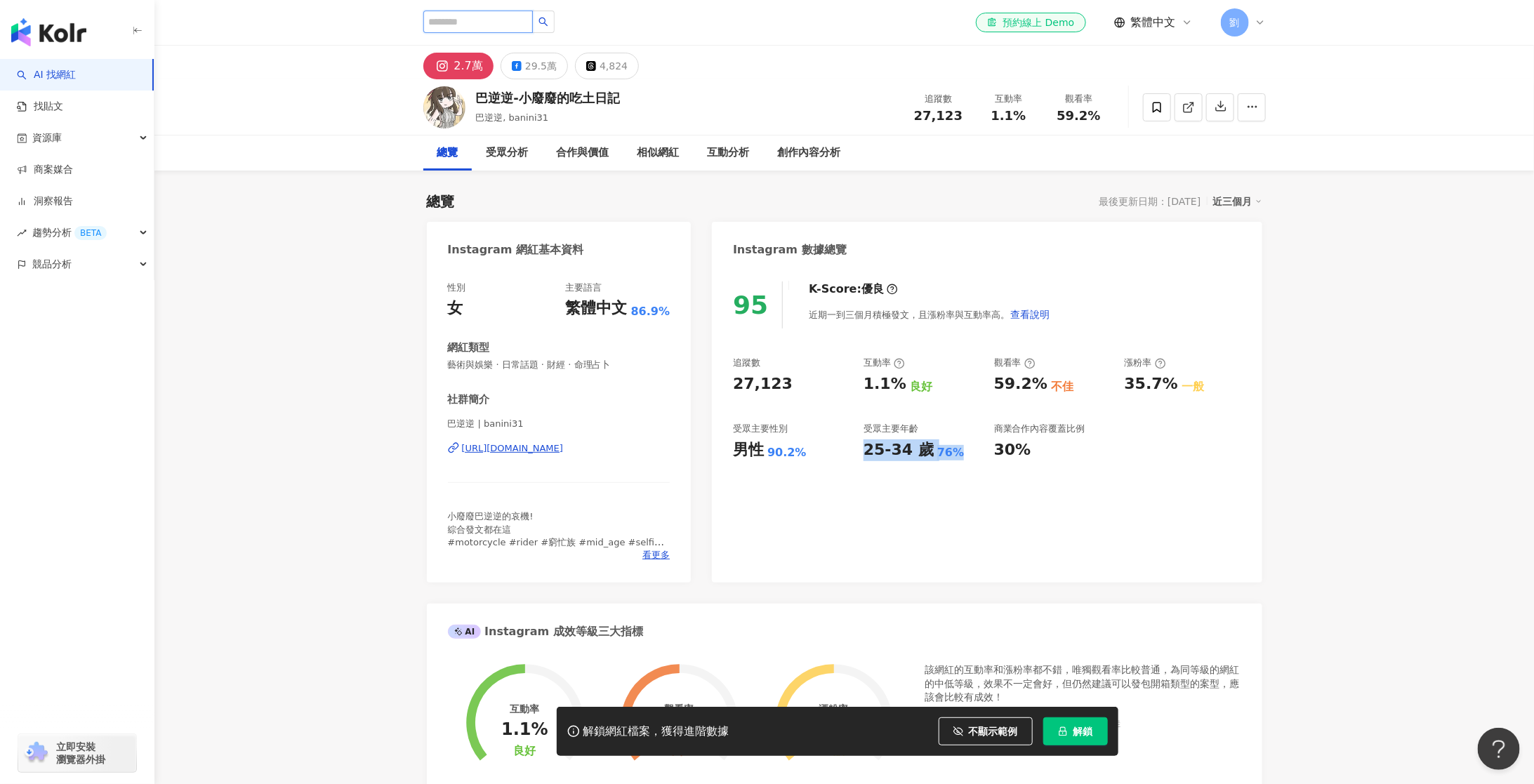
click at [506, 21] on input "search" at bounding box center [478, 22] width 110 height 23
paste input "***"
type input "***"
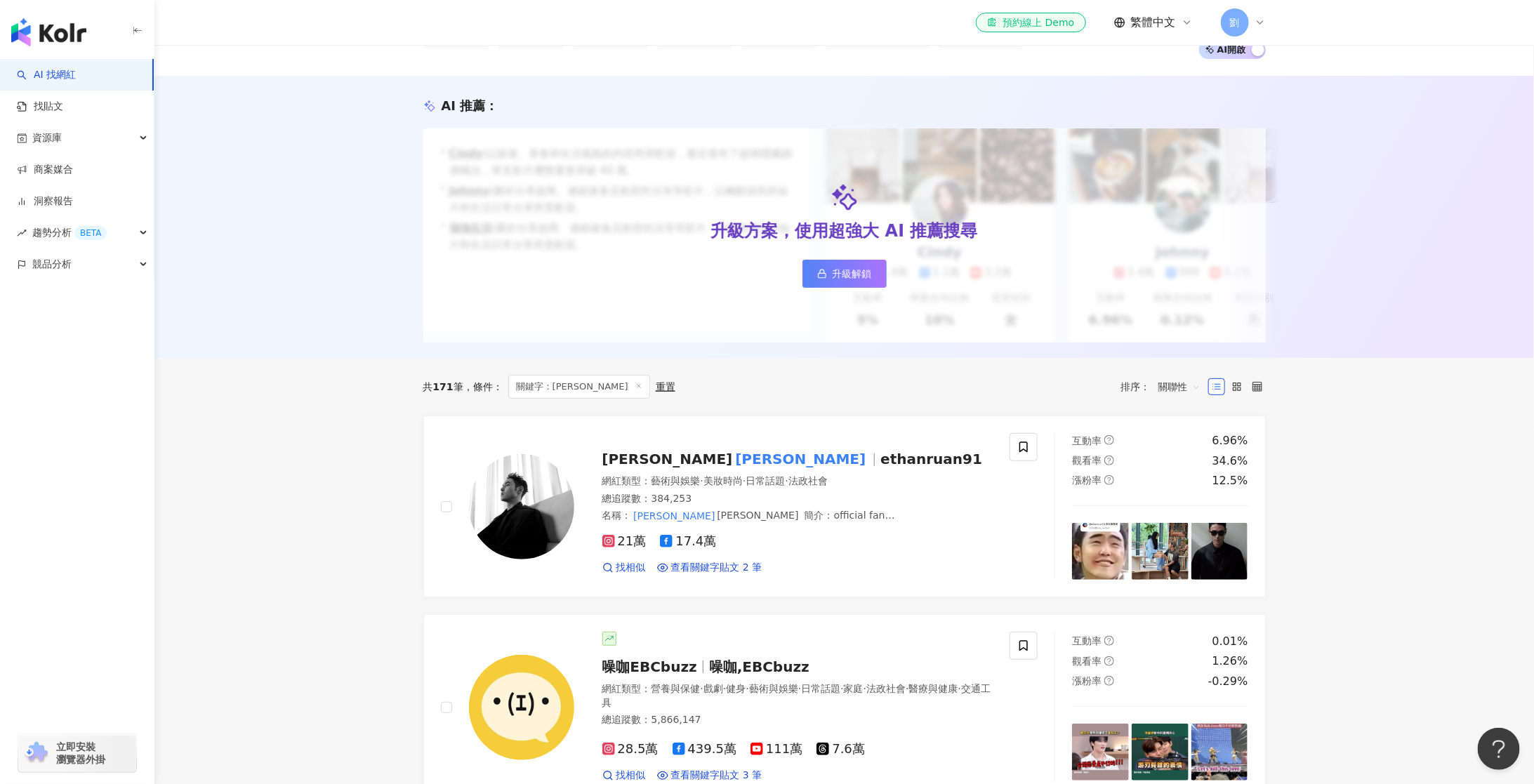
scroll to position [156, 0]
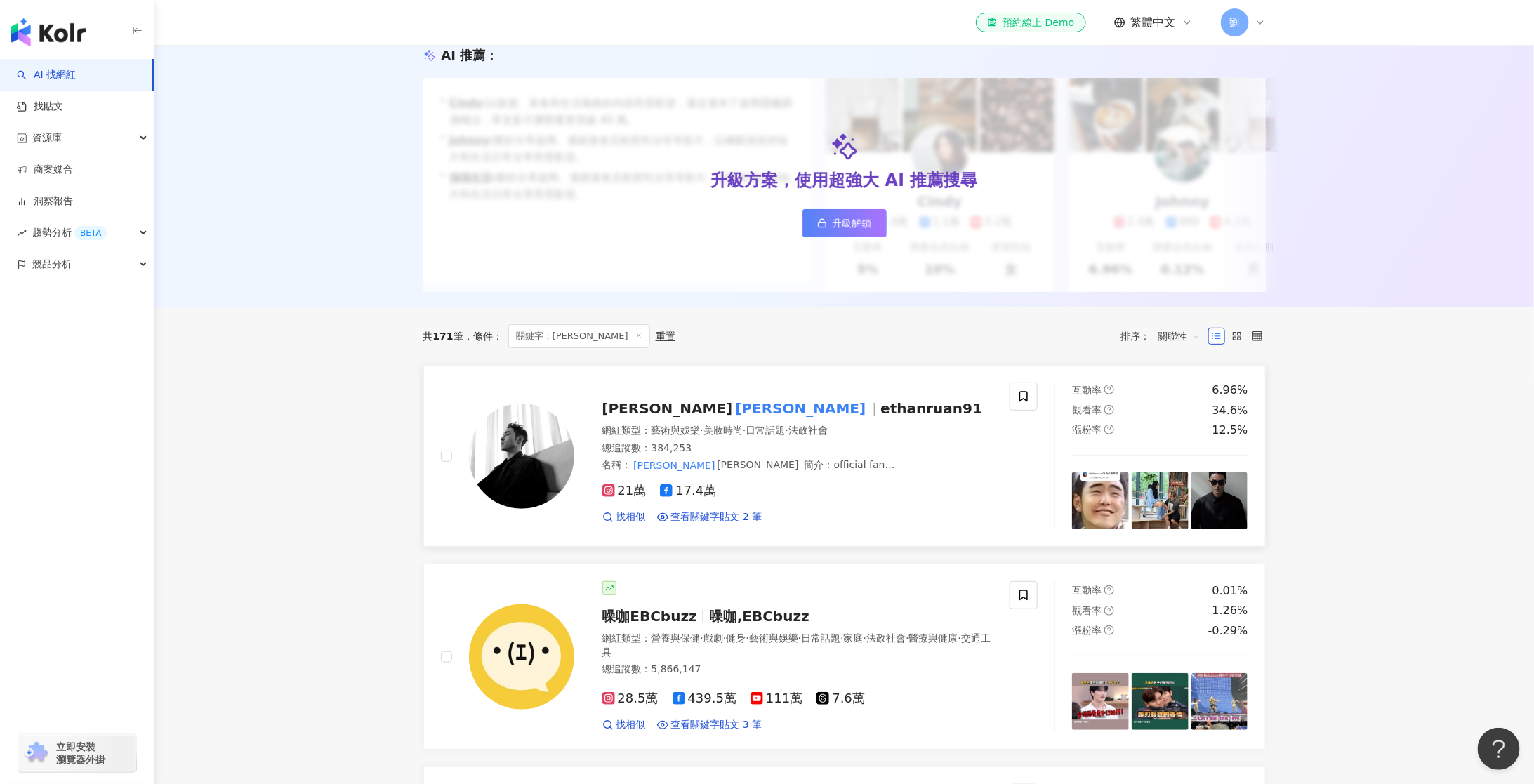
click at [630, 407] on span "[PERSON_NAME]" at bounding box center [667, 408] width 131 height 17
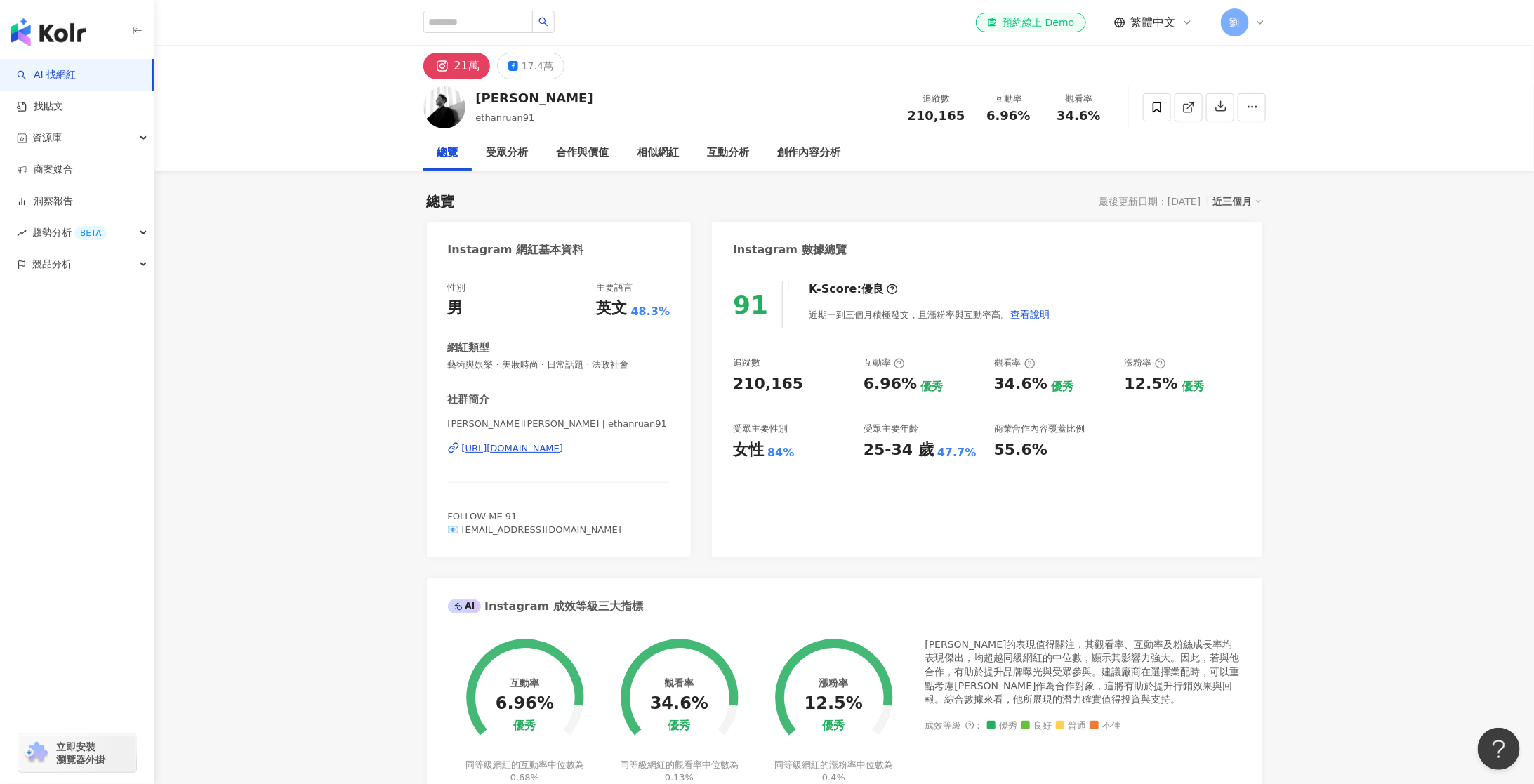
click at [923, 111] on span "210,165" at bounding box center [937, 115] width 58 height 15
copy span "210,165"
click at [530, 63] on div "17.4萬" at bounding box center [537, 65] width 32 height 19
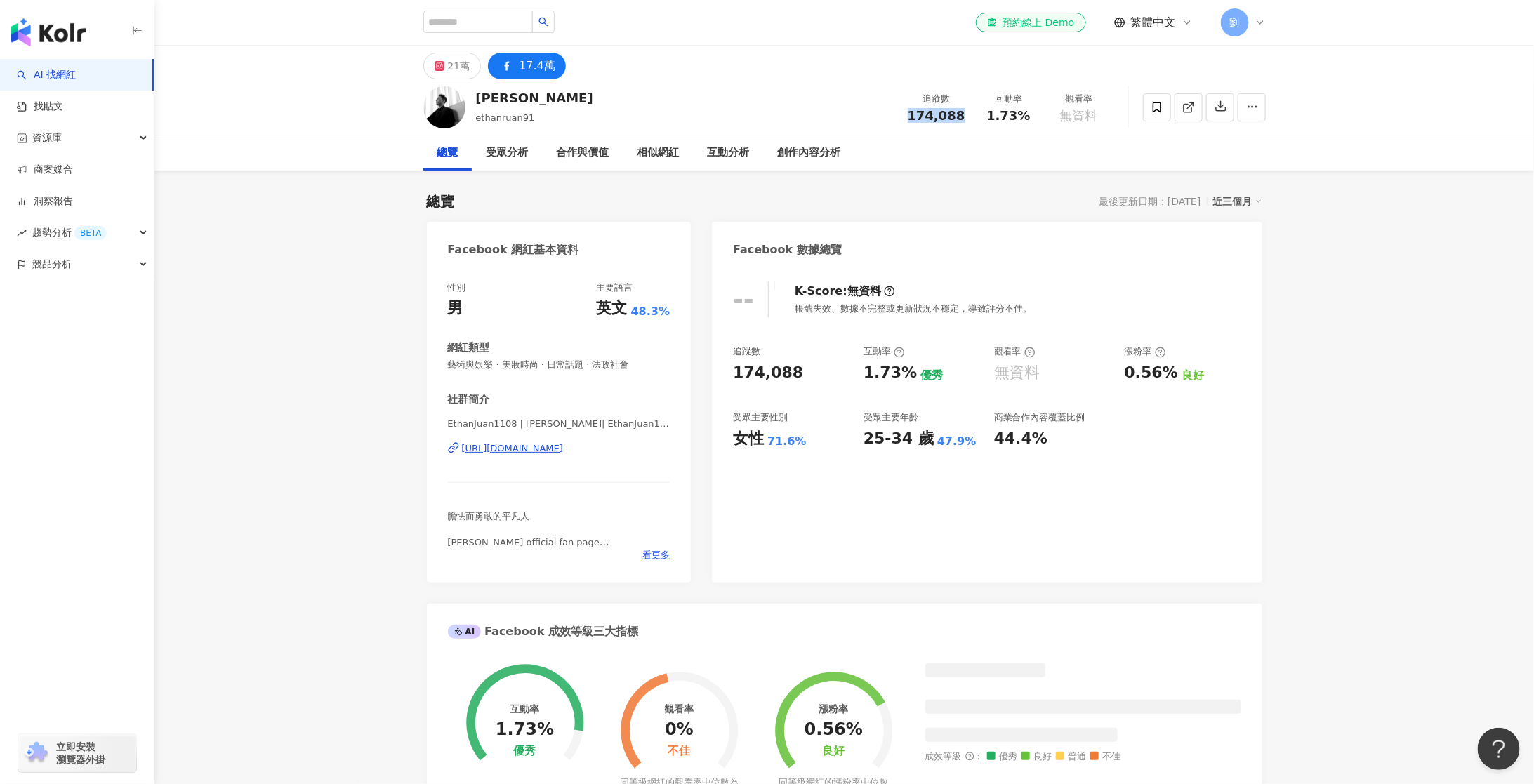
click at [937, 114] on span "174,088" at bounding box center [937, 115] width 58 height 15
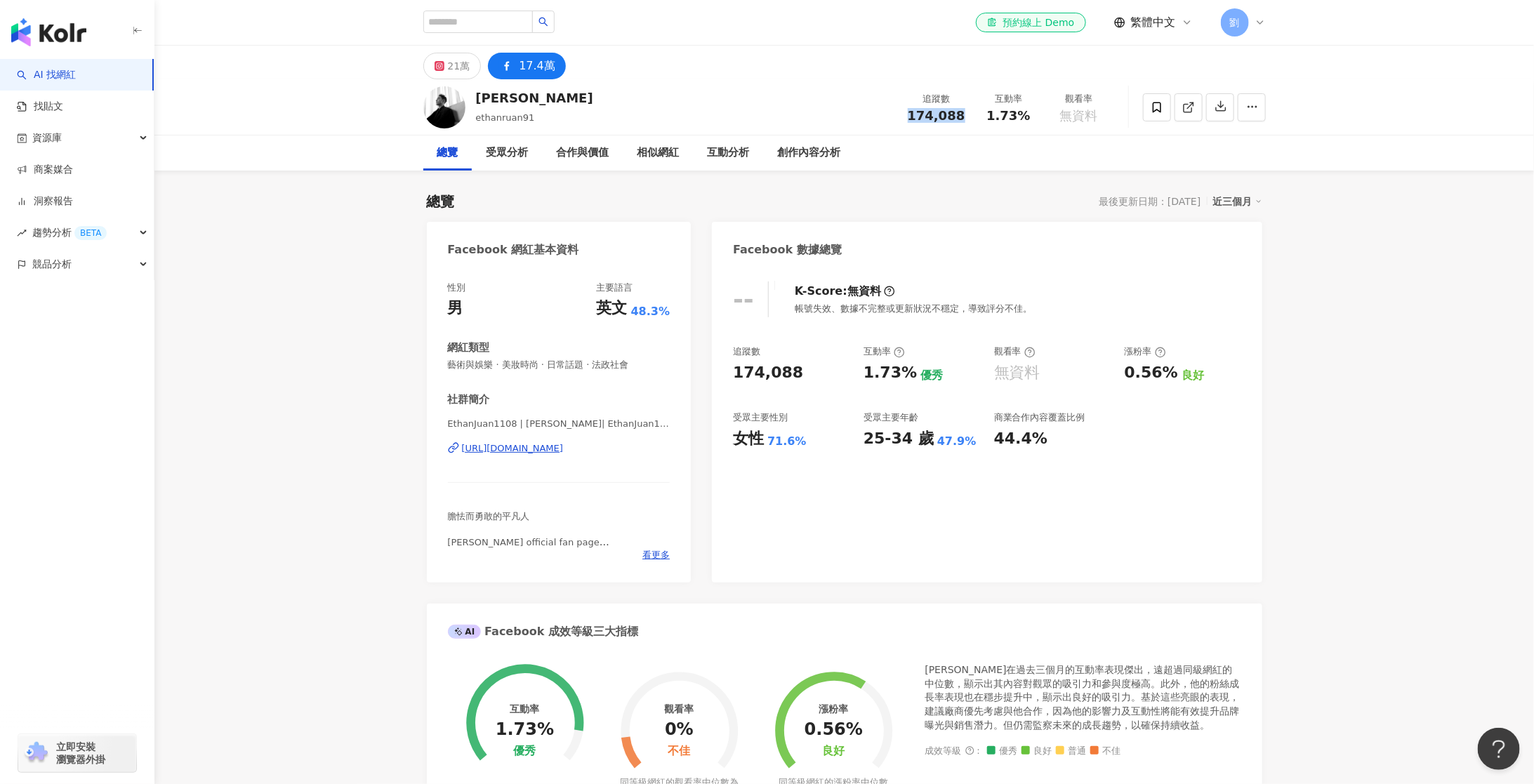
copy span "174,088"
drag, startPoint x: 737, startPoint y: 439, endPoint x: 804, endPoint y: 439, distance: 67.0
click at [804, 439] on div "女性 71.6%" at bounding box center [791, 439] width 117 height 22
copy div "女性 71.6%"
drag, startPoint x: 866, startPoint y: 435, endPoint x: 966, endPoint y: 436, distance: 100.0
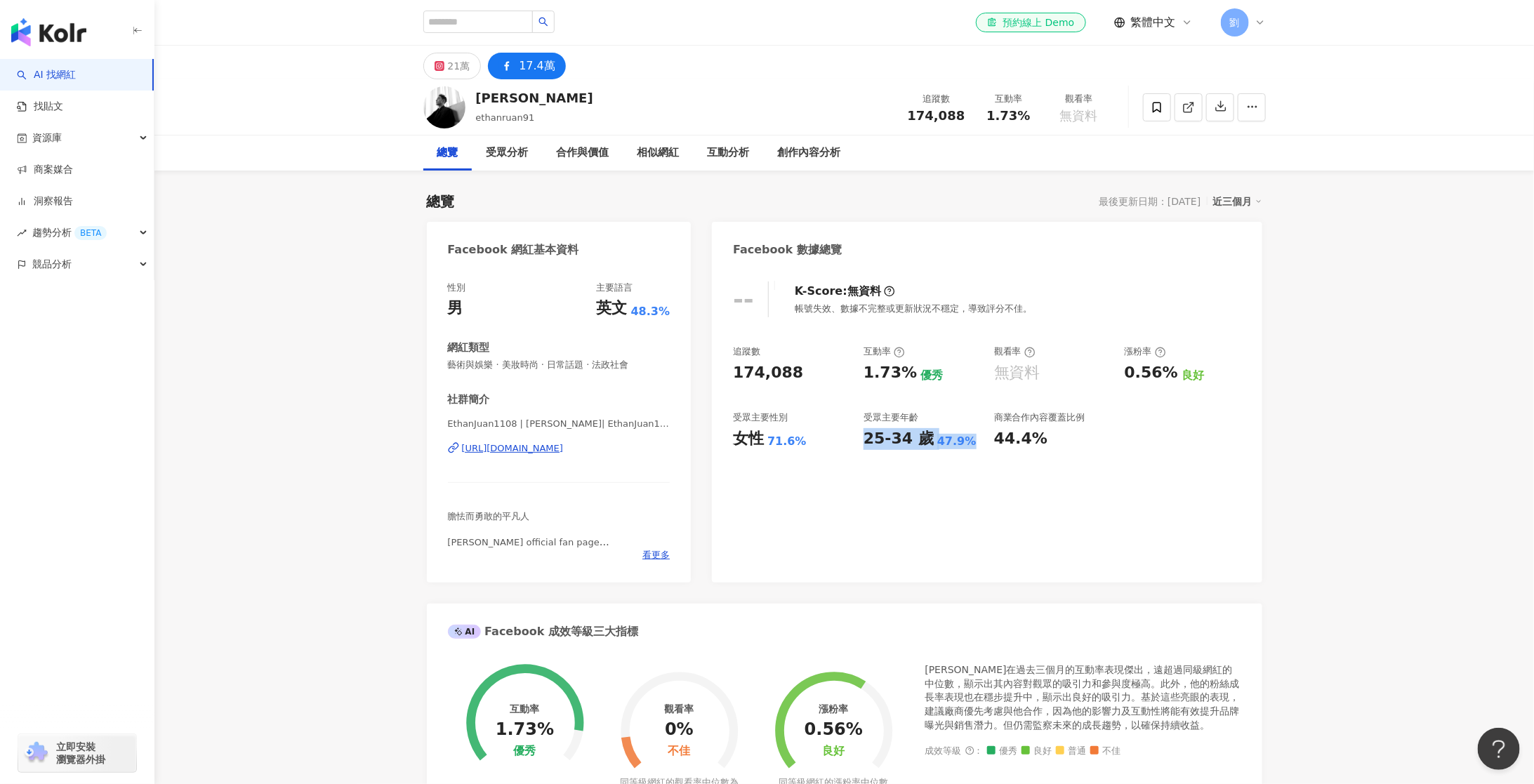
click at [966, 436] on div "25-34 歲 47.9%" at bounding box center [922, 439] width 117 height 22
copy div "25-34 歲 47.9%"
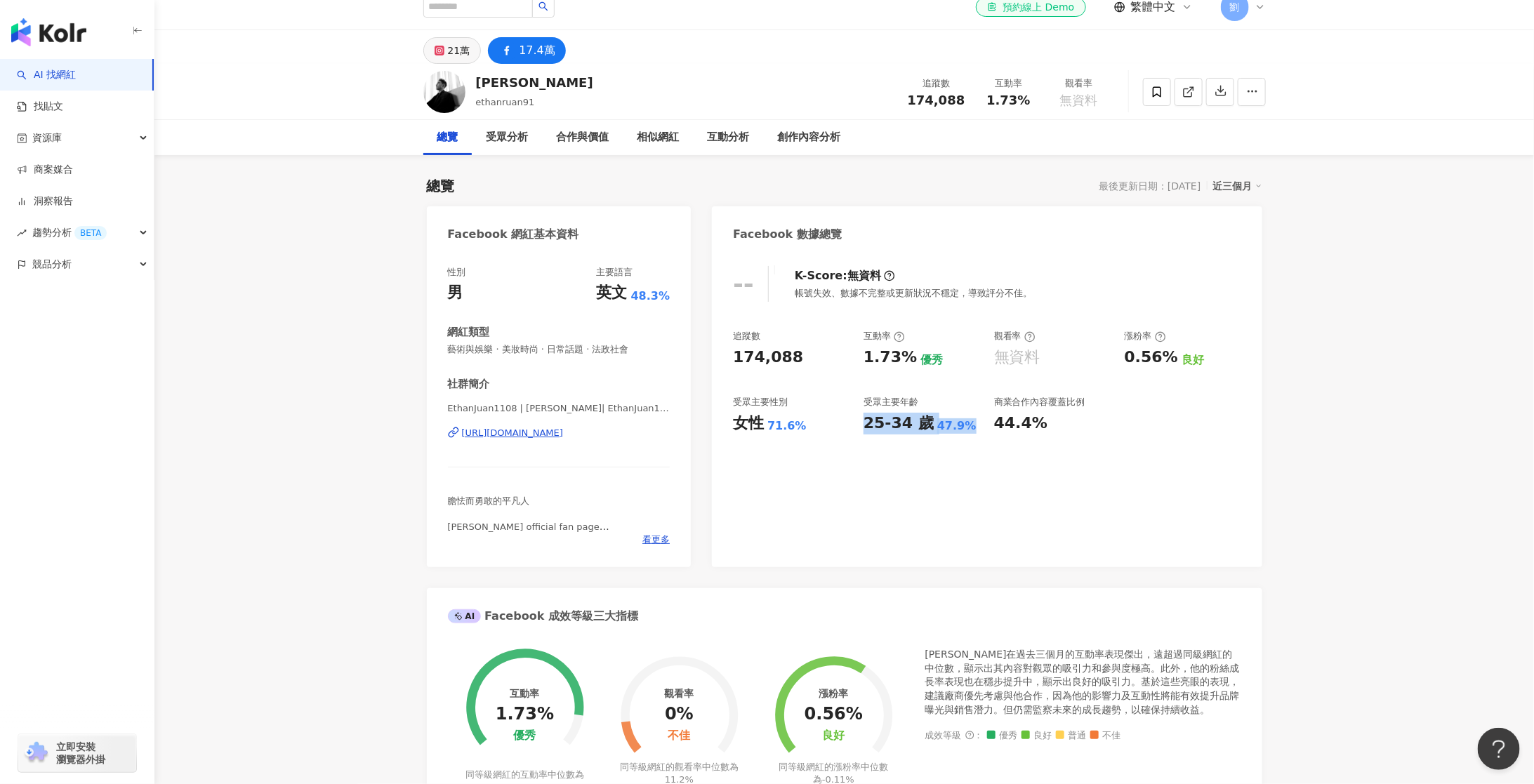
click at [447, 38] on button "21萬" at bounding box center [452, 51] width 58 height 26
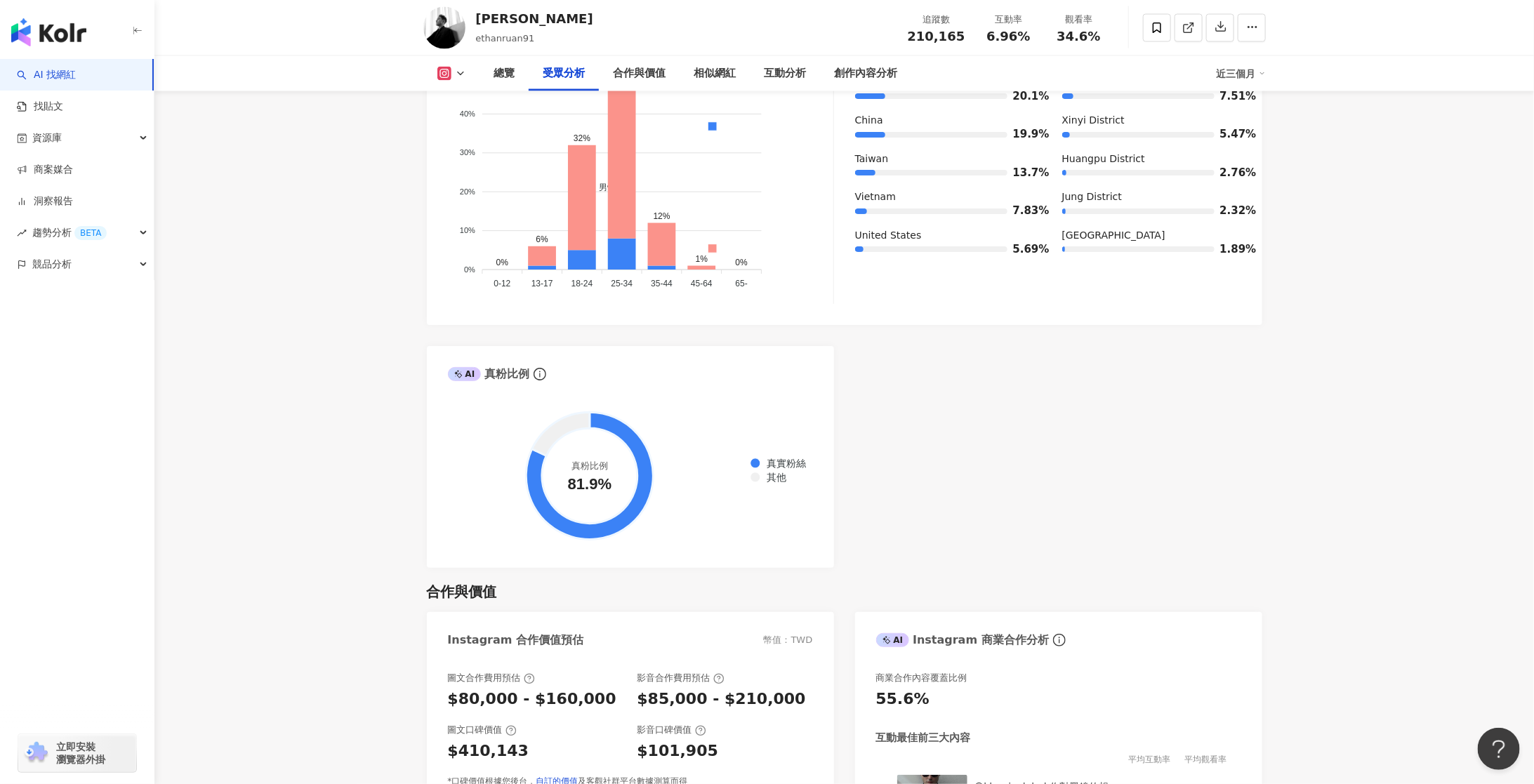
scroll to position [1317, 0]
